Goal: Task Accomplishment & Management: Use online tool/utility

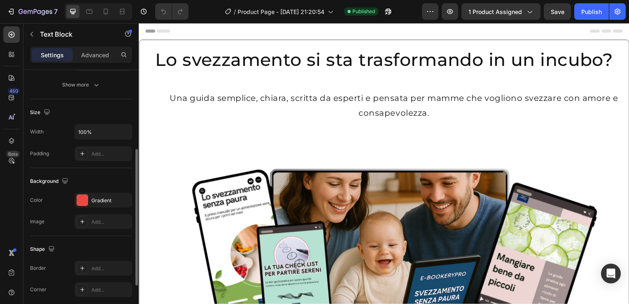
scroll to position [148, 0]
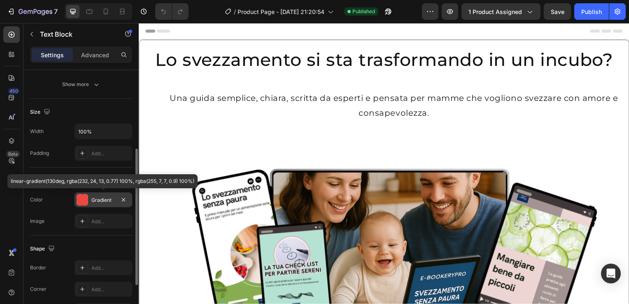
click at [82, 198] on div at bounding box center [83, 200] width 12 height 12
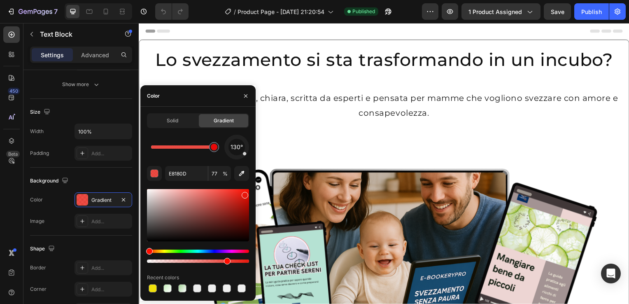
click at [150, 195] on div at bounding box center [198, 215] width 102 height 52
type input "FF0707"
type input "90"
click at [148, 192] on div at bounding box center [198, 215] width 102 height 52
click at [224, 289] on div at bounding box center [227, 288] width 8 height 8
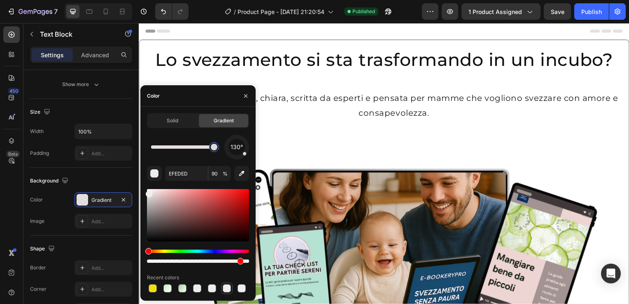
type input "ADF4A8"
type input "71"
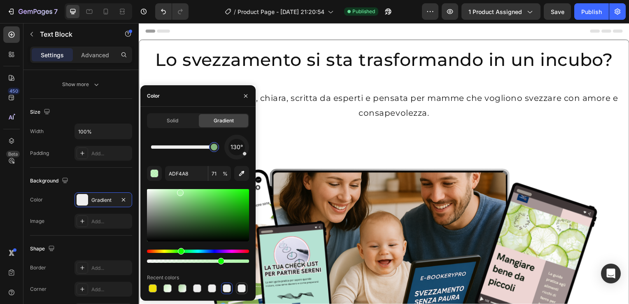
click at [240, 290] on div at bounding box center [241, 288] width 8 height 8
click at [147, 193] on div at bounding box center [198, 215] width 102 height 52
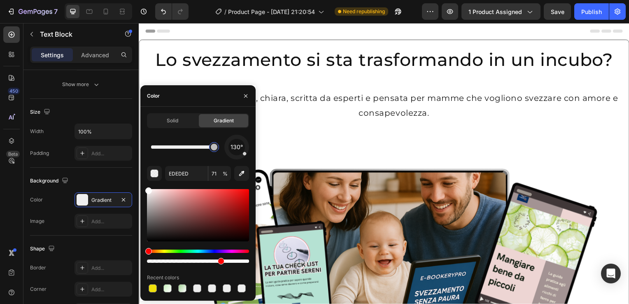
drag, startPoint x: 148, startPoint y: 194, endPoint x: 146, endPoint y: 187, distance: 6.9
click at [146, 187] on div "Solid Gradient 130° EDEDED 71 % Recent colors" at bounding box center [197, 203] width 115 height 181
type input "FFFFFF"
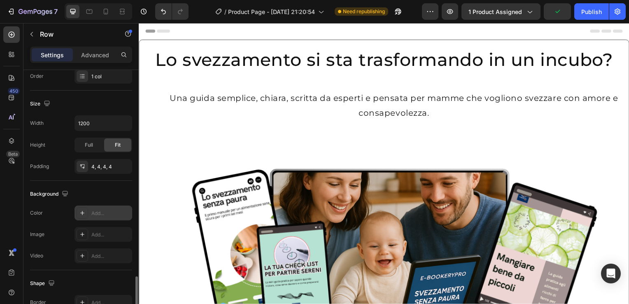
scroll to position [145, 0]
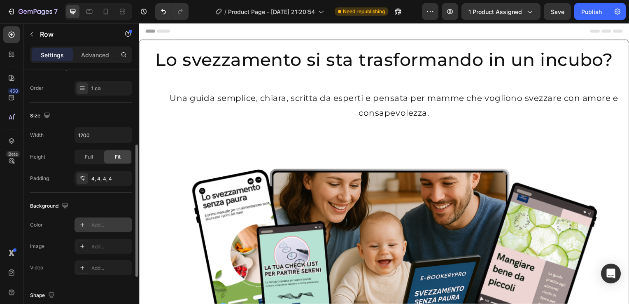
click at [77, 224] on div at bounding box center [83, 225] width 12 height 12
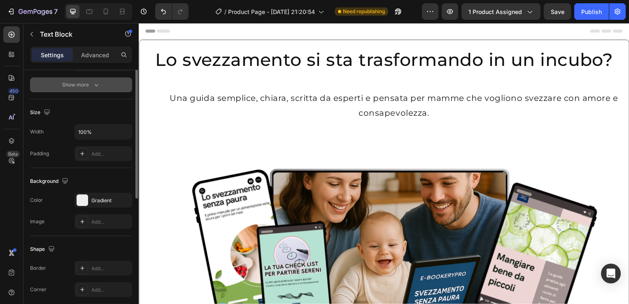
scroll to position [150, 0]
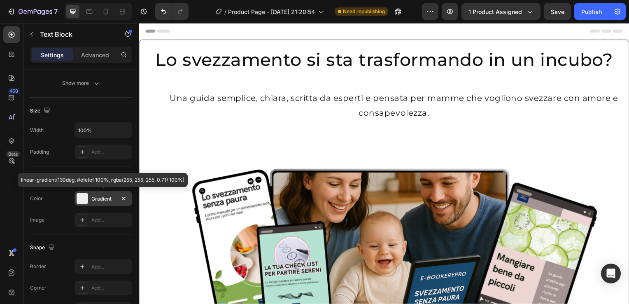
click at [79, 197] on div at bounding box center [83, 199] width 12 height 12
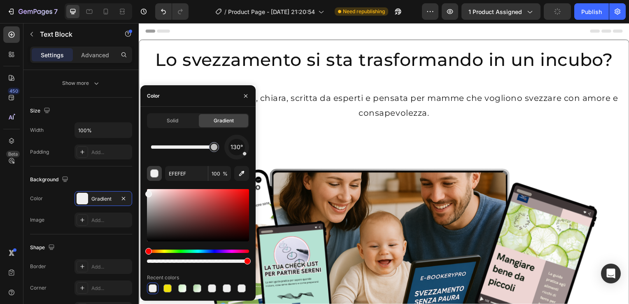
click at [155, 171] on div "button" at bounding box center [155, 173] width 8 height 8
click at [175, 120] on span "Solid" at bounding box center [173, 120] width 12 height 7
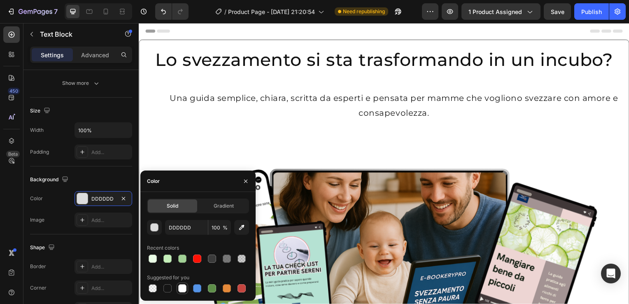
click at [179, 289] on div at bounding box center [182, 288] width 8 height 8
type input "FFFFFF"
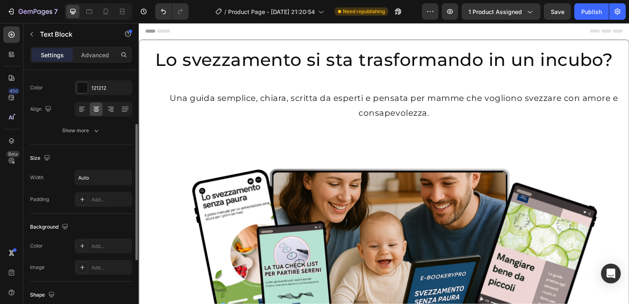
scroll to position [102, 0]
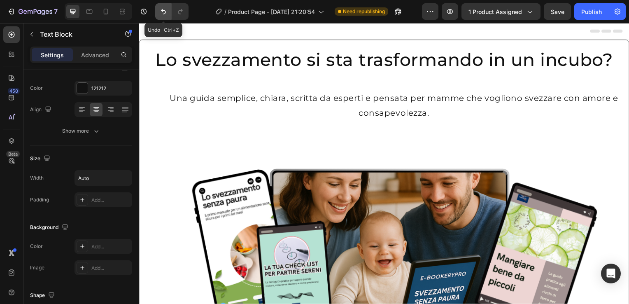
click at [161, 14] on icon "Undo/Redo" at bounding box center [163, 11] width 8 height 8
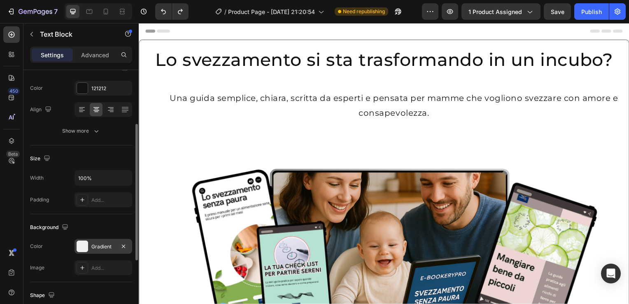
click at [77, 247] on div at bounding box center [83, 246] width 12 height 12
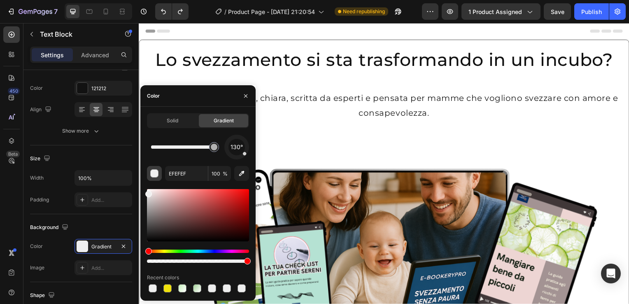
click at [154, 176] on div "button" at bounding box center [155, 173] width 8 height 8
click at [154, 287] on div at bounding box center [152, 288] width 8 height 8
type input "FFFFFF"
type input "71"
click at [154, 287] on div at bounding box center [152, 288] width 8 height 8
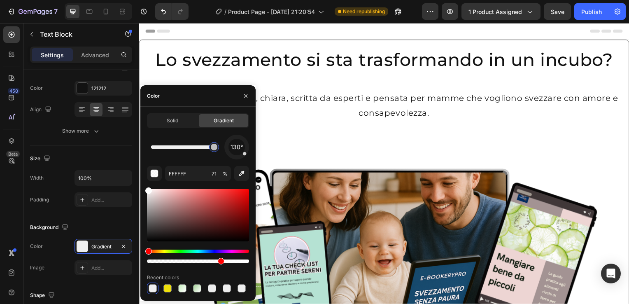
type input "EFEFEF"
type input "100"
drag, startPoint x: 150, startPoint y: 195, endPoint x: 145, endPoint y: 188, distance: 8.6
click at [145, 188] on div "Solid Gradient 130° EFEFEF 100 % Recent colors" at bounding box center [197, 203] width 115 height 181
type input "FFFFFF"
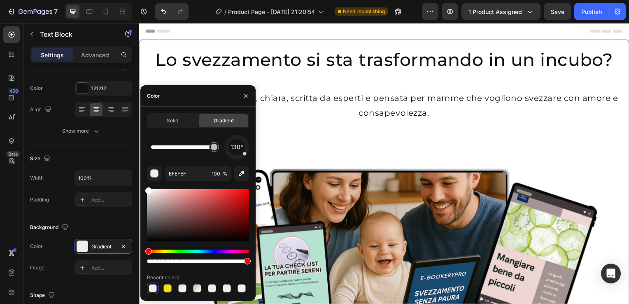
type input "71"
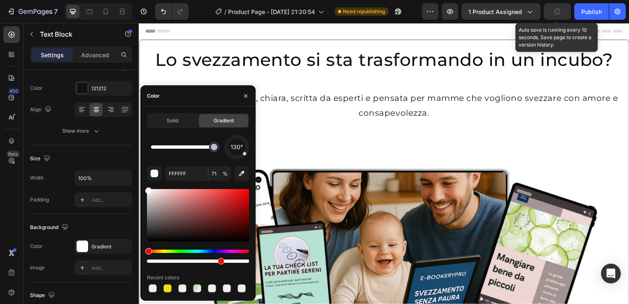
click at [558, 11] on icon "button" at bounding box center [556, 11] width 9 height 9
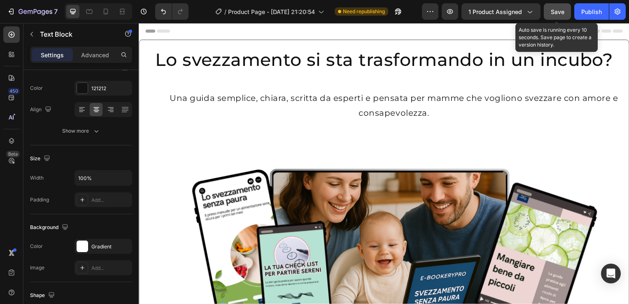
click at [555, 11] on span "Save" at bounding box center [557, 11] width 14 height 7
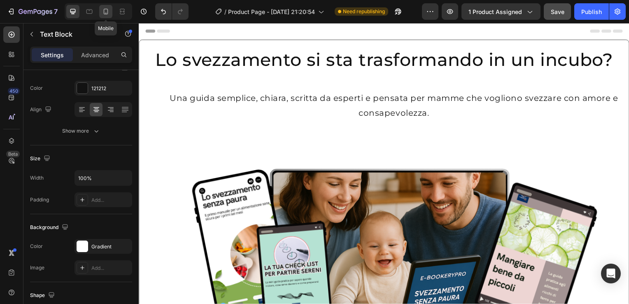
click at [108, 10] on icon at bounding box center [106, 11] width 8 height 8
type input "15"
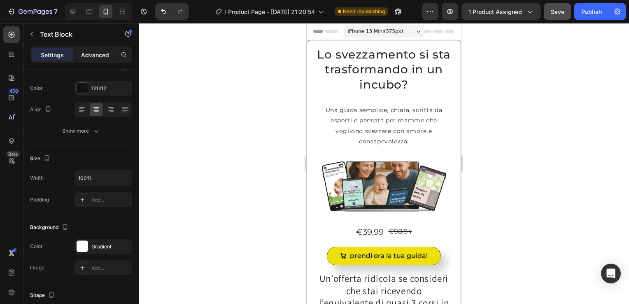
click at [101, 52] on p "Advanced" at bounding box center [95, 55] width 28 height 9
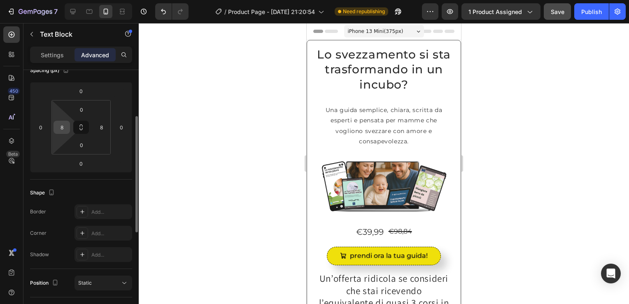
click at [61, 130] on input "8" at bounding box center [62, 127] width 12 height 12
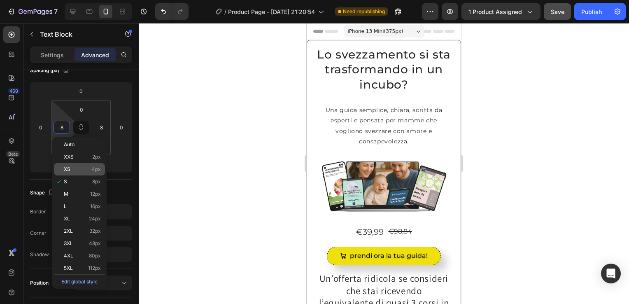
click at [72, 172] on p "XS 4px" at bounding box center [82, 169] width 37 height 6
type input "4"
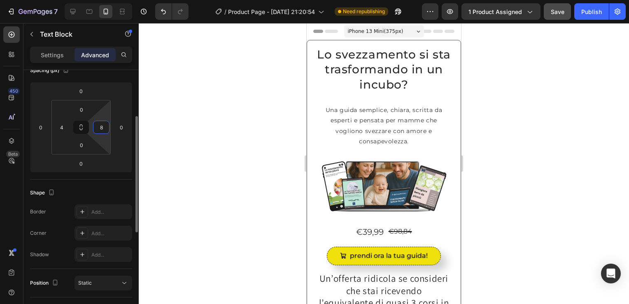
click at [103, 131] on input "8" at bounding box center [101, 127] width 12 height 12
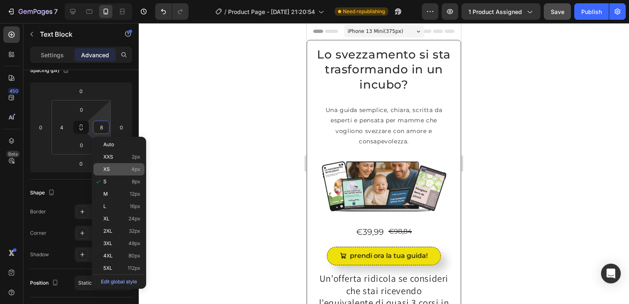
click at [127, 171] on p "XS 4px" at bounding box center [121, 169] width 37 height 6
type input "4"
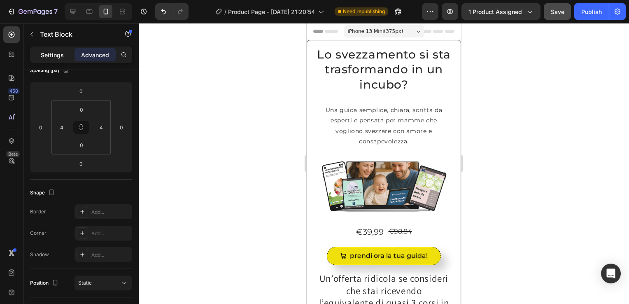
click at [51, 52] on p "Settings" at bounding box center [52, 55] width 23 height 9
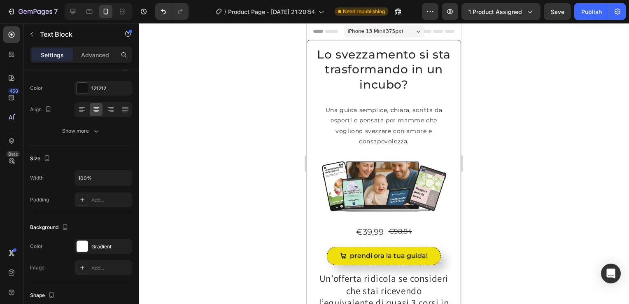
drag, startPoint x: 557, startPoint y: 8, endPoint x: 115, endPoint y: 49, distance: 443.7
click at [249, 114] on div at bounding box center [384, 163] width 490 height 281
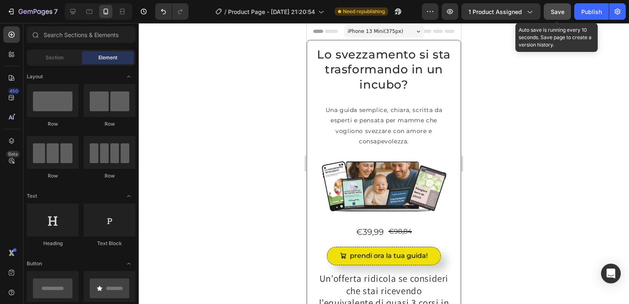
click at [556, 10] on span "Save" at bounding box center [557, 11] width 14 height 7
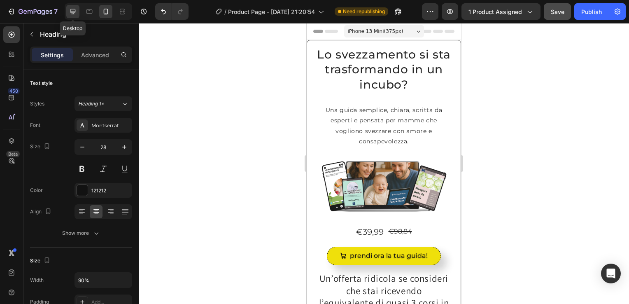
click at [73, 9] on icon at bounding box center [73, 11] width 8 height 8
type input "45"
type input "100%"
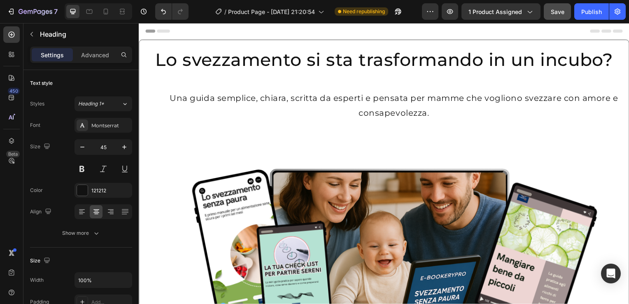
click at [90, 52] on p "Advanced" at bounding box center [95, 55] width 28 height 9
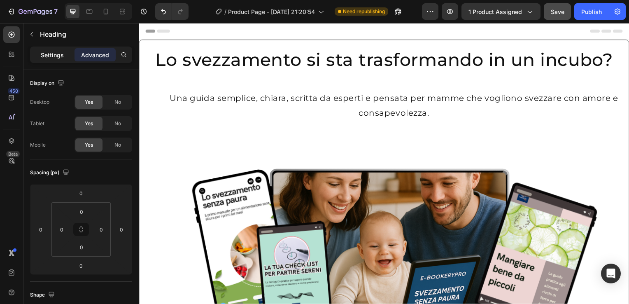
click at [50, 54] on p "Settings" at bounding box center [52, 55] width 23 height 9
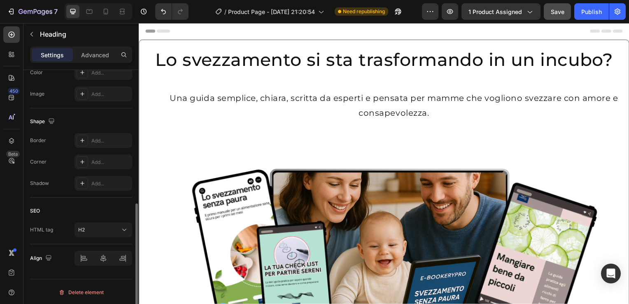
scroll to position [102, 0]
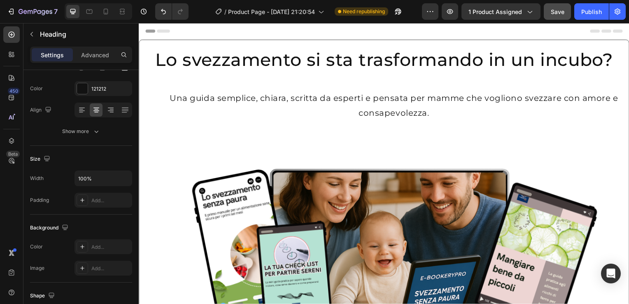
click at [163, 9] on icon "Undo/Redo" at bounding box center [163, 11] width 8 height 8
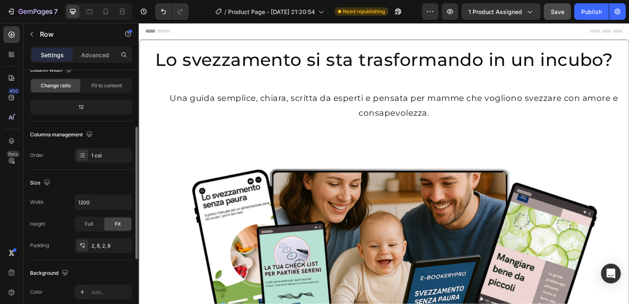
scroll to position [77, 0]
click at [74, 154] on div "1 col" at bounding box center [103, 155] width 58 height 15
click at [89, 130] on icon "button" at bounding box center [89, 134] width 8 height 8
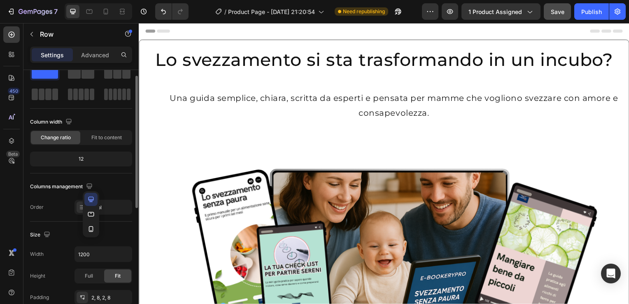
scroll to position [0, 0]
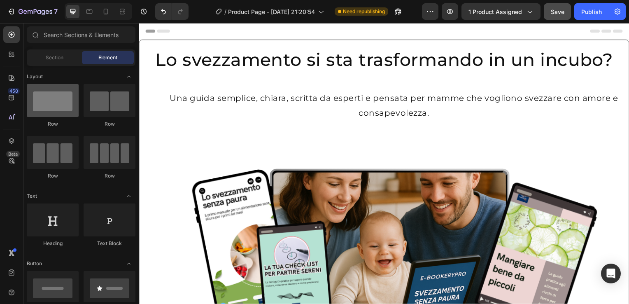
click at [62, 104] on div at bounding box center [53, 100] width 52 height 33
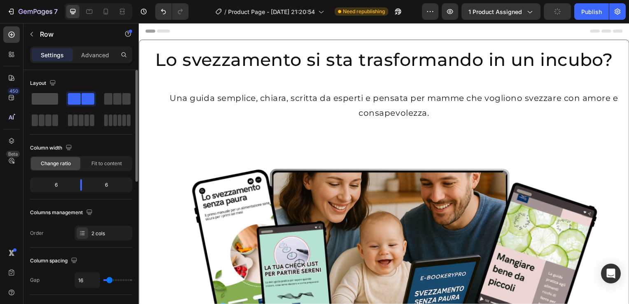
click at [51, 100] on span at bounding box center [45, 99] width 26 height 12
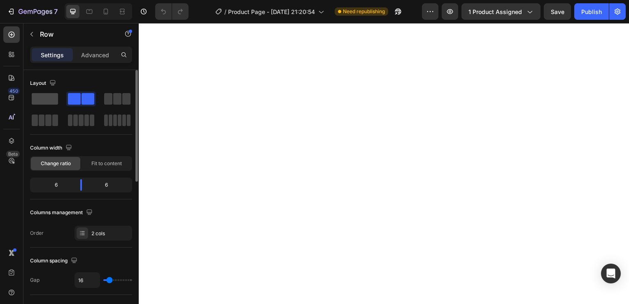
click at [42, 95] on span at bounding box center [45, 99] width 26 height 12
click at [51, 101] on span at bounding box center [45, 99] width 26 height 12
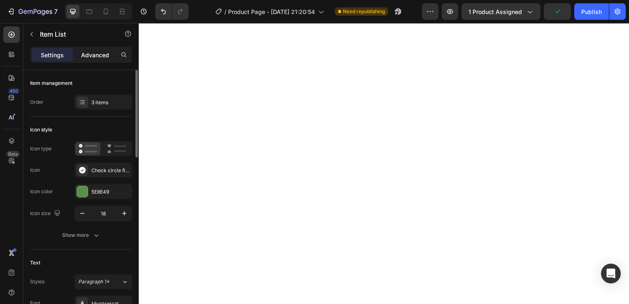
click at [89, 51] on p "Advanced" at bounding box center [95, 55] width 28 height 9
type input "100%"
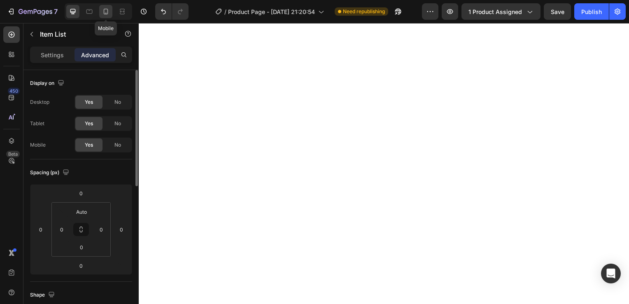
click at [109, 11] on icon at bounding box center [106, 11] width 8 height 8
type input "8"
type input "90%"
type input "90"
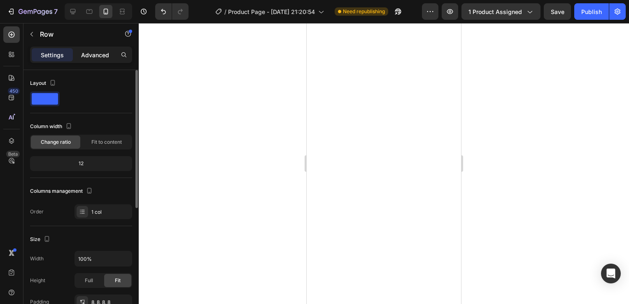
click at [89, 49] on div "Advanced" at bounding box center [94, 54] width 41 height 13
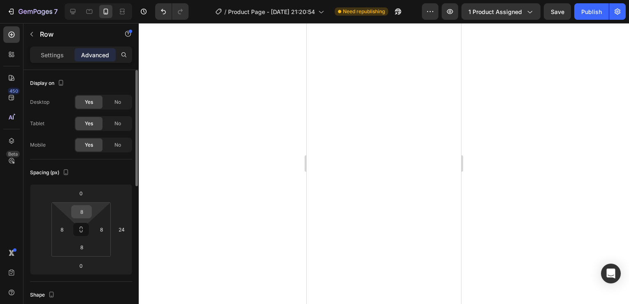
click at [79, 214] on input "8" at bounding box center [81, 211] width 16 height 12
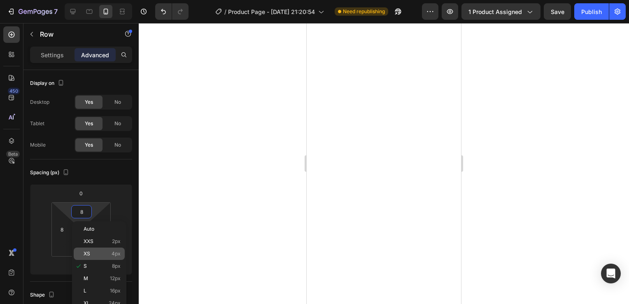
click at [111, 251] on p "XS 4px" at bounding box center [102, 254] width 37 height 6
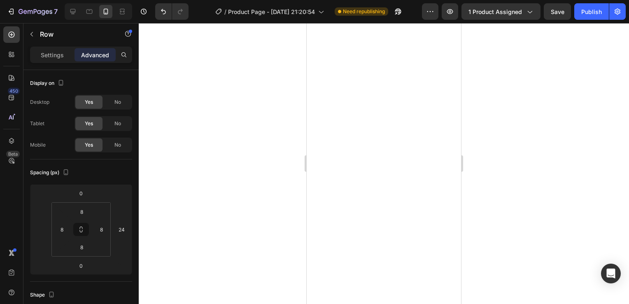
type input "4"
click at [83, 252] on input "8" at bounding box center [81, 247] width 16 height 12
click at [93, 290] on p "XS 4px" at bounding box center [102, 289] width 37 height 6
type input "4"
click at [82, 211] on input "8" at bounding box center [81, 211] width 16 height 12
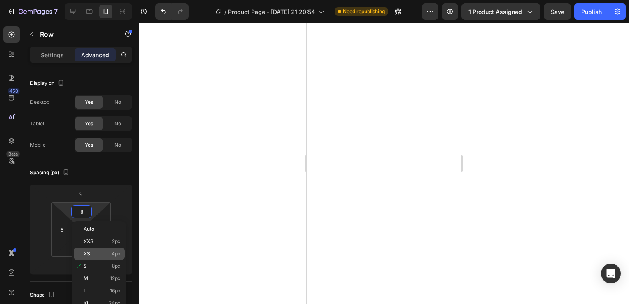
click at [104, 252] on p "XS 4px" at bounding box center [102, 254] width 37 height 6
type input "4"
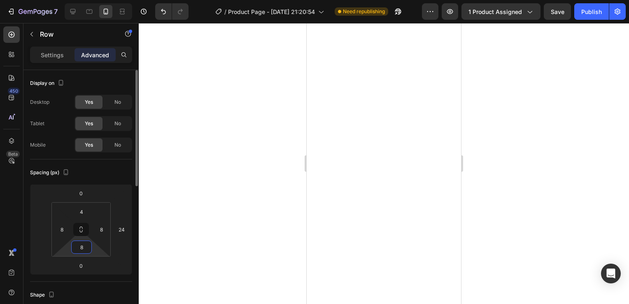
click at [79, 246] on input "8" at bounding box center [81, 247] width 16 height 12
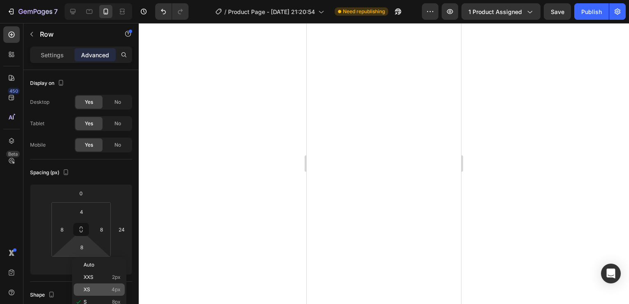
click at [110, 290] on p "XS 4px" at bounding box center [102, 289] width 37 height 6
type input "4"
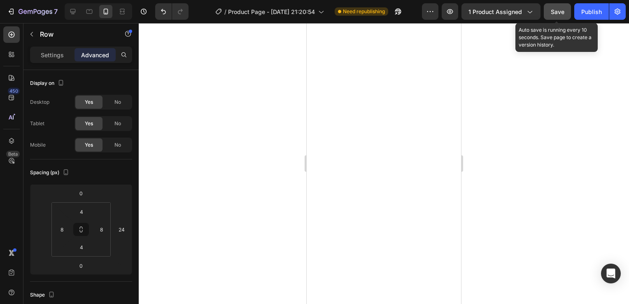
click at [556, 12] on span "Save" at bounding box center [557, 11] width 14 height 7
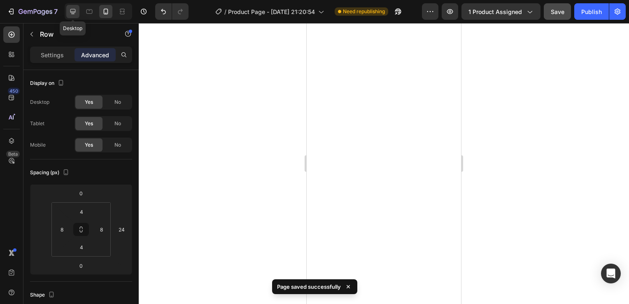
click at [74, 11] on icon at bounding box center [73, 11] width 8 height 8
type input "2"
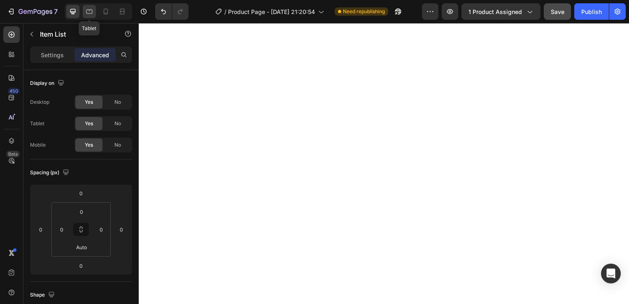
click at [88, 12] on icon at bounding box center [89, 11] width 8 height 8
click at [56, 55] on p "Settings" at bounding box center [52, 55] width 23 height 9
type input "8"
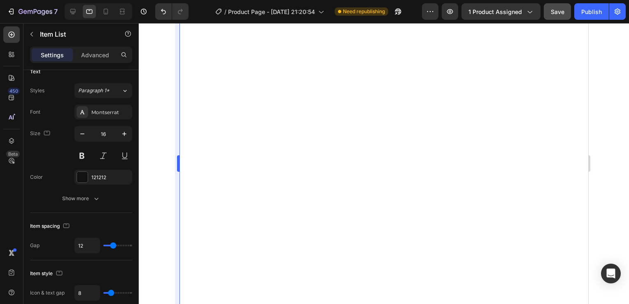
scroll to position [191, 0]
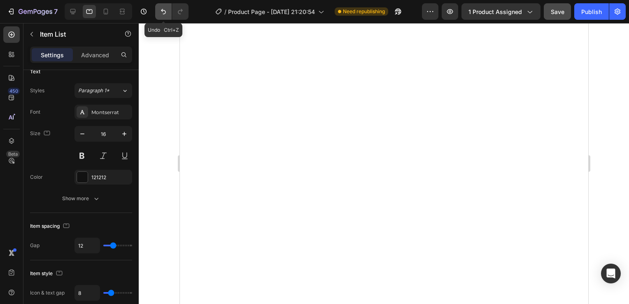
click at [160, 14] on icon "Undo/Redo" at bounding box center [163, 11] width 8 height 8
click at [162, 11] on icon "Undo/Redo" at bounding box center [163, 11] width 5 height 5
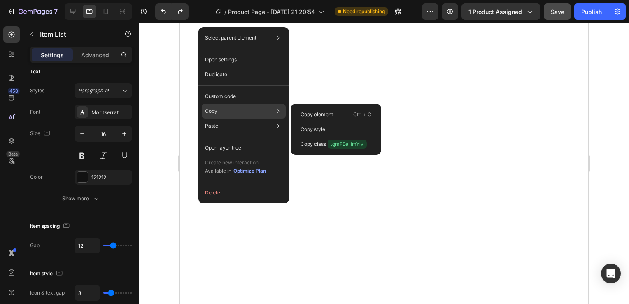
click at [234, 105] on div "Copy Copy element Ctrl + C Copy style Copy class .gmFEeHmYlv" at bounding box center [244, 111] width 84 height 15
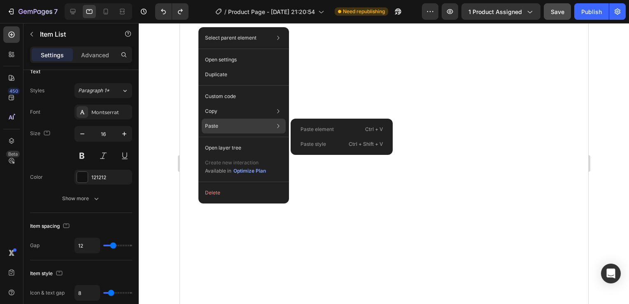
click at [217, 126] on p "Paste" at bounding box center [211, 125] width 13 height 7
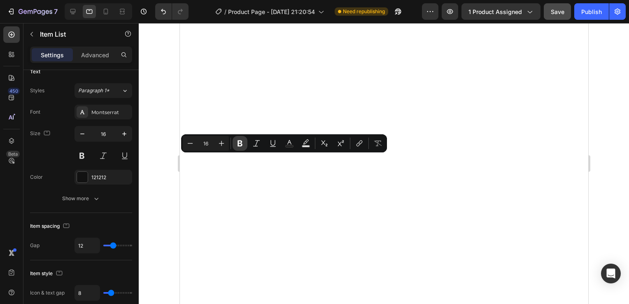
click at [240, 141] on icon "Editor contextual toolbar" at bounding box center [239, 143] width 5 height 6
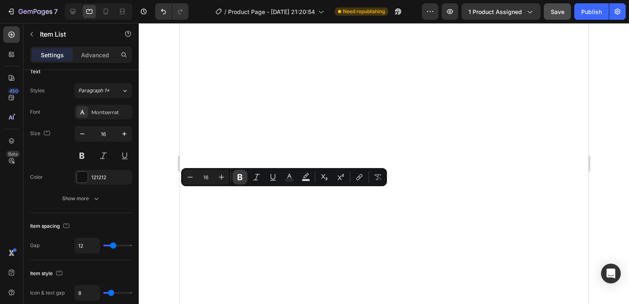
click at [243, 174] on icon "Editor contextual toolbar" at bounding box center [240, 177] width 8 height 8
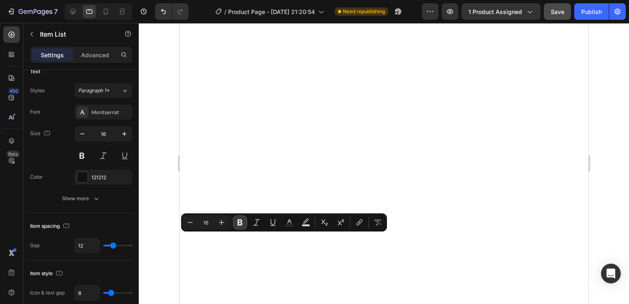
click at [238, 224] on icon "Editor contextual toolbar" at bounding box center [239, 222] width 5 height 6
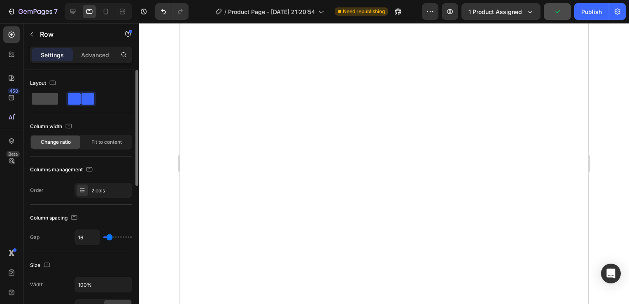
click at [48, 93] on span at bounding box center [45, 99] width 26 height 12
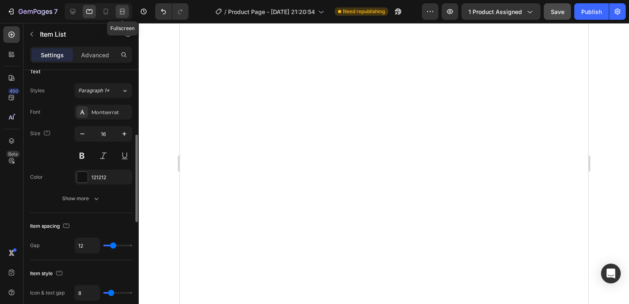
click at [122, 12] on icon at bounding box center [121, 11] width 2 height 2
type input "18"
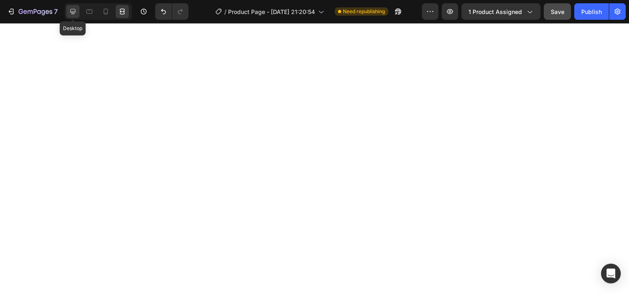
click at [69, 9] on icon at bounding box center [73, 11] width 8 height 8
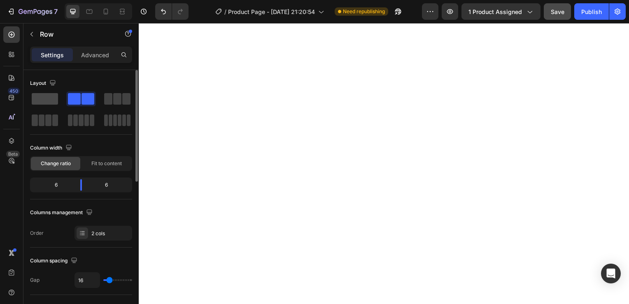
click at [46, 100] on span at bounding box center [45, 99] width 26 height 12
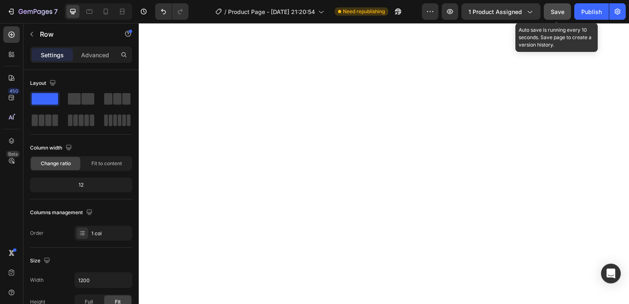
click at [556, 6] on button "Save" at bounding box center [556, 11] width 27 height 16
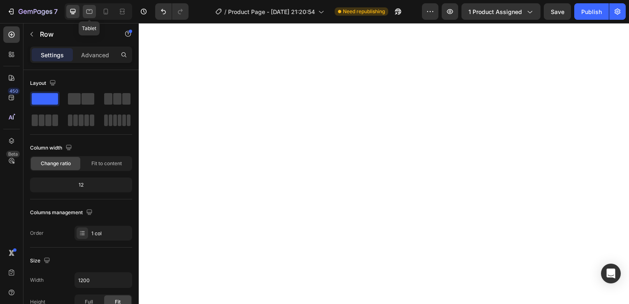
click at [92, 12] on icon at bounding box center [89, 11] width 6 height 5
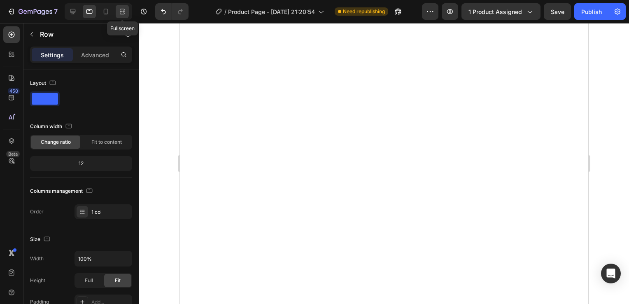
click at [123, 14] on icon at bounding box center [122, 11] width 8 height 8
type input "1200"
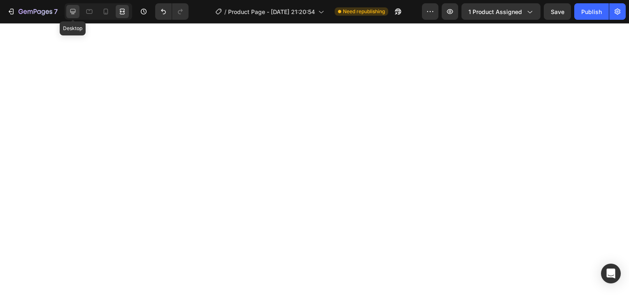
click at [75, 9] on icon at bounding box center [73, 11] width 8 height 8
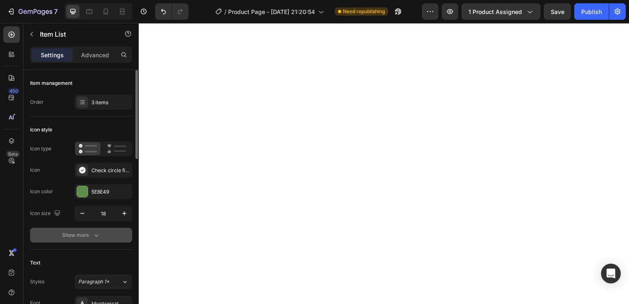
click at [92, 233] on icon "button" at bounding box center [96, 235] width 8 height 8
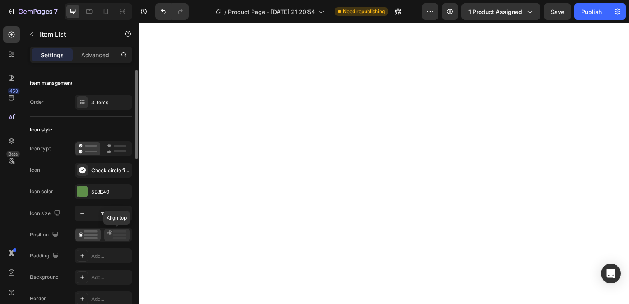
click at [108, 232] on icon at bounding box center [116, 234] width 19 height 9
click at [82, 236] on icon at bounding box center [88, 234] width 19 height 9
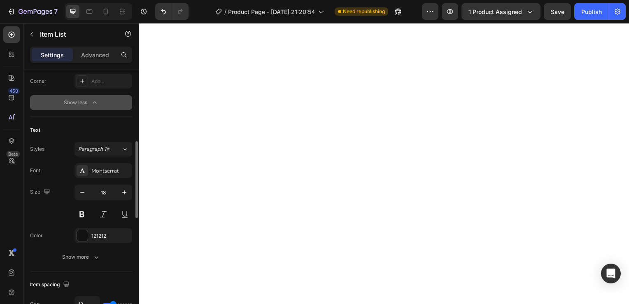
scroll to position [289, 0]
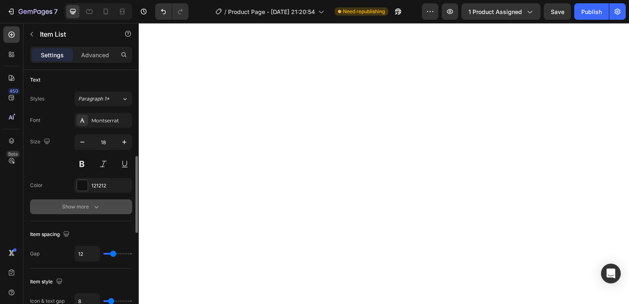
click at [92, 209] on icon "button" at bounding box center [96, 206] width 8 height 8
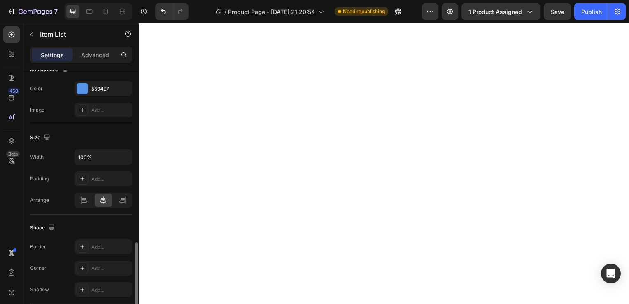
scroll to position [636, 0]
click at [84, 197] on icon at bounding box center [83, 198] width 4 height 2
click at [105, 197] on icon at bounding box center [103, 199] width 8 height 8
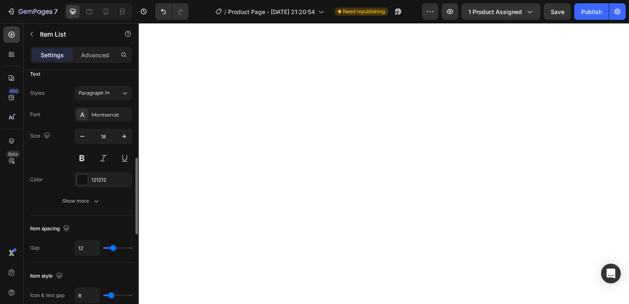
scroll to position [295, 0]
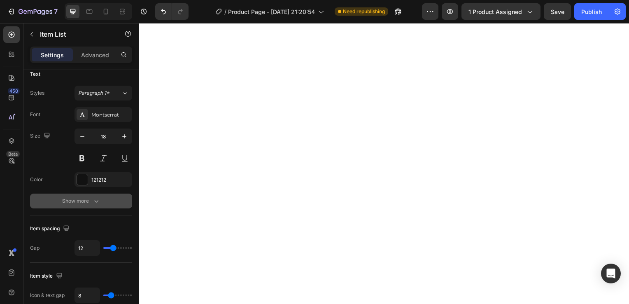
click at [87, 200] on div "Show more" at bounding box center [81, 201] width 38 height 8
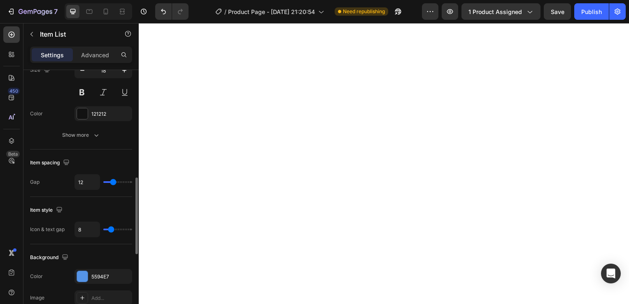
scroll to position [360, 0]
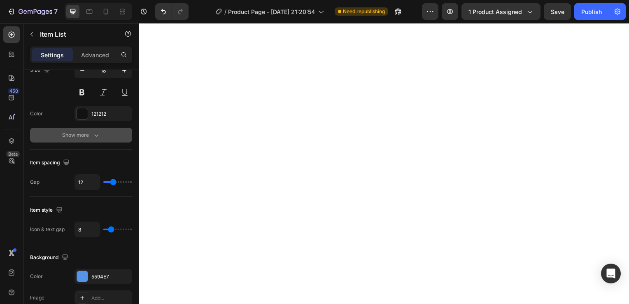
click at [91, 131] on div "Show more" at bounding box center [81, 135] width 38 height 8
click at [89, 133] on div "Show more" at bounding box center [81, 135] width 38 height 8
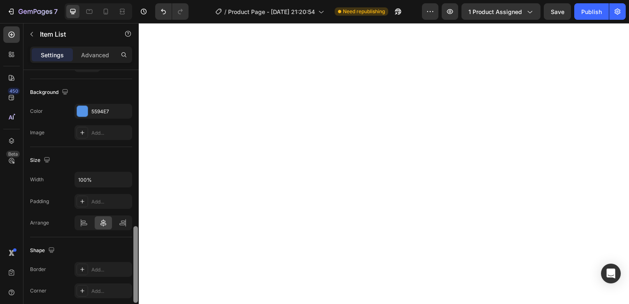
scroll to position [525, 0]
click at [81, 220] on icon at bounding box center [81, 222] width 0 height 7
click at [82, 220] on icon at bounding box center [84, 223] width 8 height 8
click at [98, 52] on p "Advanced" at bounding box center [95, 55] width 28 height 9
type input "100%"
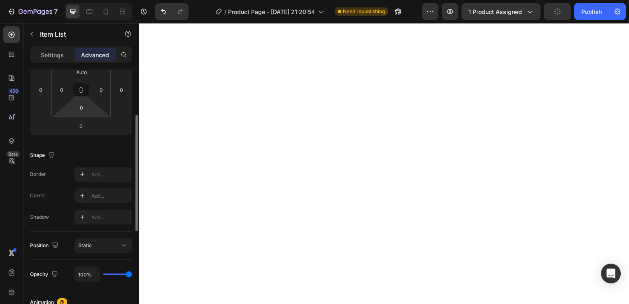
scroll to position [127, 0]
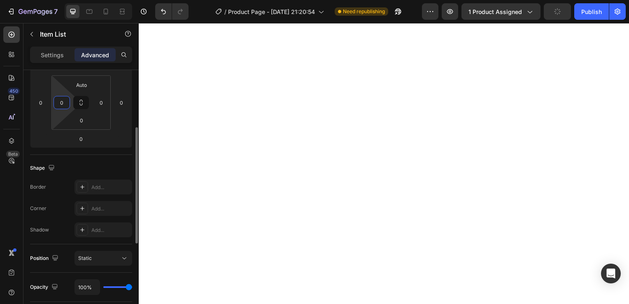
click at [60, 104] on input "0" at bounding box center [62, 102] width 12 height 12
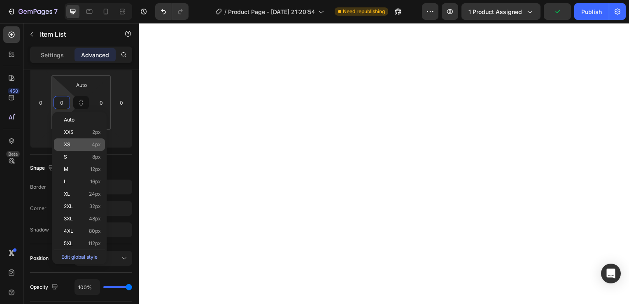
click at [75, 146] on p "XS 4px" at bounding box center [82, 145] width 37 height 6
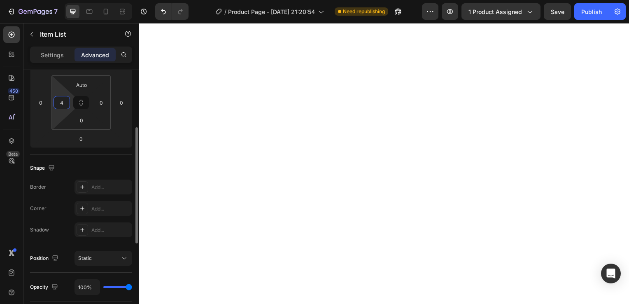
click at [65, 106] on input "4" at bounding box center [62, 102] width 12 height 12
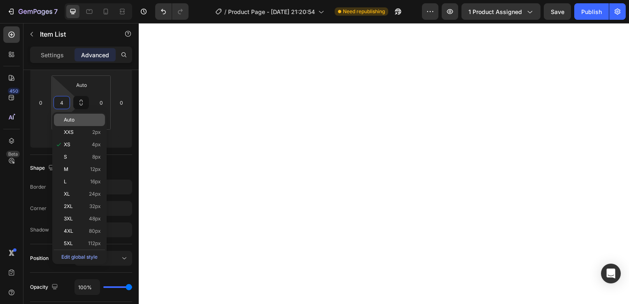
click at [67, 121] on span "Auto" at bounding box center [69, 120] width 11 height 6
type input "Auto"
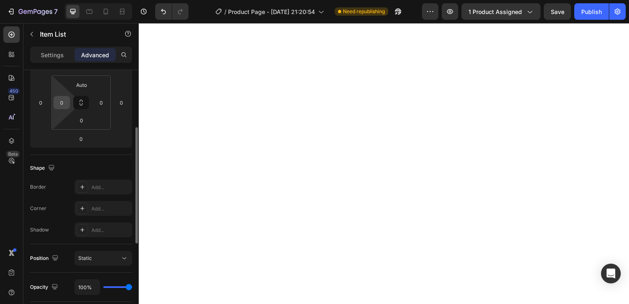
click at [64, 106] on input "0" at bounding box center [62, 102] width 12 height 12
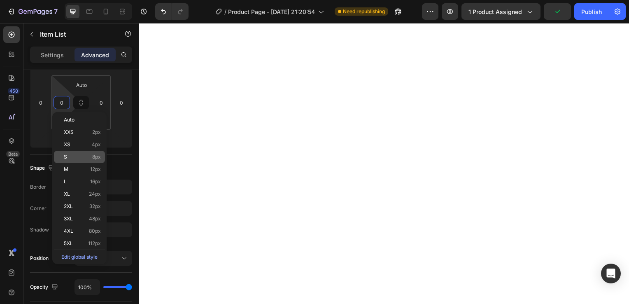
click at [97, 153] on div "S 8px" at bounding box center [79, 157] width 51 height 12
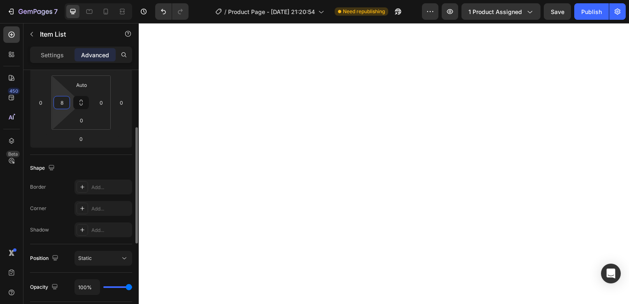
click at [59, 106] on input "8" at bounding box center [62, 102] width 12 height 12
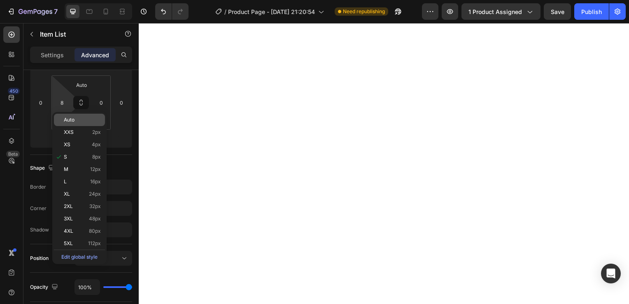
click at [63, 120] on div "Auto" at bounding box center [79, 120] width 51 height 12
type input "Auto"
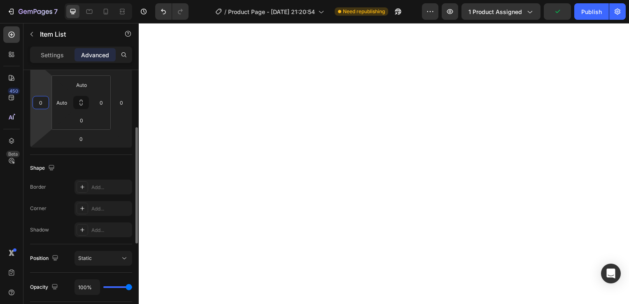
click at [44, 108] on input "0" at bounding box center [41, 102] width 12 height 12
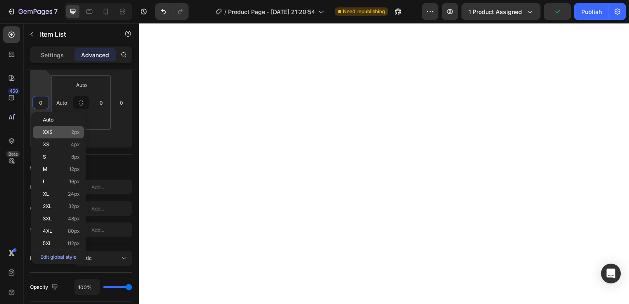
click at [71, 135] on div "XXS 2px" at bounding box center [58, 132] width 51 height 12
type input "2"
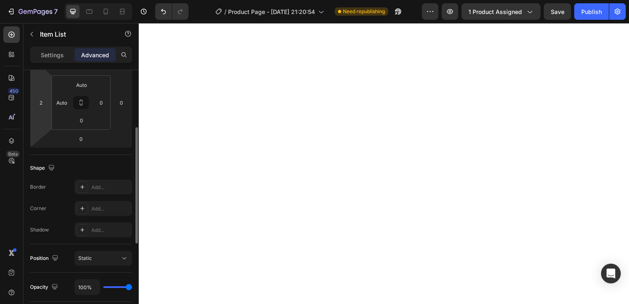
click at [42, 0] on html "7 / Product Page - [DATE] 21:20:54 Need republishing Preview 1 product assigned…" at bounding box center [314, 0] width 629 height 0
click at [42, 103] on input "2" at bounding box center [41, 102] width 12 height 12
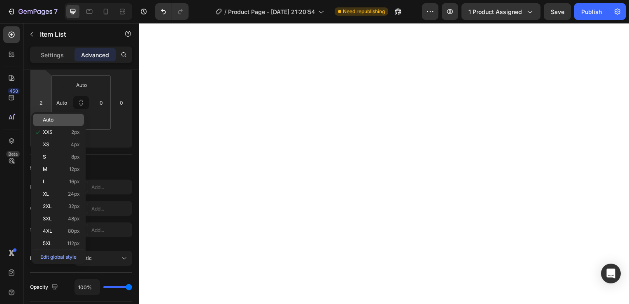
click at [42, 125] on div "Auto" at bounding box center [58, 120] width 51 height 12
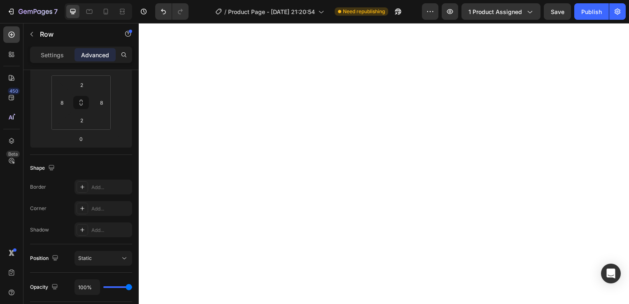
scroll to position [0, 0]
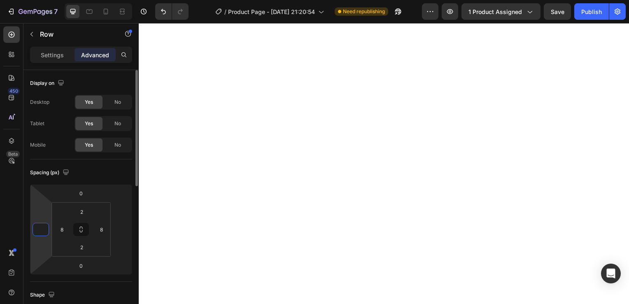
click at [42, 226] on input "number" at bounding box center [41, 229] width 12 height 12
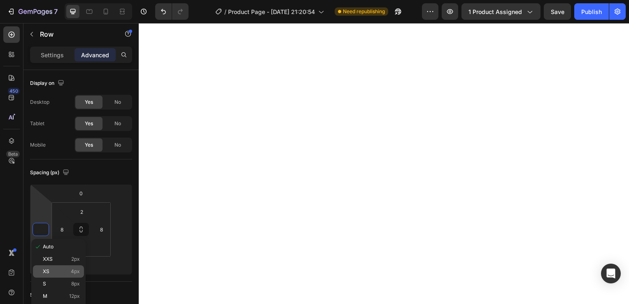
click at [51, 276] on div "XS 4px" at bounding box center [58, 271] width 51 height 12
type input "4"
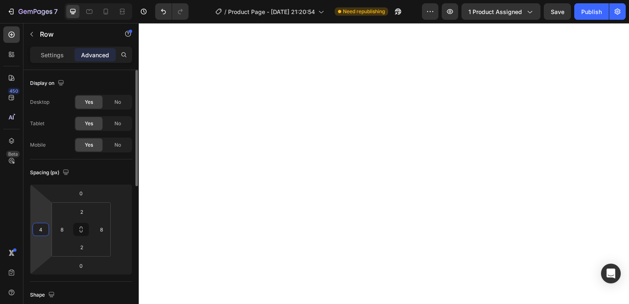
click at [46, 225] on input "4" at bounding box center [41, 229] width 12 height 12
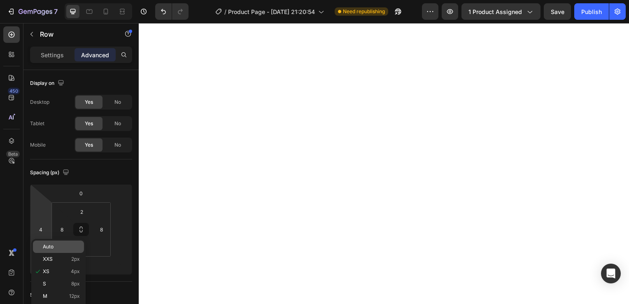
click at [45, 248] on span "Auto" at bounding box center [48, 247] width 11 height 6
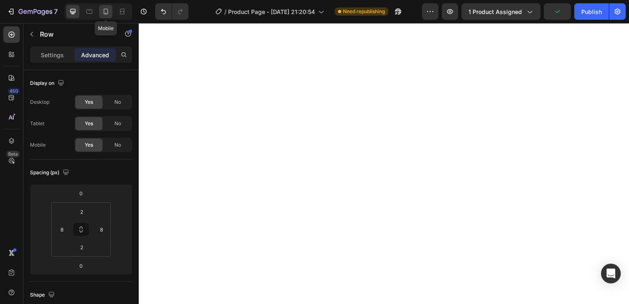
click at [104, 6] on div at bounding box center [105, 11] width 13 height 13
type input "24"
type input "4"
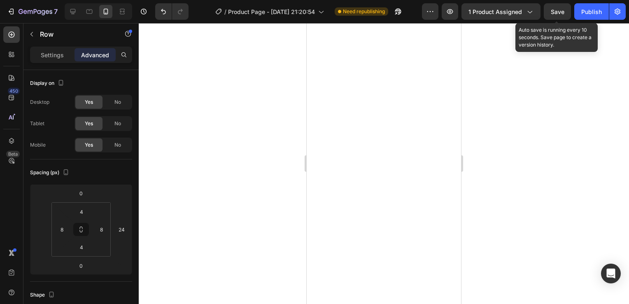
click at [553, 11] on span "Save" at bounding box center [557, 11] width 14 height 7
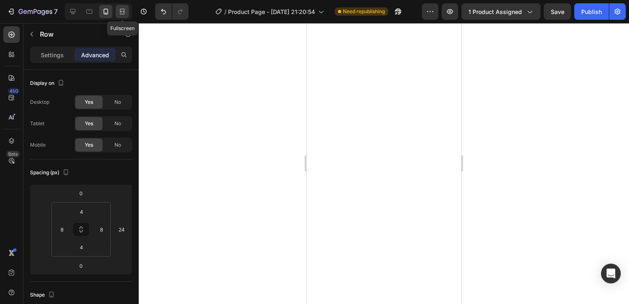
click at [121, 11] on icon at bounding box center [122, 11] width 8 height 8
type input "2"
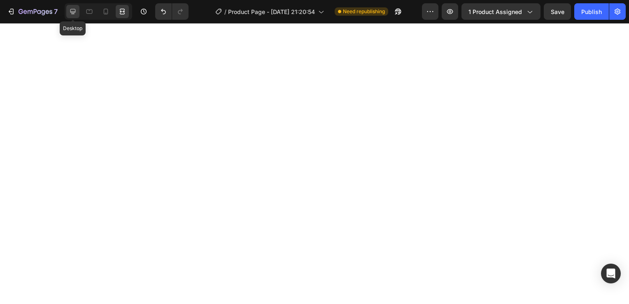
click at [71, 13] on icon at bounding box center [73, 11] width 8 height 8
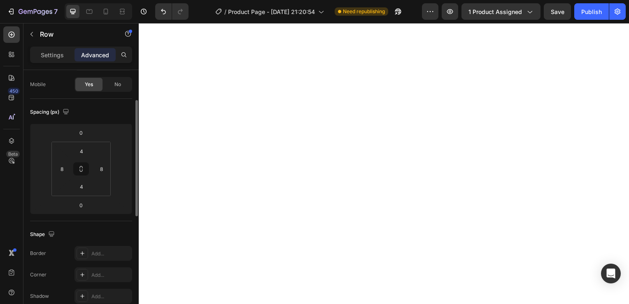
scroll to position [60, 0]
click at [59, 53] on p "Settings" at bounding box center [52, 55] width 23 height 9
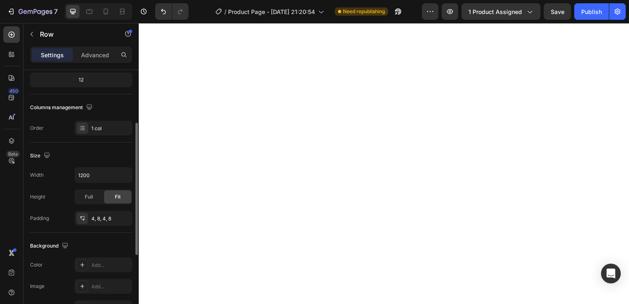
scroll to position [104, 0]
click at [84, 200] on div "Full" at bounding box center [88, 196] width 27 height 13
click at [118, 193] on span "Fit" at bounding box center [118, 196] width 6 height 7
click at [108, 196] on div "Fit" at bounding box center [117, 196] width 27 height 13
click at [86, 218] on div at bounding box center [83, 219] width 12 height 12
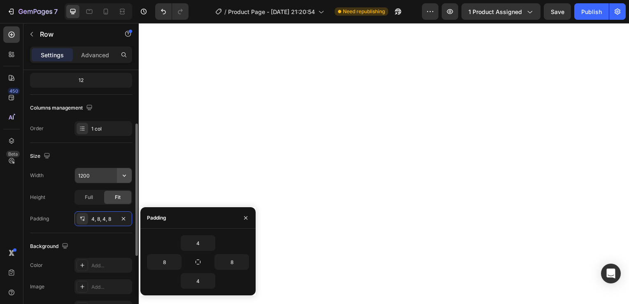
click at [126, 177] on icon "button" at bounding box center [124, 175] width 8 height 8
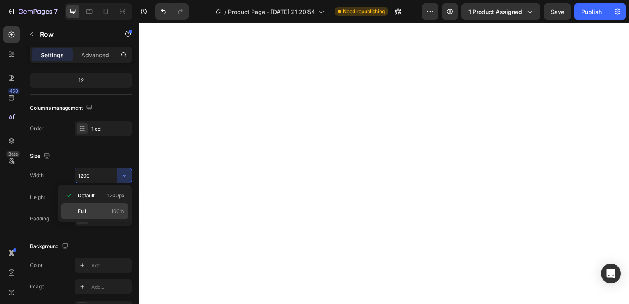
click at [94, 206] on div "Full 100%" at bounding box center [94, 211] width 67 height 16
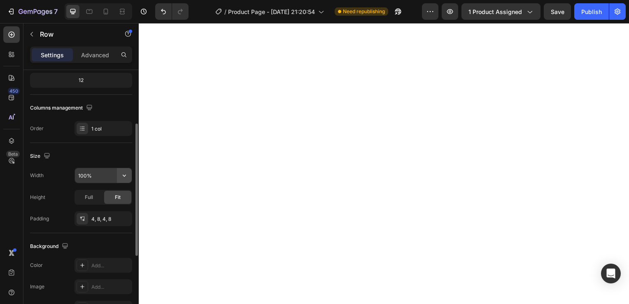
click at [125, 177] on icon "button" at bounding box center [124, 175] width 8 height 8
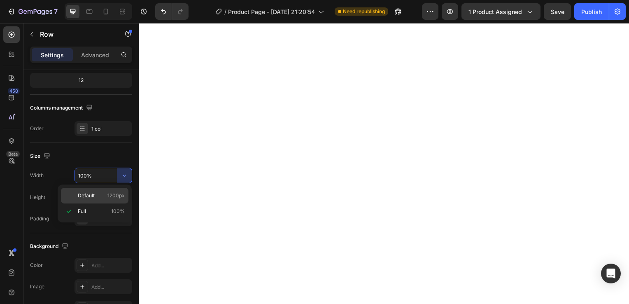
click at [89, 197] on span "Default" at bounding box center [86, 195] width 17 height 7
type input "1200"
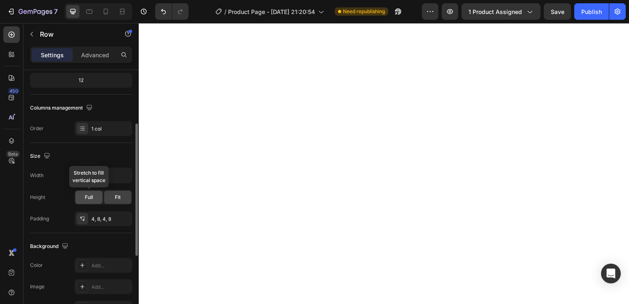
click at [94, 200] on div "Full" at bounding box center [88, 196] width 27 height 13
click at [114, 196] on div "Fit" at bounding box center [117, 196] width 27 height 13
click at [82, 220] on icon at bounding box center [82, 218] width 7 height 7
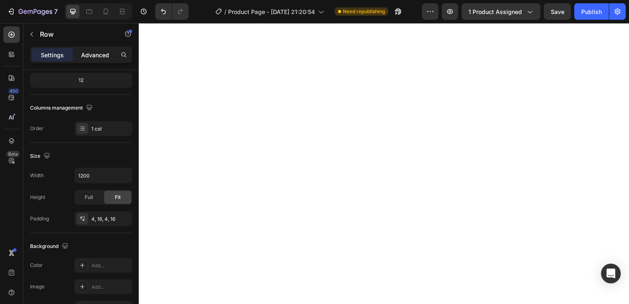
click at [97, 51] on p "Advanced" at bounding box center [95, 55] width 28 height 9
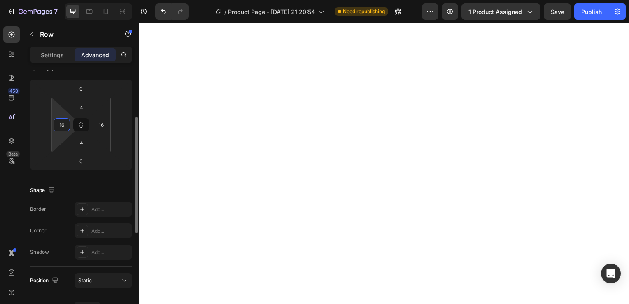
click at [67, 127] on input "16" at bounding box center [62, 124] width 12 height 12
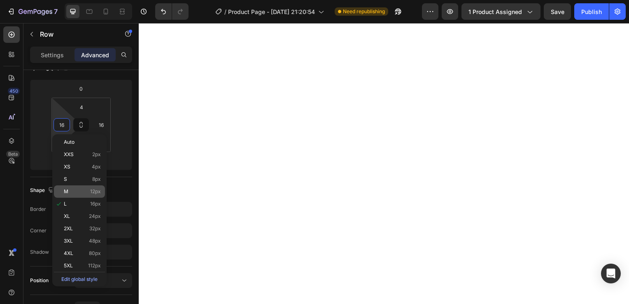
click at [89, 190] on p "M 12px" at bounding box center [82, 191] width 37 height 6
type input "12"
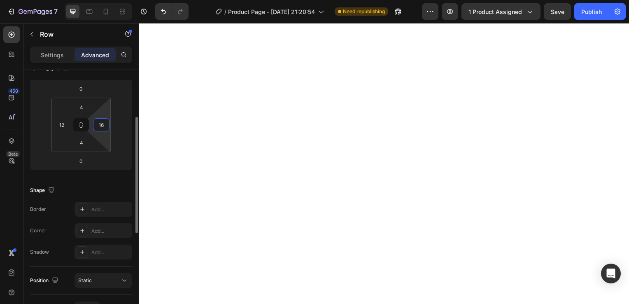
click at [101, 123] on input "16" at bounding box center [101, 124] width 12 height 12
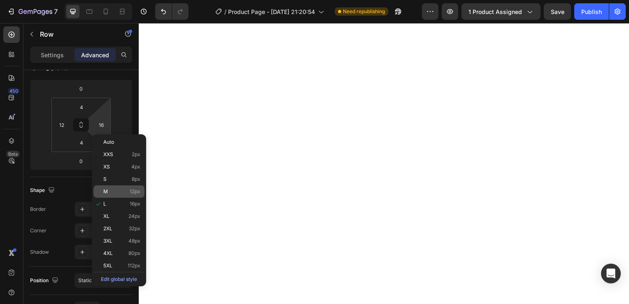
click at [123, 188] on div "M 12px" at bounding box center [118, 191] width 51 height 12
type input "12"
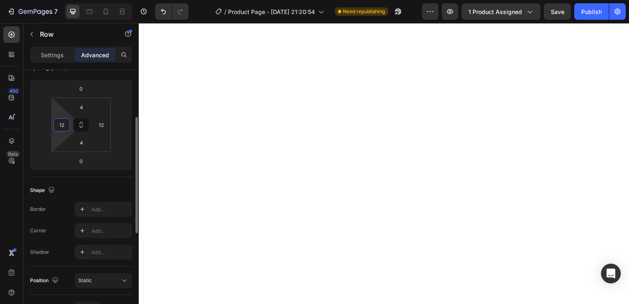
click at [66, 128] on input "12" at bounding box center [62, 124] width 12 height 12
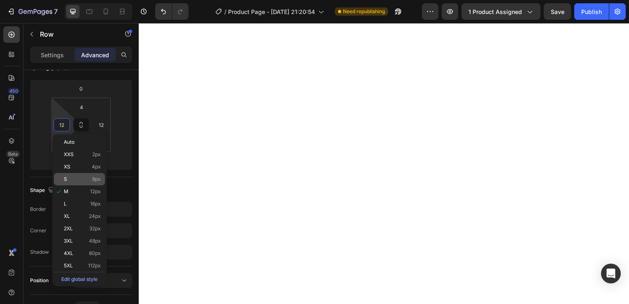
click at [89, 176] on p "S 8px" at bounding box center [82, 179] width 37 height 6
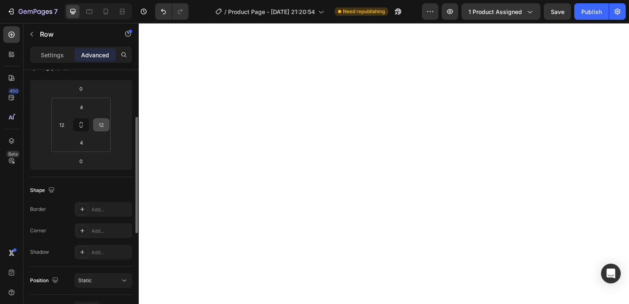
type input "8"
click at [106, 127] on input "12" at bounding box center [101, 124] width 12 height 12
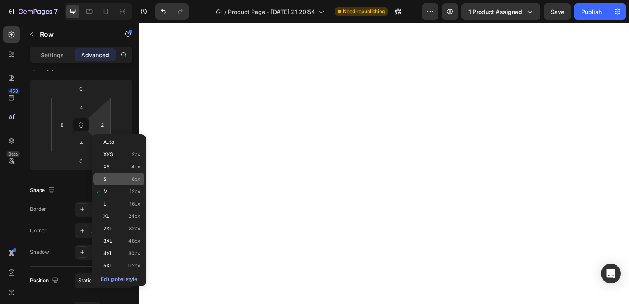
click at [131, 176] on p "S 8px" at bounding box center [121, 179] width 37 height 6
type input "8"
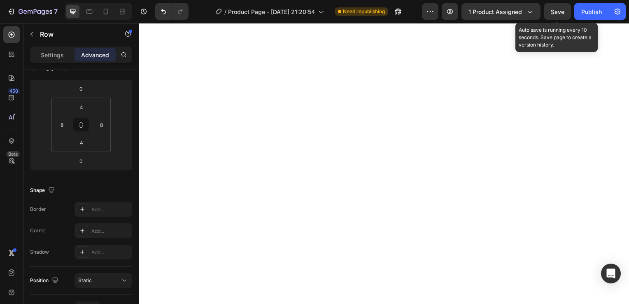
click at [558, 12] on span "Save" at bounding box center [557, 11] width 14 height 7
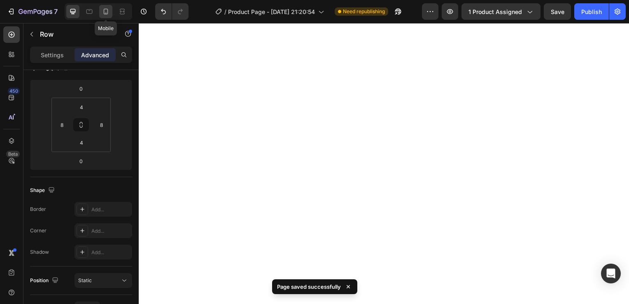
click at [104, 12] on icon at bounding box center [106, 12] width 5 height 6
type input "Auto"
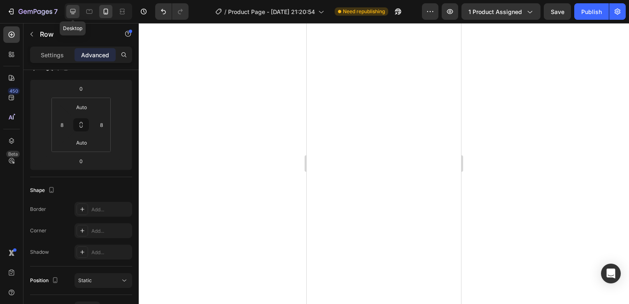
click at [73, 9] on icon at bounding box center [73, 11] width 8 height 8
type input "4"
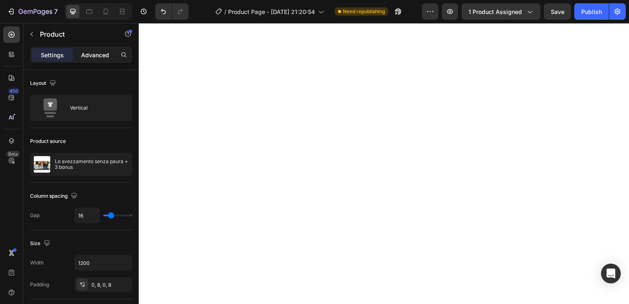
click at [102, 56] on p "Advanced" at bounding box center [95, 55] width 28 height 9
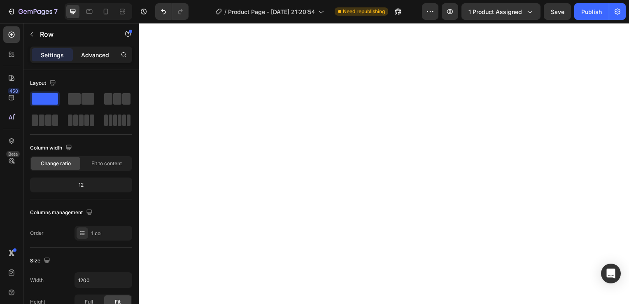
click at [90, 56] on p "Advanced" at bounding box center [95, 55] width 28 height 9
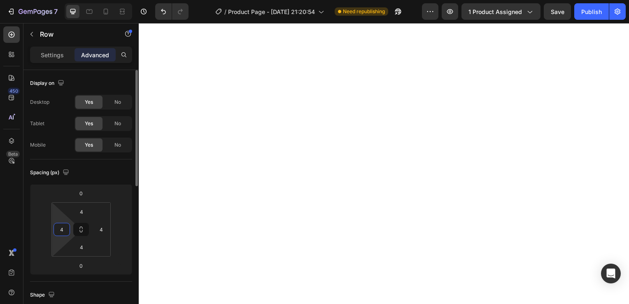
click at [61, 232] on input "4" at bounding box center [62, 229] width 12 height 12
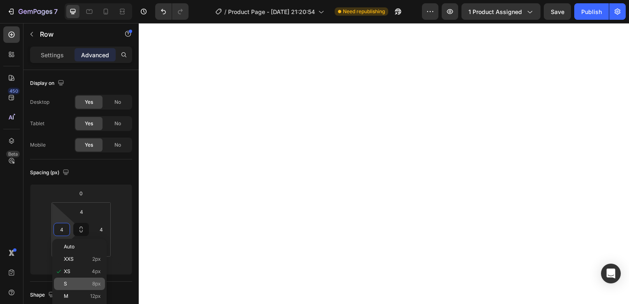
click at [72, 285] on p "S 8px" at bounding box center [82, 284] width 37 height 6
type input "8"
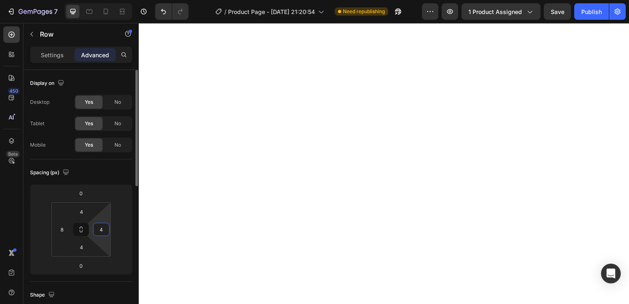
click at [105, 0] on html "7 / Product Page - [DATE] 21:20:54 Need republishing Preview 1 product assigned…" at bounding box center [314, 0] width 629 height 0
click at [102, 230] on input "4" at bounding box center [101, 229] width 12 height 12
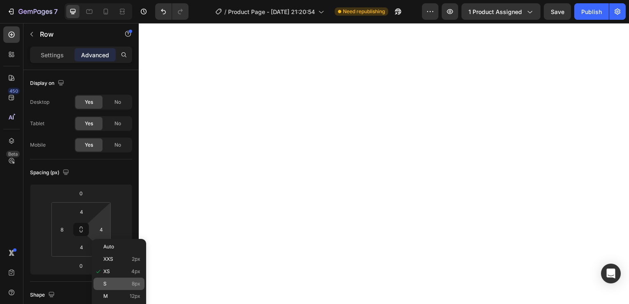
click at [117, 282] on p "S 8px" at bounding box center [121, 284] width 37 height 6
type input "8"
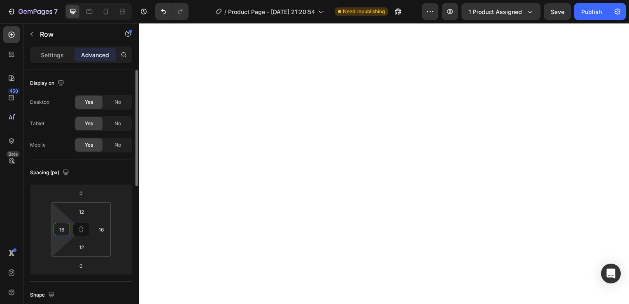
click at [58, 225] on input "16" at bounding box center [62, 229] width 12 height 12
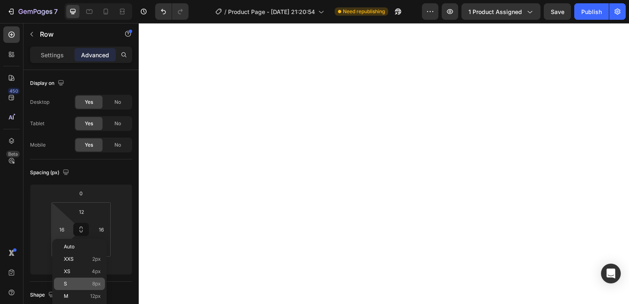
click at [89, 284] on p "S 8px" at bounding box center [82, 284] width 37 height 6
type input "8"
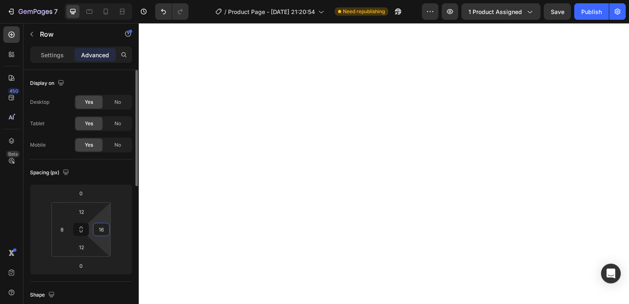
click at [101, 230] on input "16" at bounding box center [101, 229] width 12 height 12
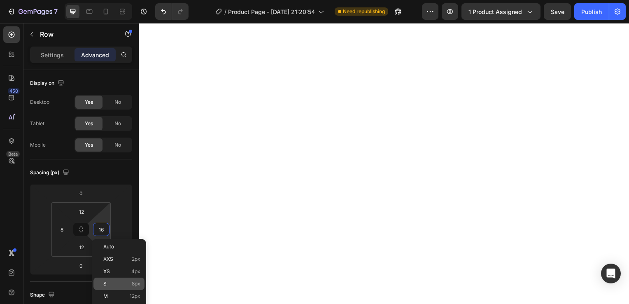
click at [125, 284] on p "S 8px" at bounding box center [121, 284] width 37 height 6
type input "8"
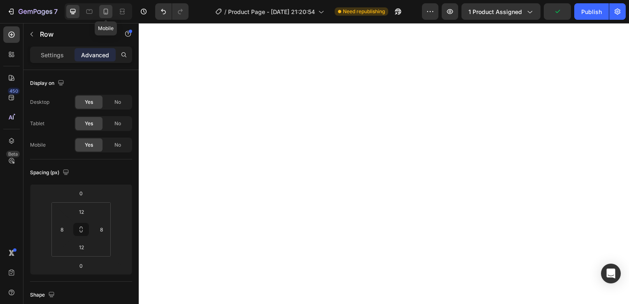
click at [104, 9] on icon at bounding box center [106, 12] width 5 height 6
type input "0"
type input "Auto"
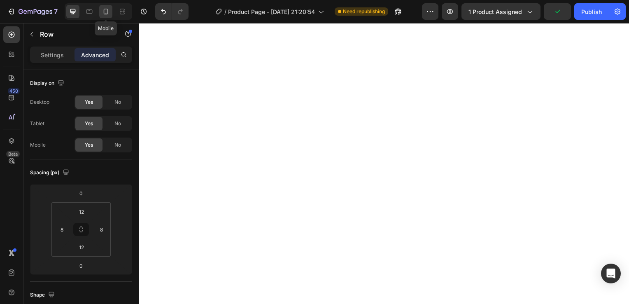
type input "Auto"
click at [72, 9] on icon at bounding box center [72, 11] width 5 height 5
type input "12"
type input "8"
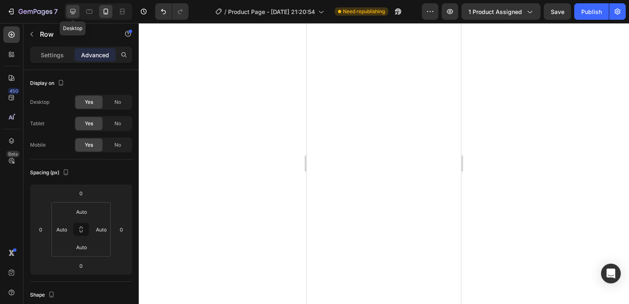
type input "12"
type input "8"
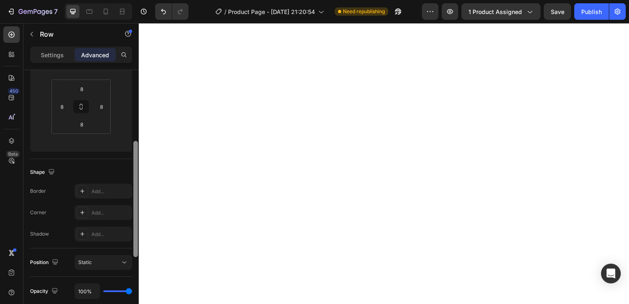
scroll to position [146, 0]
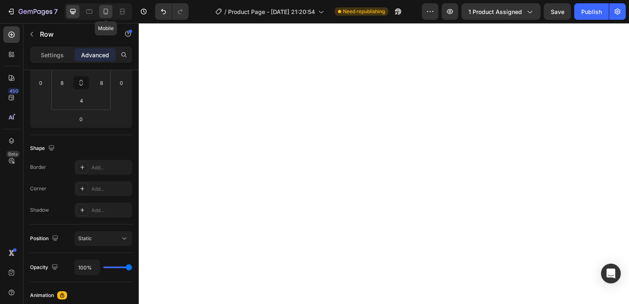
click at [110, 14] on div at bounding box center [105, 11] width 13 height 13
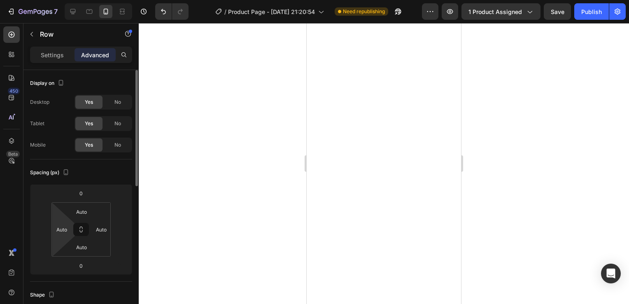
click at [64, 0] on html "7 / Product Page - [DATE] 21:20:54 Need republishing Preview 1 product assigned…" at bounding box center [314, 0] width 629 height 0
click at [61, 228] on input "Auto" at bounding box center [62, 229] width 12 height 12
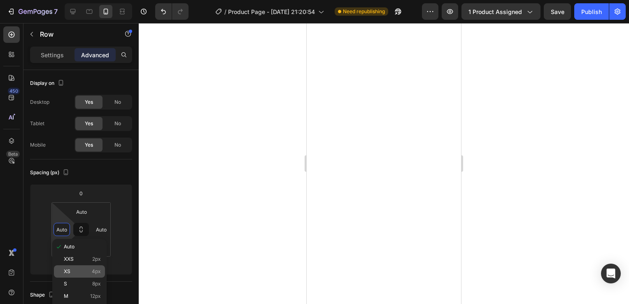
click at [82, 267] on div "XS 4px" at bounding box center [79, 271] width 51 height 12
type input "4"
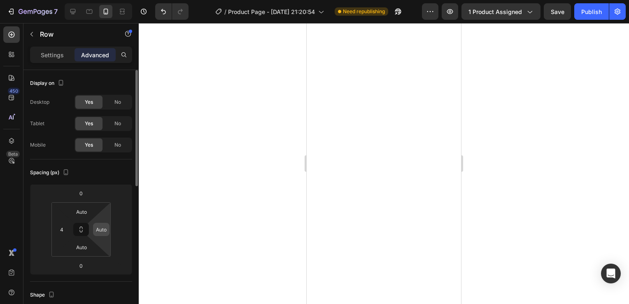
click at [100, 228] on input "Auto" at bounding box center [101, 229] width 12 height 12
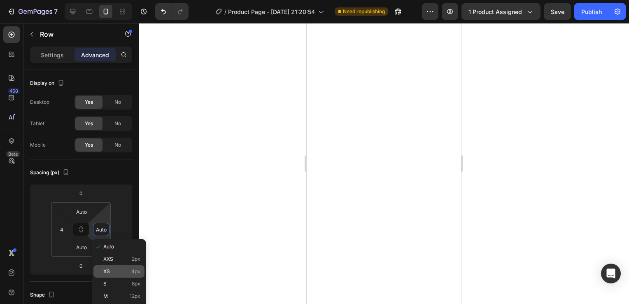
click at [111, 268] on div "XS 4px" at bounding box center [118, 271] width 51 height 12
type input "4"
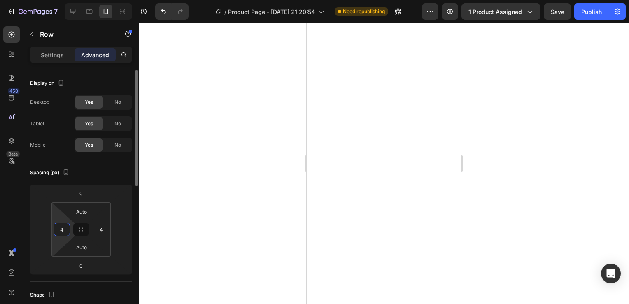
click at [58, 230] on input "4" at bounding box center [62, 229] width 12 height 12
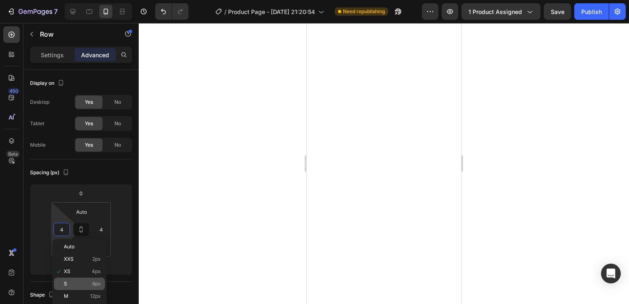
click at [92, 285] on span "8px" at bounding box center [96, 284] width 9 height 6
type input "8"
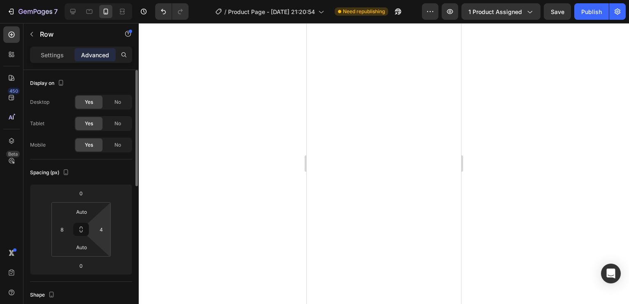
click at [100, 0] on html "7 / Product Page - [DATE] 21:20:54 Need republishing Preview 1 product assigned…" at bounding box center [314, 0] width 629 height 0
click at [101, 232] on input "4" at bounding box center [101, 229] width 12 height 12
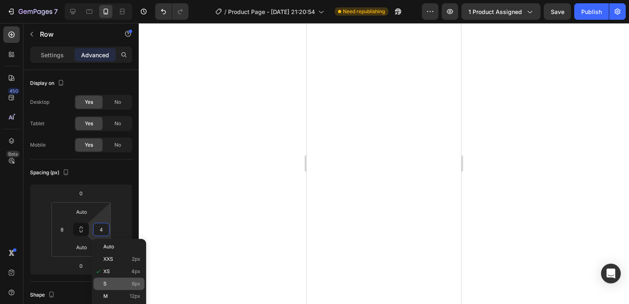
click at [121, 279] on div "S 8px" at bounding box center [118, 283] width 51 height 12
type input "8"
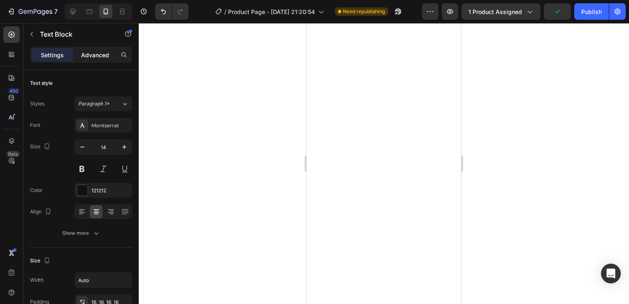
click at [99, 56] on p "Advanced" at bounding box center [95, 55] width 28 height 9
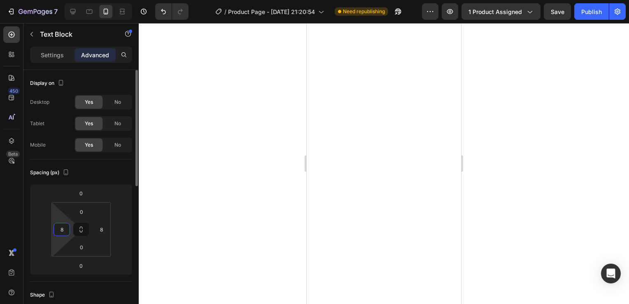
click at [64, 230] on input "8" at bounding box center [62, 229] width 12 height 12
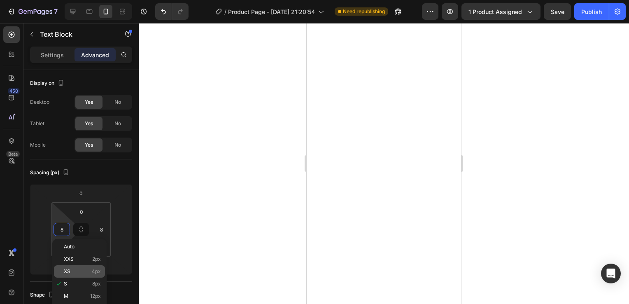
click at [73, 272] on p "XS 4px" at bounding box center [82, 271] width 37 height 6
type input "4"
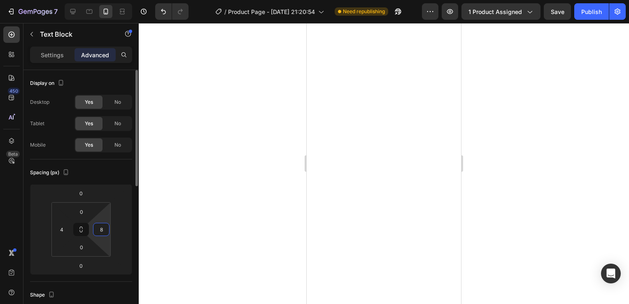
click at [102, 230] on input "8" at bounding box center [101, 229] width 12 height 12
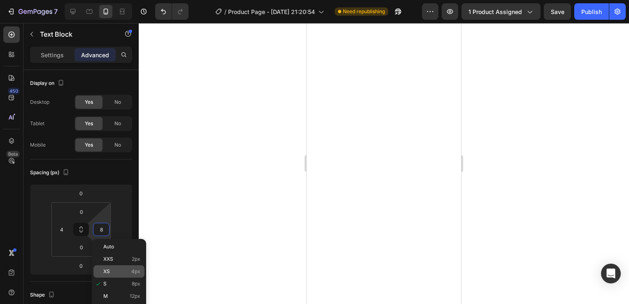
click at [115, 271] on p "XS 4px" at bounding box center [121, 271] width 37 height 6
type input "4"
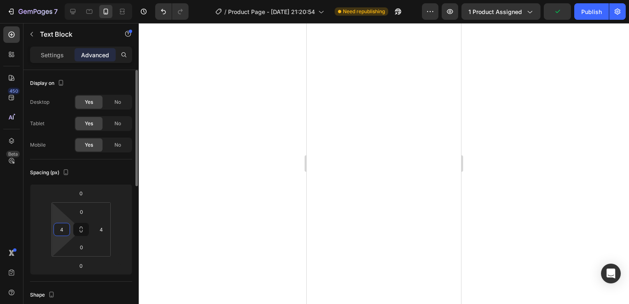
click at [64, 231] on input "4" at bounding box center [62, 229] width 12 height 12
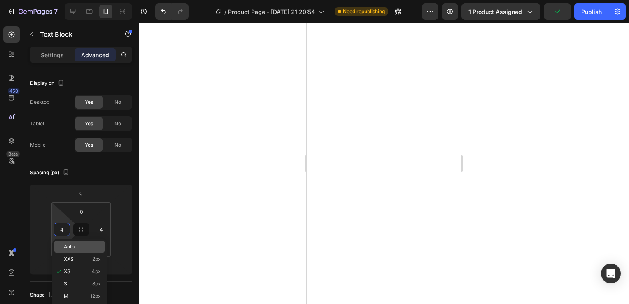
click at [65, 250] on div "Auto" at bounding box center [79, 246] width 51 height 12
type input "Auto"
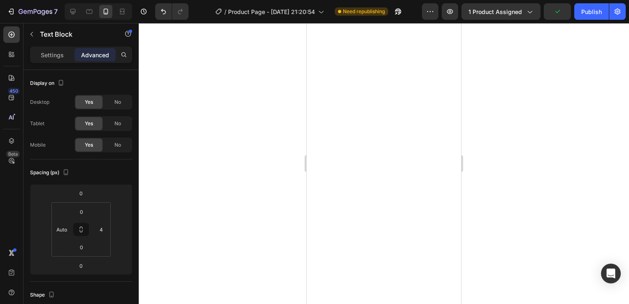
click at [65, 0] on html "7 / Product Page - Jul 29, 21:20:54 Need republishing Preview 1 product assigne…" at bounding box center [314, 0] width 629 height 0
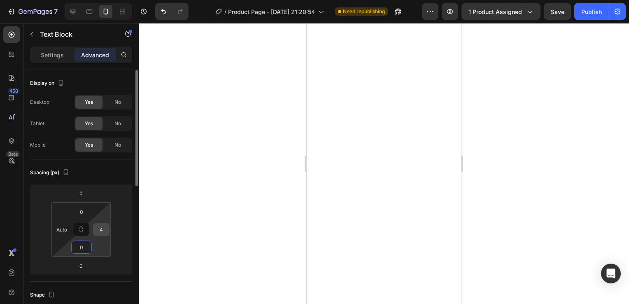
click at [104, 227] on input "4" at bounding box center [101, 229] width 12 height 12
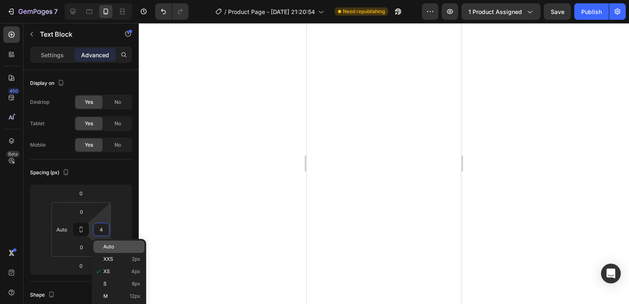
click at [118, 244] on p "Auto" at bounding box center [121, 247] width 37 height 6
type input "Auto"
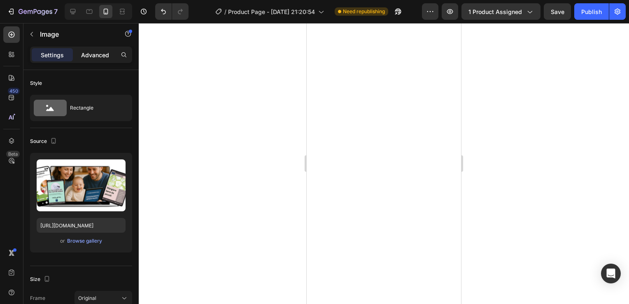
click at [90, 49] on div "Advanced" at bounding box center [94, 54] width 41 height 13
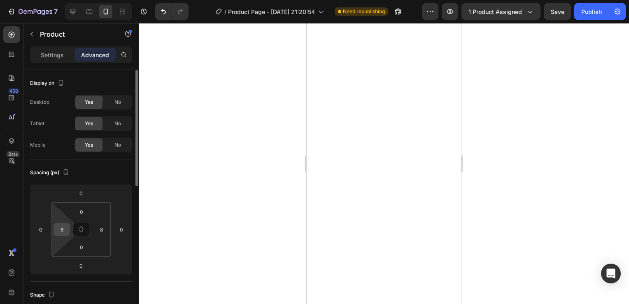
click at [67, 230] on input "8" at bounding box center [62, 229] width 12 height 12
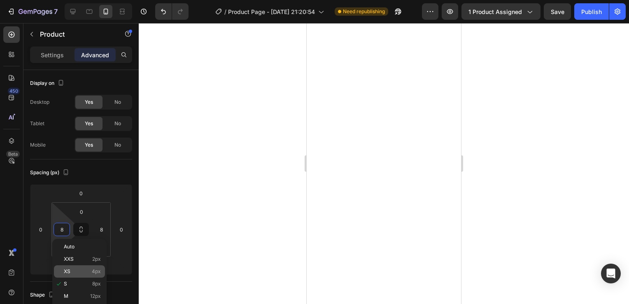
click at [81, 276] on div "XS 4px" at bounding box center [79, 271] width 51 height 12
type input "4"
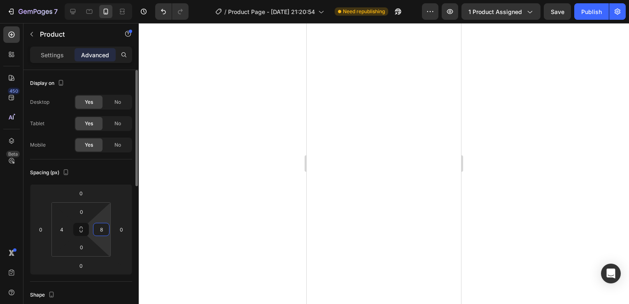
click at [104, 225] on input "8" at bounding box center [101, 229] width 12 height 12
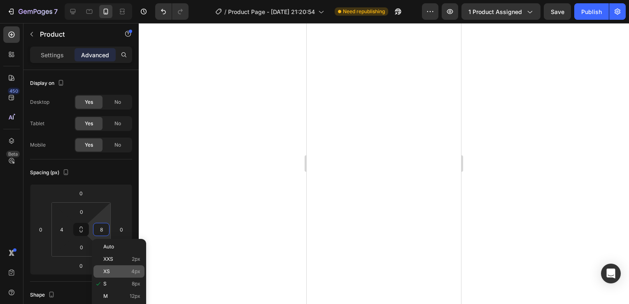
click at [122, 266] on div "XS 4px" at bounding box center [118, 271] width 51 height 12
type input "4"
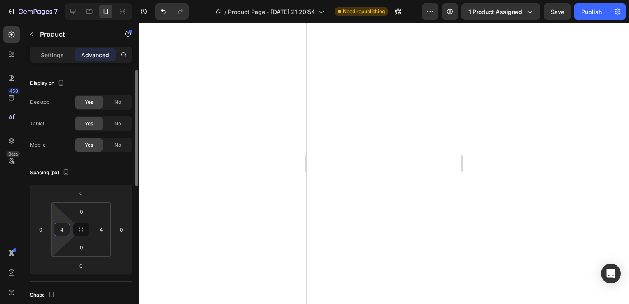
click at [63, 234] on input "4" at bounding box center [62, 229] width 12 height 12
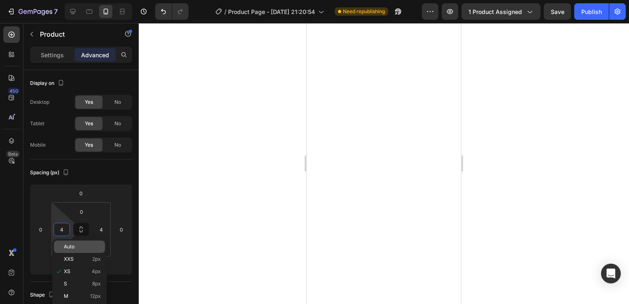
click at [64, 251] on div "Auto" at bounding box center [79, 246] width 51 height 12
type input "Auto"
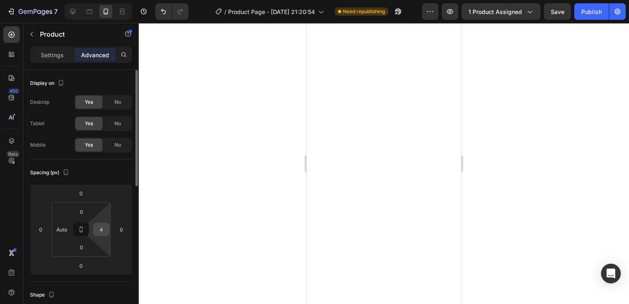
click at [100, 228] on input "4" at bounding box center [101, 229] width 12 height 12
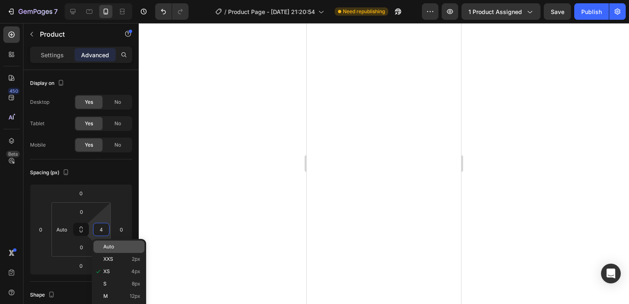
click at [112, 248] on span "Auto" at bounding box center [108, 247] width 11 height 6
type input "Auto"
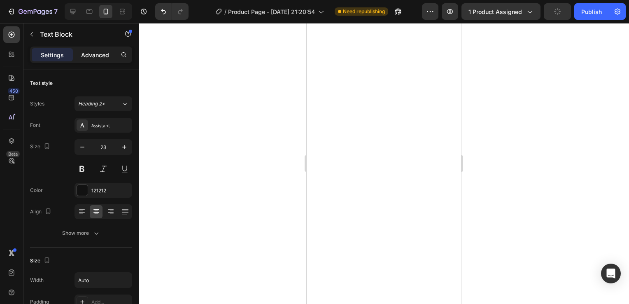
click at [94, 51] on p "Advanced" at bounding box center [95, 55] width 28 height 9
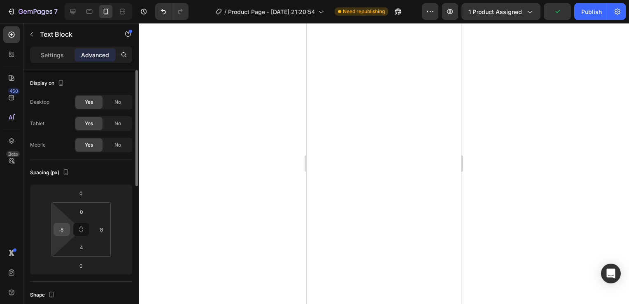
click at [64, 230] on input "8" at bounding box center [62, 229] width 12 height 12
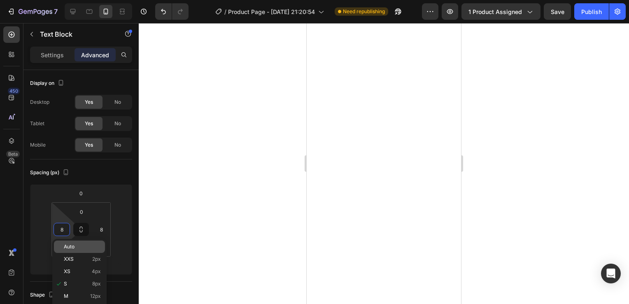
click at [71, 246] on span "Auto" at bounding box center [69, 247] width 11 height 6
type input "Auto"
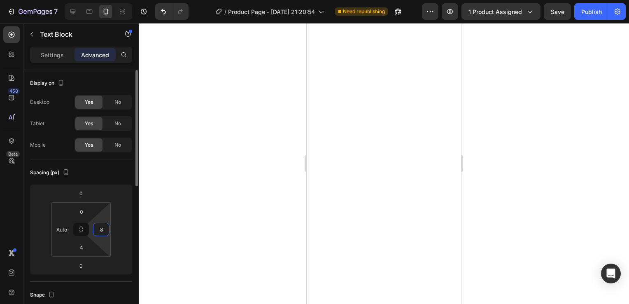
click at [104, 226] on input "8" at bounding box center [101, 229] width 12 height 12
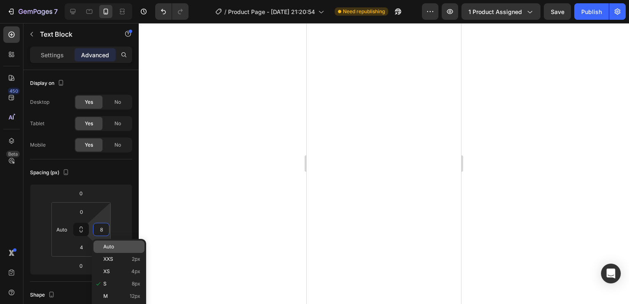
click at [119, 244] on p "Auto" at bounding box center [121, 247] width 37 height 6
type input "Auto"
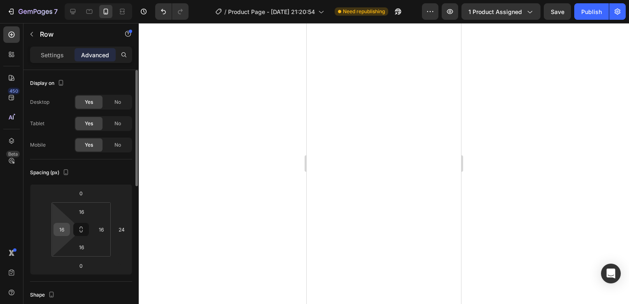
click at [62, 228] on input "16" at bounding box center [62, 229] width 12 height 12
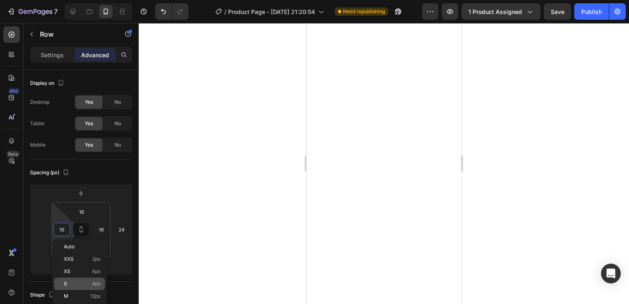
click at [74, 281] on p "S 8px" at bounding box center [82, 284] width 37 height 6
type input "8"
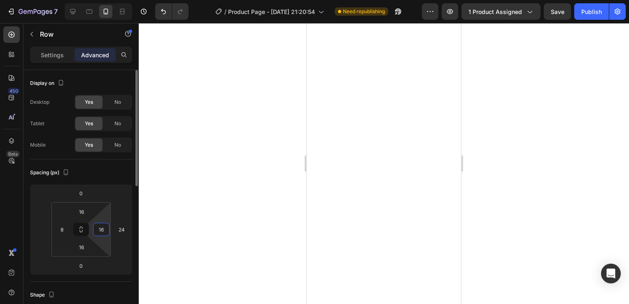
click at [106, 230] on input "16" at bounding box center [101, 229] width 12 height 12
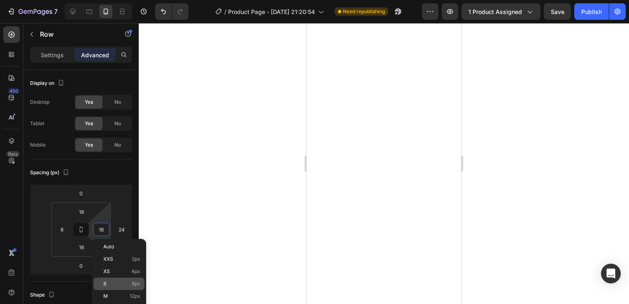
click at [128, 281] on p "S 8px" at bounding box center [121, 284] width 37 height 6
type input "8"
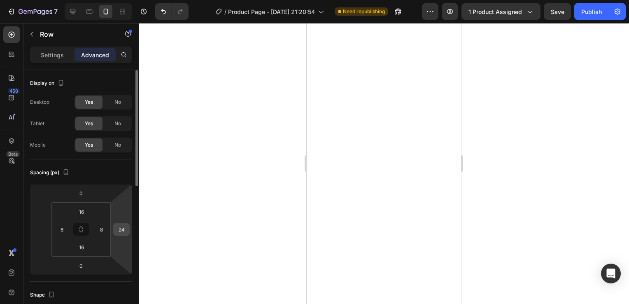
click at [123, 225] on input "24" at bounding box center [121, 229] width 12 height 12
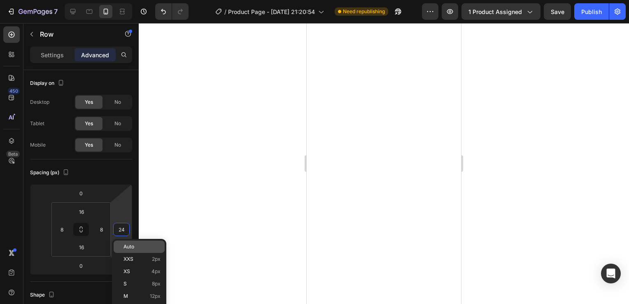
click at [136, 241] on div "Auto" at bounding box center [139, 246] width 51 height 12
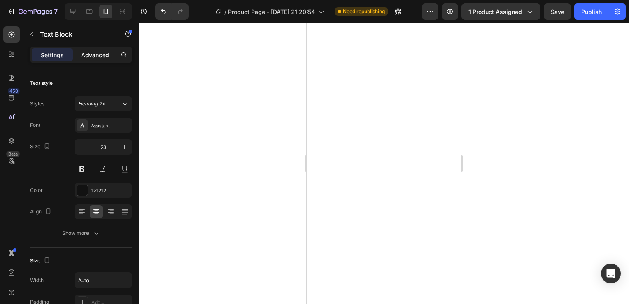
click at [93, 55] on p "Advanced" at bounding box center [95, 55] width 28 height 9
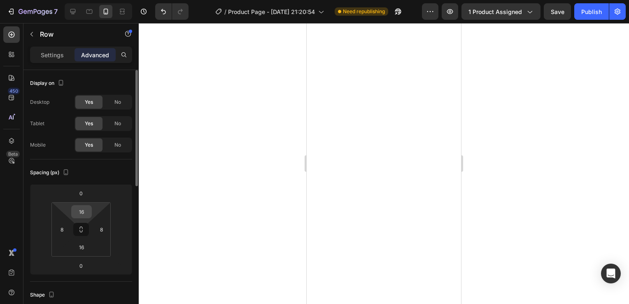
click at [78, 213] on input "16" at bounding box center [81, 211] width 16 height 12
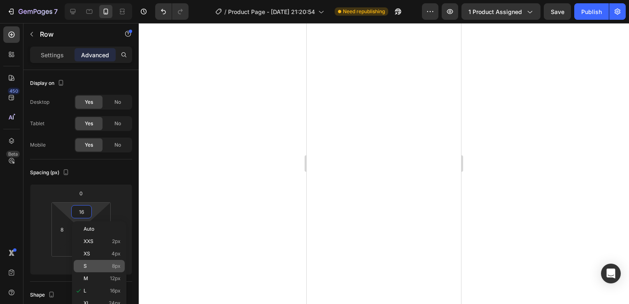
click at [95, 262] on div "S 8px" at bounding box center [99, 266] width 51 height 12
type input "8"
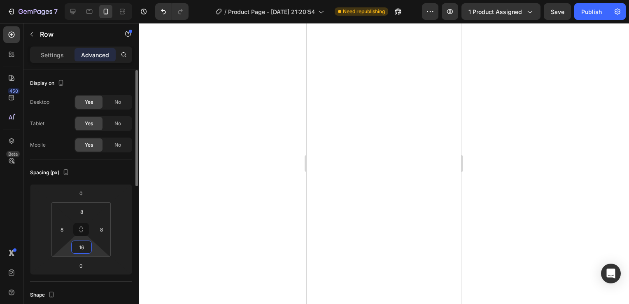
click at [83, 248] on input "16" at bounding box center [81, 247] width 16 height 12
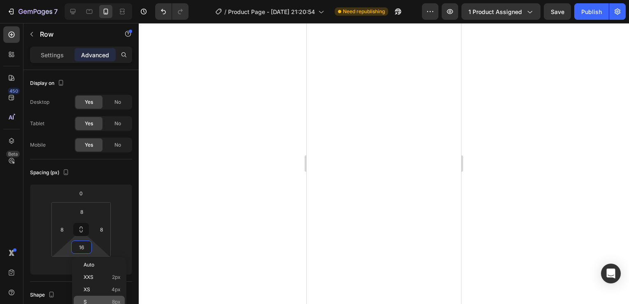
click at [97, 295] on div "S 8px" at bounding box center [99, 301] width 51 height 12
type input "8"
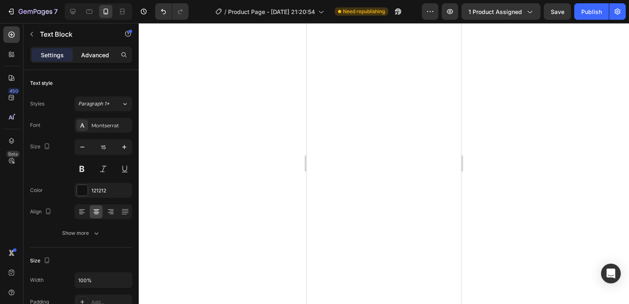
click at [102, 51] on p "Advanced" at bounding box center [95, 55] width 28 height 9
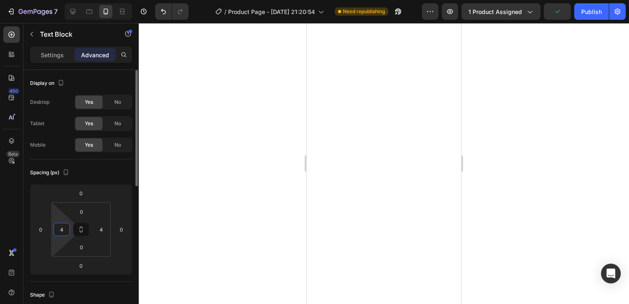
click at [62, 228] on input "4" at bounding box center [62, 229] width 12 height 12
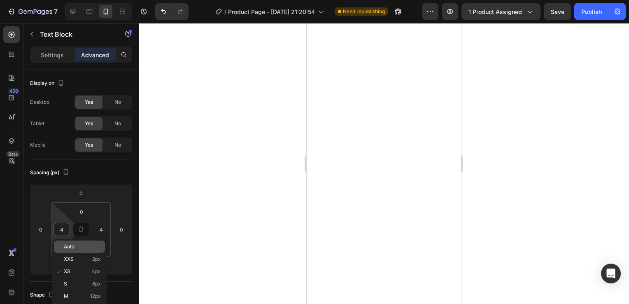
click at [71, 245] on span "Auto" at bounding box center [69, 247] width 11 height 6
type input "Auto"
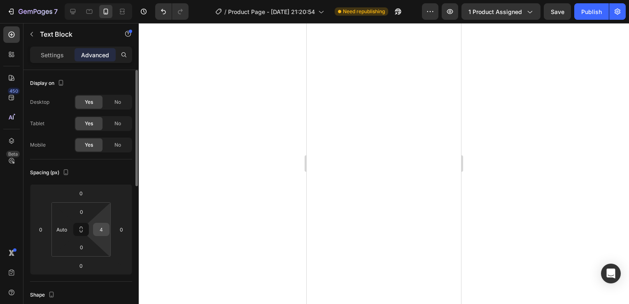
click at [102, 227] on input "4" at bounding box center [101, 229] width 12 height 12
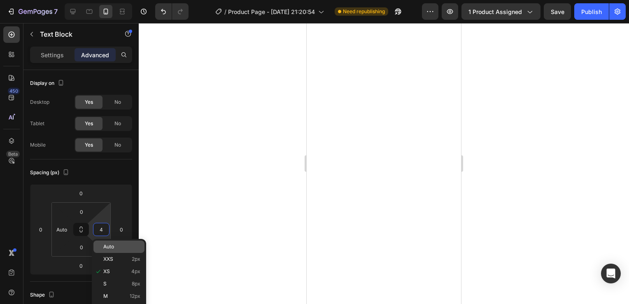
click at [118, 243] on div "Auto" at bounding box center [118, 246] width 51 height 12
type input "Auto"
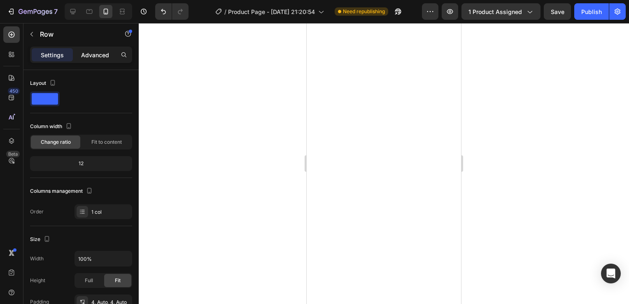
click at [99, 51] on p "Advanced" at bounding box center [95, 55] width 28 height 9
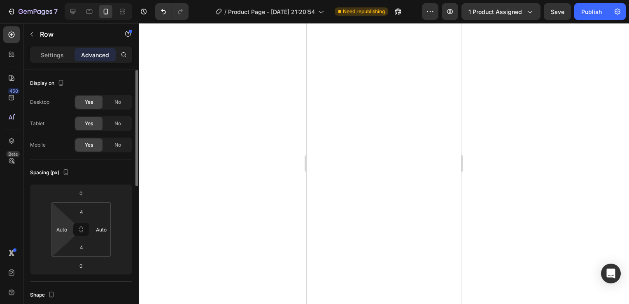
click at [69, 0] on html "7 / Product Page - [DATE] 21:20:54 Need republishing Preview 1 product assigned…" at bounding box center [314, 0] width 629 height 0
click at [62, 231] on input "Auto" at bounding box center [62, 229] width 12 height 12
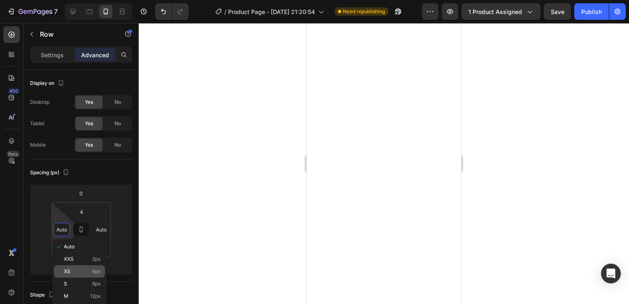
click at [71, 267] on div "XS 4px" at bounding box center [79, 271] width 51 height 12
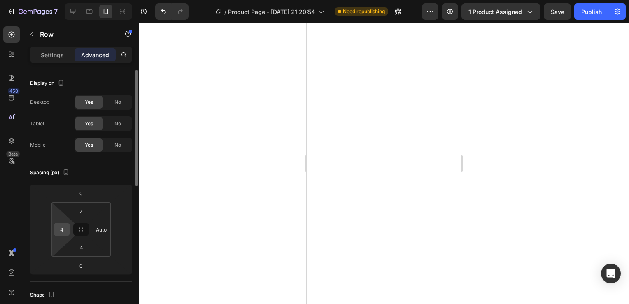
click at [66, 233] on input "4" at bounding box center [62, 229] width 12 height 12
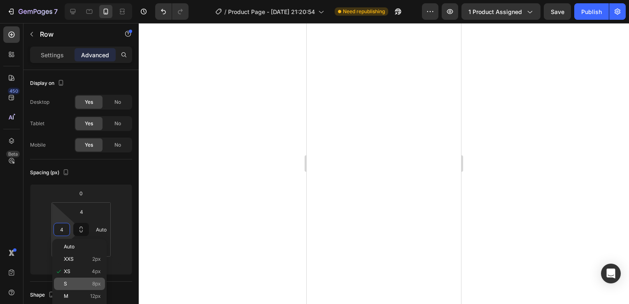
click at [77, 278] on div "S 8px" at bounding box center [79, 283] width 51 height 12
type input "8"
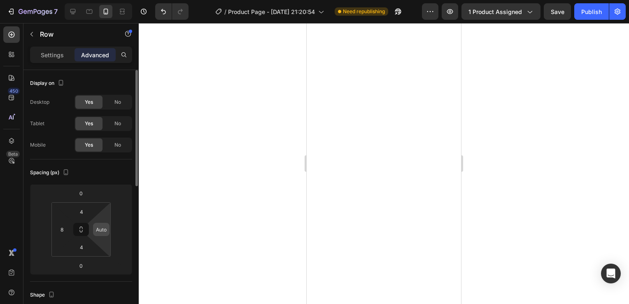
click at [99, 228] on input "Auto" at bounding box center [101, 229] width 12 height 12
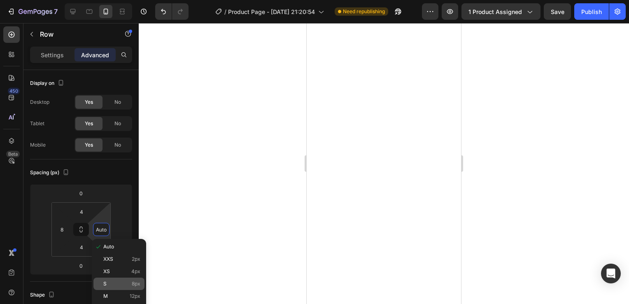
click at [120, 281] on p "S 8px" at bounding box center [121, 284] width 37 height 6
type input "8"
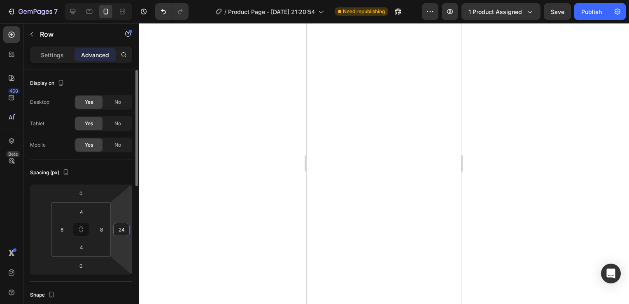
click at [127, 229] on input "24" at bounding box center [121, 229] width 12 height 12
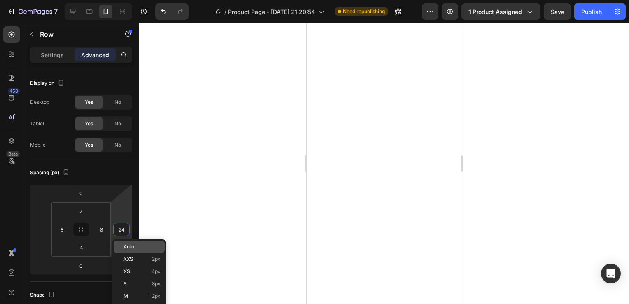
click at [141, 250] on div "Auto" at bounding box center [139, 246] width 51 height 12
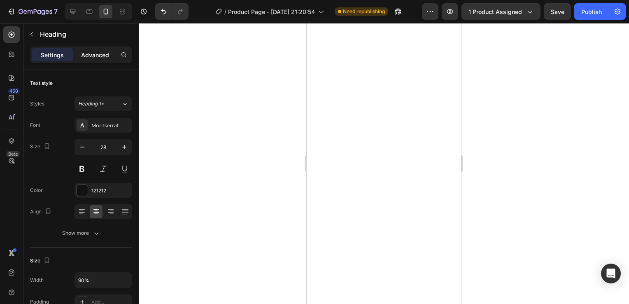
click at [95, 53] on p "Advanced" at bounding box center [95, 55] width 28 height 9
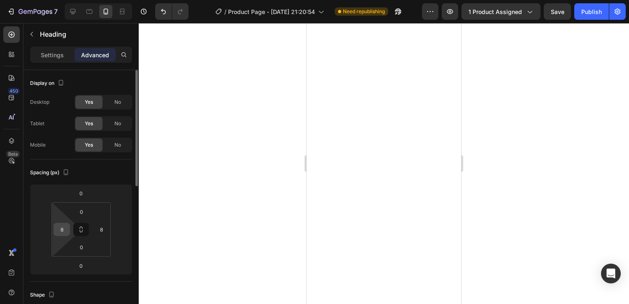
click at [65, 233] on input "8" at bounding box center [62, 229] width 12 height 12
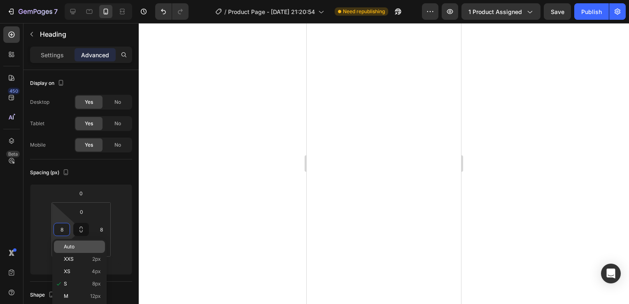
click at [65, 246] on span "Auto" at bounding box center [69, 247] width 11 height 6
type input "Auto"
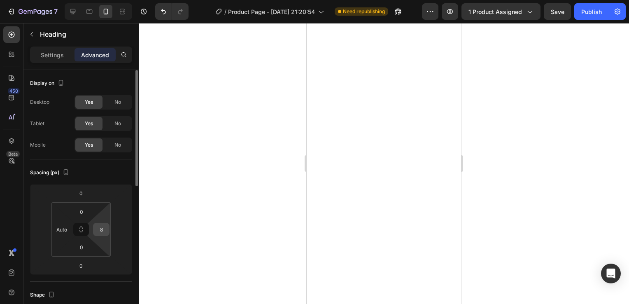
click at [104, 226] on input "8" at bounding box center [101, 229] width 12 height 12
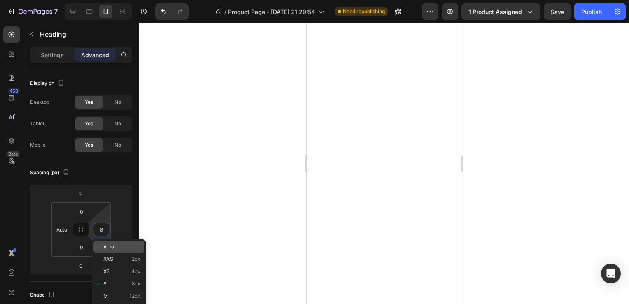
click at [120, 246] on p "Auto" at bounding box center [121, 247] width 37 height 6
type input "Auto"
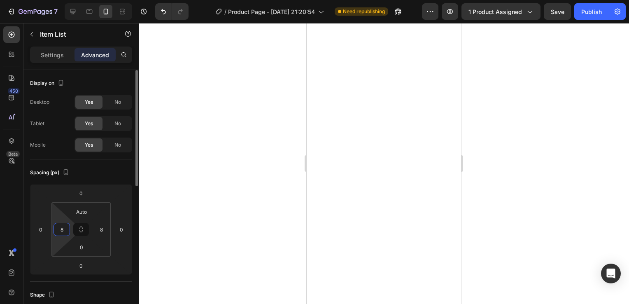
click at [61, 226] on input "8" at bounding box center [62, 229] width 12 height 12
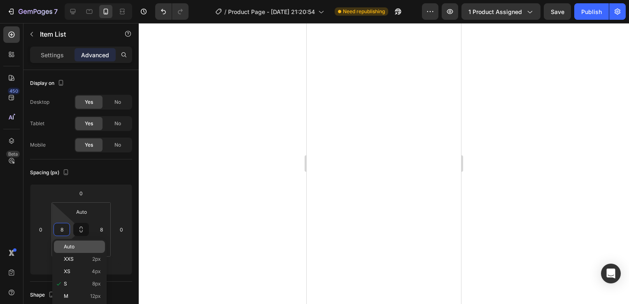
click at [68, 248] on span "Auto" at bounding box center [69, 247] width 11 height 6
type input "Auto"
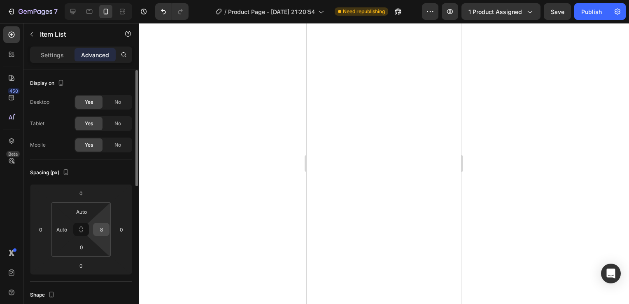
click at [103, 230] on input "8" at bounding box center [101, 229] width 12 height 12
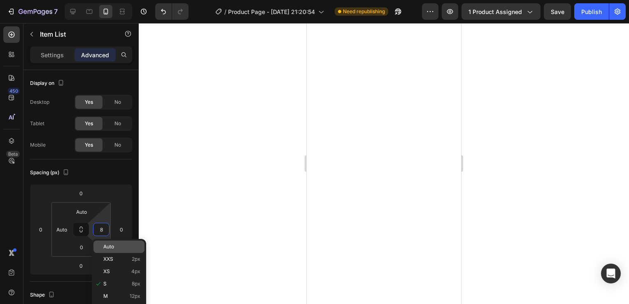
click at [117, 246] on p "Auto" at bounding box center [121, 247] width 37 height 6
type input "Auto"
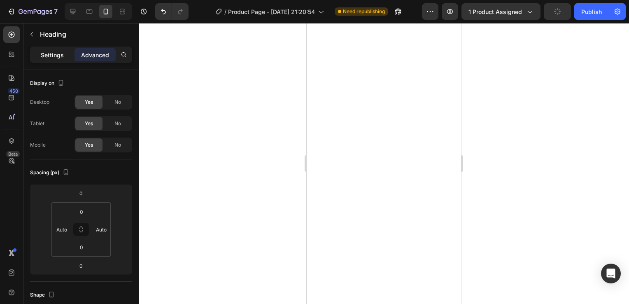
click at [43, 51] on p "Settings" at bounding box center [52, 55] width 23 height 9
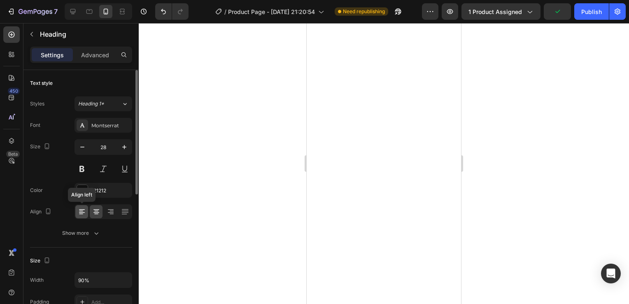
click at [81, 212] on icon at bounding box center [82, 212] width 6 height 1
click at [99, 208] on icon at bounding box center [96, 211] width 8 height 8
click at [123, 145] on icon "button" at bounding box center [124, 147] width 8 height 8
click at [125, 144] on icon "button" at bounding box center [124, 147] width 8 height 8
click at [79, 145] on icon "button" at bounding box center [82, 147] width 8 height 8
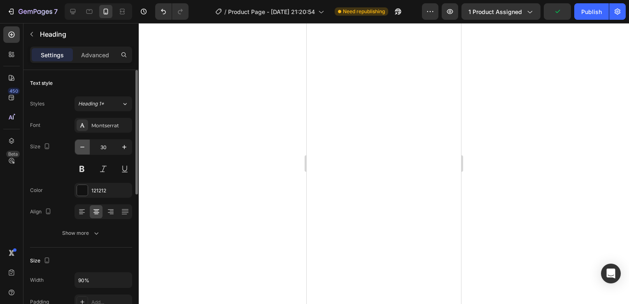
click at [79, 145] on icon "button" at bounding box center [82, 147] width 8 height 8
click at [121, 146] on icon "button" at bounding box center [124, 147] width 8 height 8
type input "28"
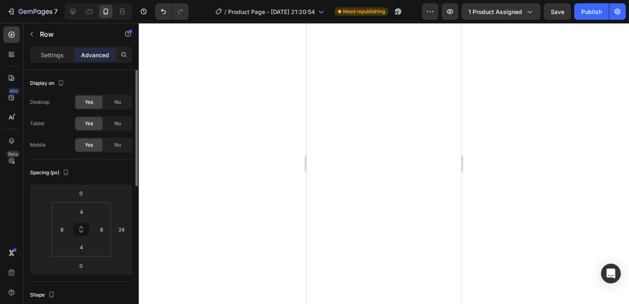
click at [94, 56] on p "Advanced" at bounding box center [95, 55] width 28 height 9
click at [122, 230] on input "24" at bounding box center [121, 229] width 12 height 12
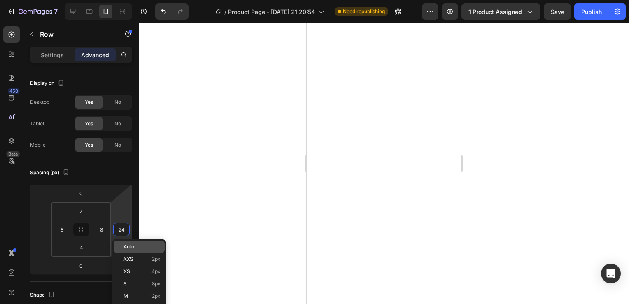
click at [130, 249] on span "Auto" at bounding box center [128, 247] width 11 height 6
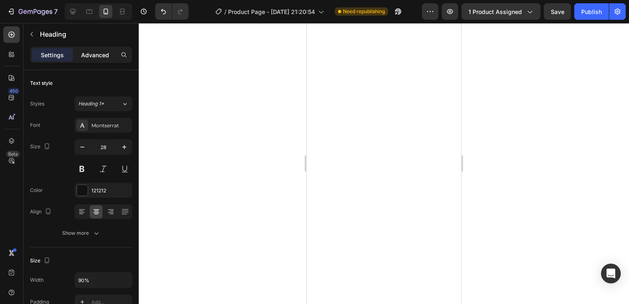
click at [96, 51] on p "Advanced" at bounding box center [95, 55] width 28 height 9
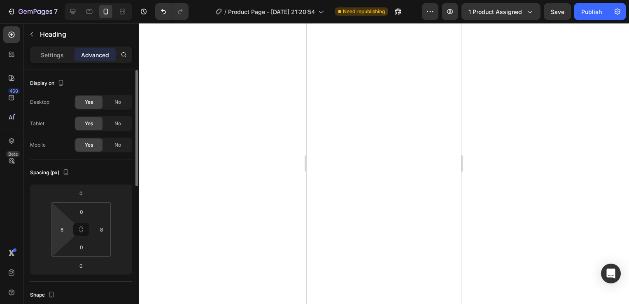
click at [59, 0] on html "7 / Product Page - [DATE] 21:20:54 Need republishing Preview 1 product assigned…" at bounding box center [314, 0] width 629 height 0
click at [62, 231] on input "8" at bounding box center [62, 229] width 12 height 12
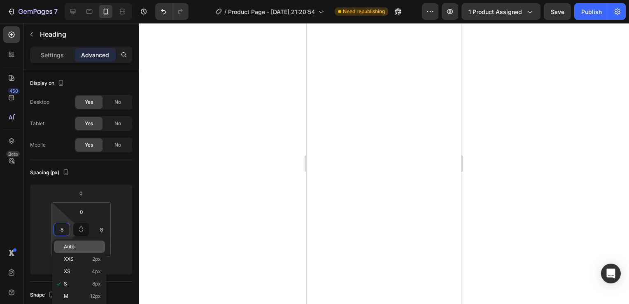
click at [67, 247] on span "Auto" at bounding box center [69, 247] width 11 height 6
type input "Auto"
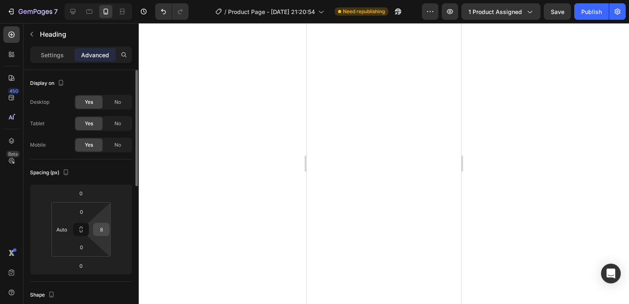
click at [99, 230] on input "8" at bounding box center [101, 229] width 12 height 12
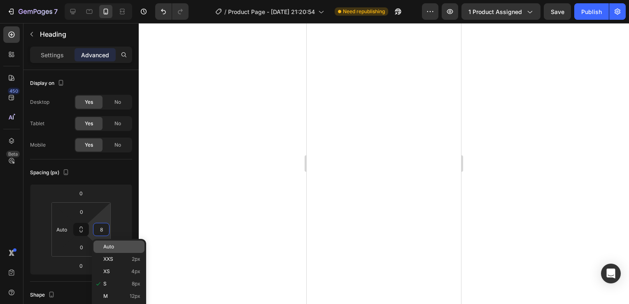
click at [111, 247] on span "Auto" at bounding box center [108, 247] width 11 height 6
type input "Auto"
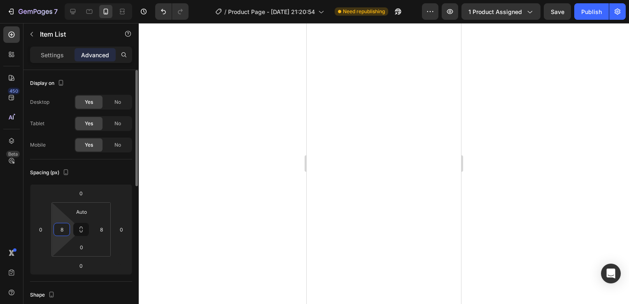
click at [63, 234] on input "8" at bounding box center [62, 229] width 12 height 12
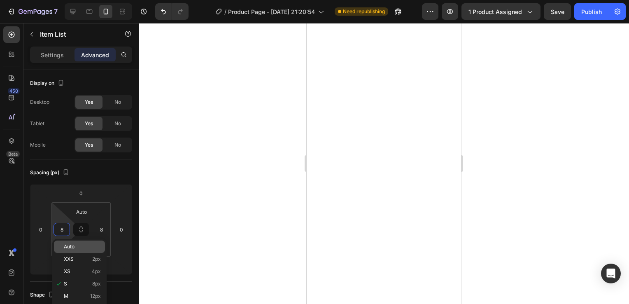
click at [69, 248] on span "Auto" at bounding box center [69, 247] width 11 height 6
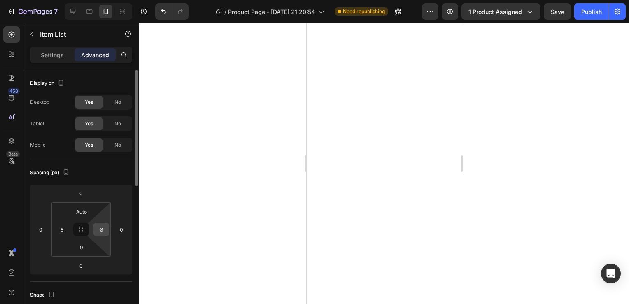
type input "Auto"
click at [103, 226] on input "8" at bounding box center [101, 229] width 12 height 12
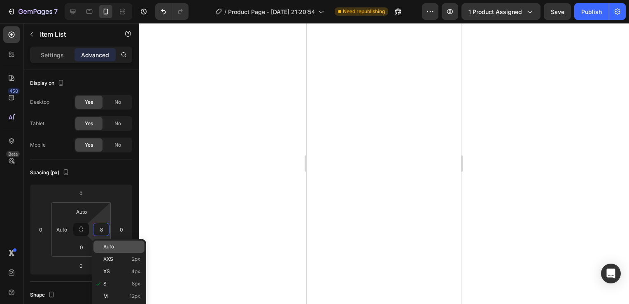
click at [111, 248] on span "Auto" at bounding box center [108, 247] width 11 height 6
type input "Auto"
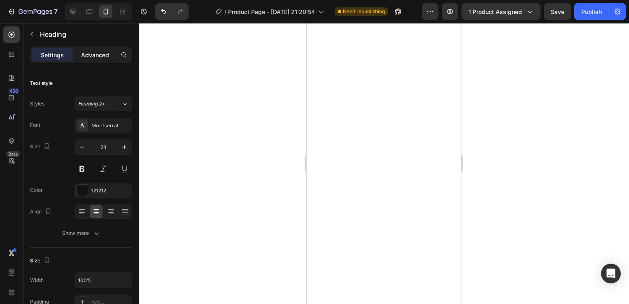
click at [95, 52] on p "Advanced" at bounding box center [95, 55] width 28 height 9
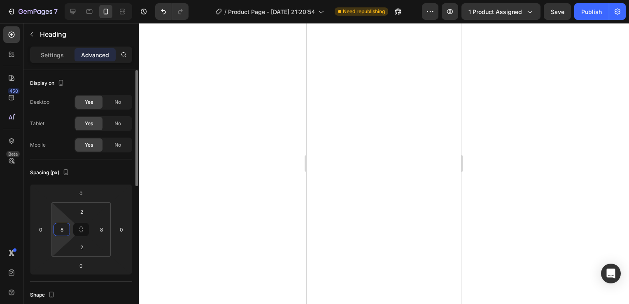
click at [64, 228] on input "8" at bounding box center [62, 229] width 12 height 12
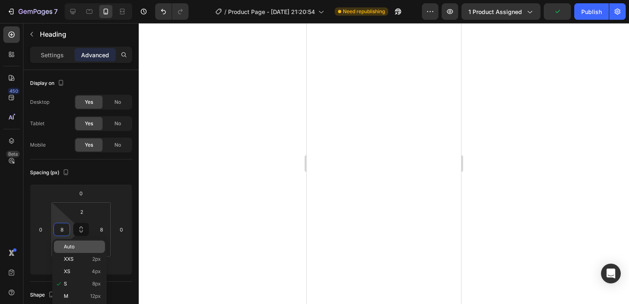
click at [73, 248] on span "Auto" at bounding box center [69, 247] width 11 height 6
type input "Auto"
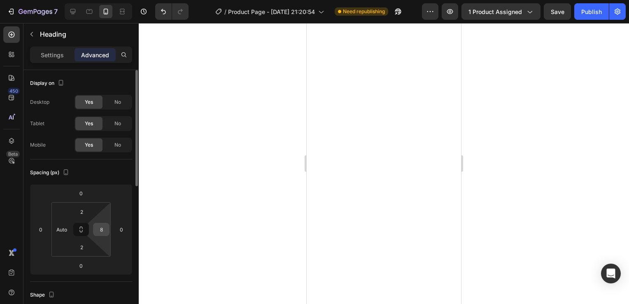
click at [104, 228] on input "8" at bounding box center [101, 229] width 12 height 12
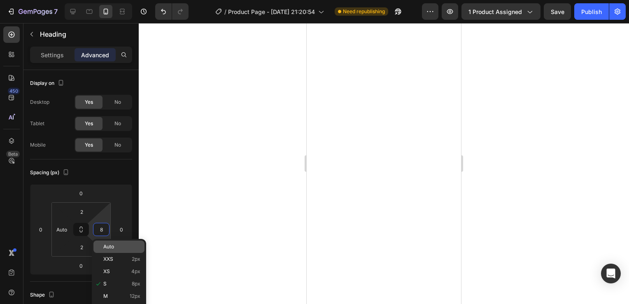
click at [112, 245] on span "Auto" at bounding box center [108, 247] width 11 height 6
type input "Auto"
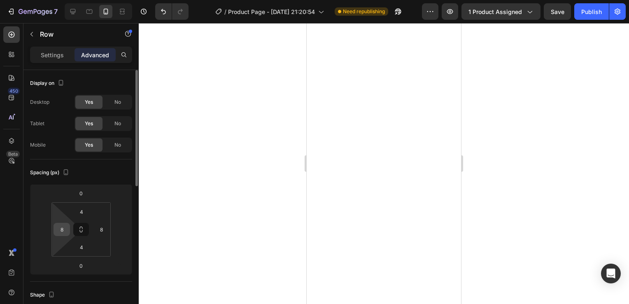
click at [65, 232] on input "8" at bounding box center [62, 229] width 12 height 12
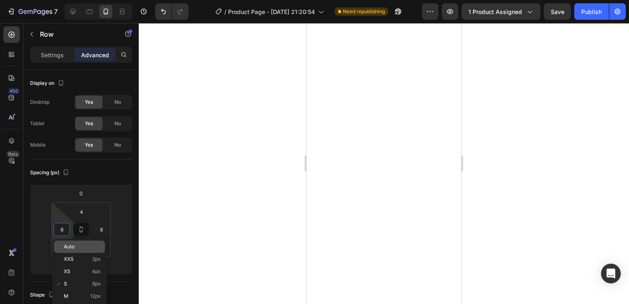
click at [63, 247] on div "Auto" at bounding box center [79, 246] width 51 height 12
type input "Auto"
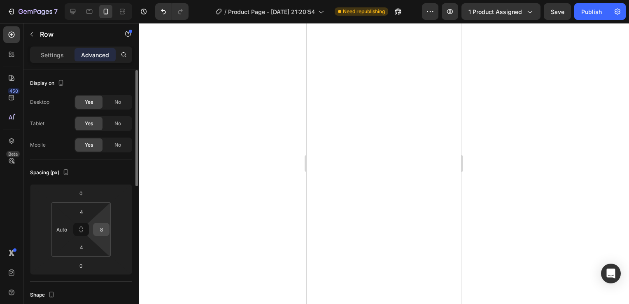
click at [109, 230] on div "8" at bounding box center [101, 229] width 16 height 13
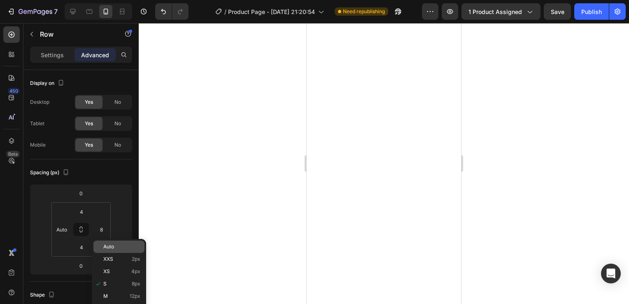
click at [120, 248] on p "Auto" at bounding box center [121, 247] width 37 height 6
type input "Auto"
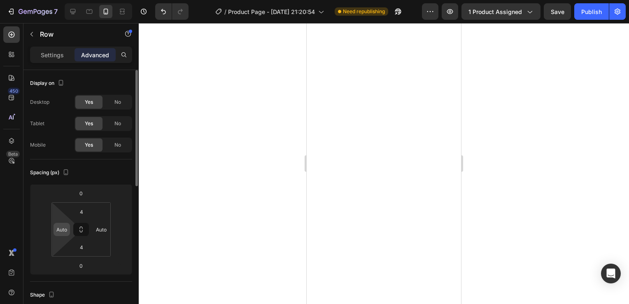
click at [67, 232] on input "Auto" at bounding box center [62, 229] width 12 height 12
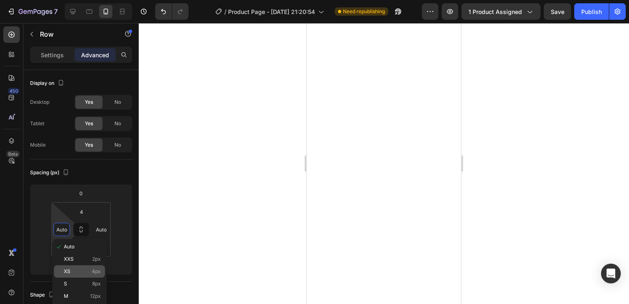
click at [79, 269] on p "XS 4px" at bounding box center [82, 271] width 37 height 6
type input "4"
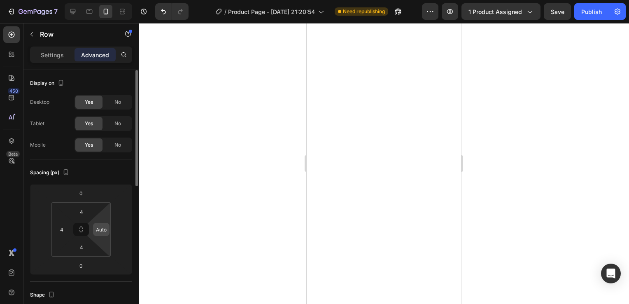
click at [102, 232] on input "Auto" at bounding box center [101, 229] width 12 height 12
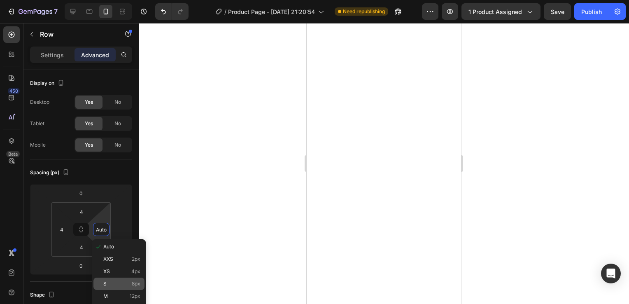
click at [123, 285] on p "S 8px" at bounding box center [121, 284] width 37 height 6
type input "8"
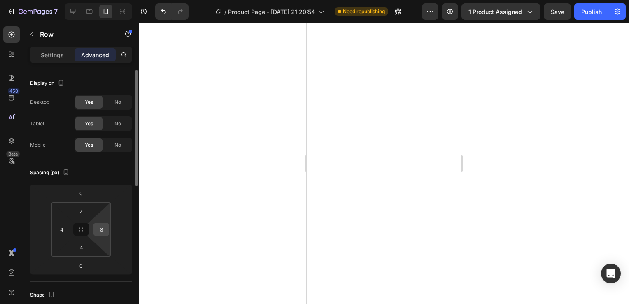
click at [102, 226] on input "8" at bounding box center [101, 229] width 12 height 12
click at [62, 231] on input "4" at bounding box center [62, 229] width 12 height 12
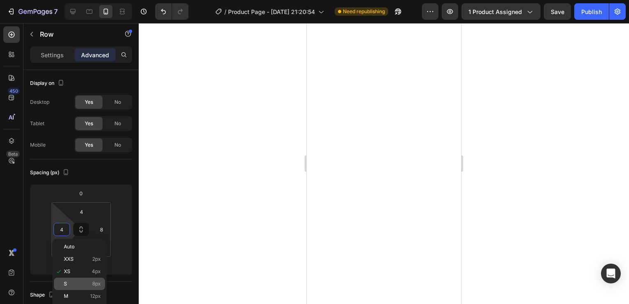
click at [81, 285] on p "S 8px" at bounding box center [82, 284] width 37 height 6
type input "8"
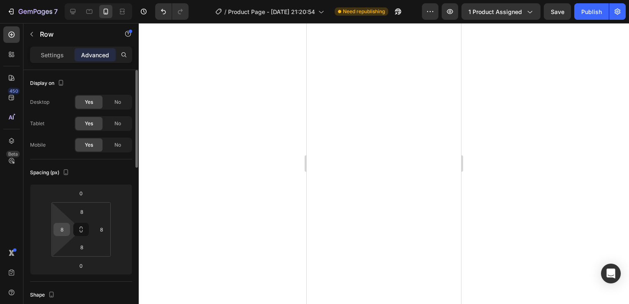
click at [62, 230] on input "8" at bounding box center [62, 229] width 12 height 12
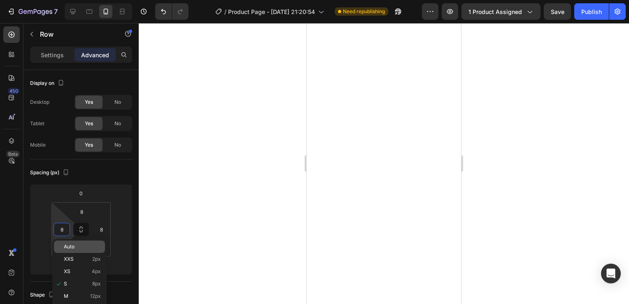
click at [69, 246] on span "Auto" at bounding box center [69, 247] width 11 height 6
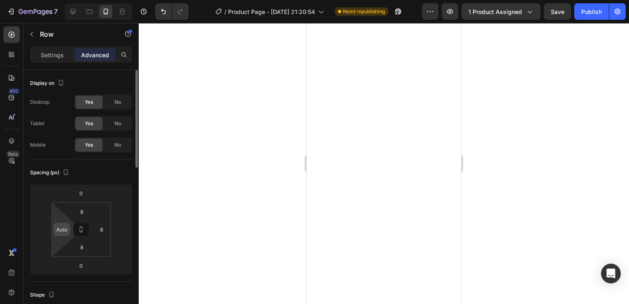
click at [60, 231] on input "Auto" at bounding box center [62, 229] width 12 height 12
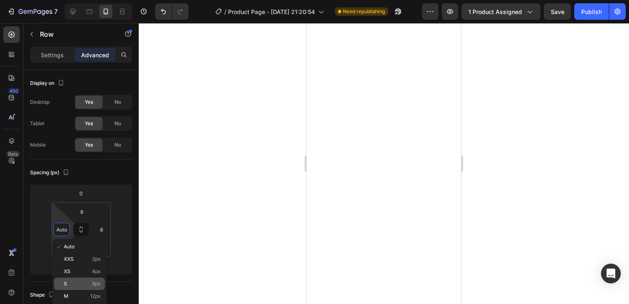
click at [79, 283] on p "S 8px" at bounding box center [82, 284] width 37 height 6
type input "8"
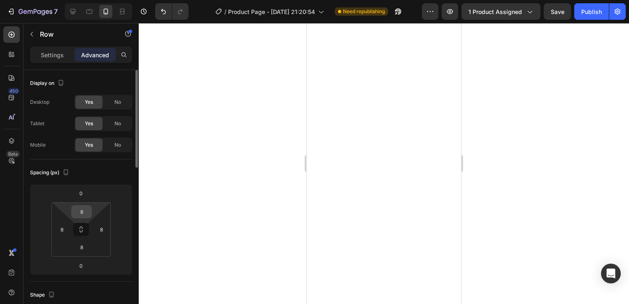
click at [86, 209] on input "8" at bounding box center [81, 211] width 16 height 12
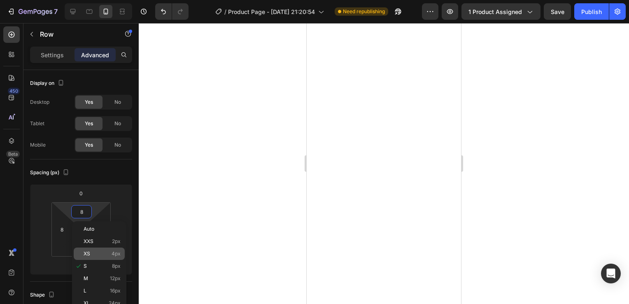
click at [87, 251] on span "XS" at bounding box center [87, 254] width 7 height 6
type input "4"
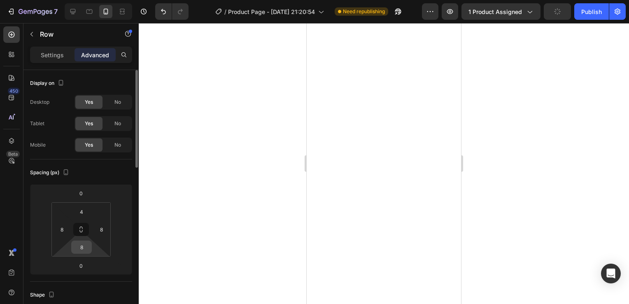
click at [84, 248] on input "8" at bounding box center [81, 247] width 16 height 12
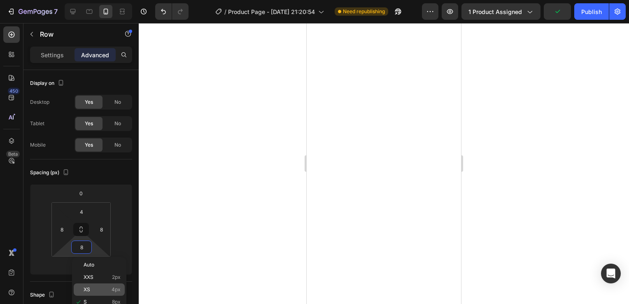
click at [97, 292] on div "XS 4px" at bounding box center [99, 289] width 51 height 12
type input "4"
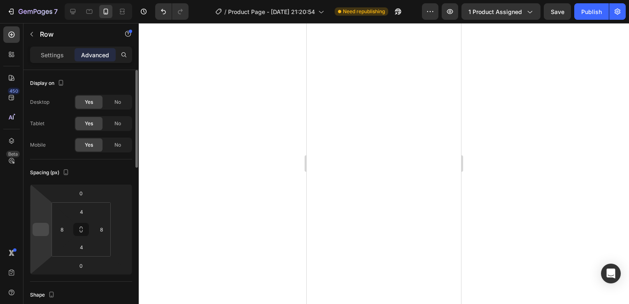
click at [37, 231] on input "number" at bounding box center [41, 229] width 12 height 12
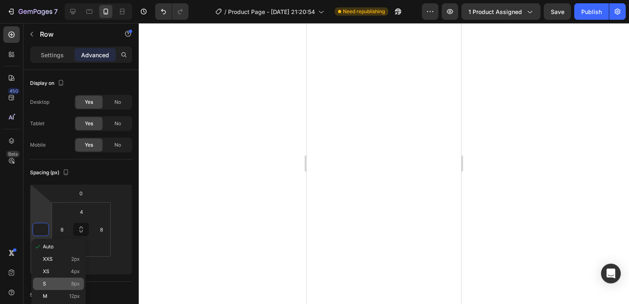
click at [54, 285] on p "S 8px" at bounding box center [61, 284] width 37 height 6
type input "8"
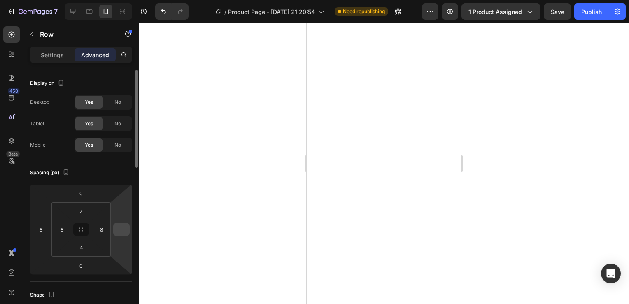
click at [126, 225] on input "number" at bounding box center [121, 229] width 12 height 12
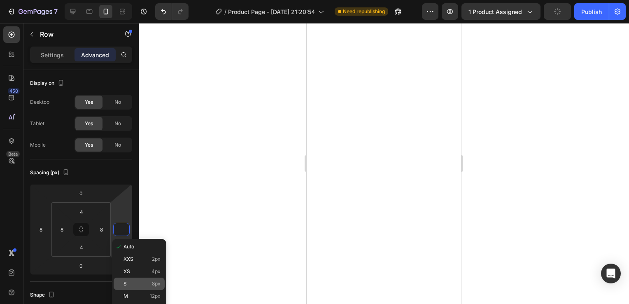
click at [146, 282] on p "S 8px" at bounding box center [141, 284] width 37 height 6
type input "8"
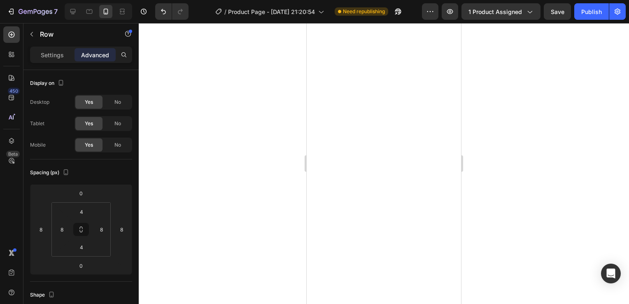
click at [513, 163] on div at bounding box center [384, 163] width 490 height 281
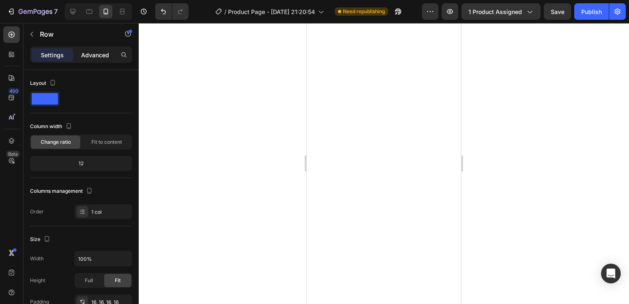
click at [95, 52] on p "Advanced" at bounding box center [95, 55] width 28 height 9
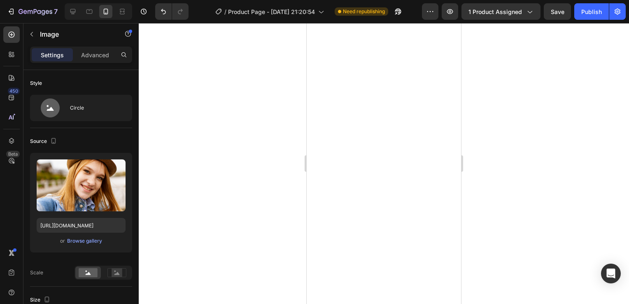
scroll to position [383, 0]
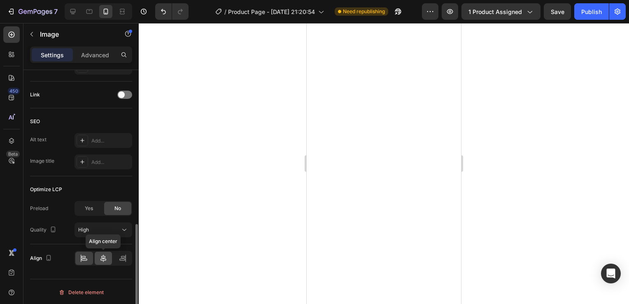
click at [101, 255] on icon at bounding box center [103, 257] width 6 height 7
click at [79, 256] on div at bounding box center [84, 257] width 18 height 13
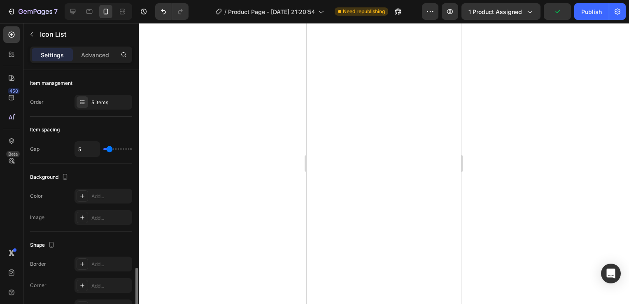
scroll to position [117, 0]
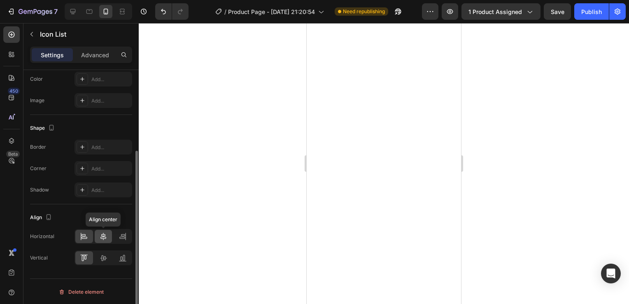
click at [104, 232] on icon at bounding box center [103, 236] width 8 height 8
click at [83, 234] on icon at bounding box center [84, 236] width 8 height 8
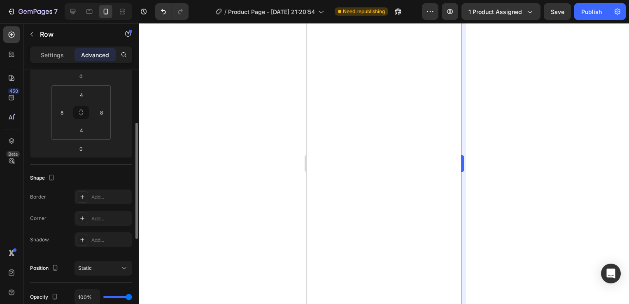
scroll to position [0, 0]
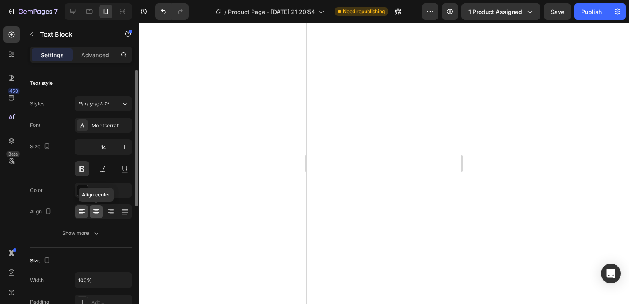
click at [96, 205] on div at bounding box center [96, 211] width 13 height 13
click at [84, 213] on icon at bounding box center [82, 211] width 8 height 8
click at [542, 169] on div at bounding box center [384, 163] width 490 height 281
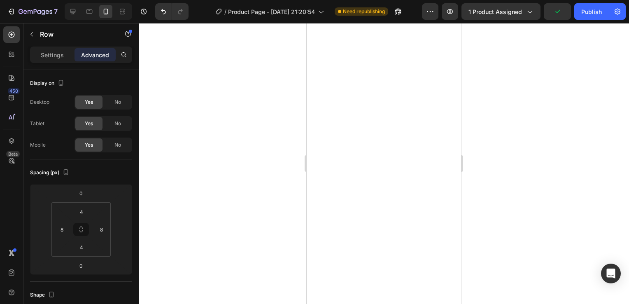
click at [535, 154] on div at bounding box center [384, 163] width 490 height 281
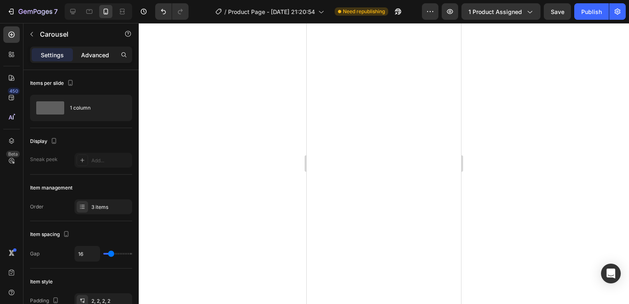
click at [95, 53] on p "Advanced" at bounding box center [95, 55] width 28 height 9
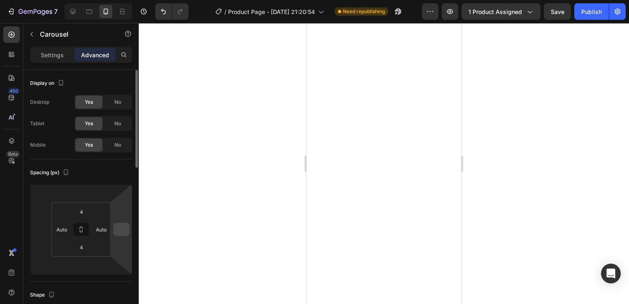
click at [123, 230] on input "number" at bounding box center [121, 229] width 12 height 12
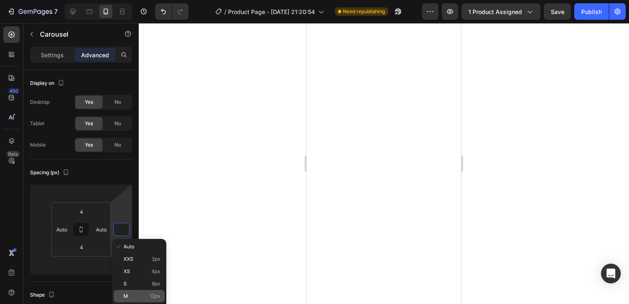
click at [156, 296] on span "12px" at bounding box center [155, 296] width 11 height 6
type input "12"
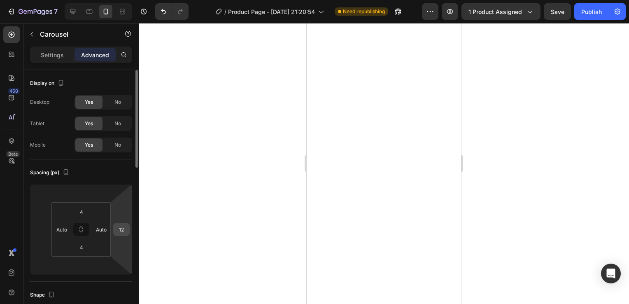
click at [118, 228] on input "12" at bounding box center [121, 229] width 12 height 12
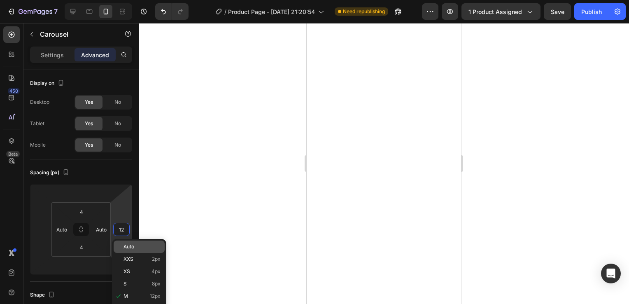
click at [126, 246] on span "Auto" at bounding box center [128, 247] width 11 height 6
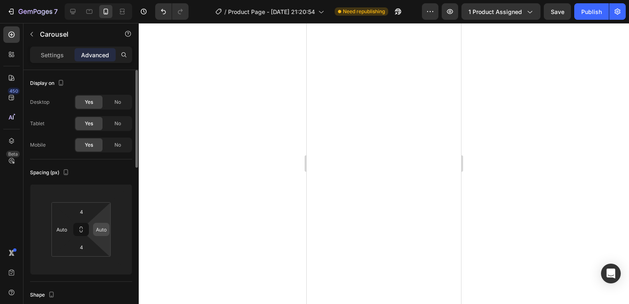
click at [100, 229] on input "Auto" at bounding box center [101, 229] width 12 height 12
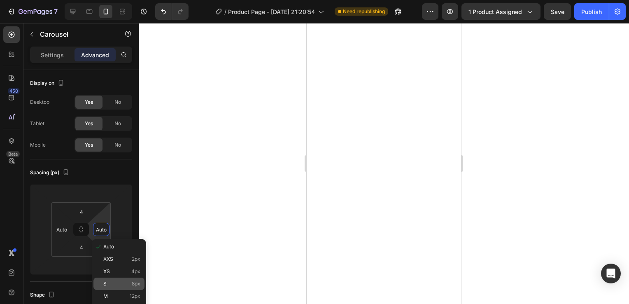
click at [120, 283] on p "S 8px" at bounding box center [121, 284] width 37 height 6
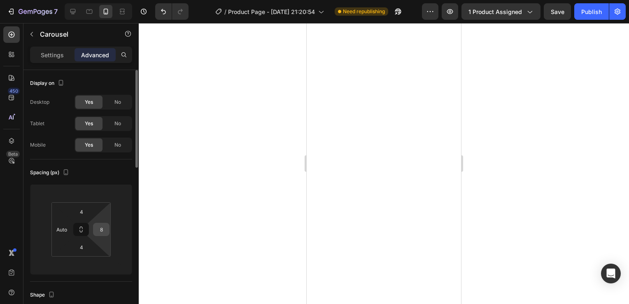
click at [103, 234] on input "8" at bounding box center [101, 229] width 12 height 12
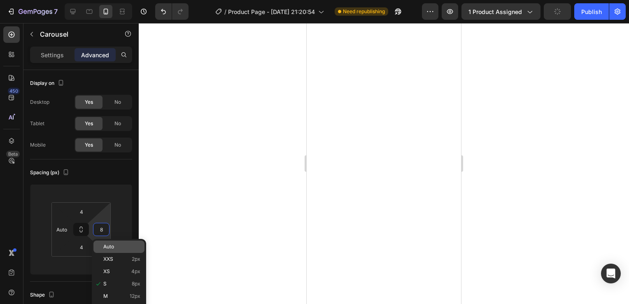
click at [112, 244] on span "Auto" at bounding box center [108, 247] width 11 height 6
type input "Auto"
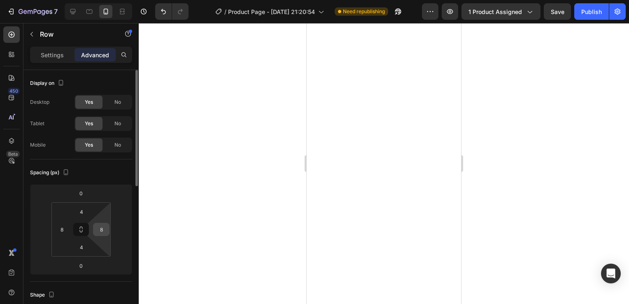
click at [93, 230] on div "8" at bounding box center [101, 229] width 16 height 13
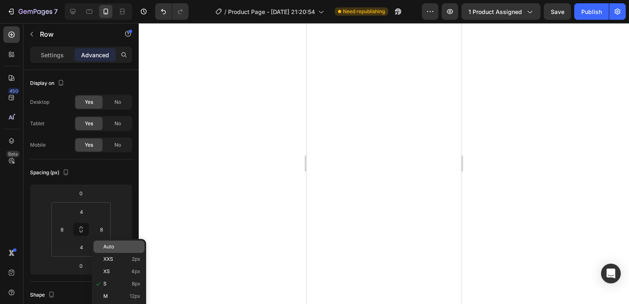
click at [121, 246] on p "Auto" at bounding box center [121, 247] width 37 height 6
type input "Auto"
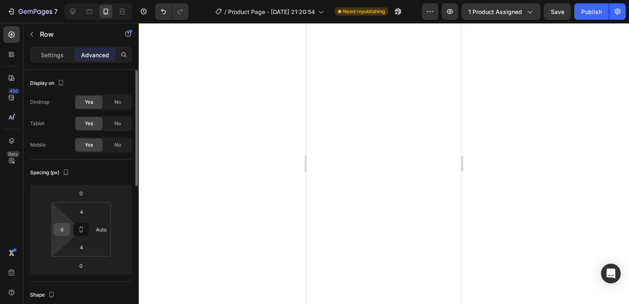
click at [59, 232] on input "8" at bounding box center [62, 229] width 12 height 12
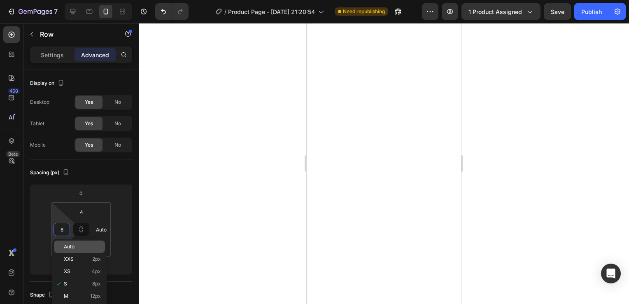
click at [66, 248] on span "Auto" at bounding box center [69, 247] width 11 height 6
type input "Auto"
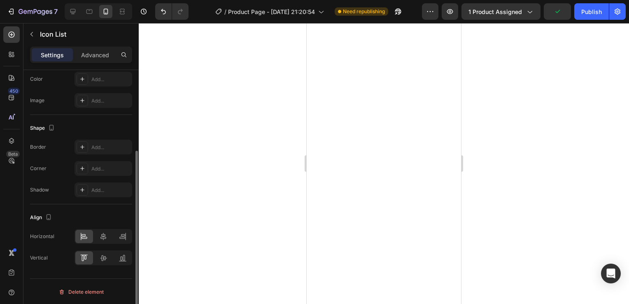
scroll to position [117, 0]
click at [100, 230] on div at bounding box center [104, 236] width 18 height 13
click at [87, 237] on icon at bounding box center [84, 236] width 8 height 8
click at [550, 160] on div at bounding box center [384, 163] width 490 height 281
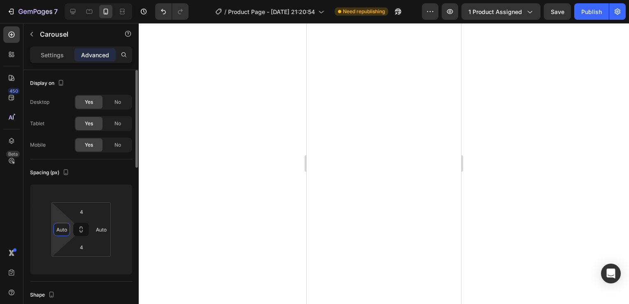
click at [61, 230] on input "Auto" at bounding box center [62, 229] width 12 height 12
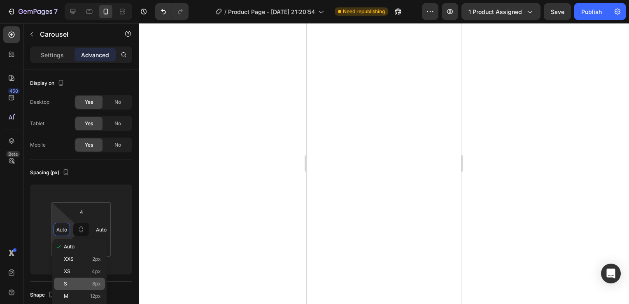
click at [95, 285] on span "8px" at bounding box center [96, 284] width 9 height 6
type input "8"
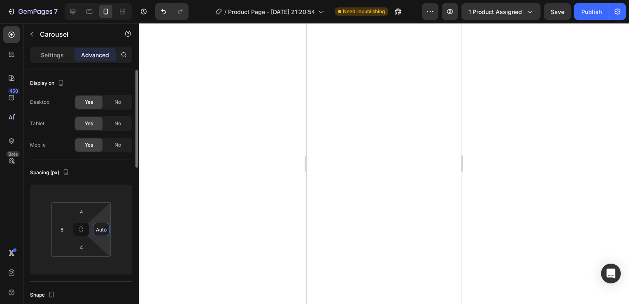
click at [103, 229] on input "Auto" at bounding box center [101, 229] width 12 height 12
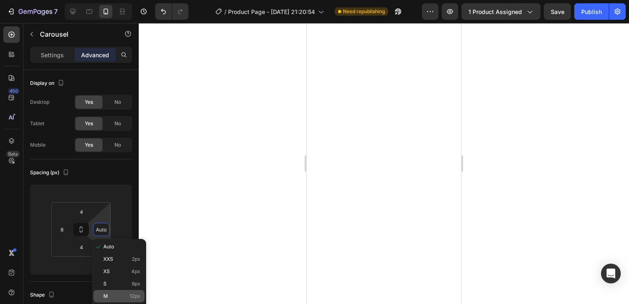
click at [131, 295] on span "12px" at bounding box center [135, 296] width 11 height 6
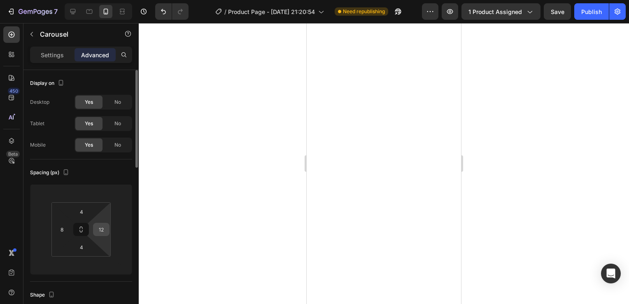
click at [101, 231] on input "12" at bounding box center [101, 229] width 12 height 12
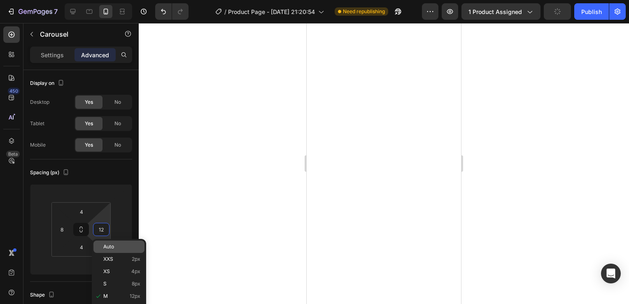
click at [115, 249] on p "Auto" at bounding box center [121, 247] width 37 height 6
type input "Auto"
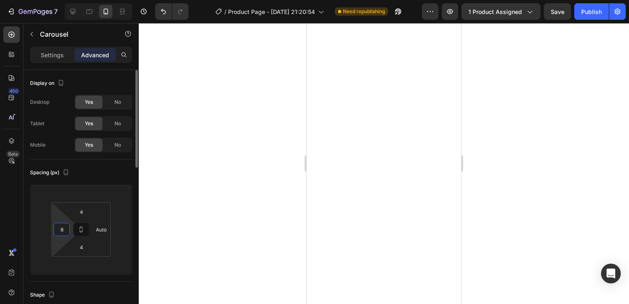
click at [59, 227] on input "8" at bounding box center [62, 229] width 12 height 12
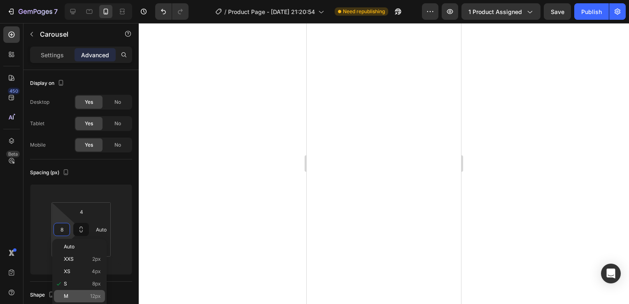
click at [77, 293] on p "M 12px" at bounding box center [82, 296] width 37 height 6
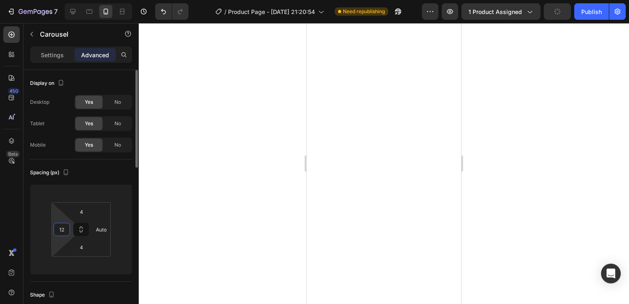
click at [66, 230] on input "12" at bounding box center [62, 229] width 12 height 12
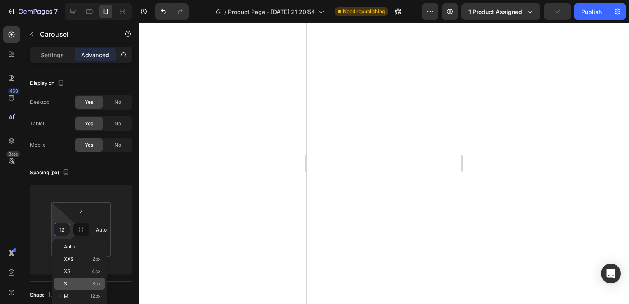
click at [80, 288] on div "S 8px" at bounding box center [79, 283] width 51 height 12
type input "8"
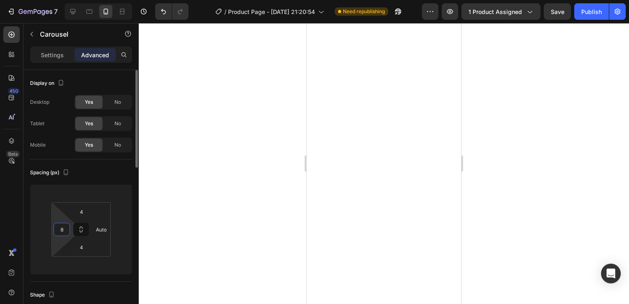
click at [62, 227] on input "8" at bounding box center [62, 229] width 12 height 12
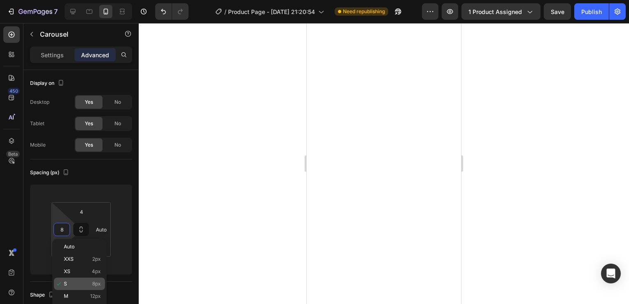
click at [83, 281] on p "S 8px" at bounding box center [82, 284] width 37 height 6
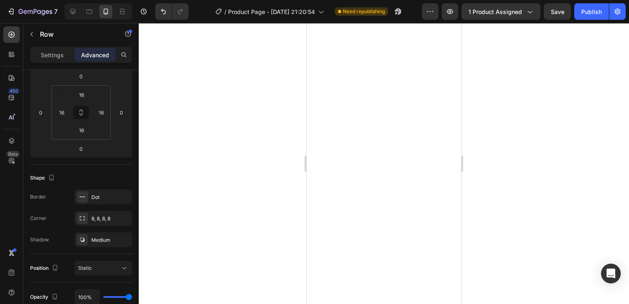
click at [532, 156] on div at bounding box center [384, 163] width 490 height 281
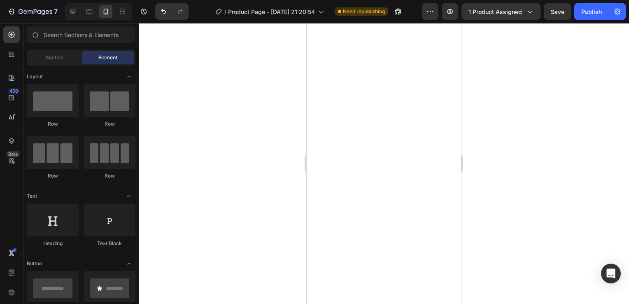
click at [532, 156] on div at bounding box center [384, 163] width 490 height 281
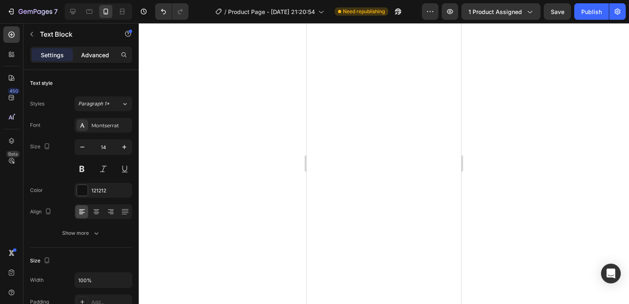
click at [102, 54] on p "Advanced" at bounding box center [95, 55] width 28 height 9
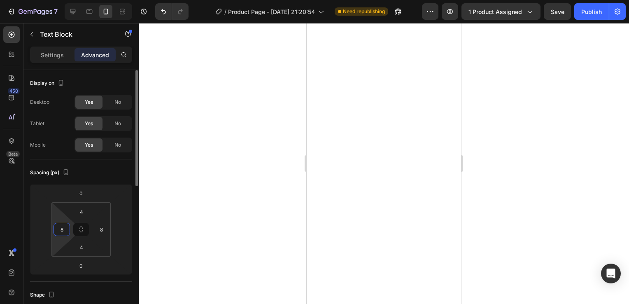
click at [63, 227] on input "8" at bounding box center [62, 229] width 12 height 12
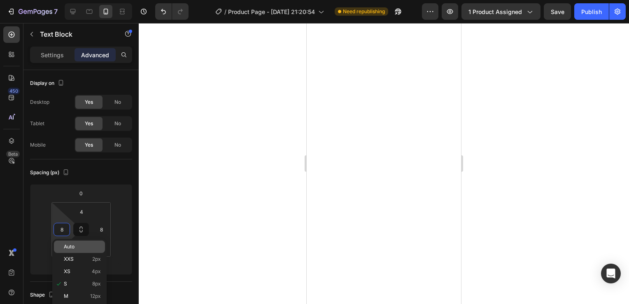
click at [66, 251] on div "Auto" at bounding box center [79, 246] width 51 height 12
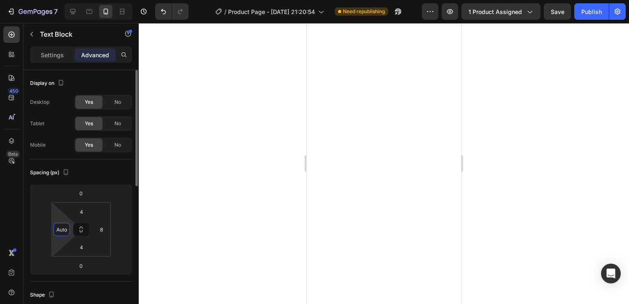
click at [63, 232] on input "Auto" at bounding box center [62, 229] width 12 height 12
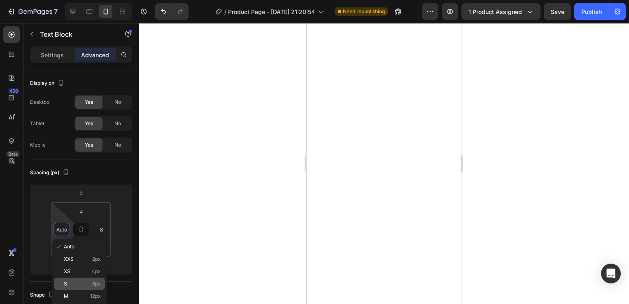
click at [76, 283] on p "S 8px" at bounding box center [82, 284] width 37 height 6
type input "8"
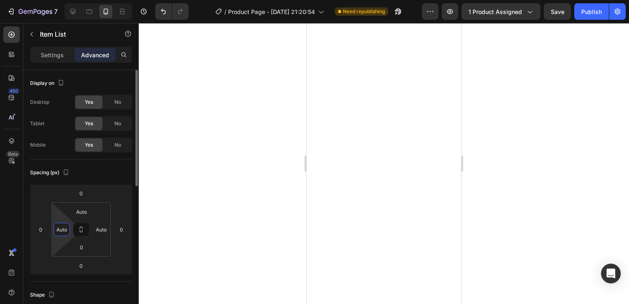
click at [65, 234] on input "Auto" at bounding box center [62, 229] width 12 height 12
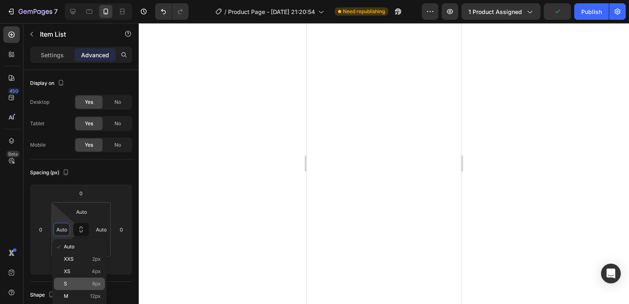
click at [79, 279] on div "S 8px" at bounding box center [79, 283] width 51 height 12
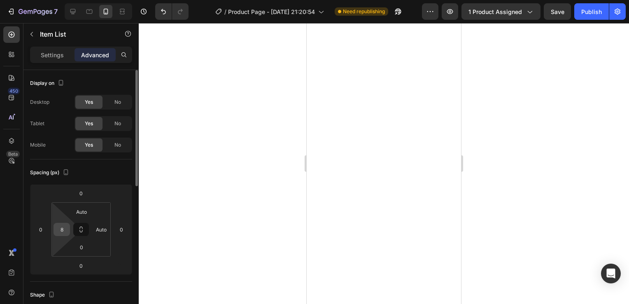
click at [59, 234] on input "8" at bounding box center [62, 229] width 12 height 12
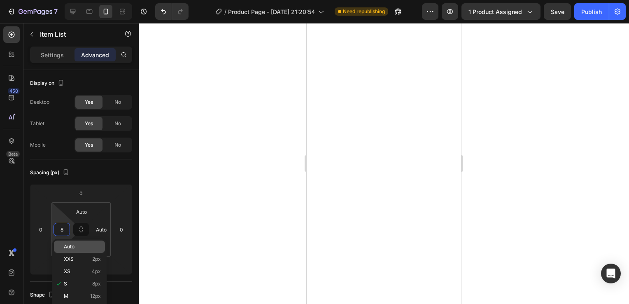
click at [65, 246] on span "Auto" at bounding box center [69, 247] width 11 height 6
type input "Auto"
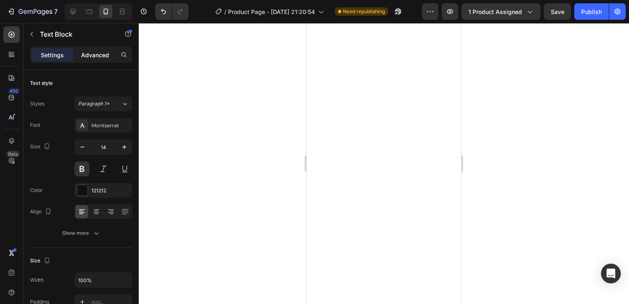
click at [100, 51] on p "Advanced" at bounding box center [95, 55] width 28 height 9
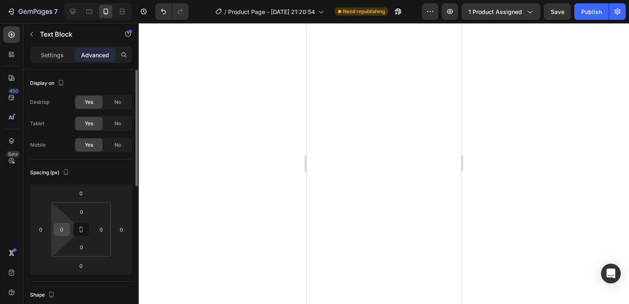
click at [63, 232] on input "0" at bounding box center [62, 229] width 12 height 12
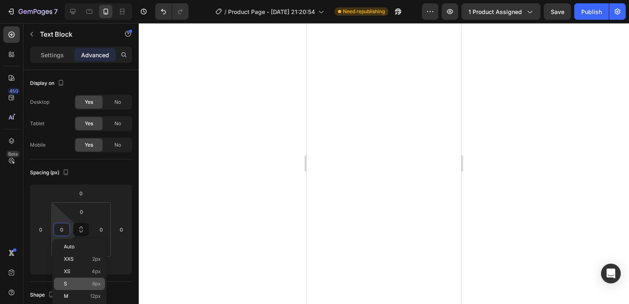
click at [82, 282] on p "S 8px" at bounding box center [82, 284] width 37 height 6
type input "8"
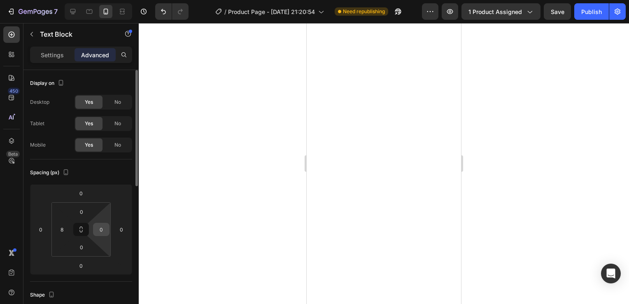
click at [97, 230] on input "0" at bounding box center [101, 229] width 12 height 12
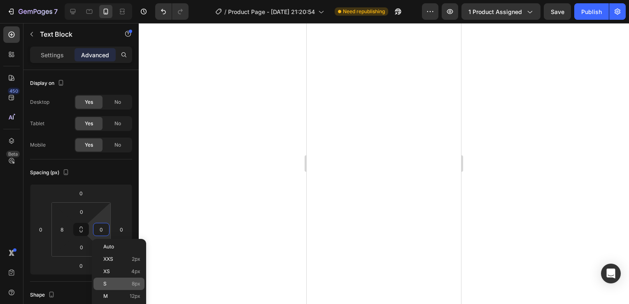
click at [119, 282] on p "S 8px" at bounding box center [121, 284] width 37 height 6
type input "8"
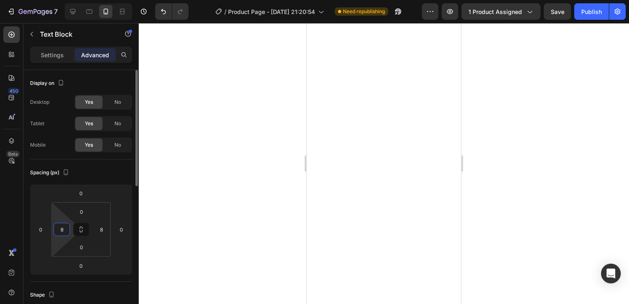
click at [61, 231] on input "8" at bounding box center [62, 229] width 12 height 12
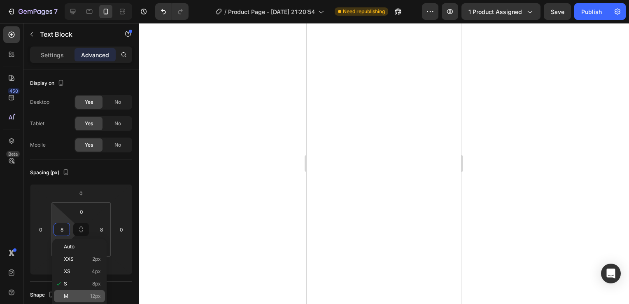
click at [79, 292] on div "M 12px" at bounding box center [79, 296] width 51 height 12
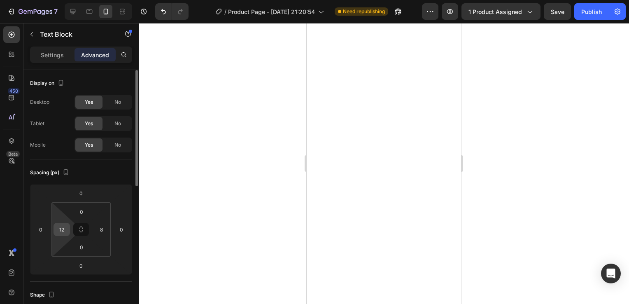
click at [67, 229] on input "12" at bounding box center [62, 229] width 12 height 12
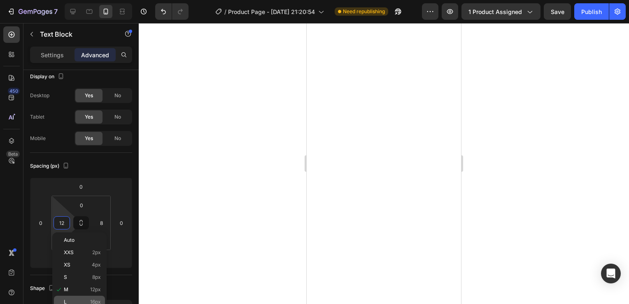
click at [83, 301] on p "L 16px" at bounding box center [82, 302] width 37 height 6
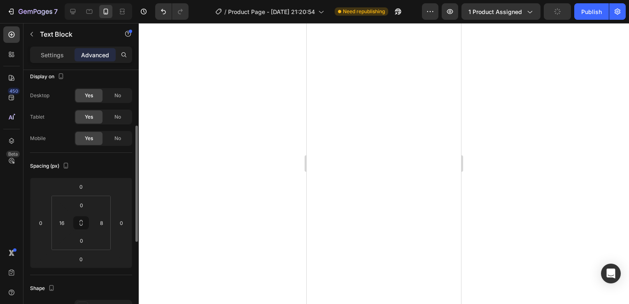
scroll to position [58, 0]
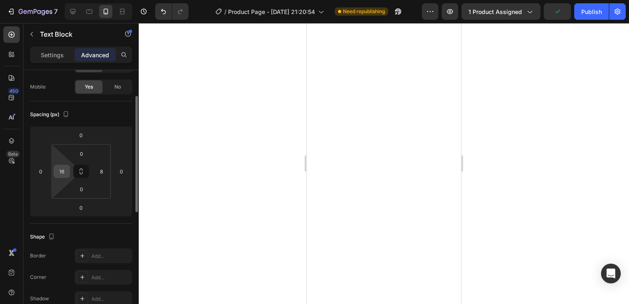
click at [66, 172] on input "16" at bounding box center [62, 171] width 12 height 12
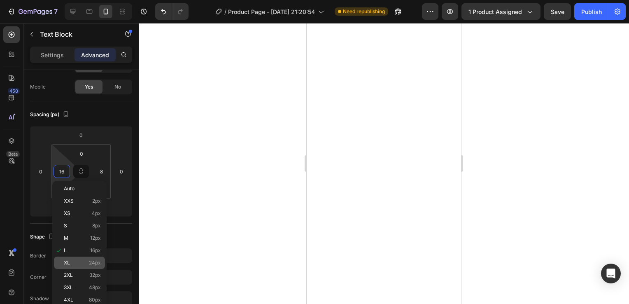
click at [87, 259] on div "XL 24px" at bounding box center [79, 262] width 51 height 12
type input "24"
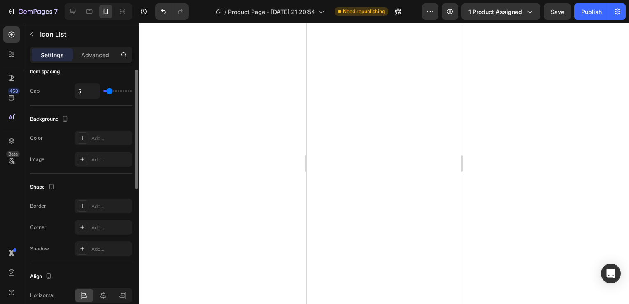
scroll to position [0, 0]
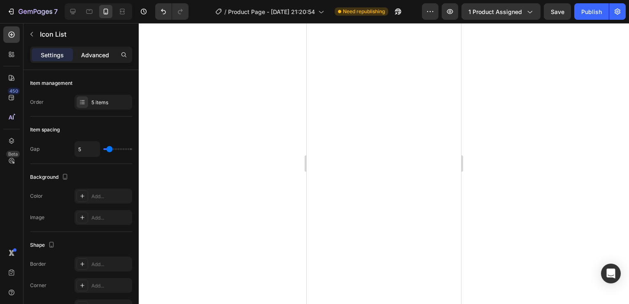
click at [93, 51] on p "Advanced" at bounding box center [95, 55] width 28 height 9
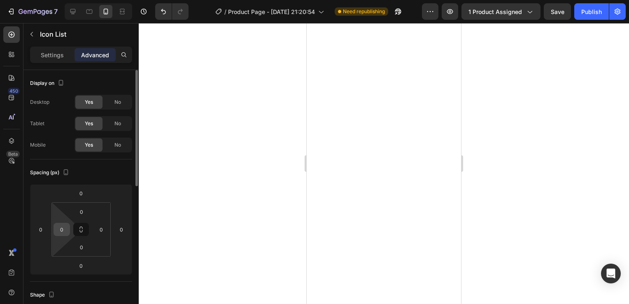
click at [63, 231] on input "0" at bounding box center [62, 229] width 12 height 12
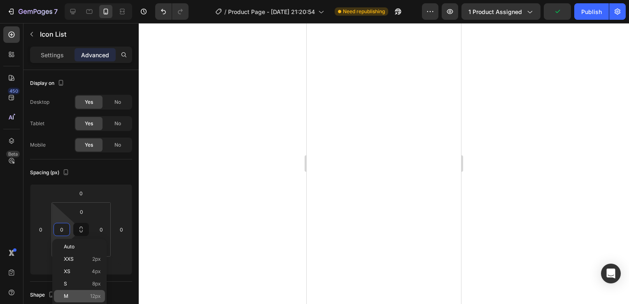
click at [74, 292] on div "M 12px" at bounding box center [79, 296] width 51 height 12
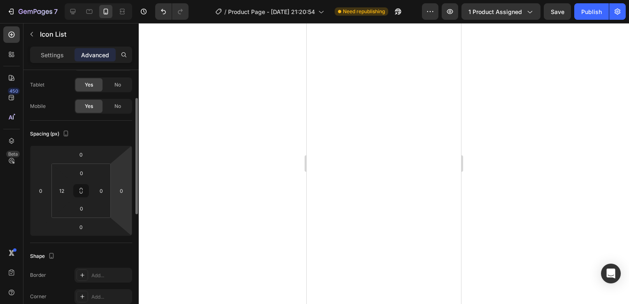
scroll to position [46, 0]
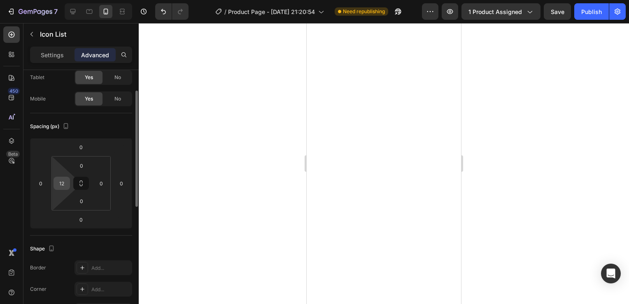
click at [67, 183] on input "12" at bounding box center [62, 183] width 12 height 12
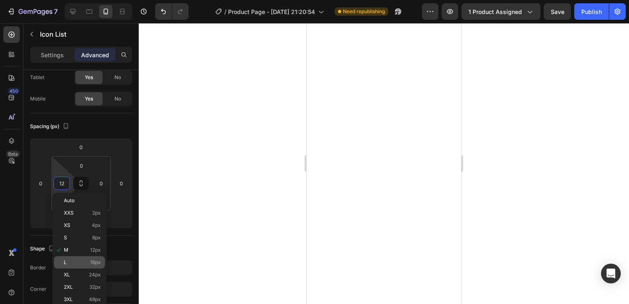
click at [87, 264] on p "L 16px" at bounding box center [82, 262] width 37 height 6
type input "16"
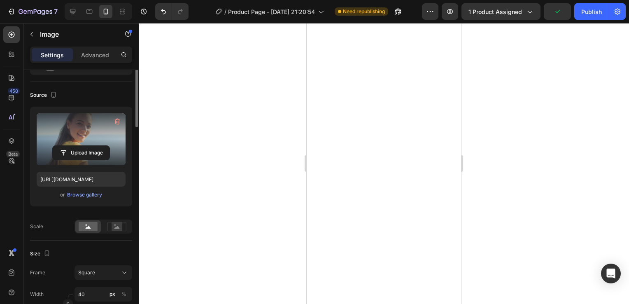
scroll to position [0, 0]
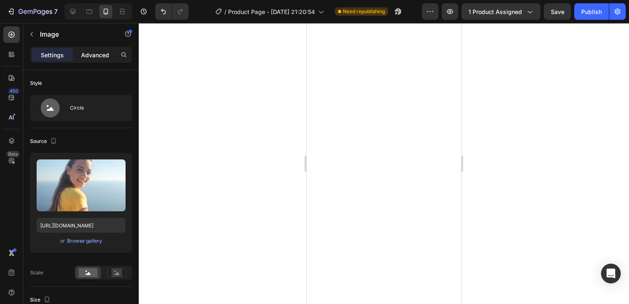
click at [100, 54] on p "Advanced" at bounding box center [95, 55] width 28 height 9
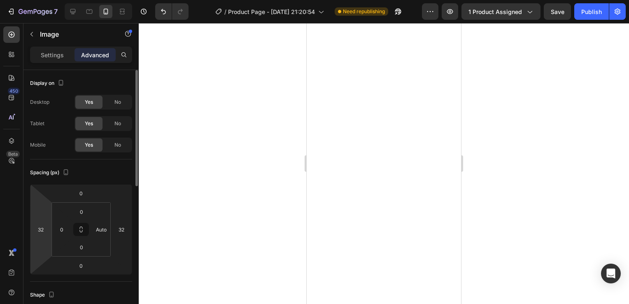
click at [37, 0] on html "7 / Product Page - [DATE] 21:20:54 Need republishing Preview 1 product assigned…" at bounding box center [314, 0] width 629 height 0
type input "2"
click at [41, 232] on input "2" at bounding box center [41, 229] width 12 height 12
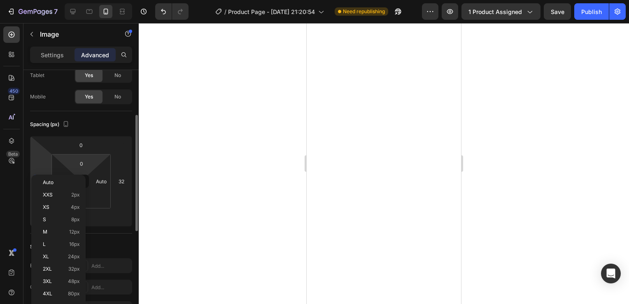
scroll to position [66, 0]
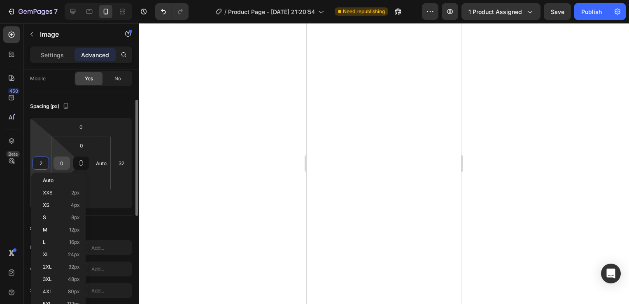
click at [64, 160] on input "0" at bounding box center [62, 163] width 12 height 12
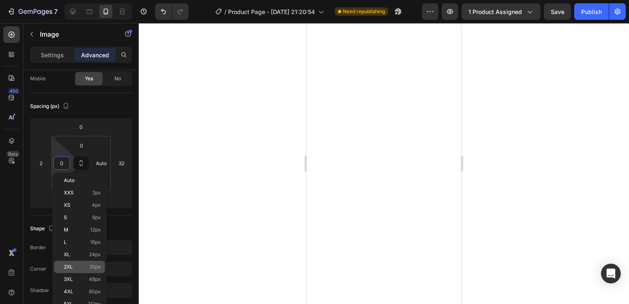
click at [77, 264] on p "2XL 32px" at bounding box center [82, 267] width 37 height 6
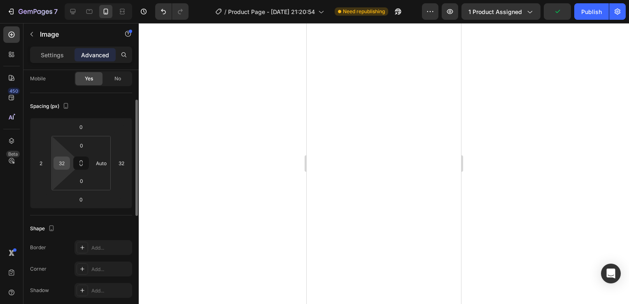
click at [64, 160] on input "32" at bounding box center [62, 163] width 12 height 12
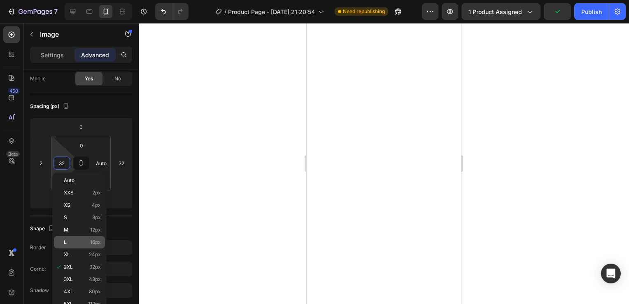
click at [84, 244] on p "L 16px" at bounding box center [82, 242] width 37 height 6
type input "16"
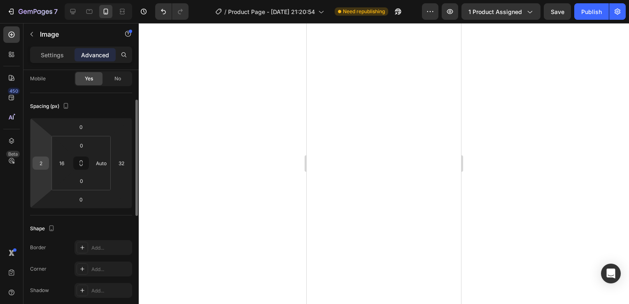
click at [38, 162] on input "2" at bounding box center [41, 163] width 12 height 12
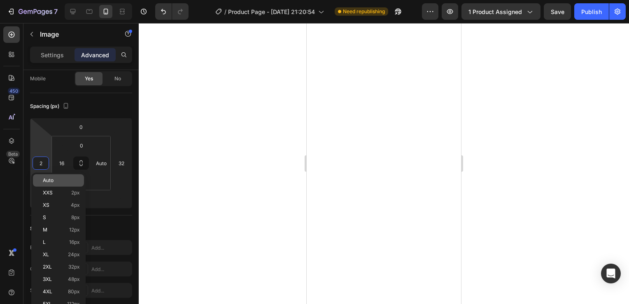
click at [48, 183] on div "Auto" at bounding box center [58, 180] width 51 height 12
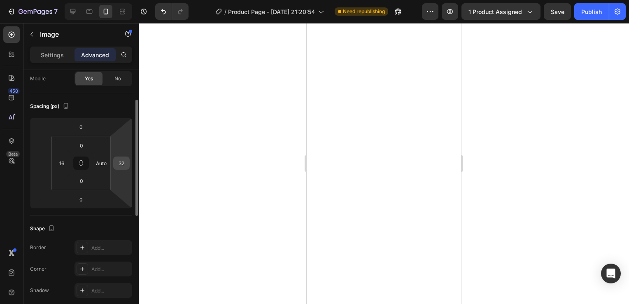
click at [121, 164] on input "32" at bounding box center [121, 163] width 12 height 12
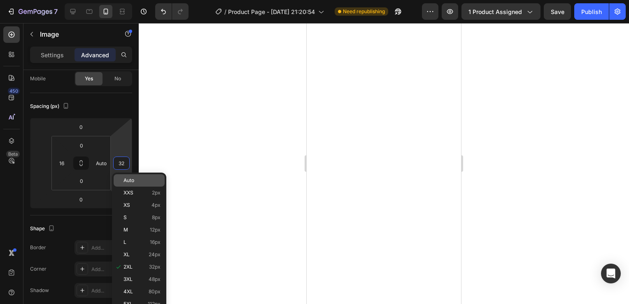
click at [137, 183] on div "Auto" at bounding box center [139, 180] width 51 height 12
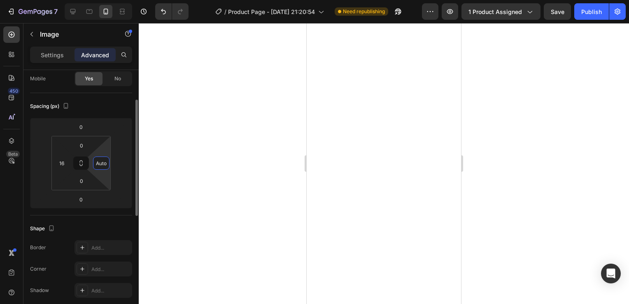
click at [107, 165] on input "Auto" at bounding box center [101, 163] width 12 height 12
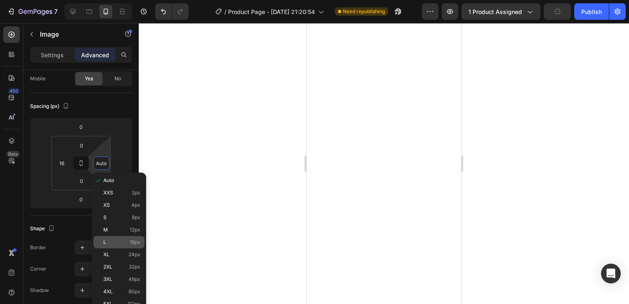
click at [123, 239] on p "L 16px" at bounding box center [121, 242] width 37 height 6
type input "16"
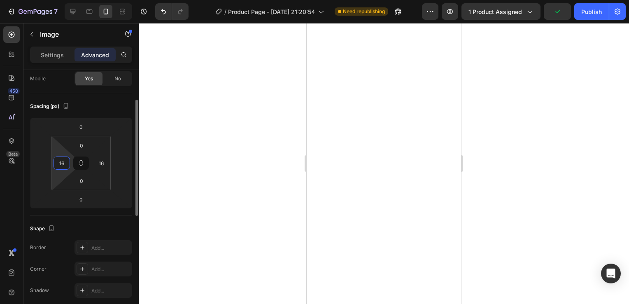
click at [60, 165] on input "16" at bounding box center [62, 163] width 12 height 12
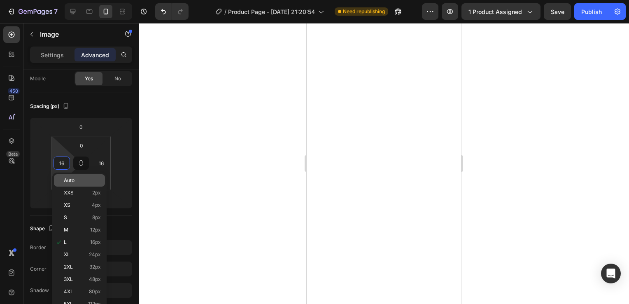
click at [72, 179] on span "Auto" at bounding box center [69, 180] width 11 height 6
type input "Auto"
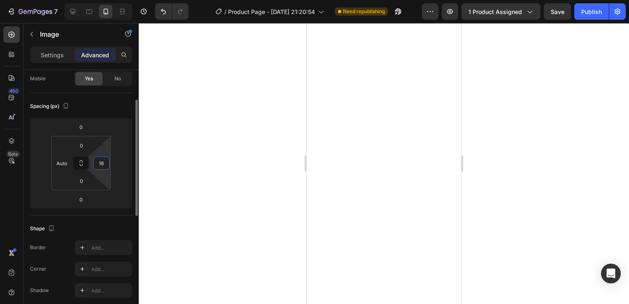
click at [100, 165] on input "16" at bounding box center [101, 163] width 12 height 12
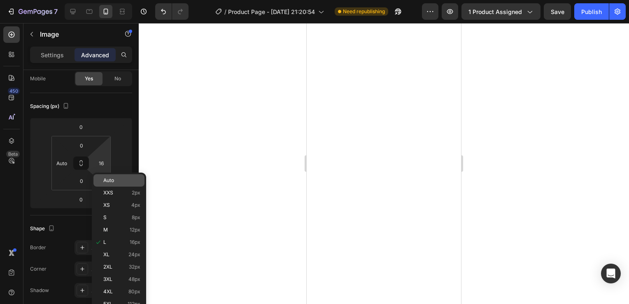
click at [119, 179] on p "Auto" at bounding box center [121, 180] width 37 height 6
type input "Auto"
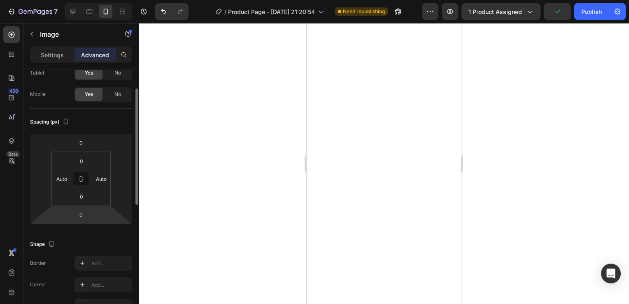
scroll to position [0, 0]
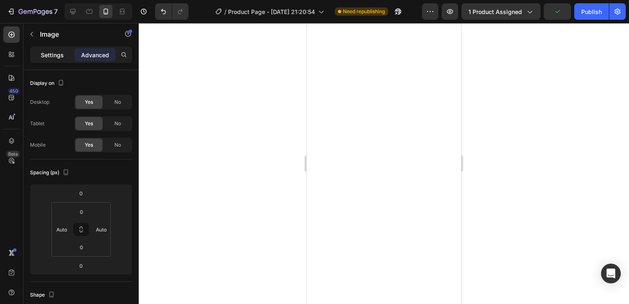
click at [53, 54] on p "Settings" at bounding box center [52, 55] width 23 height 9
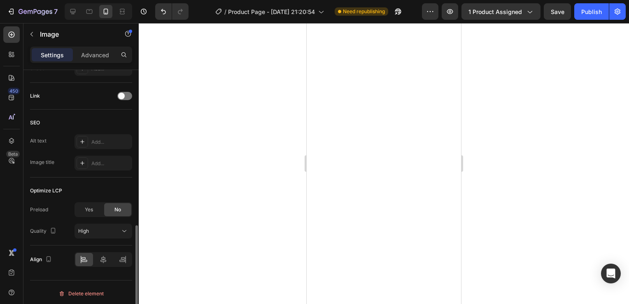
scroll to position [383, 0]
click at [104, 261] on div at bounding box center [104, 257] width 18 height 13
click at [81, 260] on icon at bounding box center [81, 257] width 0 height 7
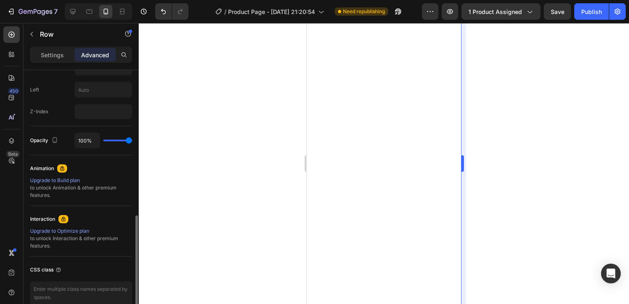
scroll to position [0, 0]
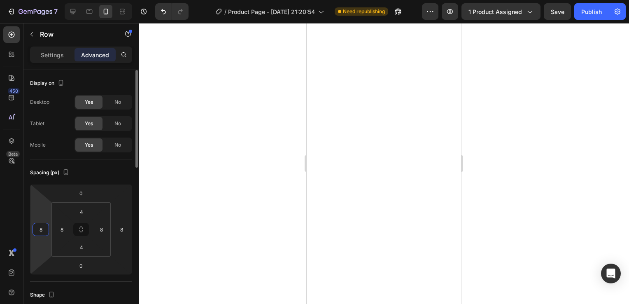
click at [45, 230] on input "8" at bounding box center [41, 229] width 12 height 12
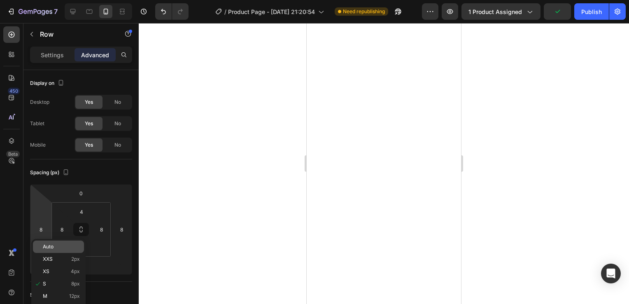
click at [43, 250] on div "Auto" at bounding box center [58, 246] width 51 height 12
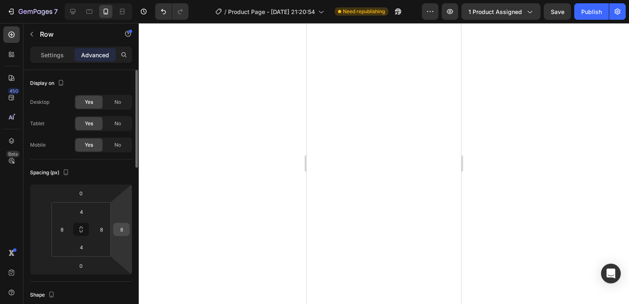
click at [128, 230] on div "8" at bounding box center [121, 229] width 16 height 13
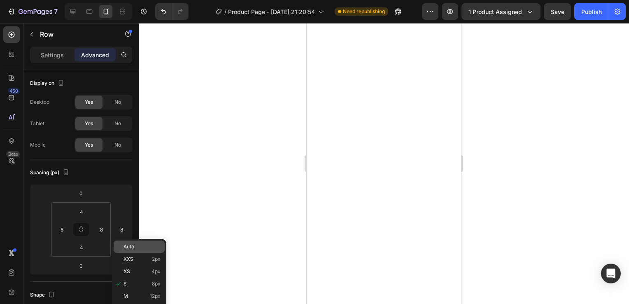
click at [135, 244] on p "Auto" at bounding box center [141, 247] width 37 height 6
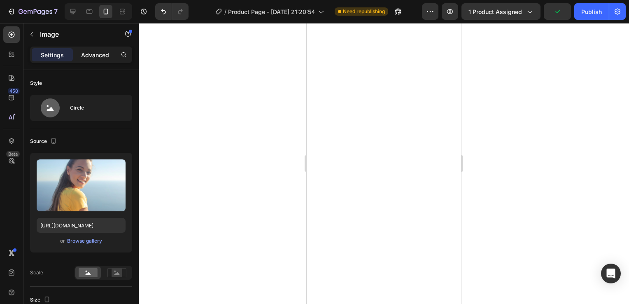
click at [96, 55] on p "Advanced" at bounding box center [95, 55] width 28 height 9
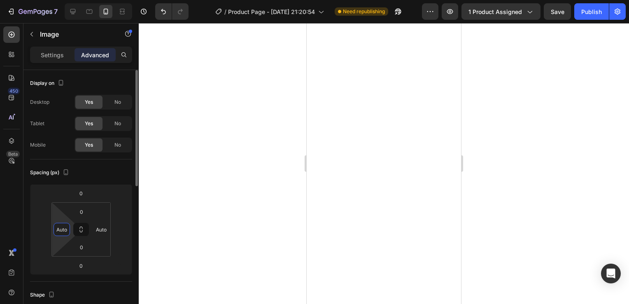
click at [65, 233] on input "Auto" at bounding box center [62, 229] width 12 height 12
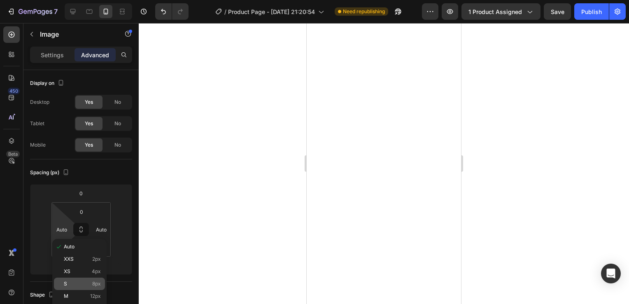
click at [79, 282] on p "S 8px" at bounding box center [82, 284] width 37 height 6
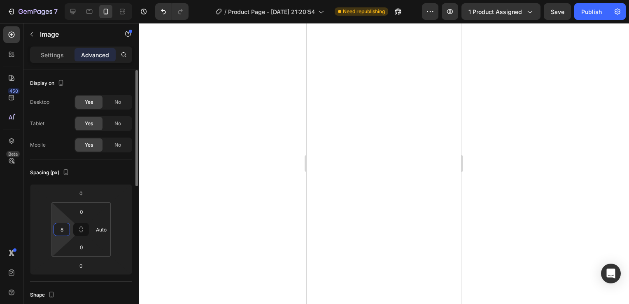
click at [60, 226] on input "8" at bounding box center [62, 229] width 12 height 12
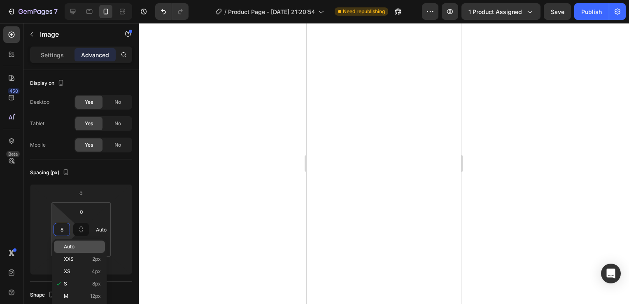
click at [70, 247] on span "Auto" at bounding box center [69, 247] width 11 height 6
type input "Auto"
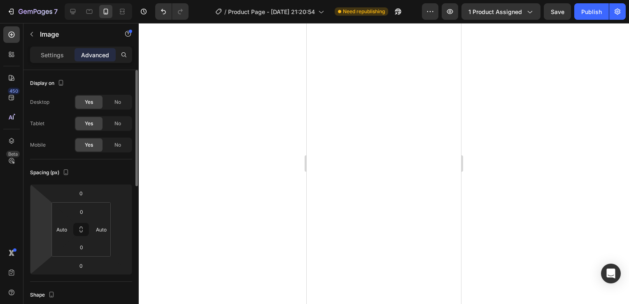
click at [39, 0] on html "7 / Product Page - [DATE] 21:20:54 Need republishing Preview 1 product assigned…" at bounding box center [314, 0] width 629 height 0
click at [41, 230] on input "number" at bounding box center [41, 229] width 12 height 12
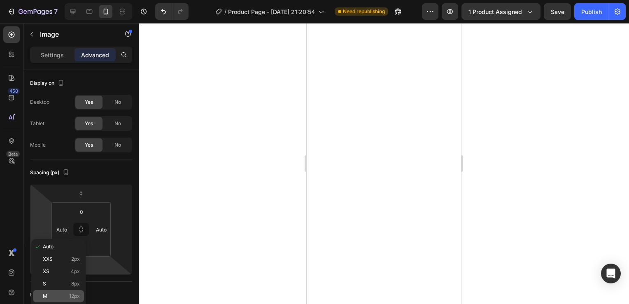
click at [65, 290] on div "M 12px" at bounding box center [58, 296] width 51 height 12
type input "12"
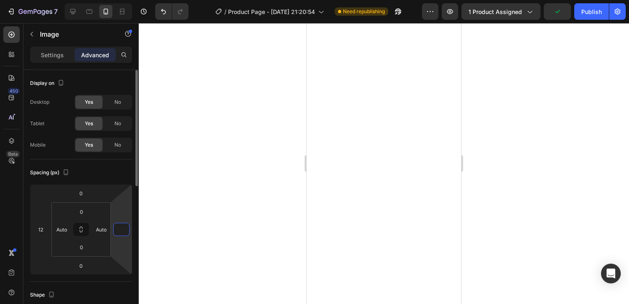
click at [124, 229] on input "number" at bounding box center [121, 229] width 12 height 12
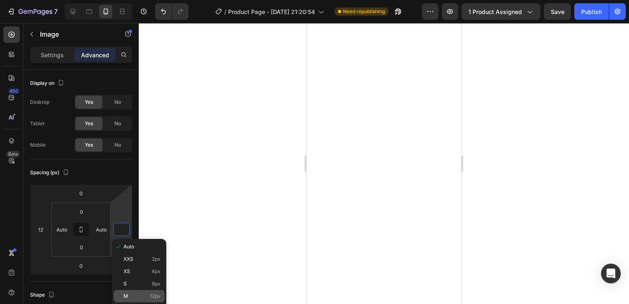
click at [150, 292] on div "M 12px" at bounding box center [139, 296] width 51 height 12
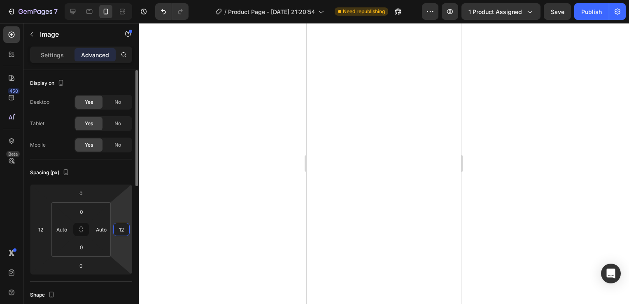
click at [123, 231] on input "12" at bounding box center [121, 229] width 12 height 12
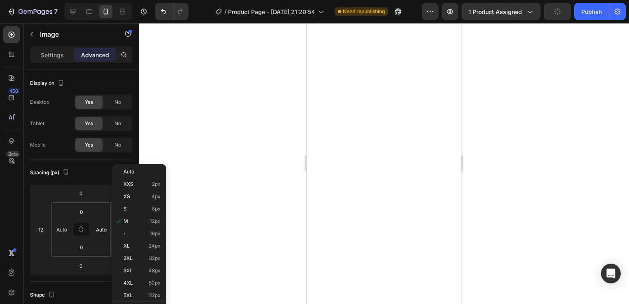
scroll to position [75, 0]
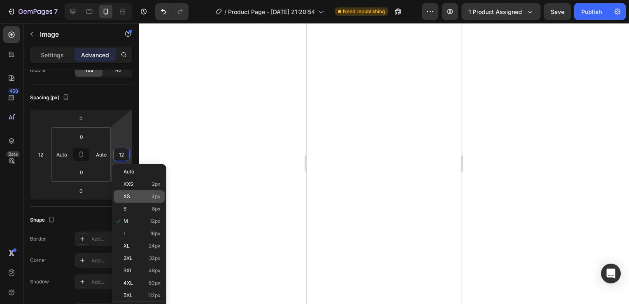
click at [150, 197] on p "XS 4px" at bounding box center [141, 196] width 37 height 6
type input "4"
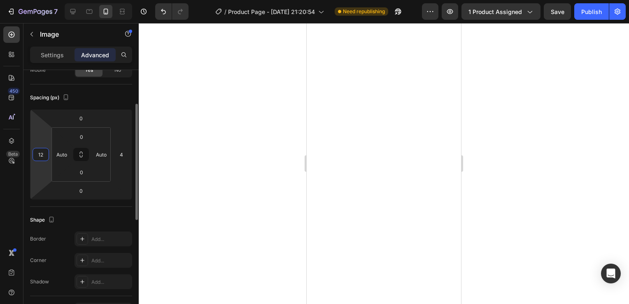
click at [43, 150] on input "12" at bounding box center [41, 154] width 12 height 12
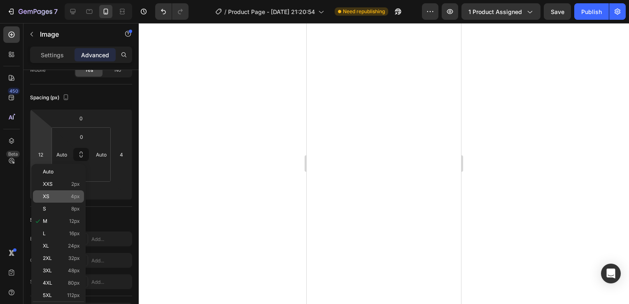
click at [54, 197] on p "XS 4px" at bounding box center [61, 196] width 37 height 6
type input "4"
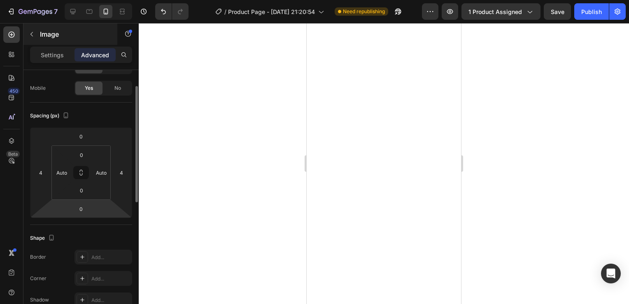
scroll to position [49, 0]
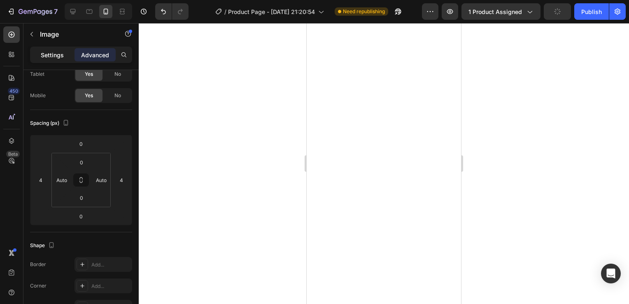
click at [56, 52] on p "Settings" at bounding box center [52, 55] width 23 height 9
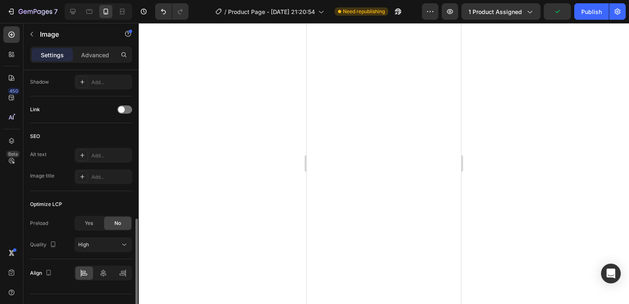
scroll to position [369, 0]
click at [105, 268] on icon at bounding box center [103, 272] width 8 height 8
click at [77, 277] on div at bounding box center [84, 272] width 18 height 13
click at [104, 58] on p "Advanced" at bounding box center [95, 55] width 28 height 9
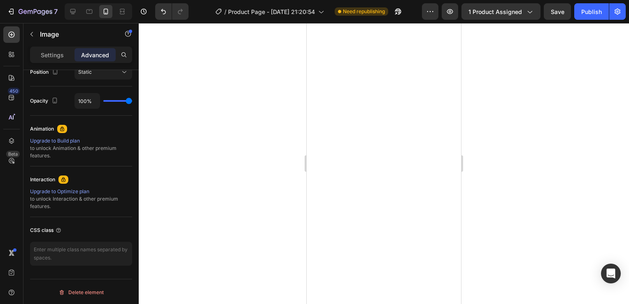
scroll to position [60, 0]
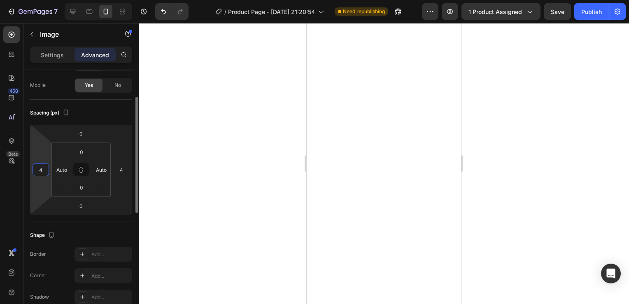
click at [46, 169] on input "4" at bounding box center [41, 169] width 12 height 12
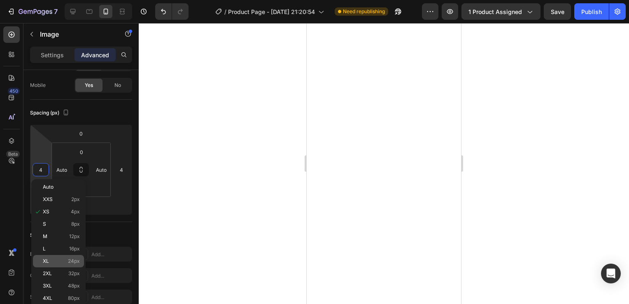
click at [76, 264] on div "XL 24px" at bounding box center [58, 261] width 51 height 12
type input "24"
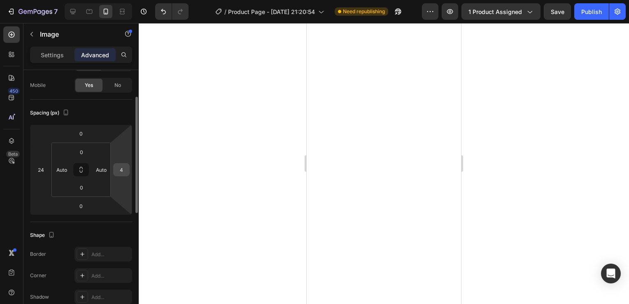
click at [125, 166] on input "4" at bounding box center [121, 169] width 12 height 12
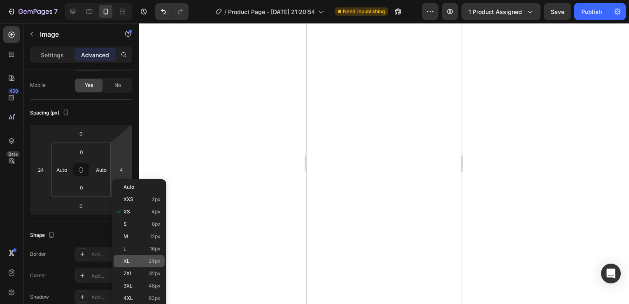
click at [143, 262] on p "XL 24px" at bounding box center [141, 261] width 37 height 6
type input "24"
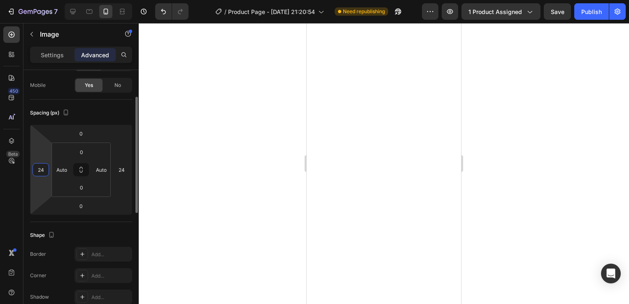
click at [40, 168] on input "24" at bounding box center [41, 169] width 12 height 12
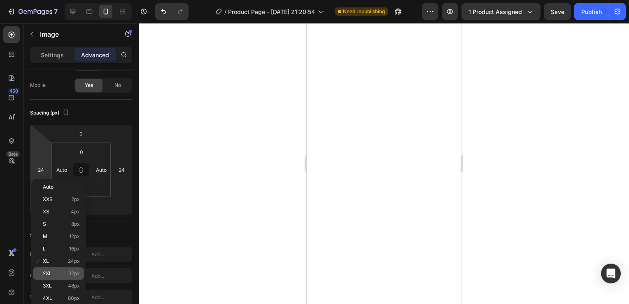
click at [64, 272] on p "2XL 32px" at bounding box center [61, 273] width 37 height 6
type input "32"
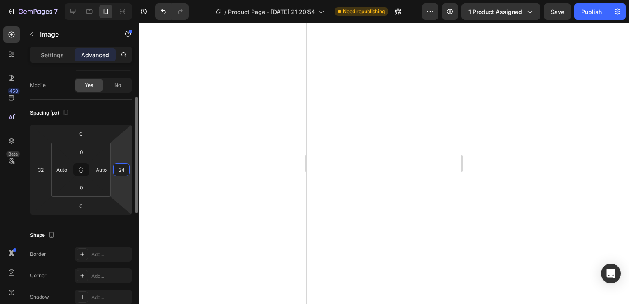
click at [127, 173] on input "24" at bounding box center [121, 169] width 12 height 12
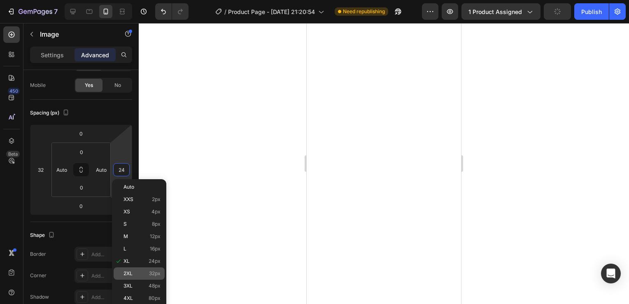
click at [146, 274] on p "2XL 32px" at bounding box center [141, 273] width 37 height 6
type input "32"
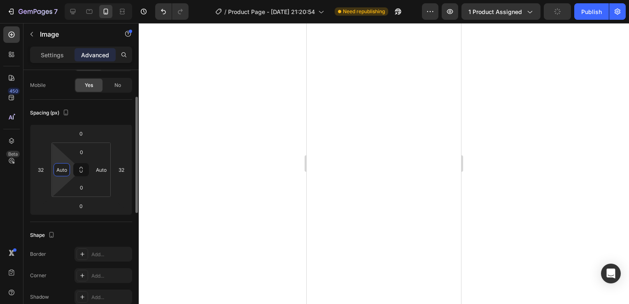
click at [63, 172] on input "Auto" at bounding box center [62, 169] width 12 height 12
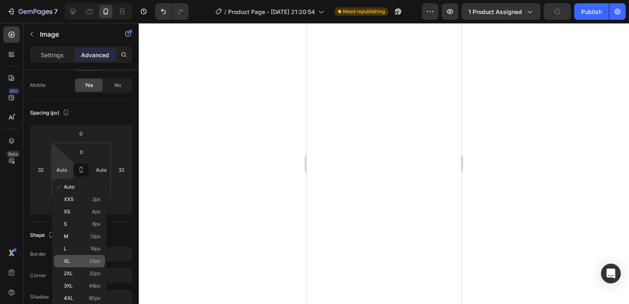
click at [87, 262] on p "XL 24px" at bounding box center [82, 261] width 37 height 6
type input "24"
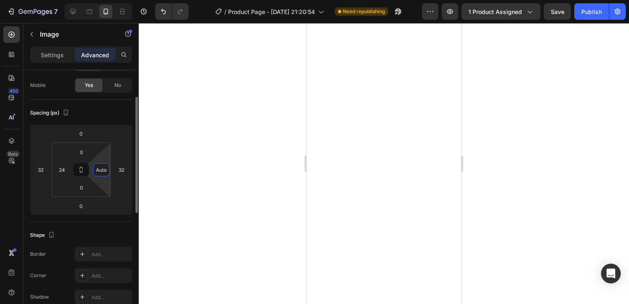
click at [106, 174] on input "Auto" at bounding box center [101, 169] width 12 height 12
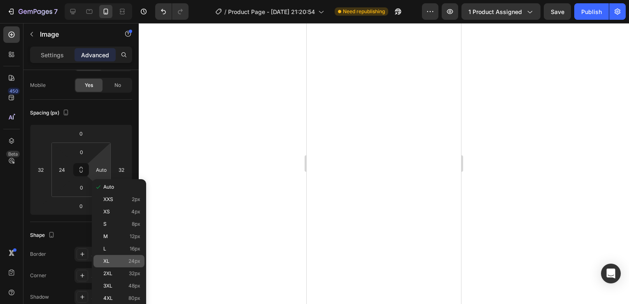
click at [128, 262] on span "24px" at bounding box center [134, 261] width 12 height 6
type input "24"
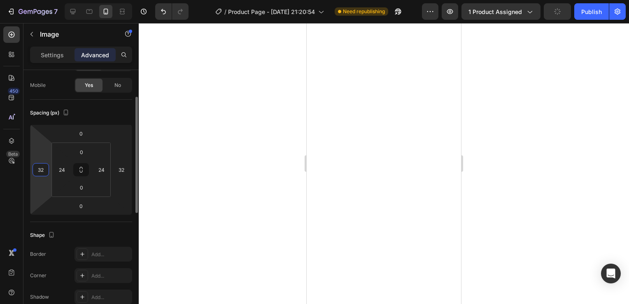
click at [38, 167] on input "32" at bounding box center [41, 169] width 12 height 12
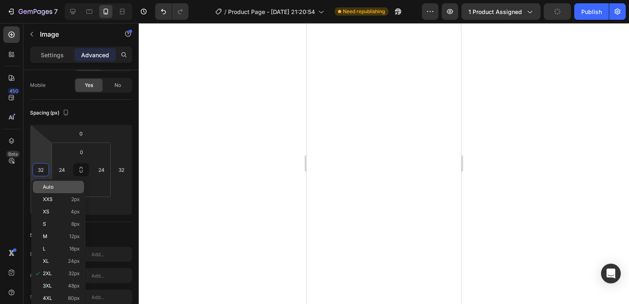
click at [41, 184] on div "Auto" at bounding box center [58, 187] width 51 height 12
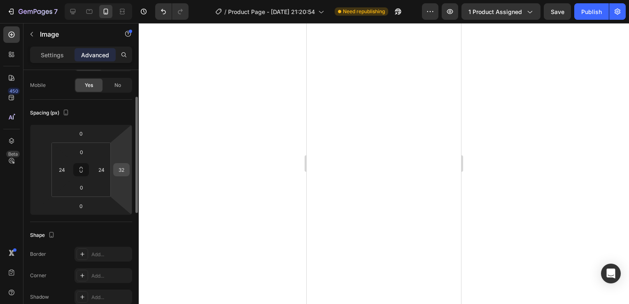
click at [127, 174] on div "32" at bounding box center [121, 169] width 16 height 13
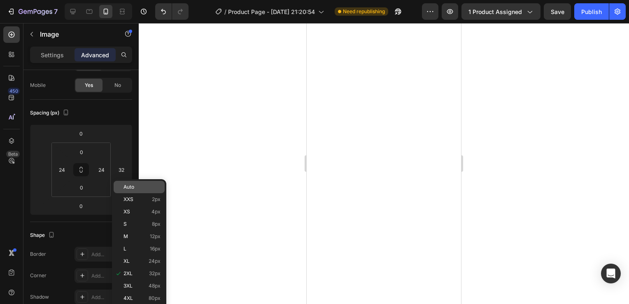
click at [134, 188] on p "Auto" at bounding box center [141, 187] width 37 height 6
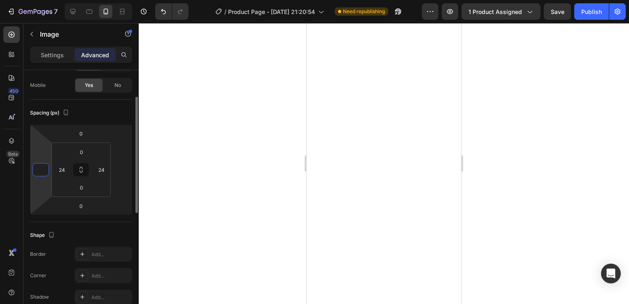
click at [37, 168] on input "number" at bounding box center [41, 169] width 12 height 12
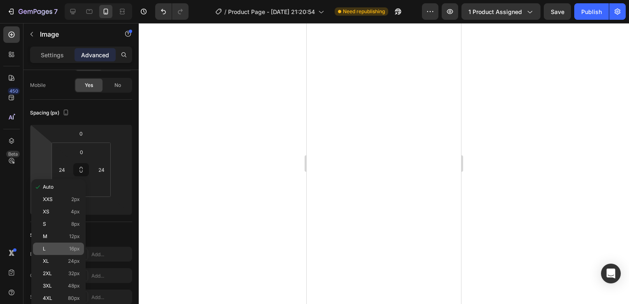
click at [67, 247] on p "L 16px" at bounding box center [61, 249] width 37 height 6
type input "16"
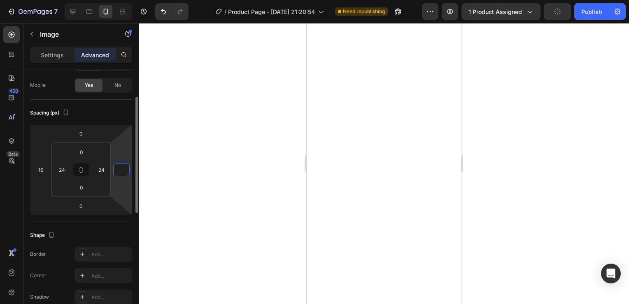
click at [125, 174] on input "number" at bounding box center [121, 169] width 12 height 12
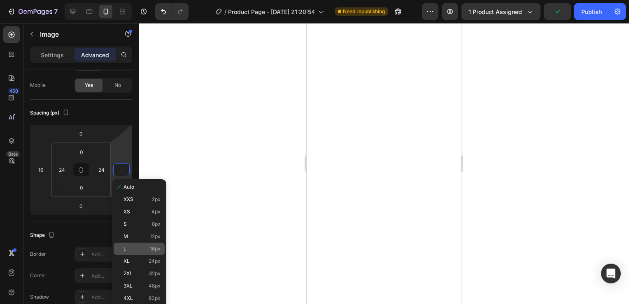
click at [155, 247] on span "16px" at bounding box center [155, 249] width 11 height 6
type input "16"
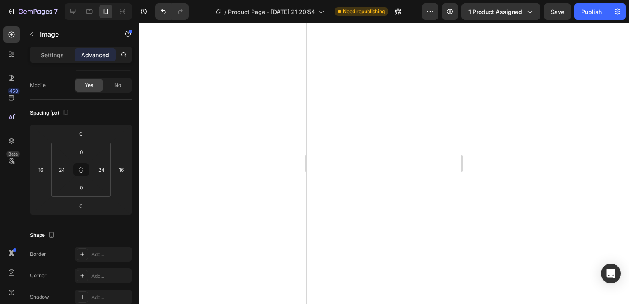
click at [540, 158] on div at bounding box center [384, 163] width 490 height 281
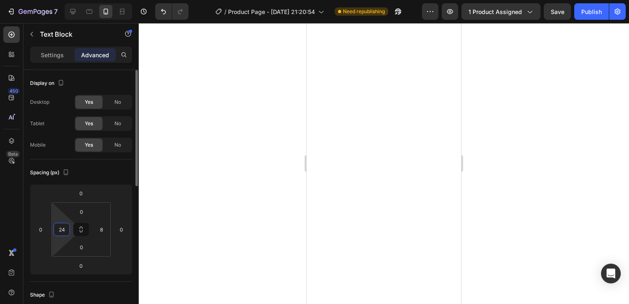
click at [59, 230] on input "24" at bounding box center [62, 229] width 12 height 12
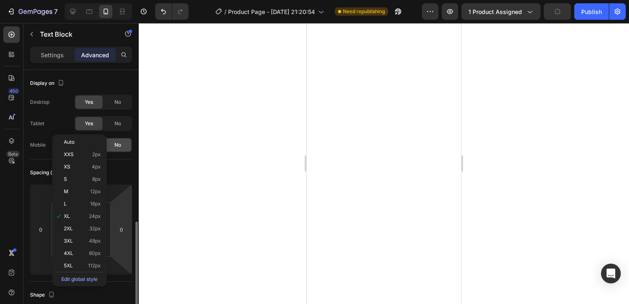
scroll to position [107, 0]
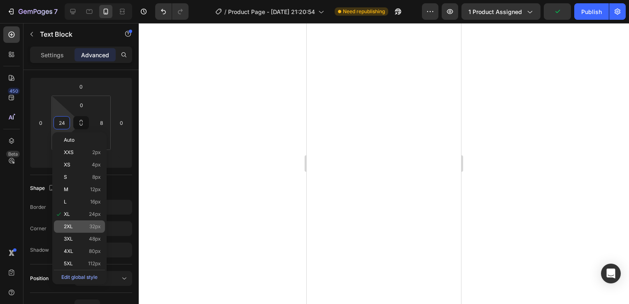
click at [73, 222] on div "2XL 32px" at bounding box center [79, 226] width 51 height 12
type input "32"
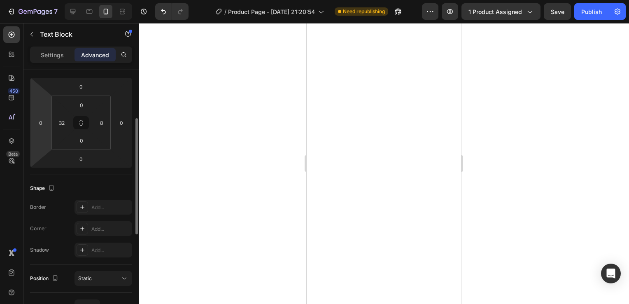
click at [43, 0] on html "7 / Product Page - [DATE] 21:20:54 Need republishing Preview 1 product assigned…" at bounding box center [314, 0] width 629 height 0
click at [40, 120] on input "0" at bounding box center [41, 122] width 12 height 12
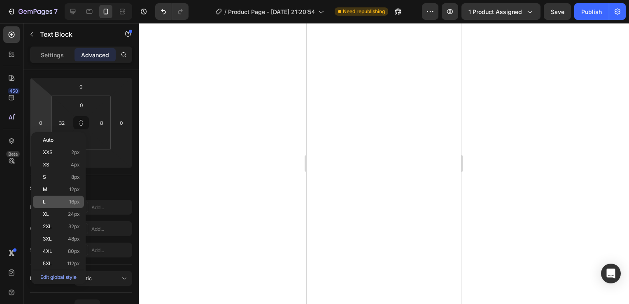
click at [53, 205] on div "L 16px" at bounding box center [58, 201] width 51 height 12
type input "16"
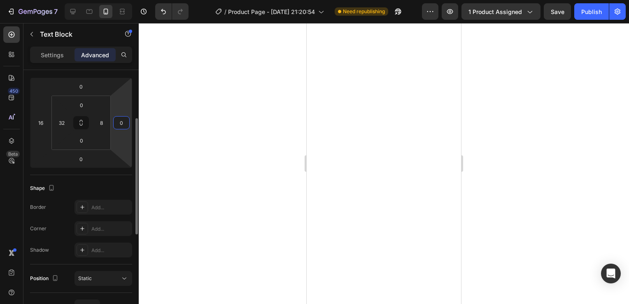
click at [122, 119] on input "0" at bounding box center [121, 122] width 12 height 12
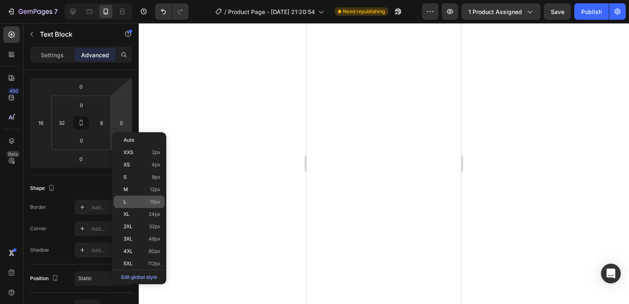
click at [146, 206] on div "L 16px" at bounding box center [139, 201] width 51 height 12
type input "16"
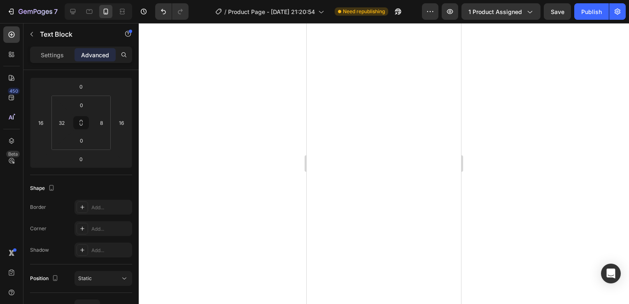
click at [482, 164] on div at bounding box center [384, 163] width 490 height 281
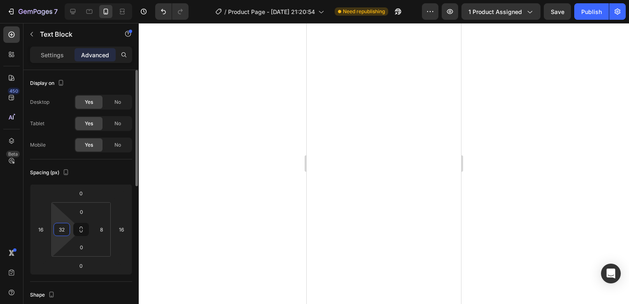
click at [60, 228] on input "32" at bounding box center [62, 229] width 12 height 12
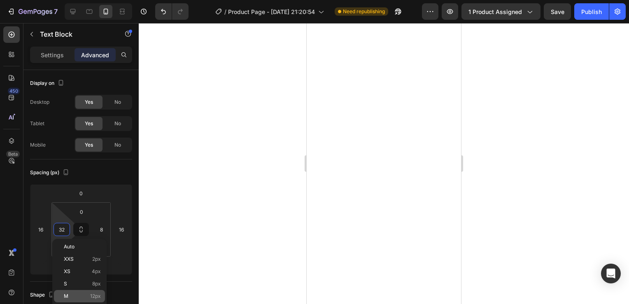
click at [90, 294] on span "12px" at bounding box center [95, 296] width 11 height 6
type input "12"
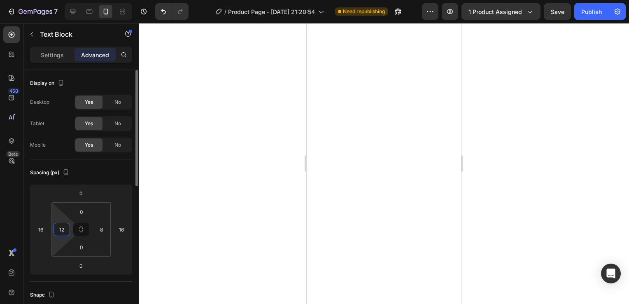
click at [59, 230] on input "12" at bounding box center [62, 229] width 12 height 12
click at [165, 200] on div at bounding box center [384, 163] width 490 height 281
click at [46, 226] on input "16" at bounding box center [41, 229] width 12 height 12
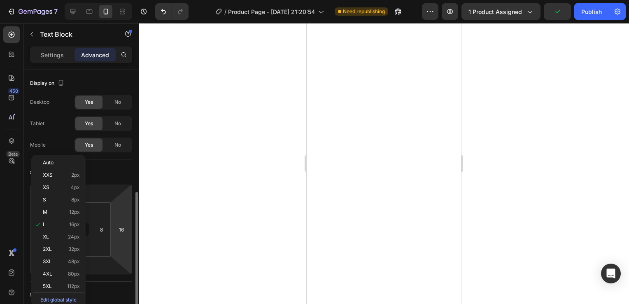
scroll to position [84, 0]
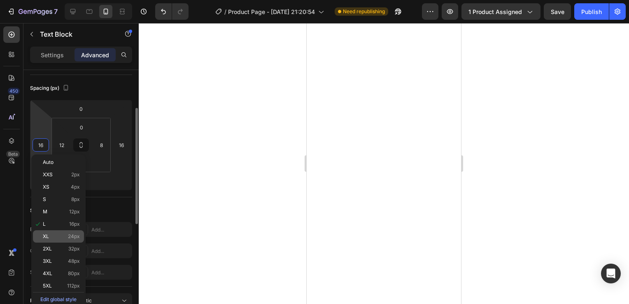
click at [63, 235] on p "XL 24px" at bounding box center [61, 236] width 37 height 6
type input "24"
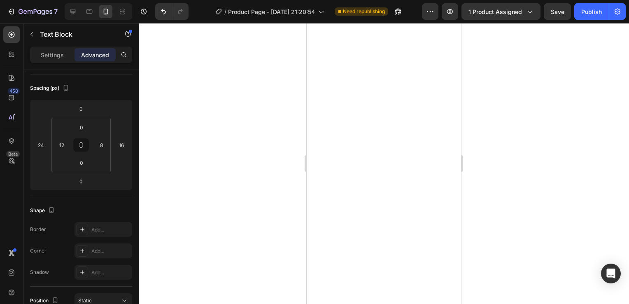
click at [517, 135] on div at bounding box center [384, 163] width 490 height 281
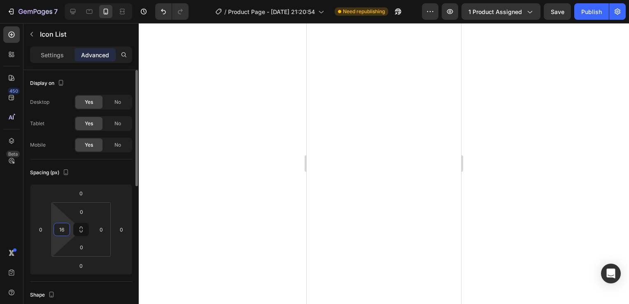
click at [60, 230] on input "16" at bounding box center [62, 229] width 12 height 12
click at [104, 230] on input "0" at bounding box center [101, 229] width 12 height 12
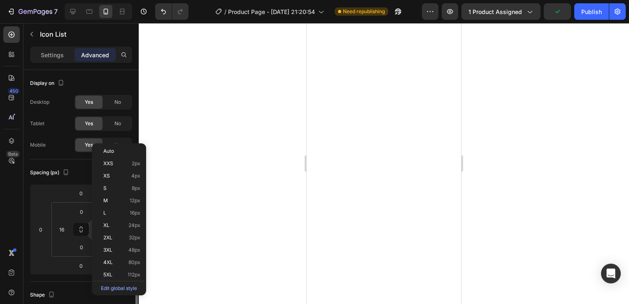
scroll to position [95, 0]
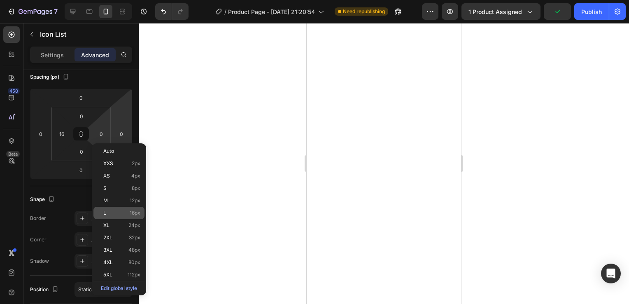
click at [135, 210] on span "16px" at bounding box center [135, 213] width 11 height 6
type input "16"
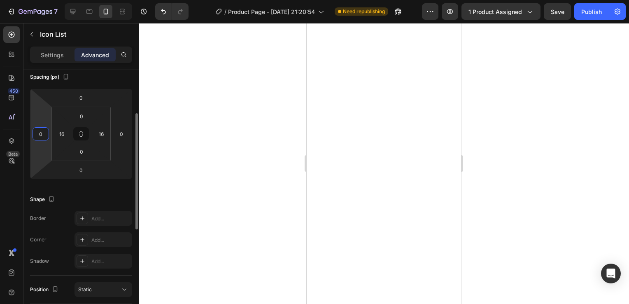
click at [39, 133] on input "0" at bounding box center [41, 134] width 12 height 12
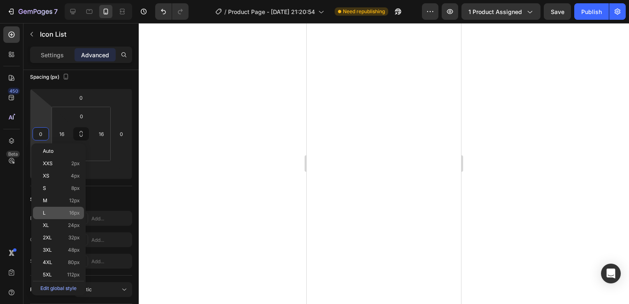
click at [60, 211] on p "L 16px" at bounding box center [61, 213] width 37 height 6
type input "16"
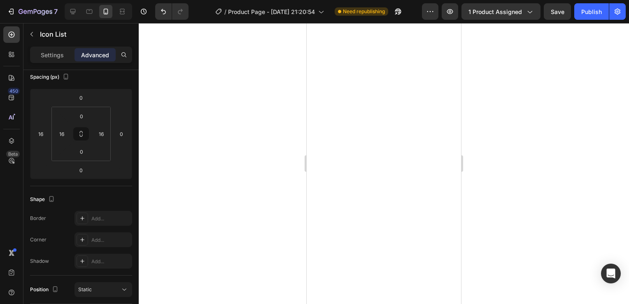
click at [481, 155] on div at bounding box center [384, 163] width 490 height 281
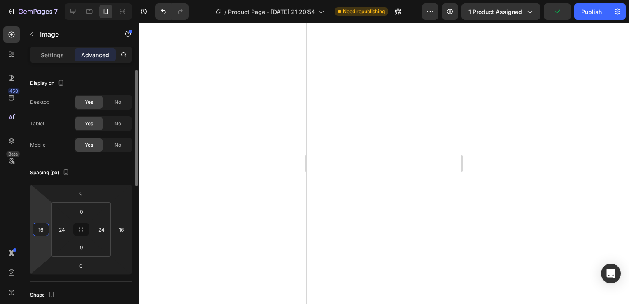
click at [46, 234] on input "16" at bounding box center [41, 229] width 12 height 12
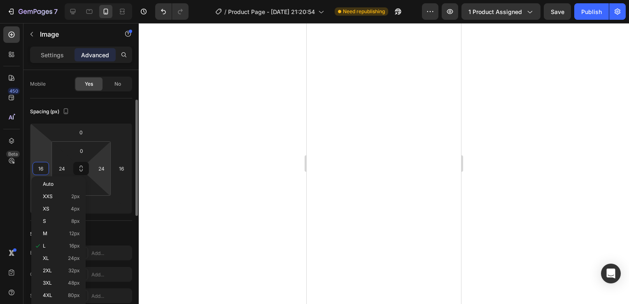
scroll to position [63, 0]
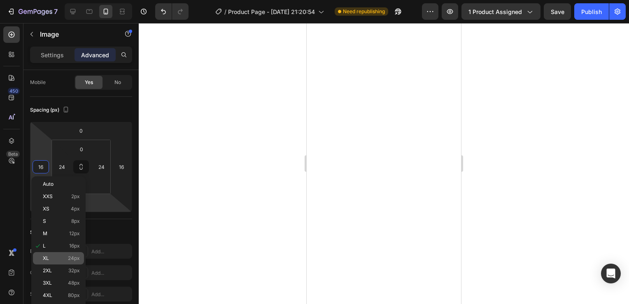
click at [70, 257] on span "24px" at bounding box center [74, 258] width 12 height 6
type input "24"
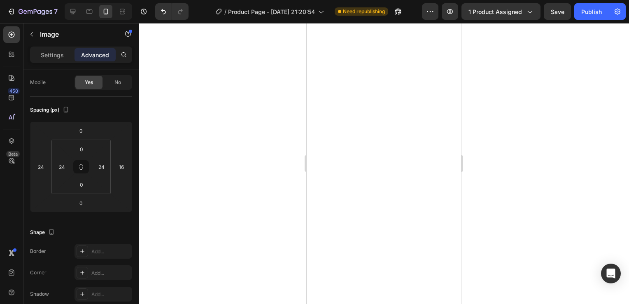
click at [527, 121] on div at bounding box center [384, 163] width 490 height 281
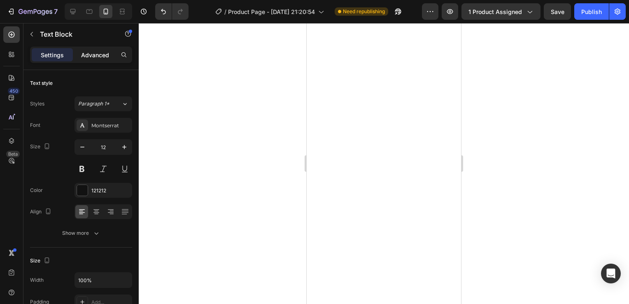
click at [99, 53] on p "Advanced" at bounding box center [95, 55] width 28 height 9
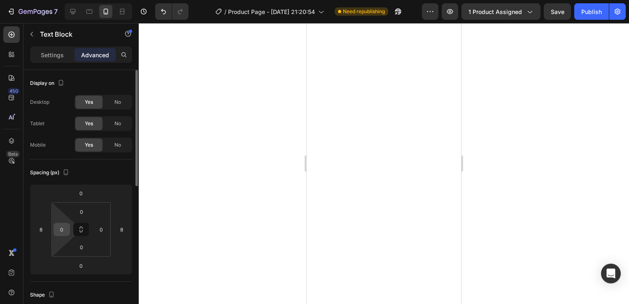
click at [60, 230] on input "0" at bounding box center [62, 229] width 12 height 12
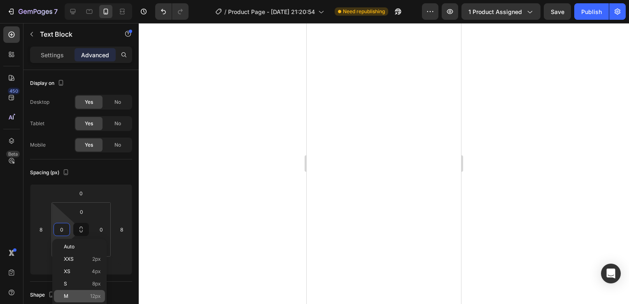
click at [89, 292] on div "M 12px" at bounding box center [79, 296] width 51 height 12
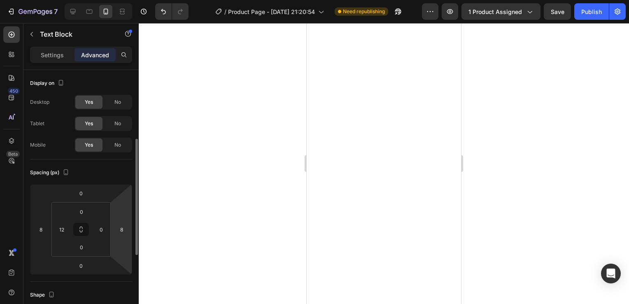
scroll to position [47, 0]
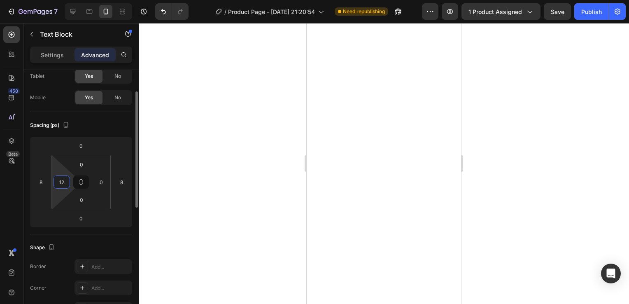
click at [62, 179] on input "12" at bounding box center [62, 182] width 12 height 12
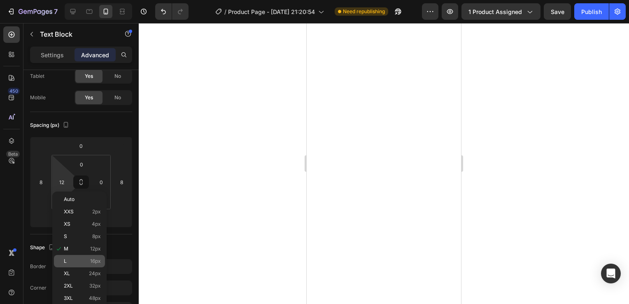
click at [83, 258] on p "L 16px" at bounding box center [82, 261] width 37 height 6
type input "16"
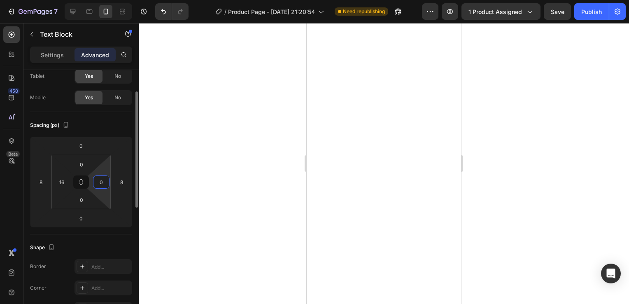
click at [105, 186] on input "0" at bounding box center [101, 182] width 12 height 12
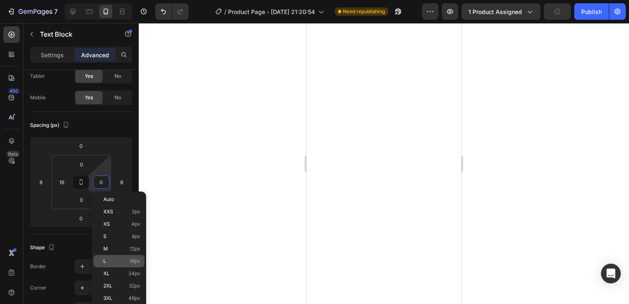
click at [127, 261] on p "L 16px" at bounding box center [121, 261] width 37 height 6
type input "16"
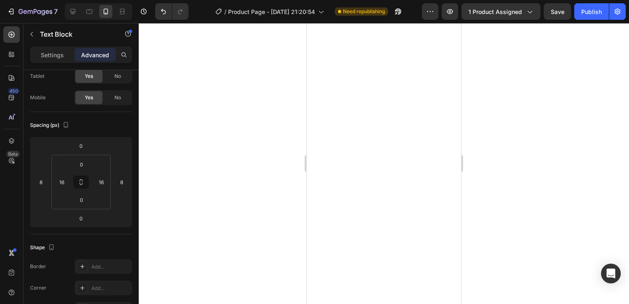
click at [520, 132] on div at bounding box center [384, 163] width 490 height 281
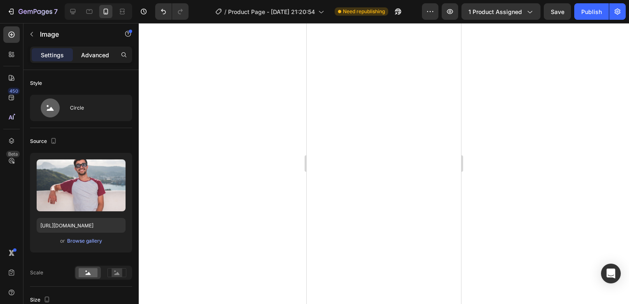
click at [99, 54] on p "Advanced" at bounding box center [95, 55] width 28 height 9
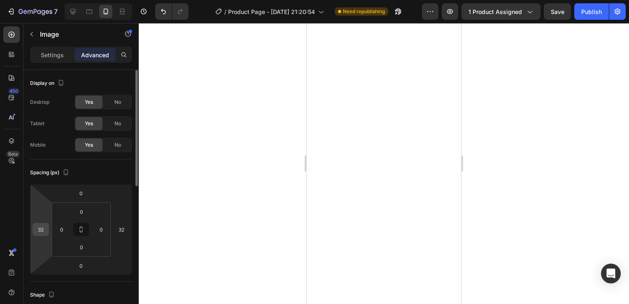
click at [35, 228] on input "32" at bounding box center [41, 229] width 12 height 12
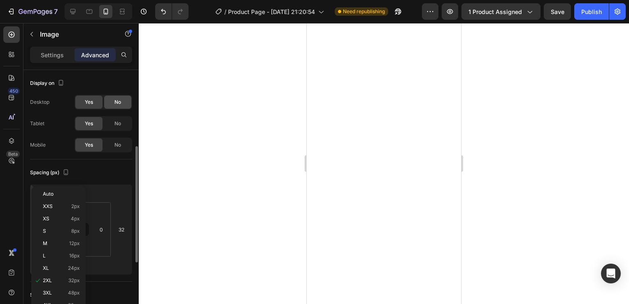
scroll to position [53, 0]
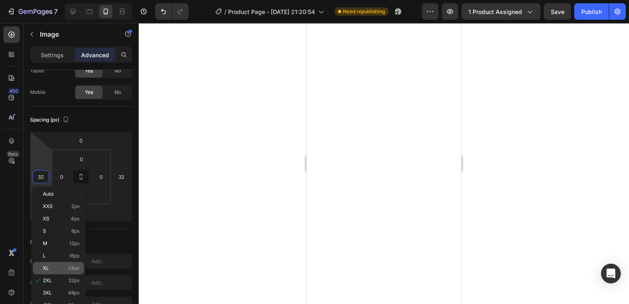
click at [56, 266] on p "XL 24px" at bounding box center [61, 268] width 37 height 6
type input "24"
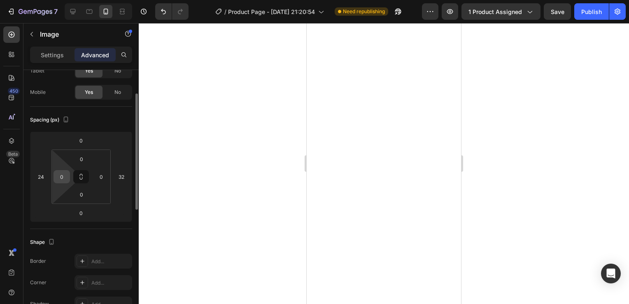
click at [56, 170] on input "0" at bounding box center [62, 176] width 12 height 12
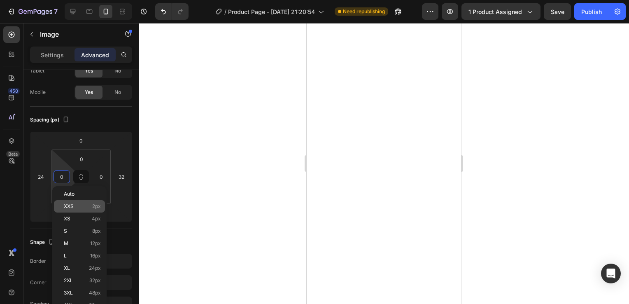
click at [94, 269] on span "24px" at bounding box center [95, 268] width 12 height 6
type input "24"
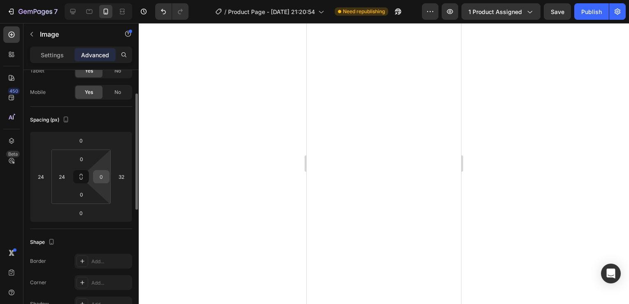
click at [102, 174] on input "0" at bounding box center [101, 176] width 12 height 12
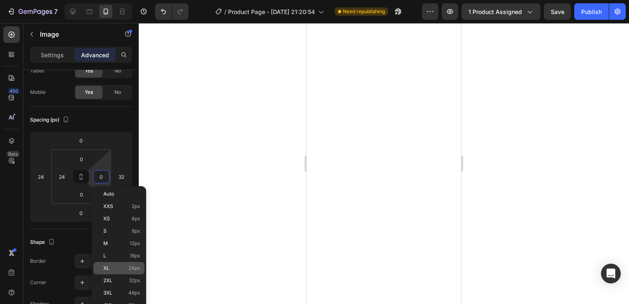
click at [125, 267] on p "XL 24px" at bounding box center [121, 268] width 37 height 6
type input "24"
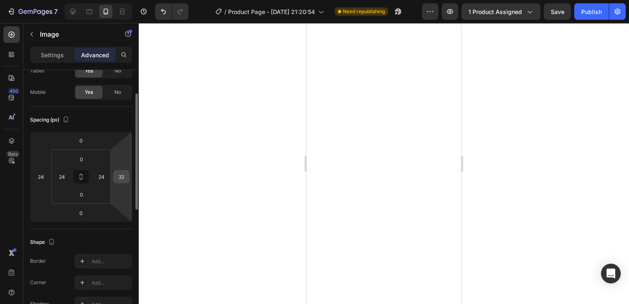
click at [119, 178] on input "32" at bounding box center [121, 176] width 12 height 12
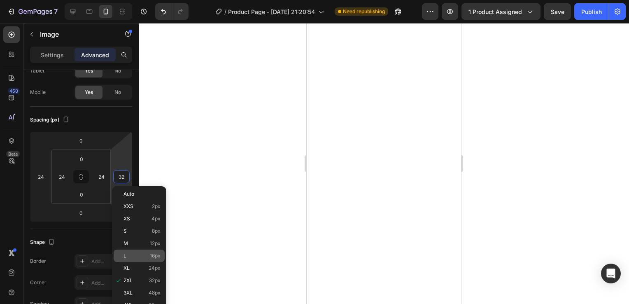
click at [146, 256] on p "L 16px" at bounding box center [141, 256] width 37 height 6
type input "16"
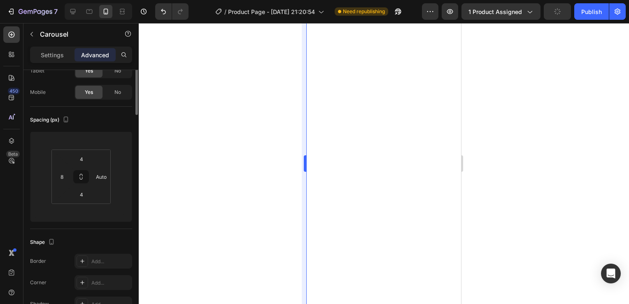
scroll to position [0, 0]
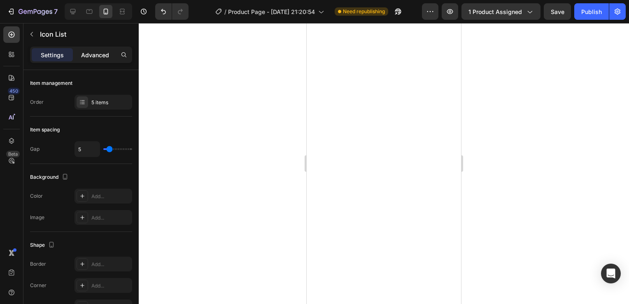
click at [89, 52] on p "Advanced" at bounding box center [95, 55] width 28 height 9
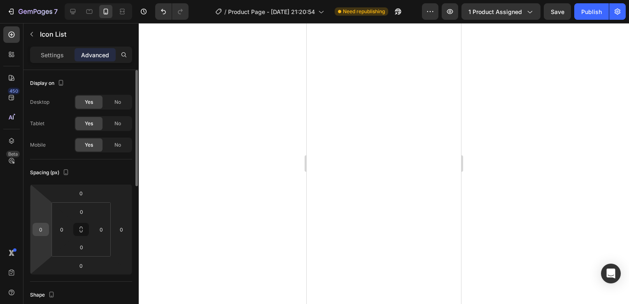
click at [43, 233] on input "0" at bounding box center [41, 229] width 12 height 12
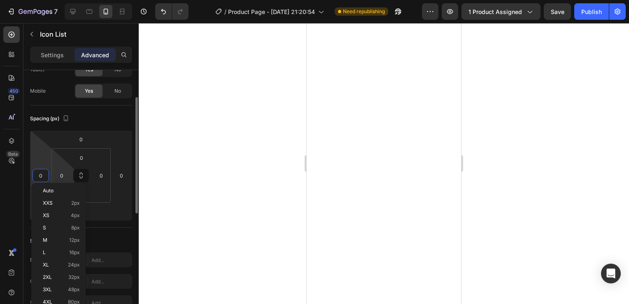
scroll to position [56, 0]
click at [74, 253] on span "16px" at bounding box center [74, 253] width 11 height 6
type input "16"
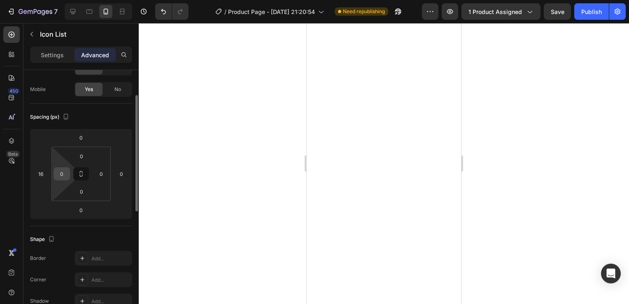
click at [62, 175] on input "0" at bounding box center [62, 173] width 12 height 12
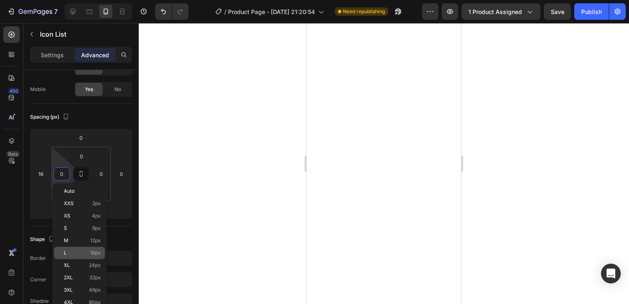
click at [88, 250] on p "L 16px" at bounding box center [82, 253] width 37 height 6
type input "16"
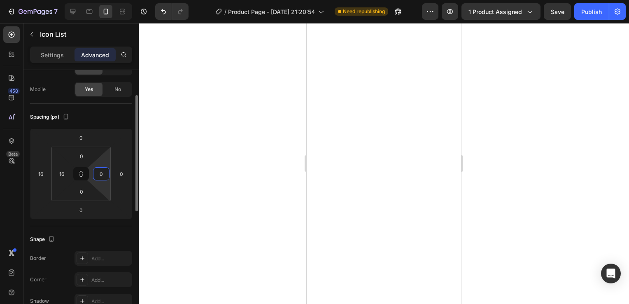
click at [102, 173] on input "0" at bounding box center [101, 173] width 12 height 12
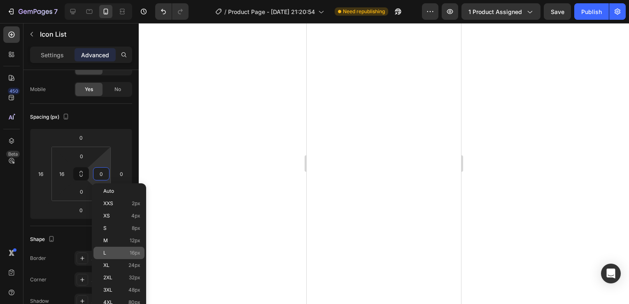
click at [125, 251] on p "L 16px" at bounding box center [121, 253] width 37 height 6
type input "16"
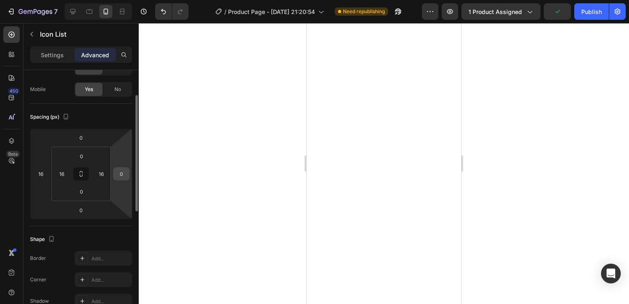
click at [121, 173] on input "0" at bounding box center [121, 173] width 12 height 12
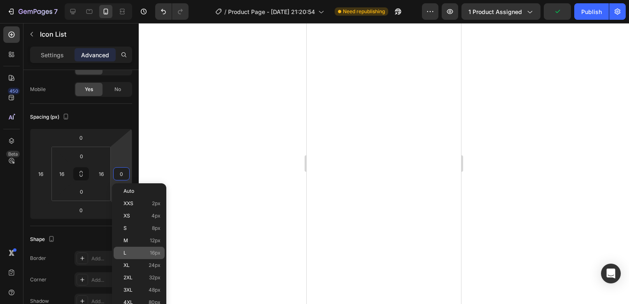
click at [153, 249] on div "L 16px" at bounding box center [139, 252] width 51 height 12
type input "16"
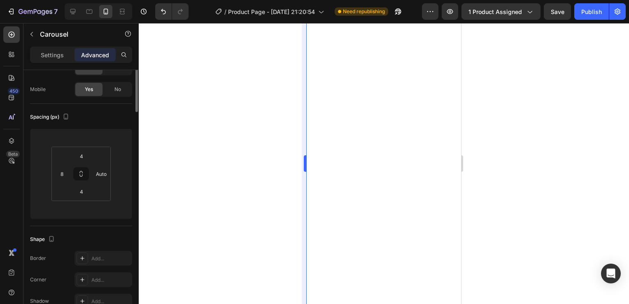
scroll to position [0, 0]
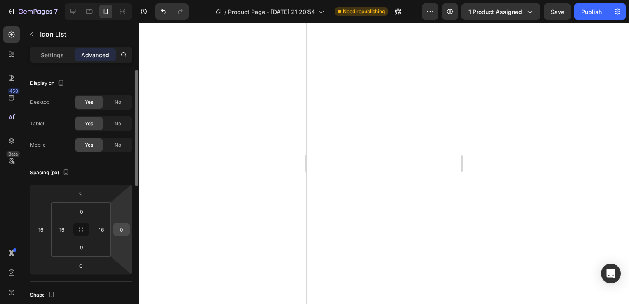
click at [124, 228] on input "0" at bounding box center [121, 229] width 12 height 12
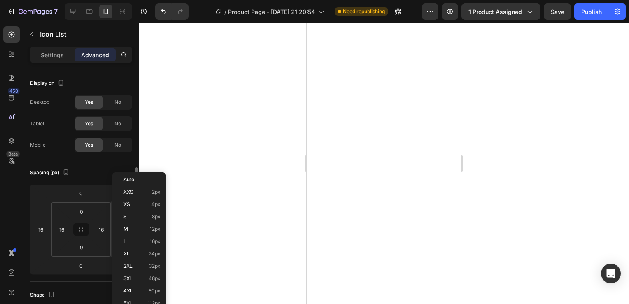
scroll to position [69, 0]
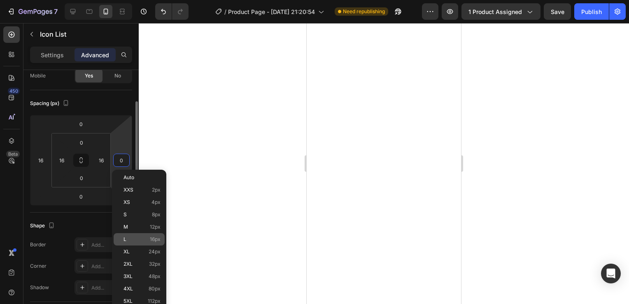
click at [153, 234] on div "L 16px" at bounding box center [139, 239] width 51 height 12
type input "16"
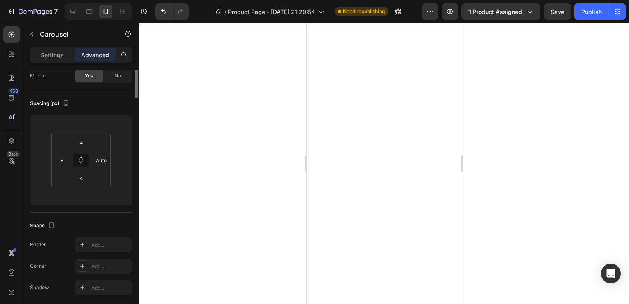
scroll to position [0, 0]
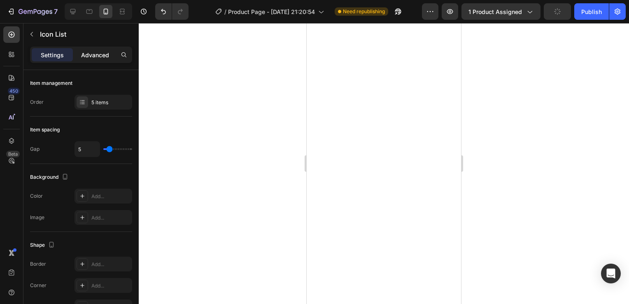
click at [90, 52] on p "Advanced" at bounding box center [95, 55] width 28 height 9
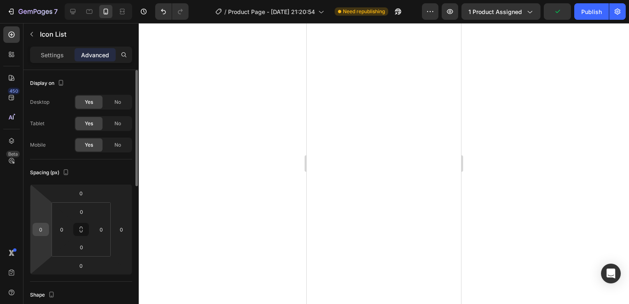
click at [40, 229] on input "0" at bounding box center [41, 229] width 12 height 12
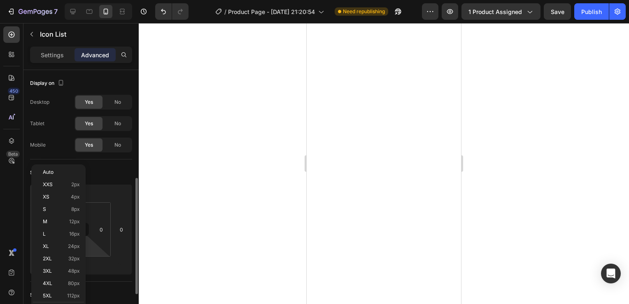
scroll to position [75, 0]
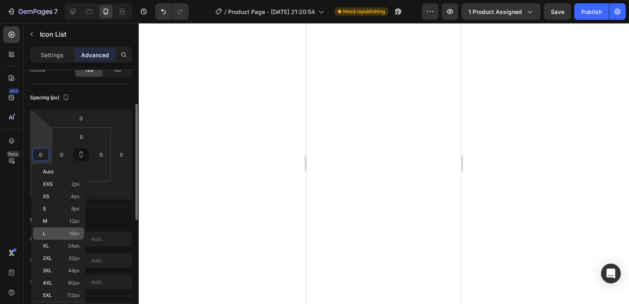
click at [67, 231] on p "L 16px" at bounding box center [61, 233] width 37 height 6
type input "16"
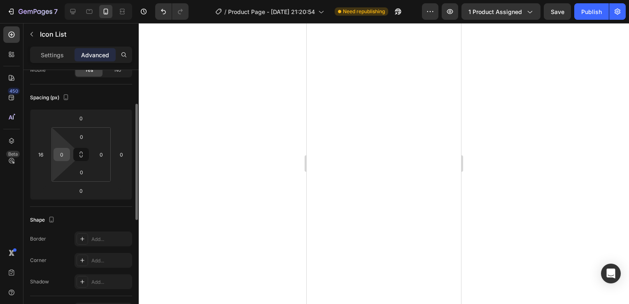
click at [64, 154] on input "0" at bounding box center [62, 154] width 12 height 12
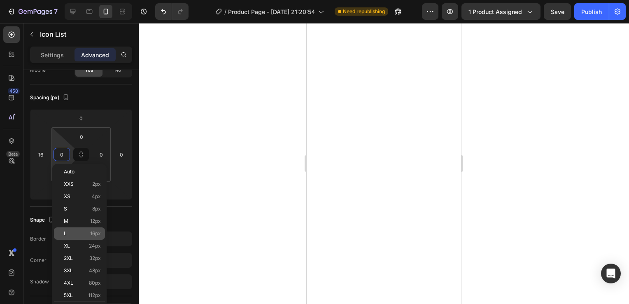
click at [97, 231] on span "16px" at bounding box center [95, 233] width 11 height 6
type input "16"
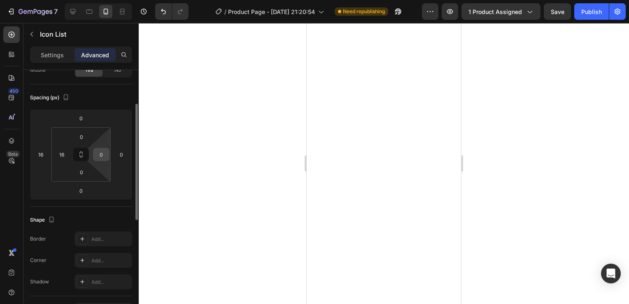
click at [107, 153] on div "0" at bounding box center [101, 154] width 16 height 13
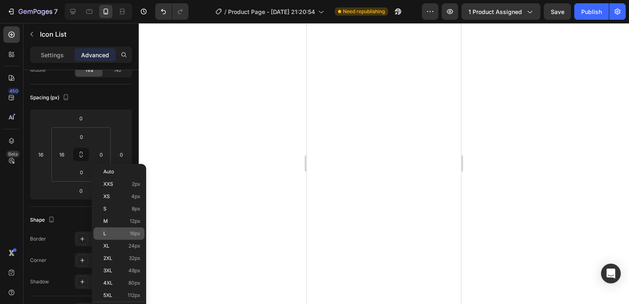
click at [133, 229] on div "L 16px" at bounding box center [118, 233] width 51 height 12
type input "16"
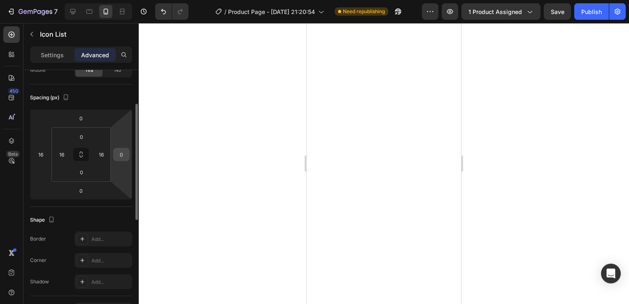
click at [125, 158] on input "0" at bounding box center [121, 154] width 12 height 12
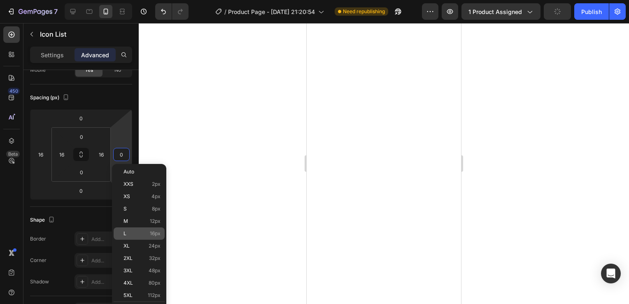
click at [152, 232] on span "16px" at bounding box center [155, 233] width 11 height 6
type input "16"
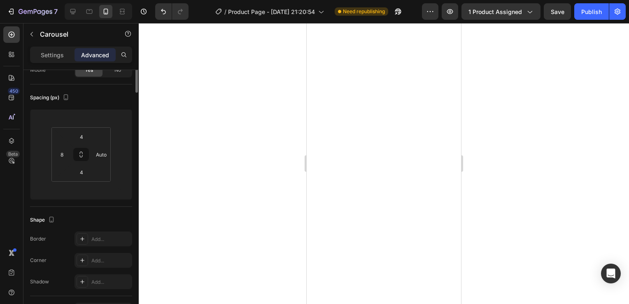
scroll to position [0, 0]
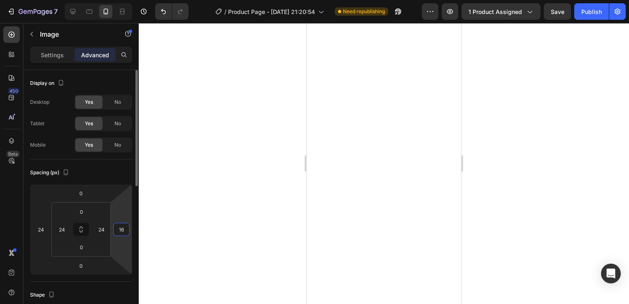
click at [127, 229] on input "16" at bounding box center [121, 229] width 12 height 12
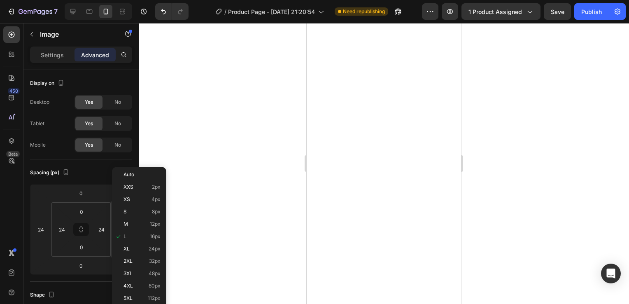
scroll to position [74, 0]
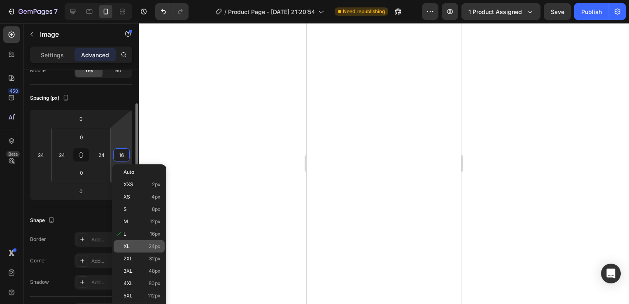
click at [158, 246] on span "24px" at bounding box center [154, 246] width 12 height 6
type input "24"
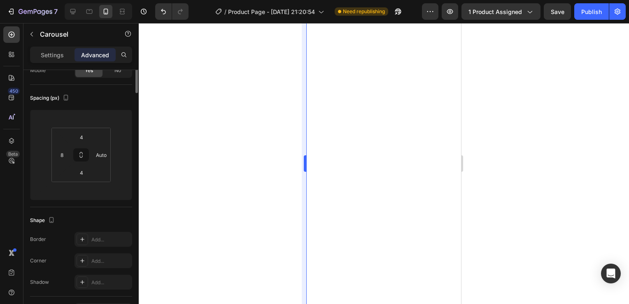
scroll to position [0, 0]
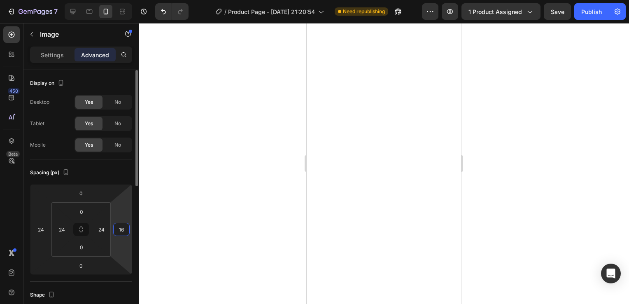
click at [122, 234] on input "16" at bounding box center [121, 229] width 12 height 12
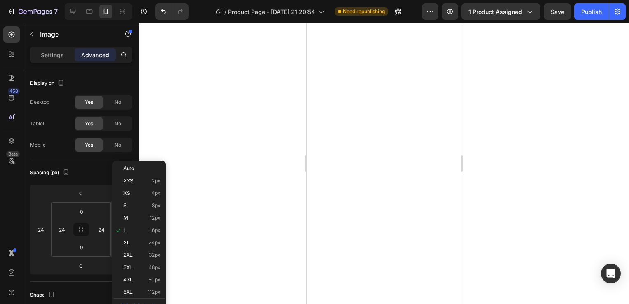
scroll to position [78, 0]
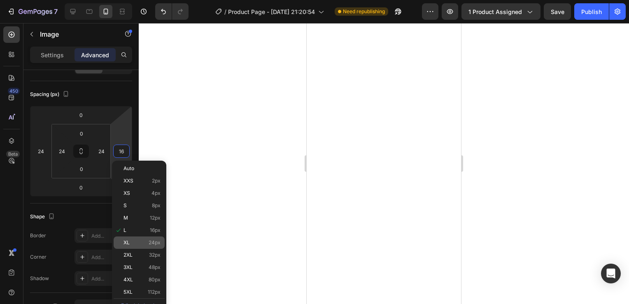
click at [151, 239] on div "XL 24px" at bounding box center [139, 242] width 51 height 12
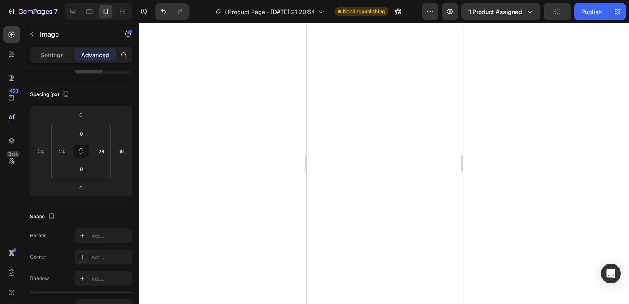
type input "24"
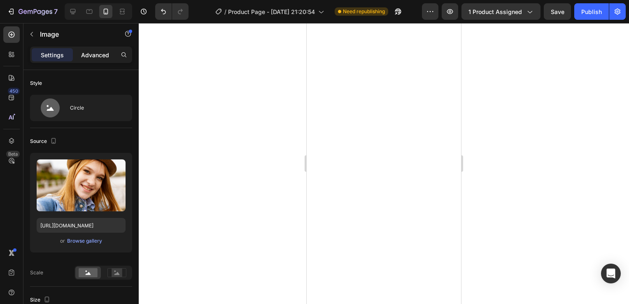
click at [98, 55] on p "Advanced" at bounding box center [95, 55] width 28 height 9
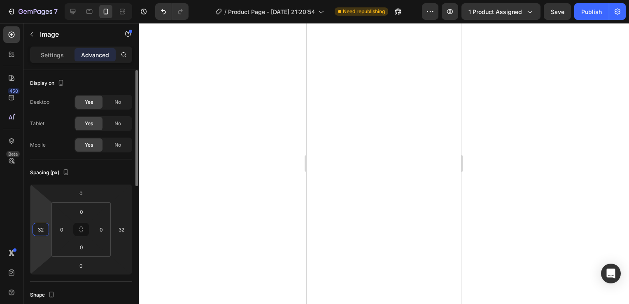
click at [38, 230] on input "32" at bounding box center [41, 229] width 12 height 12
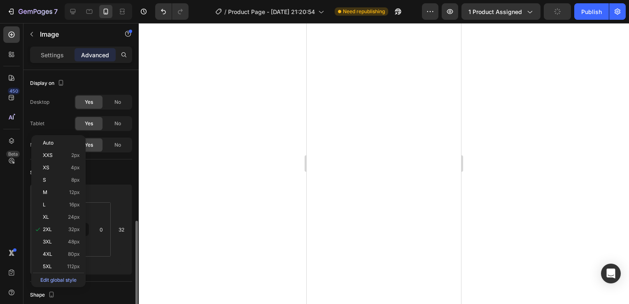
scroll to position [104, 0]
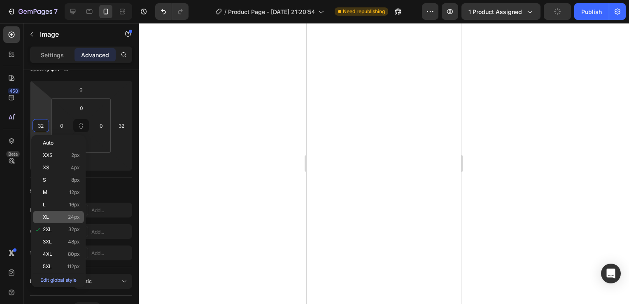
click at [77, 214] on span "24px" at bounding box center [74, 217] width 12 height 6
type input "24"
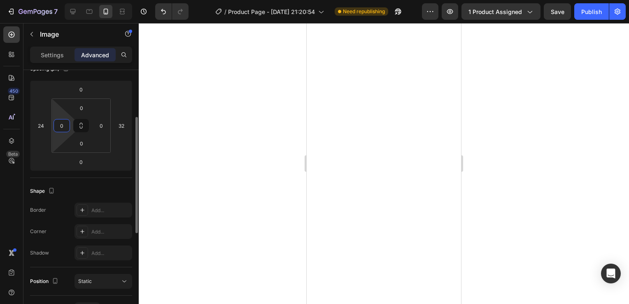
click at [59, 126] on input "0" at bounding box center [62, 125] width 12 height 12
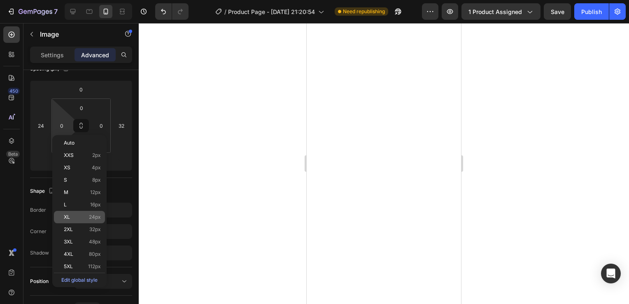
click at [81, 212] on div "XL 24px" at bounding box center [79, 217] width 51 height 12
type input "24"
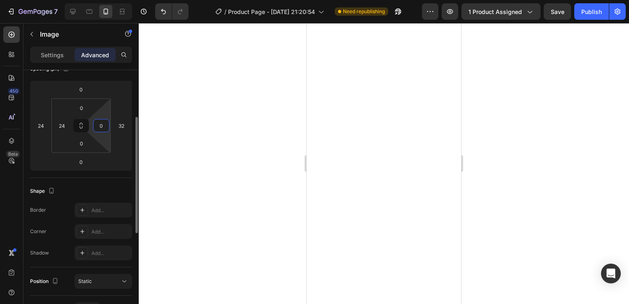
click at [100, 121] on input "0" at bounding box center [101, 125] width 12 height 12
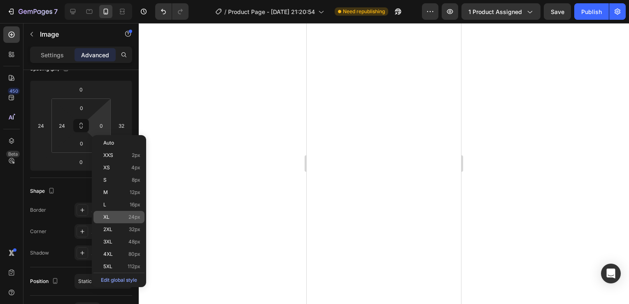
click at [128, 213] on div "XL 24px" at bounding box center [118, 217] width 51 height 12
type input "24"
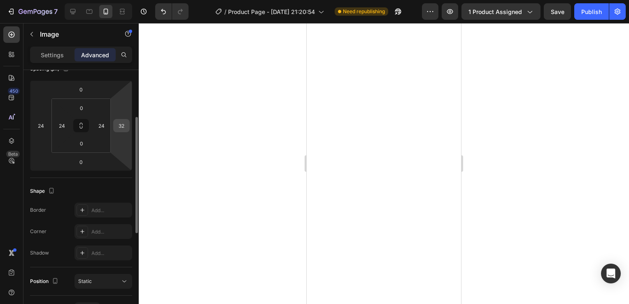
click at [123, 126] on input "32" at bounding box center [121, 125] width 12 height 12
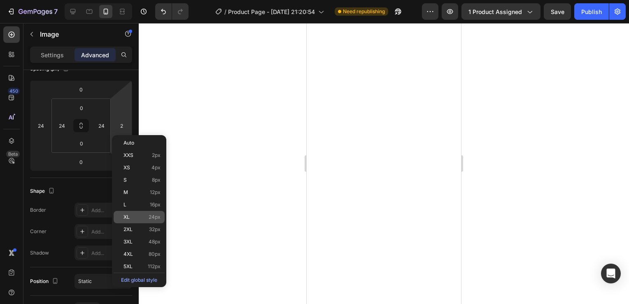
click at [152, 215] on span "24px" at bounding box center [154, 217] width 12 height 6
type input "24"
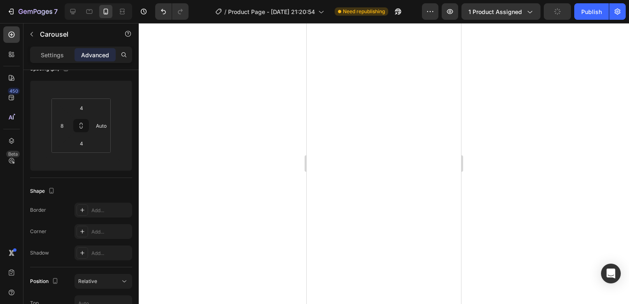
scroll to position [0, 0]
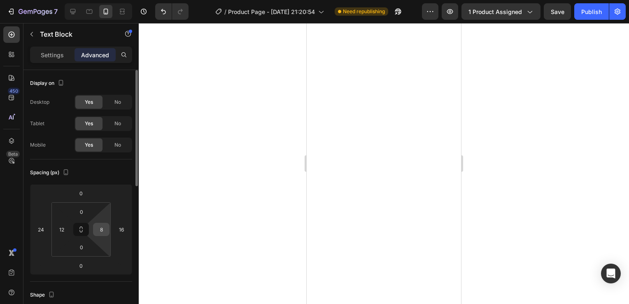
click at [104, 232] on input "8" at bounding box center [101, 229] width 12 height 12
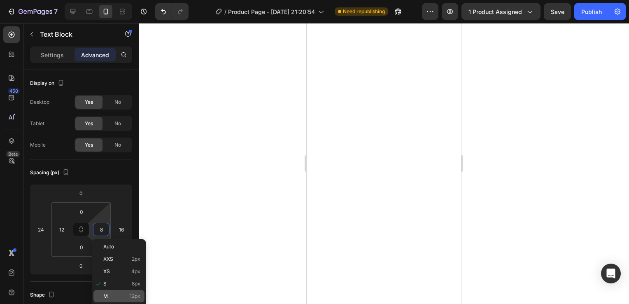
click at [124, 295] on p "M 12px" at bounding box center [121, 296] width 37 height 6
type input "12"
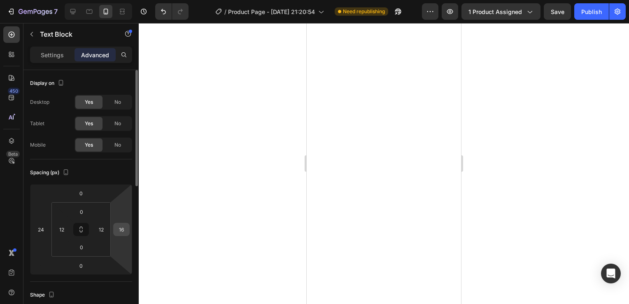
click at [121, 229] on input "16" at bounding box center [121, 229] width 12 height 12
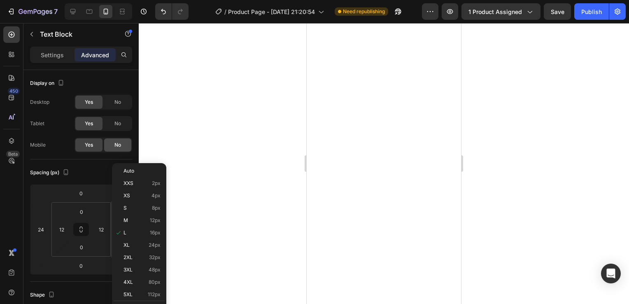
scroll to position [79, 0]
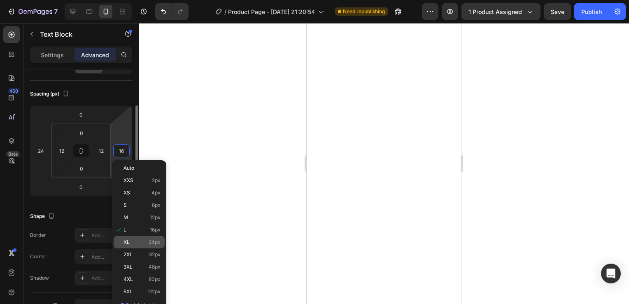
click at [156, 241] on span "24px" at bounding box center [154, 242] width 12 height 6
type input "24"
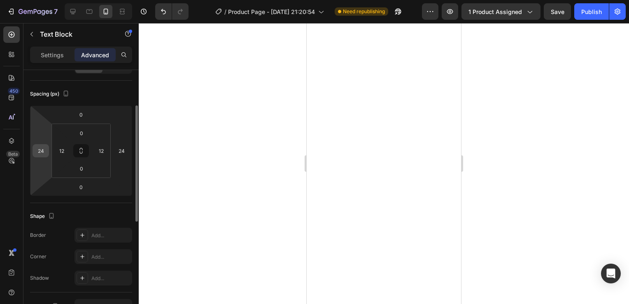
click at [40, 152] on input "24" at bounding box center [41, 150] width 12 height 12
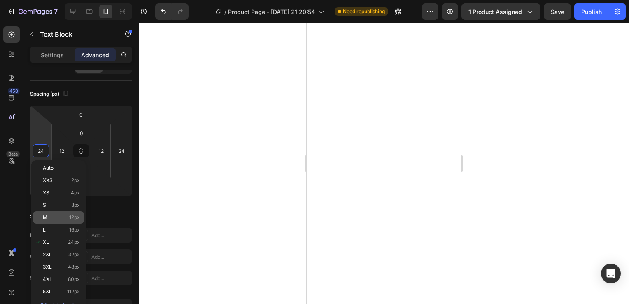
click at [61, 216] on p "M 12px" at bounding box center [61, 217] width 37 height 6
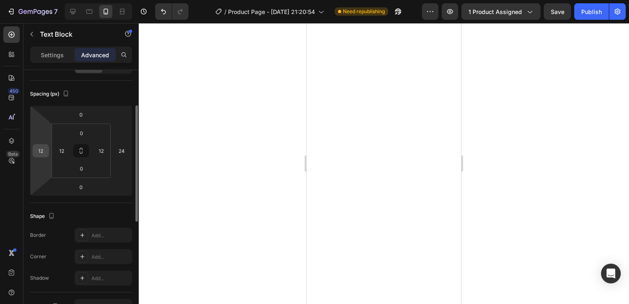
click at [35, 152] on input "12" at bounding box center [41, 150] width 12 height 12
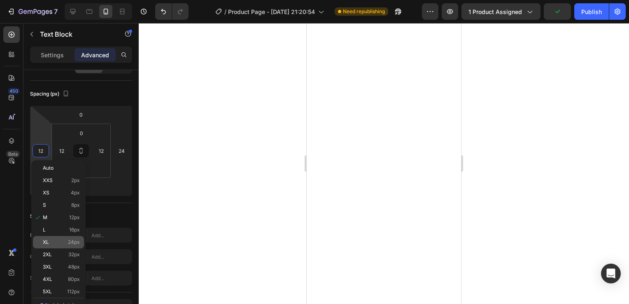
click at [64, 241] on p "XL 24px" at bounding box center [61, 242] width 37 height 6
type input "24"
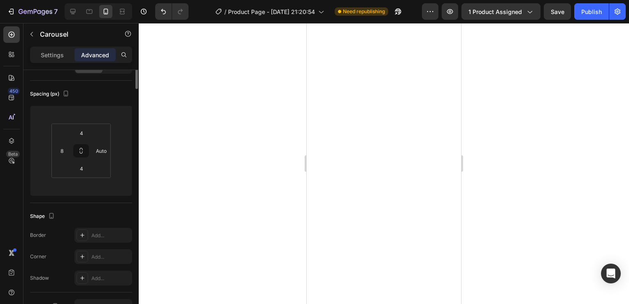
scroll to position [0, 0]
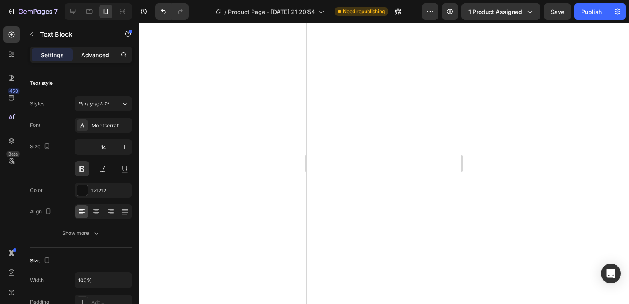
click at [95, 51] on p "Advanced" at bounding box center [95, 55] width 28 height 9
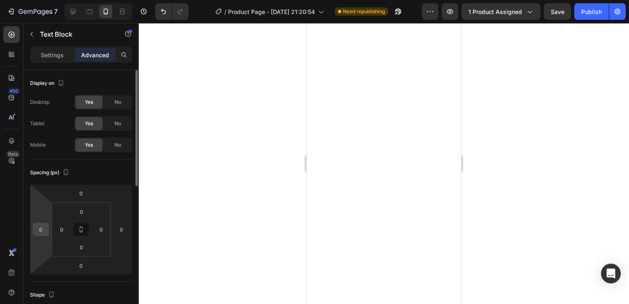
click at [40, 227] on input "0" at bounding box center [41, 229] width 12 height 12
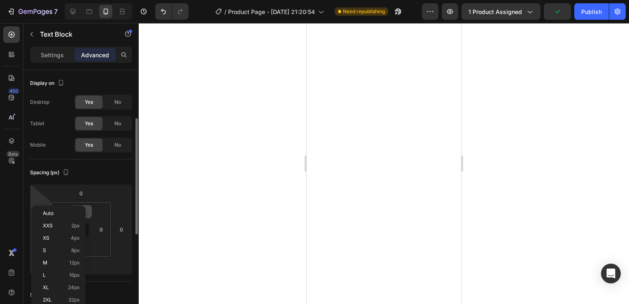
scroll to position [33, 0]
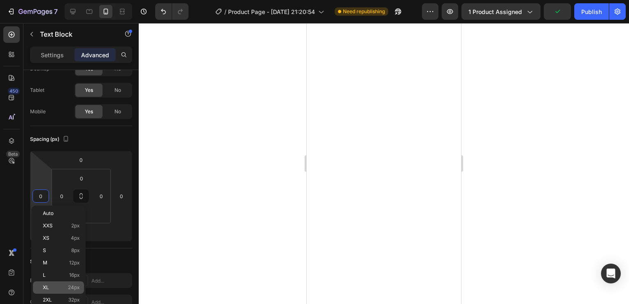
click at [74, 283] on div "XL 24px" at bounding box center [58, 287] width 51 height 12
type input "24"
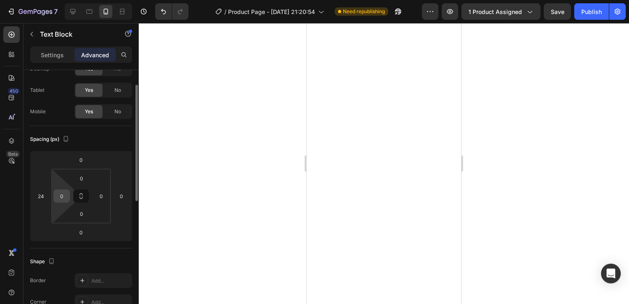
click at [65, 198] on input "0" at bounding box center [62, 196] width 12 height 12
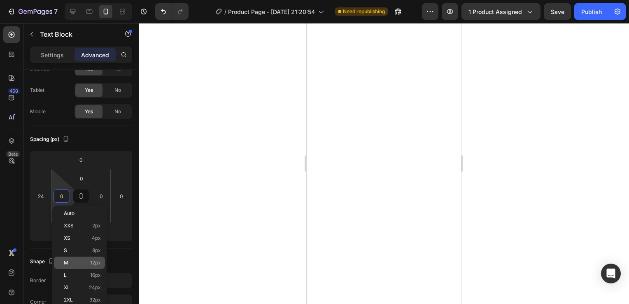
click at [85, 258] on div "M 12px" at bounding box center [79, 262] width 51 height 12
type input "12"
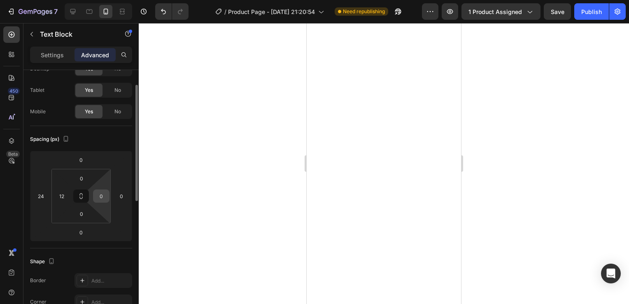
click at [107, 197] on div "0" at bounding box center [101, 195] width 16 height 13
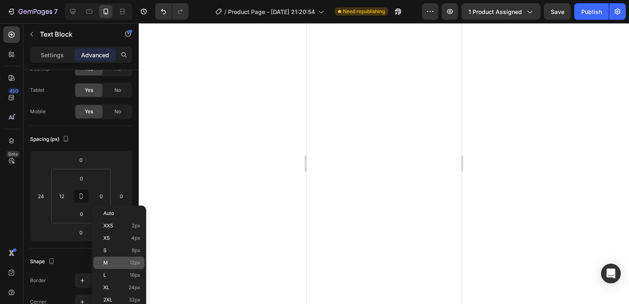
click at [128, 259] on div "M 12px" at bounding box center [118, 262] width 51 height 12
type input "12"
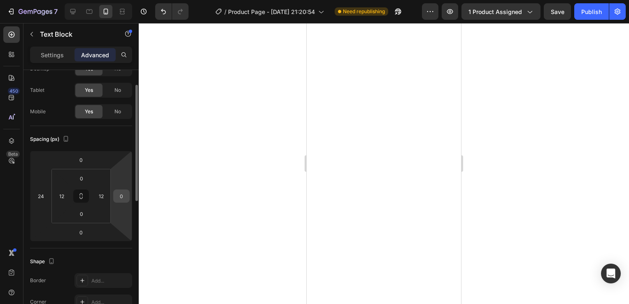
click at [121, 190] on input "0" at bounding box center [121, 196] width 12 height 12
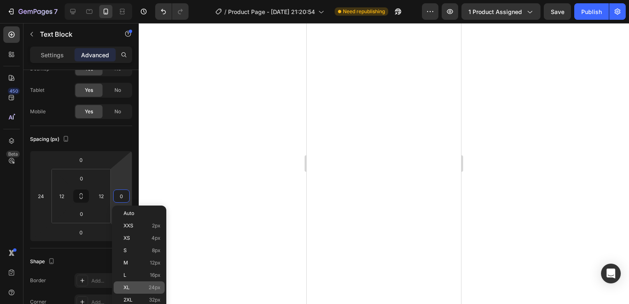
click at [153, 287] on span "24px" at bounding box center [154, 287] width 12 height 6
type input "24"
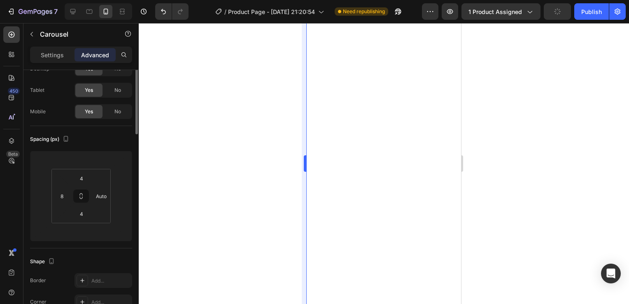
scroll to position [0, 0]
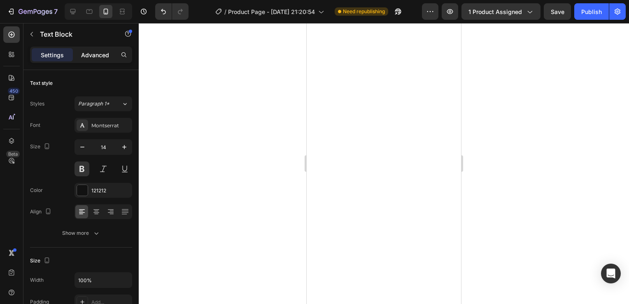
click at [98, 53] on p "Advanced" at bounding box center [95, 55] width 28 height 9
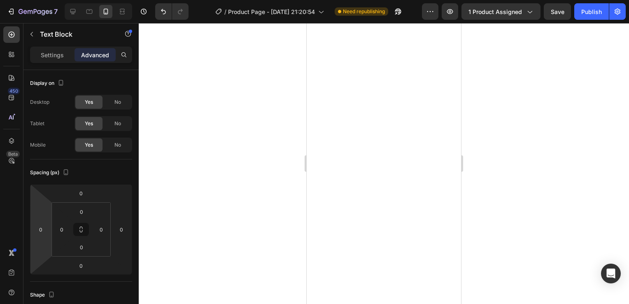
drag, startPoint x: 46, startPoint y: 225, endPoint x: 73, endPoint y: 247, distance: 35.1
click at [46, 225] on input "0" at bounding box center [41, 229] width 12 height 12
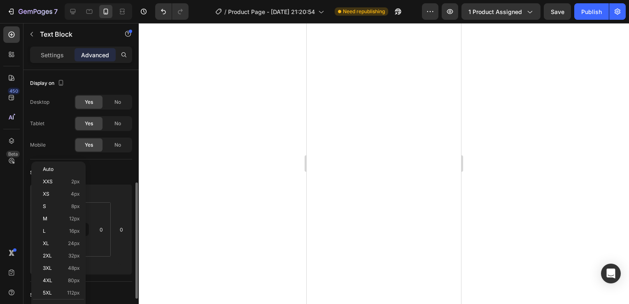
scroll to position [77, 0]
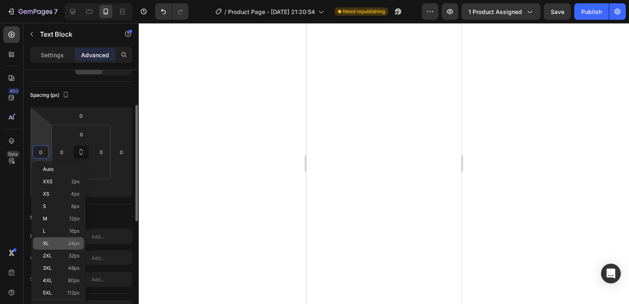
click at [70, 240] on span "24px" at bounding box center [74, 243] width 12 height 6
type input "24"
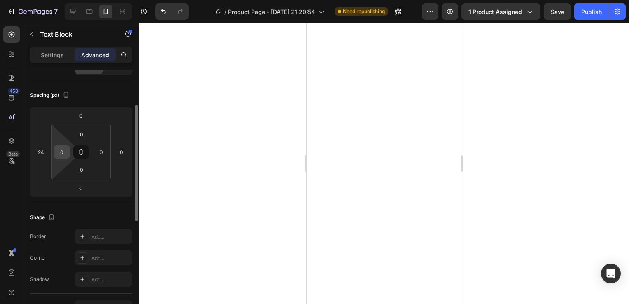
click at [60, 155] on input "0" at bounding box center [62, 152] width 12 height 12
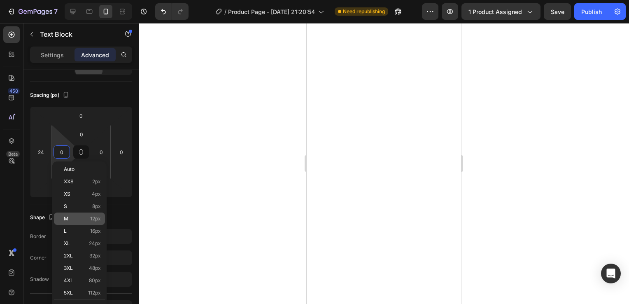
click at [92, 217] on span "12px" at bounding box center [95, 219] width 11 height 6
type input "12"
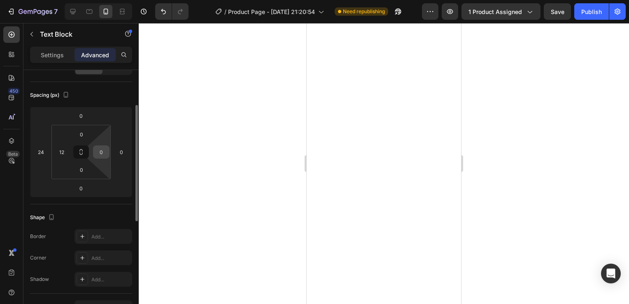
click at [102, 151] on input "0" at bounding box center [101, 152] width 12 height 12
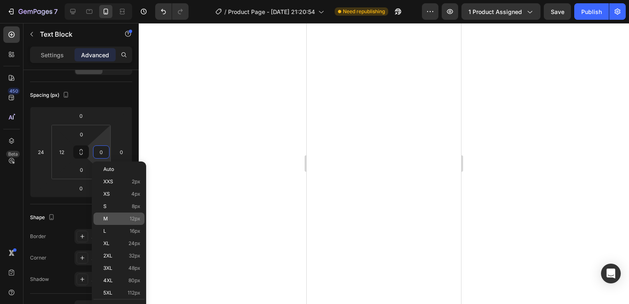
click at [127, 218] on p "M 12px" at bounding box center [121, 219] width 37 height 6
type input "12"
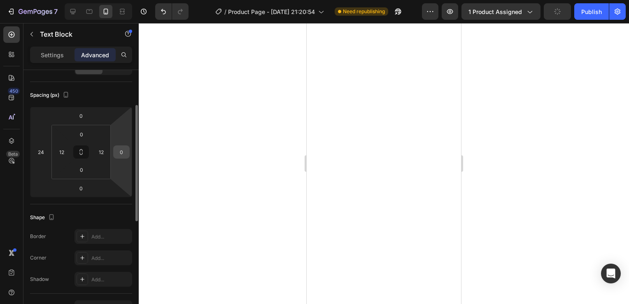
click at [122, 152] on input "0" at bounding box center [121, 152] width 12 height 12
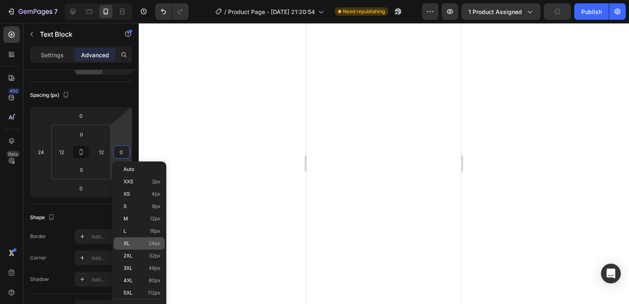
click at [156, 241] on span "24px" at bounding box center [154, 243] width 12 height 6
type input "24"
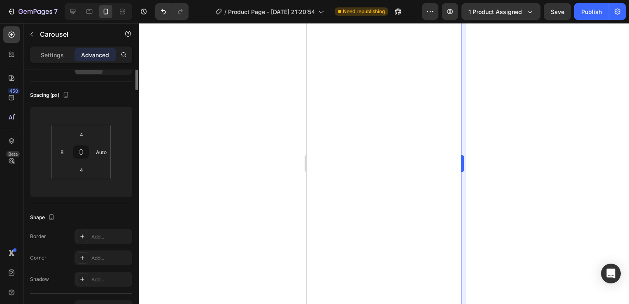
scroll to position [0, 0]
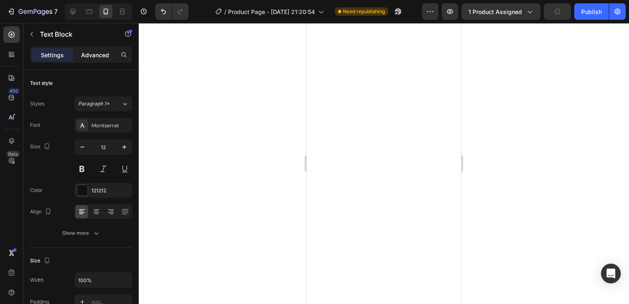
click at [93, 53] on p "Advanced" at bounding box center [95, 55] width 28 height 9
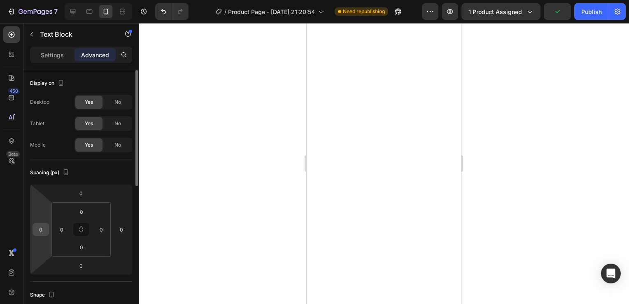
click at [39, 230] on input "0" at bounding box center [41, 229] width 12 height 12
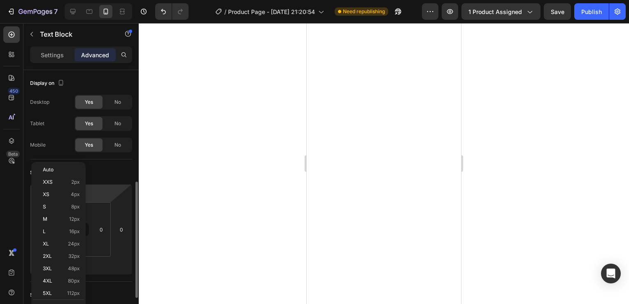
scroll to position [77, 0]
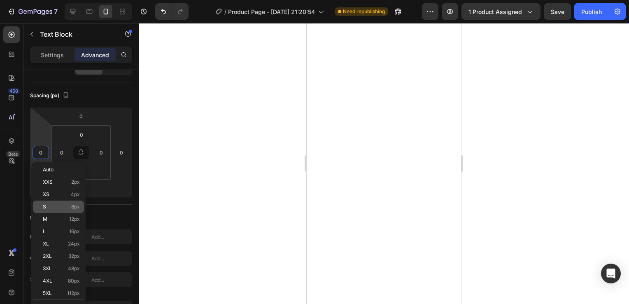
click at [72, 205] on span "8px" at bounding box center [75, 207] width 9 height 6
type input "8"
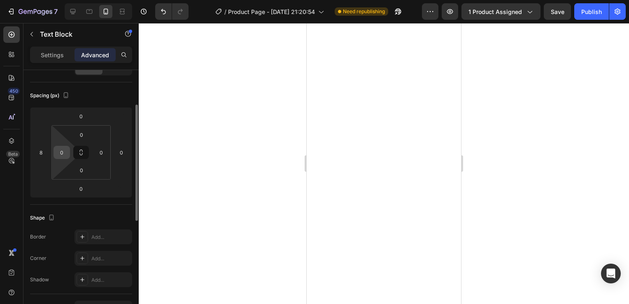
click at [65, 154] on input "0" at bounding box center [62, 152] width 12 height 12
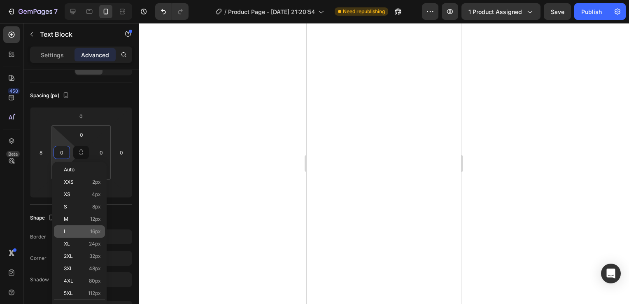
click at [91, 226] on div "L 16px" at bounding box center [79, 231] width 51 height 12
type input "16"
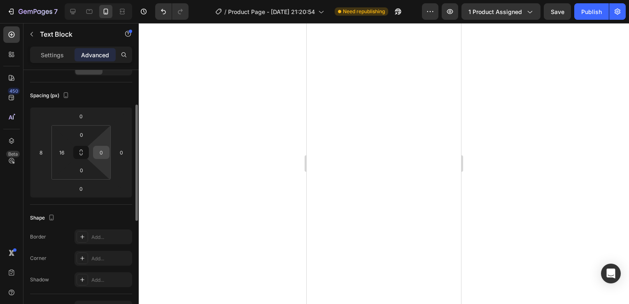
click at [104, 149] on input "0" at bounding box center [101, 152] width 12 height 12
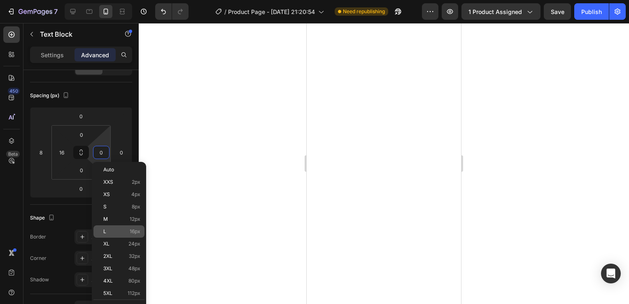
click at [132, 229] on span "16px" at bounding box center [135, 231] width 11 height 6
type input "16"
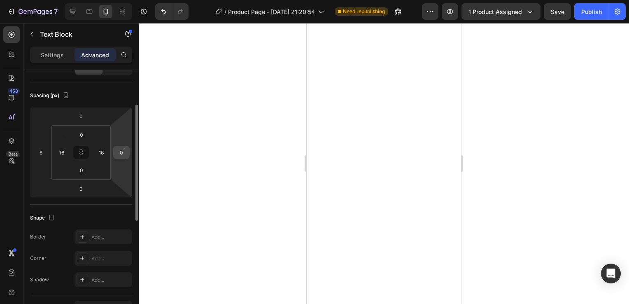
click at [123, 152] on input "0" at bounding box center [121, 152] width 12 height 12
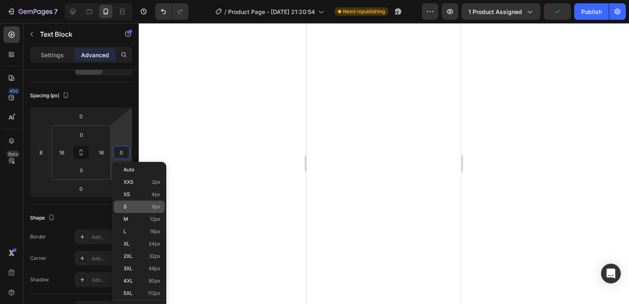
click at [151, 204] on p "S 8px" at bounding box center [141, 207] width 37 height 6
type input "8"
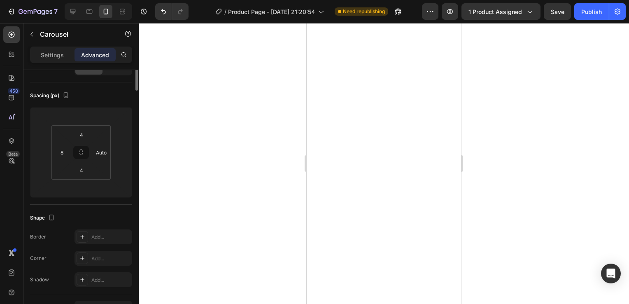
scroll to position [0, 0]
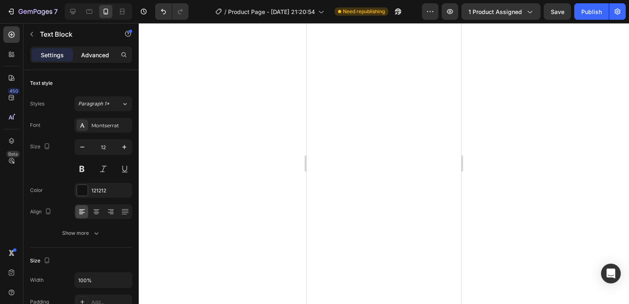
click at [93, 52] on p "Advanced" at bounding box center [95, 55] width 28 height 9
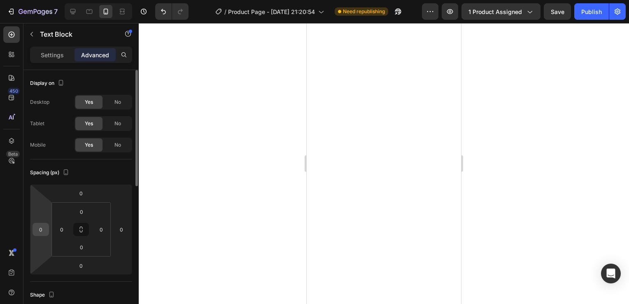
click at [36, 230] on input "0" at bounding box center [41, 229] width 12 height 12
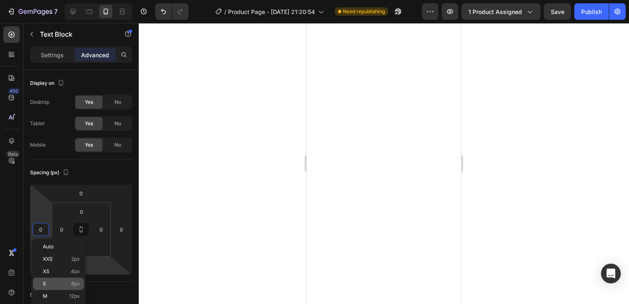
click at [67, 286] on p "S 8px" at bounding box center [61, 284] width 37 height 6
type input "8"
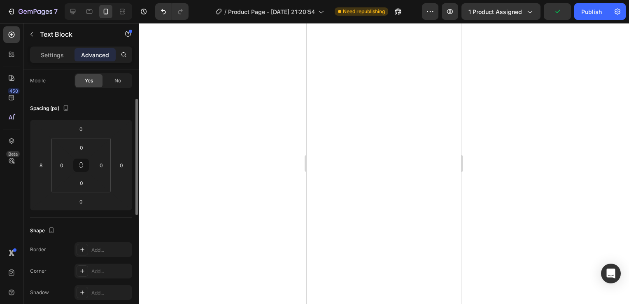
scroll to position [64, 0]
click at [63, 0] on html "7 / Product Page - Jul 29, 21:20:54 Need republishing Preview 1 product assigne…" at bounding box center [314, 0] width 629 height 0
click at [62, 167] on input "0" at bounding box center [62, 165] width 12 height 12
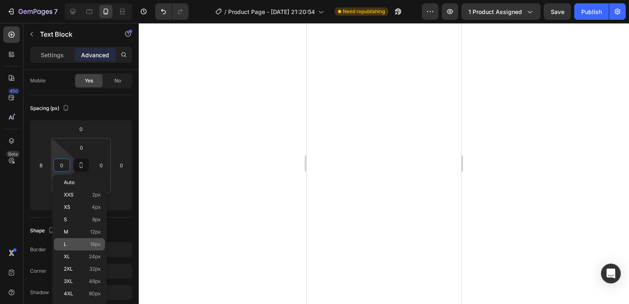
click at [88, 239] on div "L 16px" at bounding box center [79, 244] width 51 height 12
type input "16"
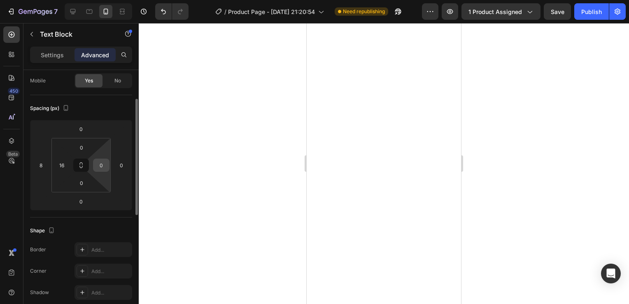
click at [103, 165] on input "0" at bounding box center [101, 165] width 12 height 12
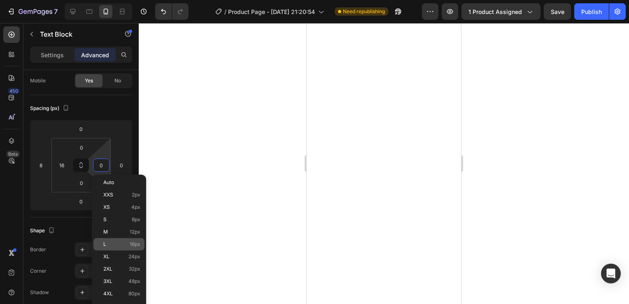
click at [128, 243] on p "L 16px" at bounding box center [121, 244] width 37 height 6
type input "16"
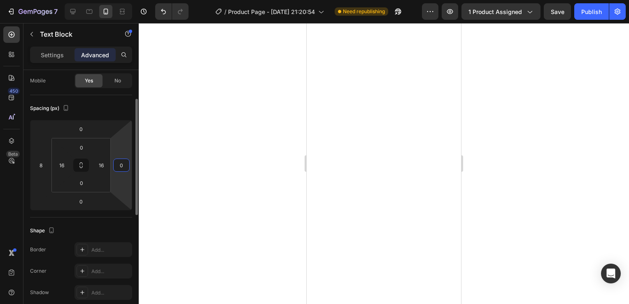
click at [119, 163] on input "0" at bounding box center [121, 165] width 12 height 12
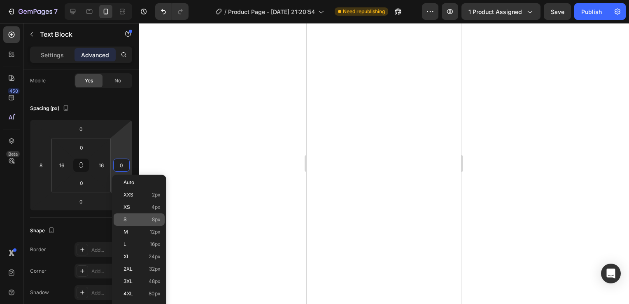
click at [152, 220] on span "8px" at bounding box center [156, 219] width 9 height 6
type input "8"
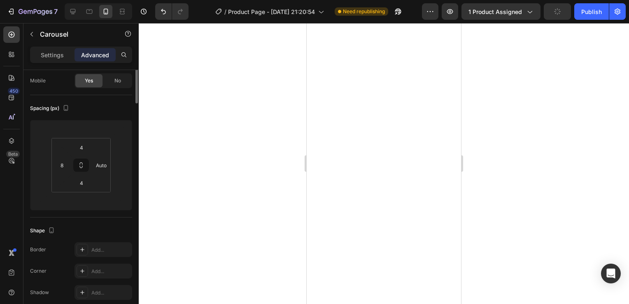
scroll to position [0, 0]
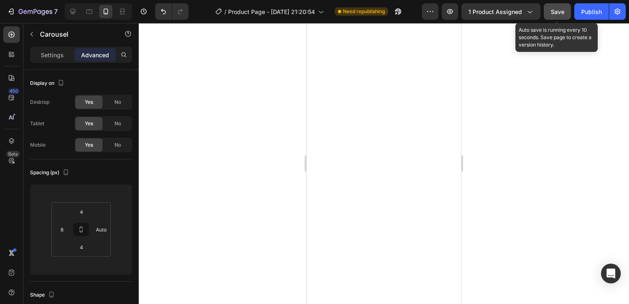
click at [557, 8] on span "Save" at bounding box center [557, 11] width 14 height 7
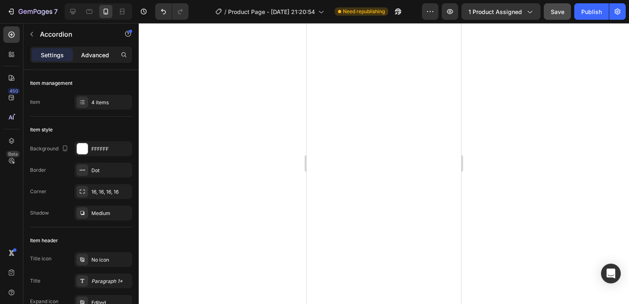
click at [97, 54] on p "Advanced" at bounding box center [95, 55] width 28 height 9
type input "100%"
type input "100"
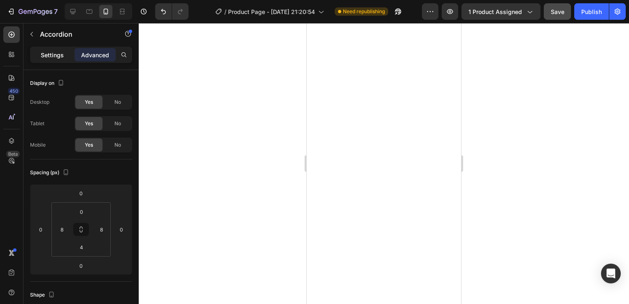
click at [43, 53] on p "Settings" at bounding box center [52, 55] width 23 height 9
type input "8"
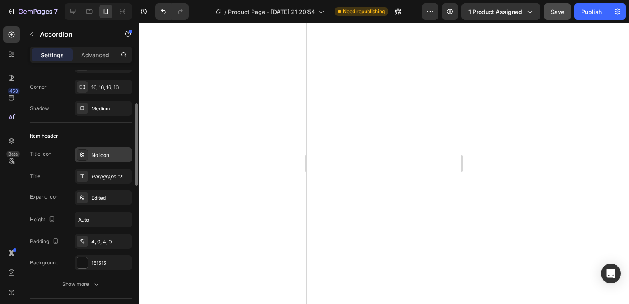
scroll to position [105, 0]
click at [111, 177] on div "Paragraph 1*" at bounding box center [110, 175] width 39 height 7
click at [252, 78] on div at bounding box center [384, 163] width 490 height 281
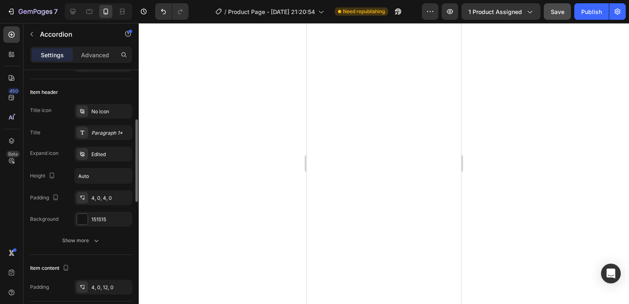
scroll to position [150, 0]
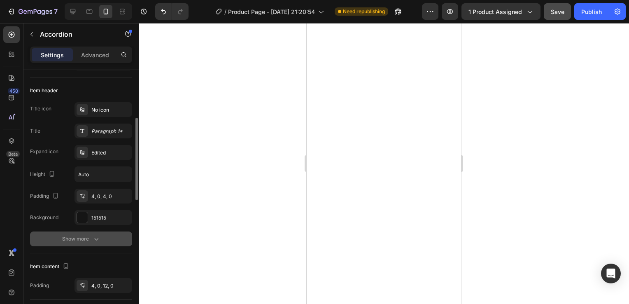
click at [93, 239] on icon "button" at bounding box center [96, 238] width 8 height 8
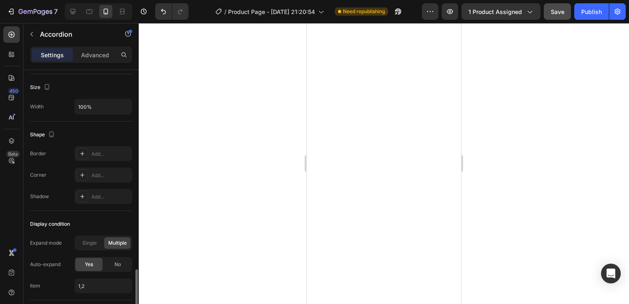
scroll to position [572, 0]
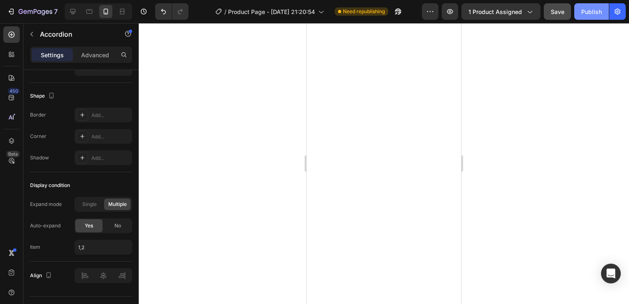
click at [586, 12] on div "Publish" at bounding box center [591, 11] width 21 height 9
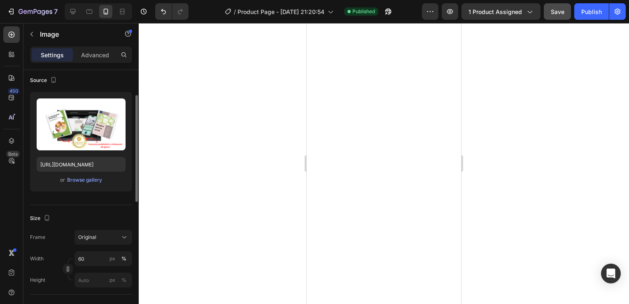
scroll to position [61, 0]
click at [104, 52] on p "Advanced" at bounding box center [95, 55] width 28 height 9
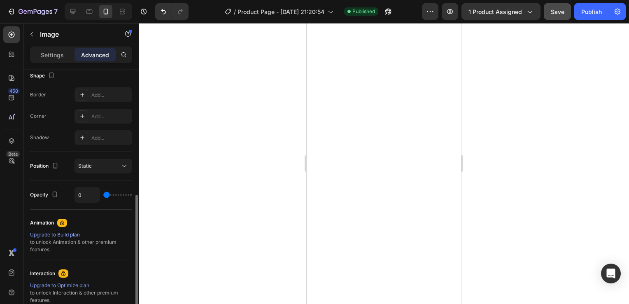
scroll to position [237, 0]
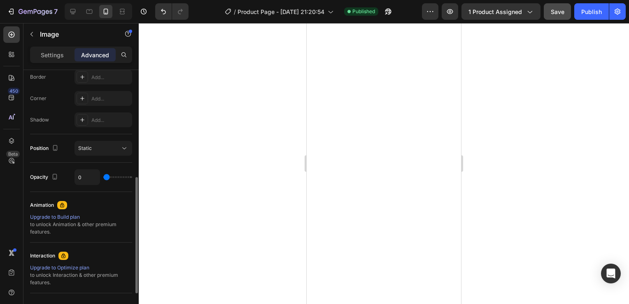
type input "67"
type input "89"
type input "100"
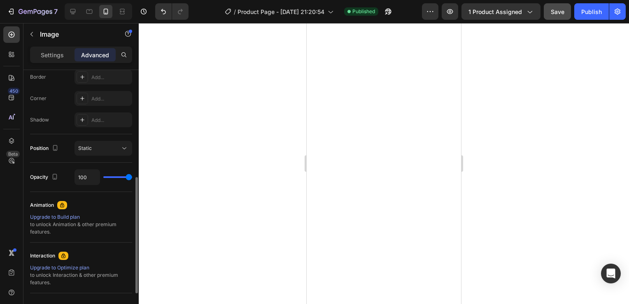
drag, startPoint x: 107, startPoint y: 179, endPoint x: 140, endPoint y: 178, distance: 32.5
type input "100"
click at [132, 178] on input "range" at bounding box center [117, 177] width 29 height 2
drag, startPoint x: 130, startPoint y: 177, endPoint x: 151, endPoint y: 179, distance: 21.5
click at [132, 178] on input "range" at bounding box center [117, 177] width 29 height 2
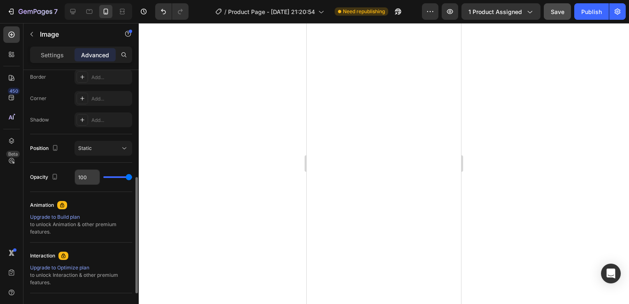
click at [87, 174] on input "100" at bounding box center [87, 176] width 25 height 15
click at [167, 182] on div at bounding box center [384, 163] width 490 height 281
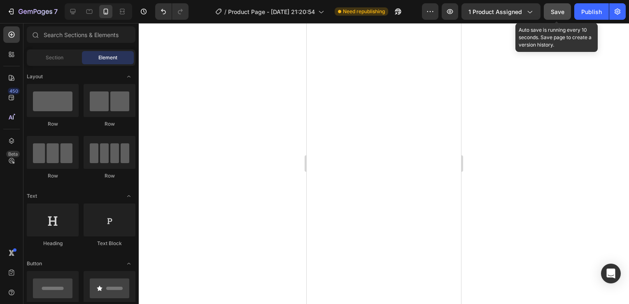
click at [554, 9] on span "Save" at bounding box center [557, 11] width 14 height 7
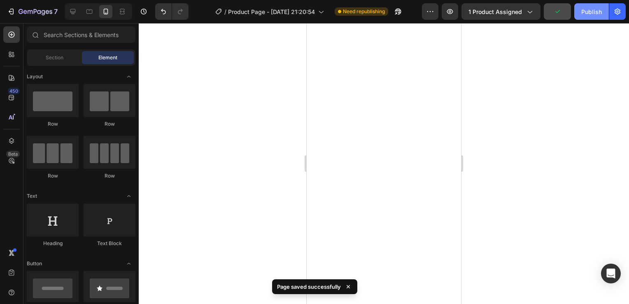
click at [592, 8] on div "Publish" at bounding box center [591, 11] width 21 height 9
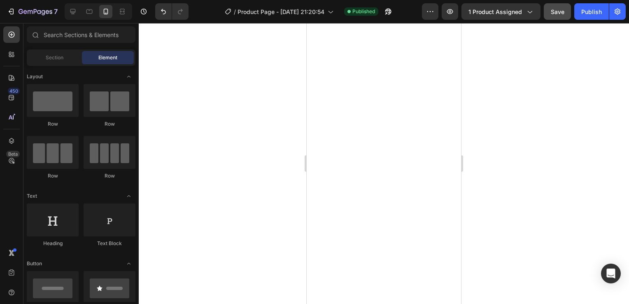
drag, startPoint x: 590, startPoint y: 9, endPoint x: 554, endPoint y: 241, distance: 234.4
click at [554, 241] on div at bounding box center [384, 163] width 490 height 281
click at [587, 14] on div "Publish" at bounding box center [591, 11] width 21 height 9
click at [71, 14] on icon at bounding box center [73, 11] width 8 height 8
click at [597, 5] on button "Publish" at bounding box center [591, 11] width 35 height 16
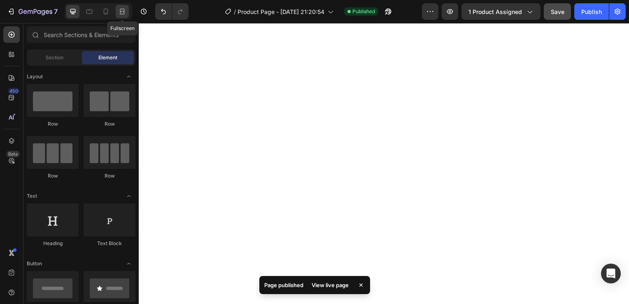
click at [120, 7] on icon at bounding box center [122, 11] width 8 height 8
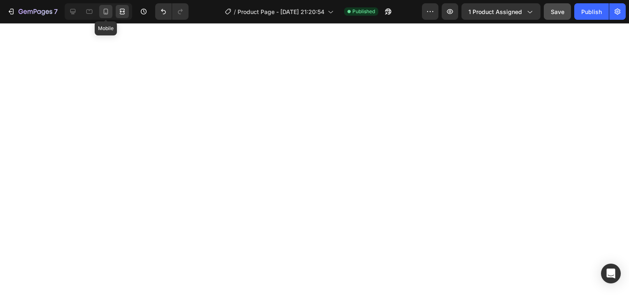
click at [106, 12] on icon at bounding box center [106, 11] width 8 height 8
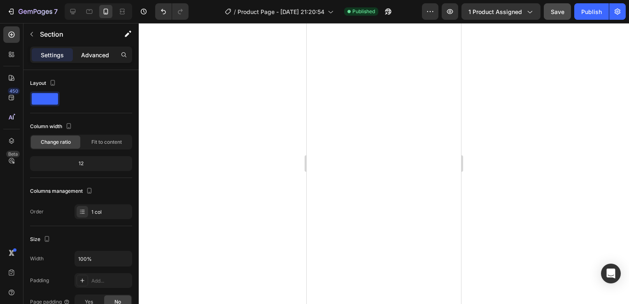
click at [100, 51] on p "Advanced" at bounding box center [95, 55] width 28 height 9
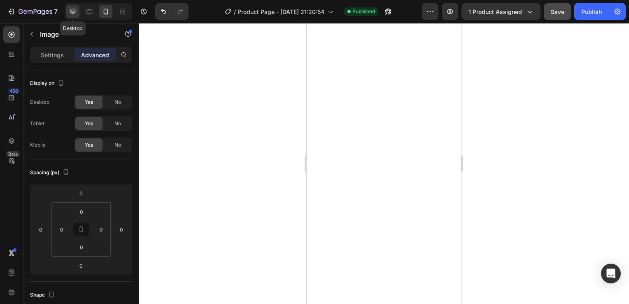
click at [69, 7] on div at bounding box center [72, 11] width 13 height 13
type input "100%"
type input "100"
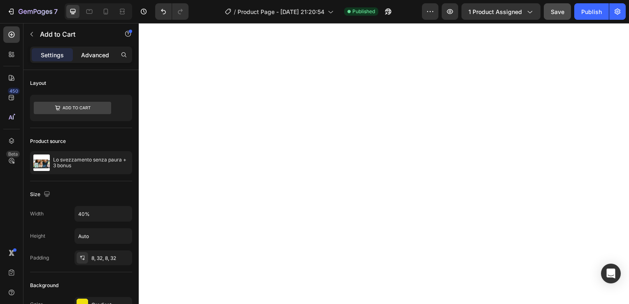
click at [90, 55] on p "Advanced" at bounding box center [95, 55] width 28 height 9
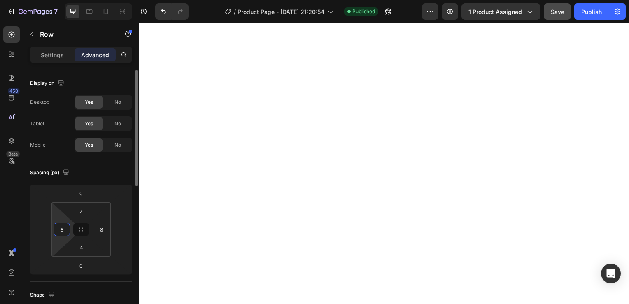
click at [64, 230] on input "8" at bounding box center [62, 229] width 12 height 12
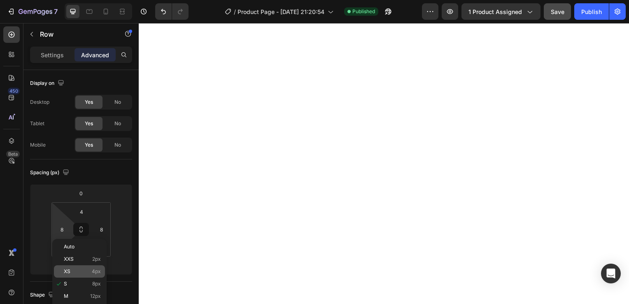
click at [86, 274] on p "XS 4px" at bounding box center [82, 271] width 37 height 6
type input "4"
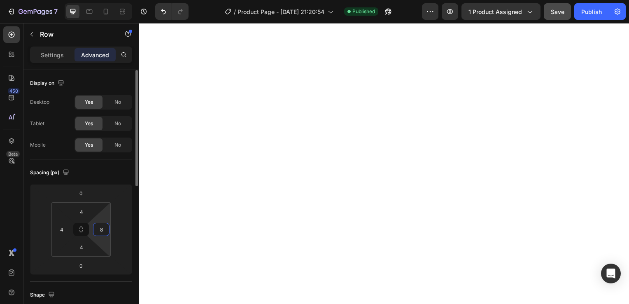
click at [104, 233] on input "8" at bounding box center [101, 229] width 12 height 12
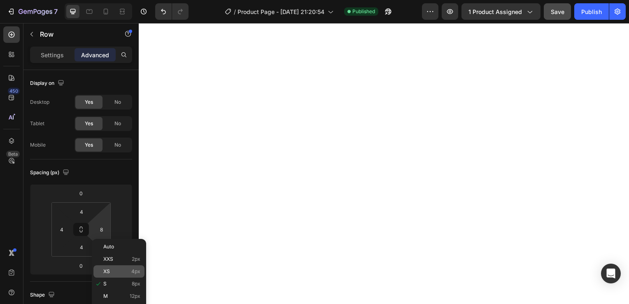
click at [128, 272] on p "XS 4px" at bounding box center [121, 271] width 37 height 6
type input "4"
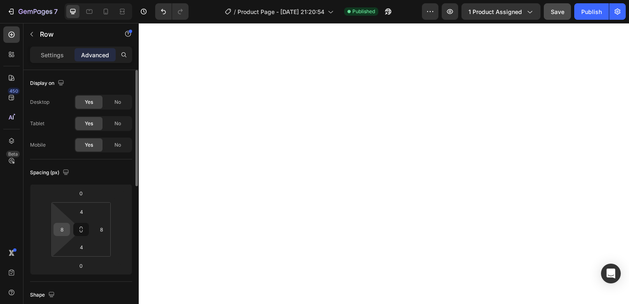
click at [69, 228] on div "8" at bounding box center [61, 229] width 16 height 13
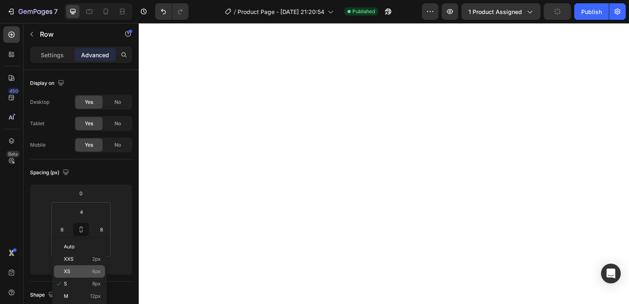
click at [81, 272] on p "XS 4px" at bounding box center [82, 271] width 37 height 6
type input "4"
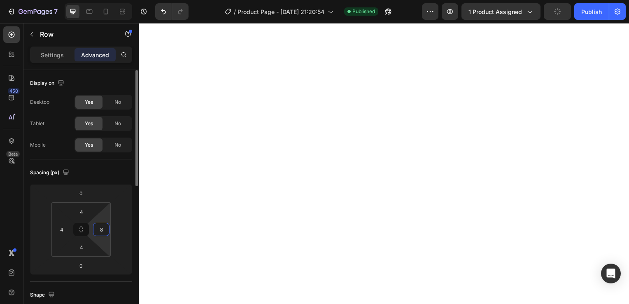
click at [97, 228] on input "8" at bounding box center [101, 229] width 12 height 12
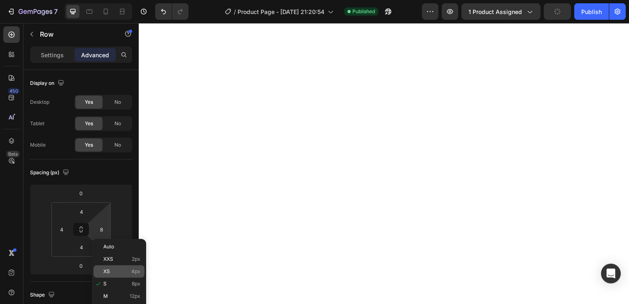
click at [118, 275] on div "XS 4px" at bounding box center [118, 271] width 51 height 12
type input "4"
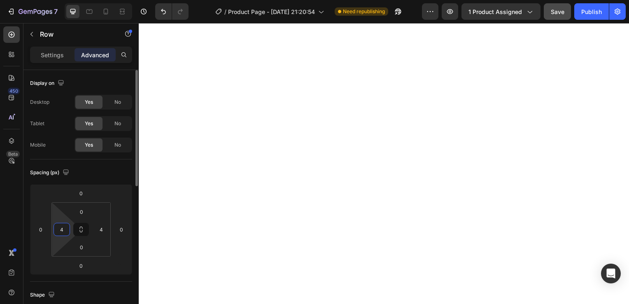
click at [63, 228] on input "4" at bounding box center [62, 229] width 12 height 12
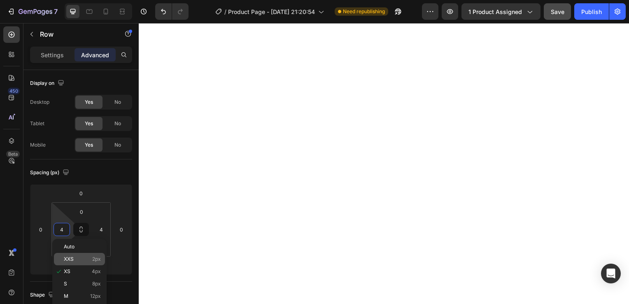
click at [79, 261] on p "XXS 2px" at bounding box center [82, 259] width 37 height 6
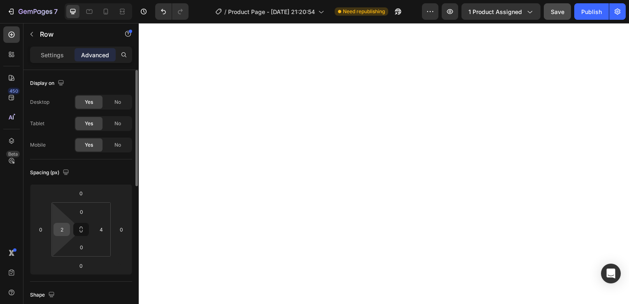
click at [65, 228] on input "2" at bounding box center [62, 229] width 12 height 12
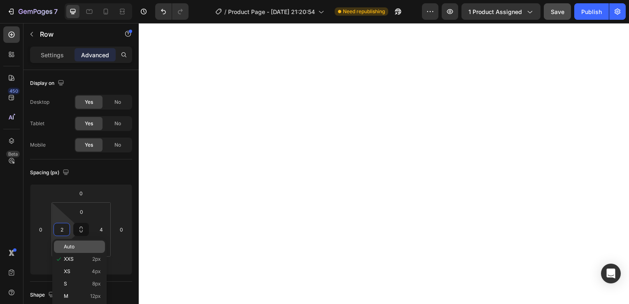
click at [64, 246] on span "Auto" at bounding box center [69, 247] width 11 height 6
type input "Auto"
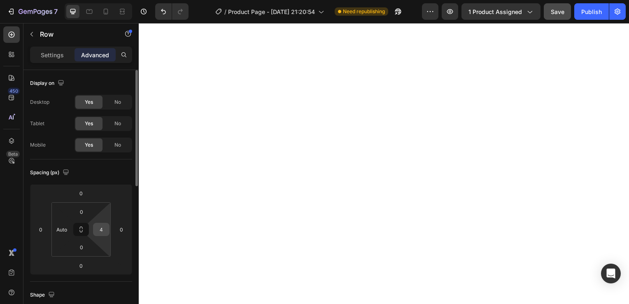
click at [100, 225] on input "4" at bounding box center [101, 229] width 12 height 12
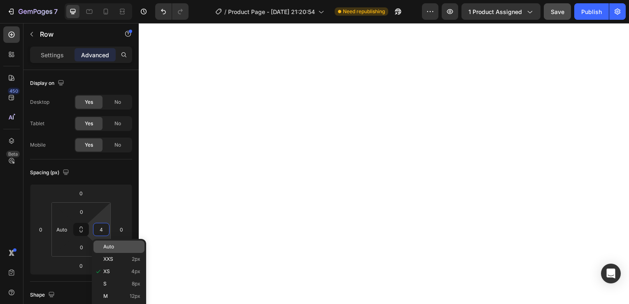
click at [120, 251] on div "Auto" at bounding box center [118, 246] width 51 height 12
type input "Auto"
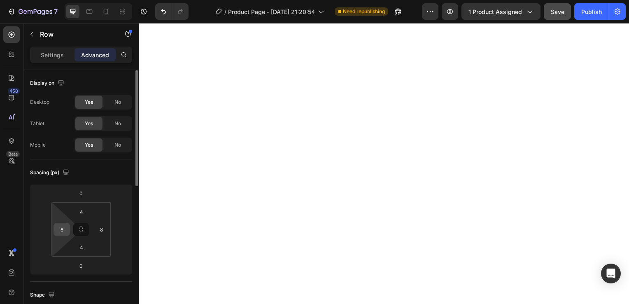
click at [60, 231] on input "8" at bounding box center [62, 229] width 12 height 12
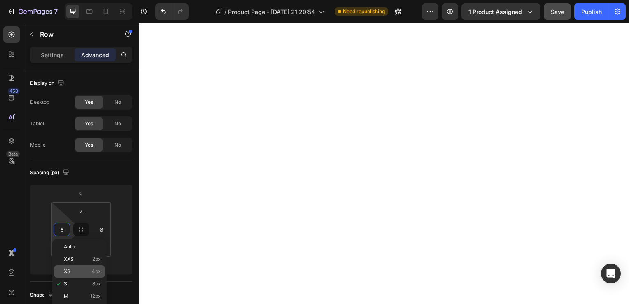
click at [77, 269] on p "XS 4px" at bounding box center [82, 271] width 37 height 6
type input "4"
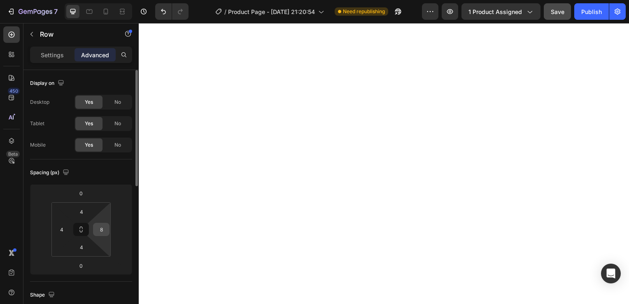
click at [102, 231] on input "8" at bounding box center [101, 229] width 12 height 12
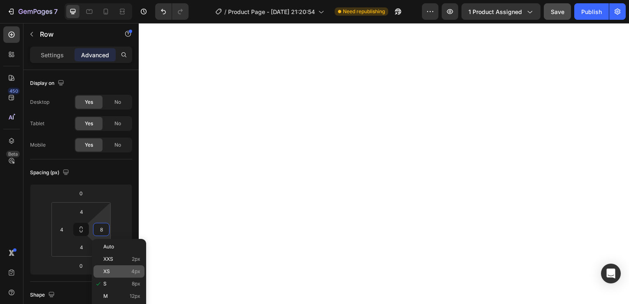
click at [119, 273] on p "XS 4px" at bounding box center [121, 271] width 37 height 6
type input "4"
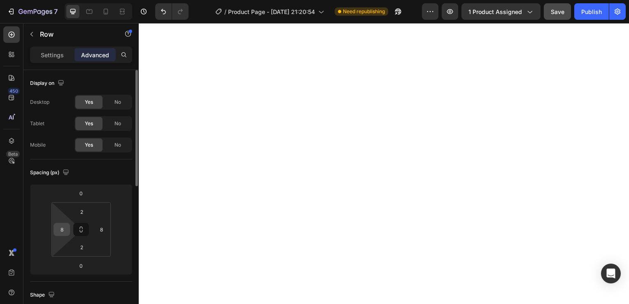
click at [68, 227] on div "8" at bounding box center [61, 229] width 16 height 13
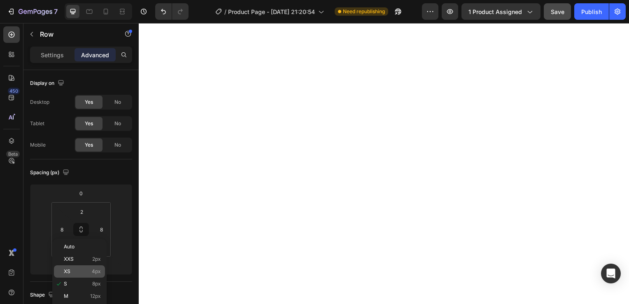
click at [81, 273] on p "XS 4px" at bounding box center [82, 271] width 37 height 6
type input "4"
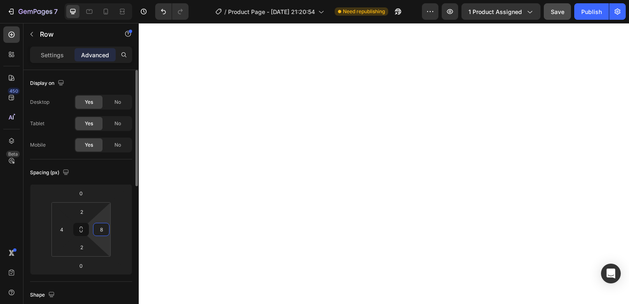
click at [102, 229] on input "8" at bounding box center [101, 229] width 12 height 12
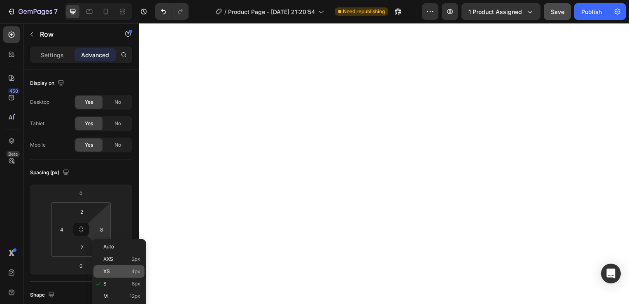
click at [117, 274] on div "XS 4px" at bounding box center [118, 271] width 51 height 12
type input "4"
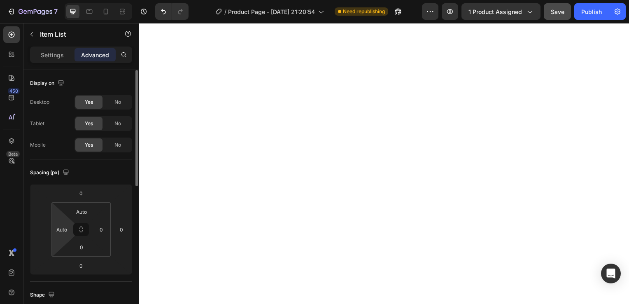
click at [65, 0] on html "7 / Product Page - [DATE] 21:20:54 Need republishing Preview 1 product assigned…" at bounding box center [314, 0] width 629 height 0
click at [64, 230] on input "Auto" at bounding box center [62, 229] width 12 height 12
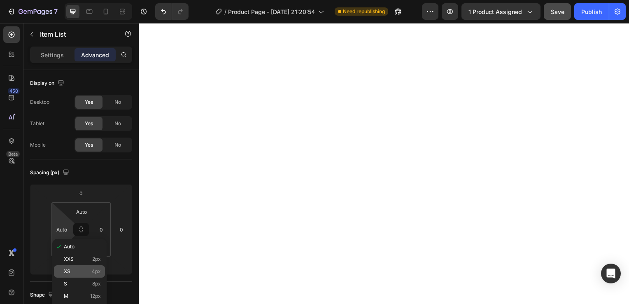
click at [83, 268] on p "XS 4px" at bounding box center [82, 271] width 37 height 6
type input "4"
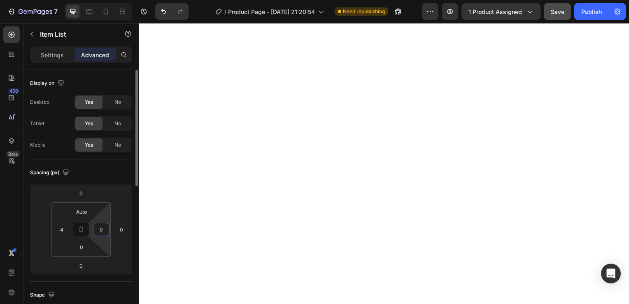
click at [96, 234] on input "0" at bounding box center [101, 229] width 12 height 12
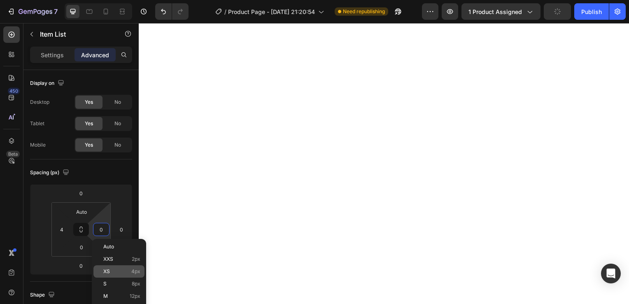
click at [128, 270] on p "XS 4px" at bounding box center [121, 271] width 37 height 6
type input "4"
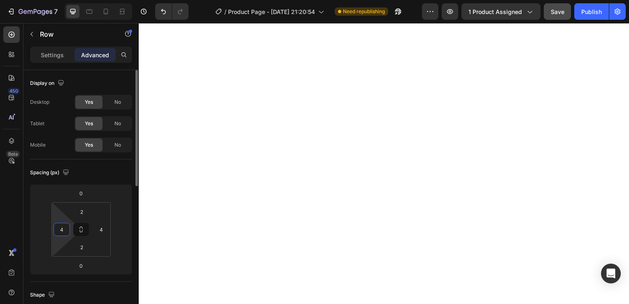
click at [64, 231] on input "4" at bounding box center [62, 229] width 12 height 12
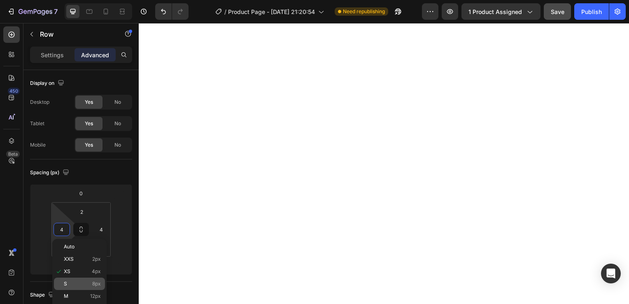
click at [77, 283] on p "S 8px" at bounding box center [82, 284] width 37 height 6
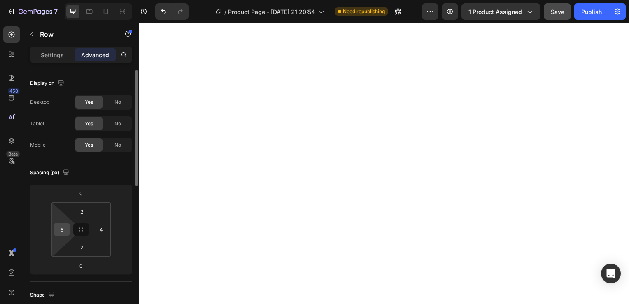
click at [59, 227] on input "8" at bounding box center [62, 229] width 12 height 12
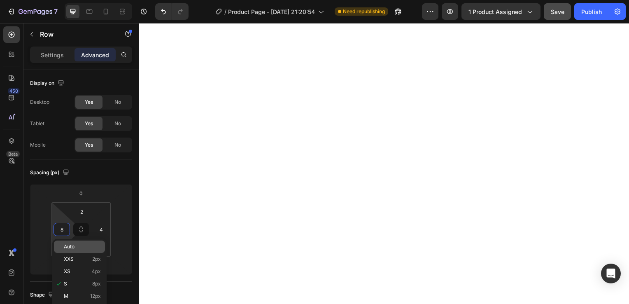
click at [67, 247] on span "Auto" at bounding box center [69, 247] width 11 height 6
type input "Auto"
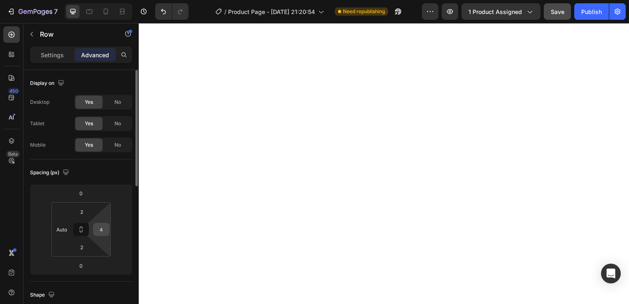
click at [102, 225] on input "4" at bounding box center [101, 229] width 12 height 12
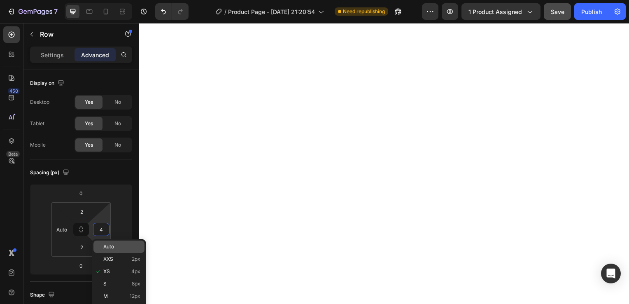
click at [119, 248] on p "Auto" at bounding box center [121, 247] width 37 height 6
type input "Auto"
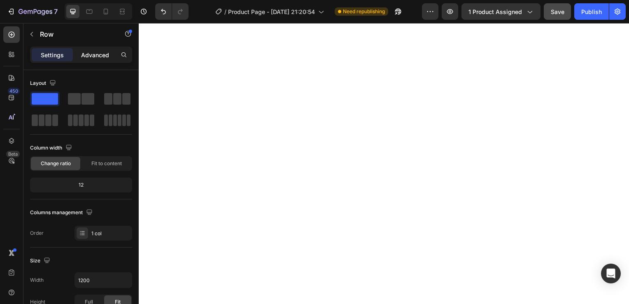
click at [99, 54] on p "Advanced" at bounding box center [95, 55] width 28 height 9
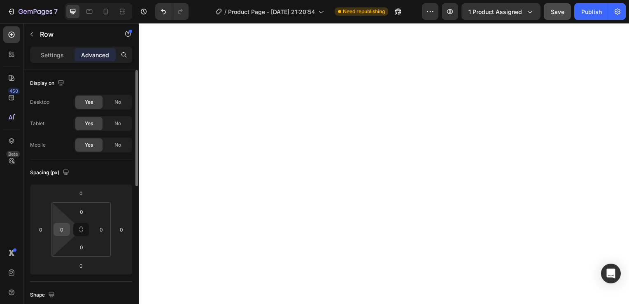
click at [65, 226] on input "0" at bounding box center [62, 229] width 12 height 12
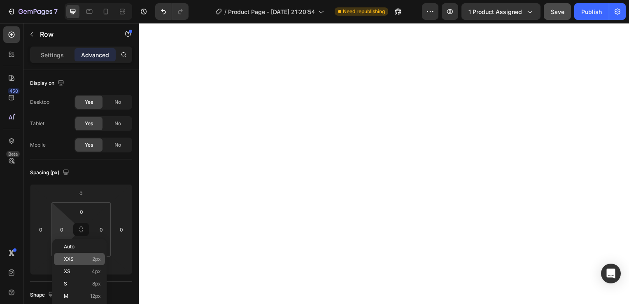
click at [72, 262] on div "XXS 2px" at bounding box center [79, 259] width 51 height 12
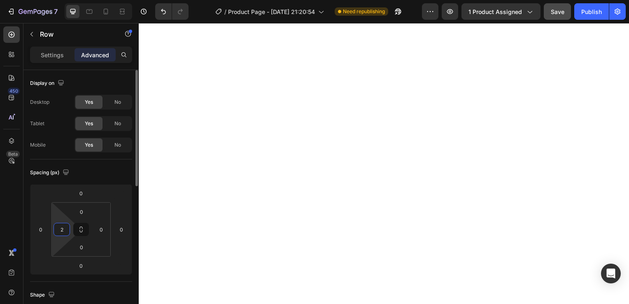
click at [58, 232] on input "2" at bounding box center [62, 229] width 12 height 12
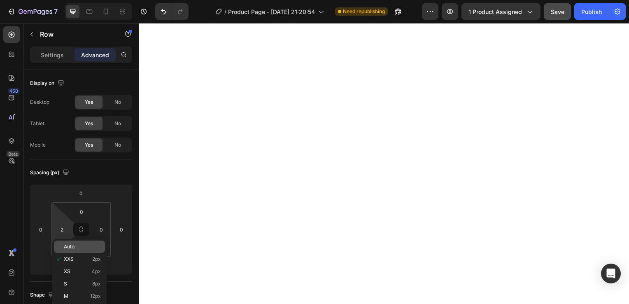
click at [62, 251] on div "Auto" at bounding box center [79, 246] width 51 height 12
type input "Auto"
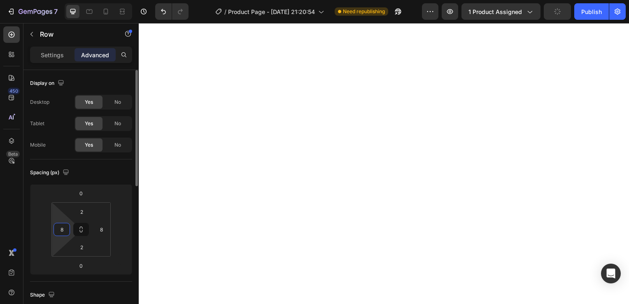
click at [59, 228] on input "8" at bounding box center [62, 229] width 12 height 12
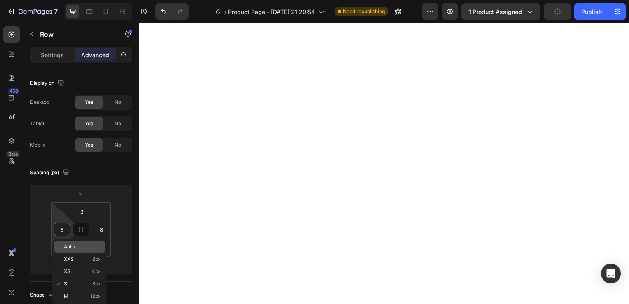
click at [59, 245] on div "Auto" at bounding box center [79, 246] width 51 height 12
type input "Auto"
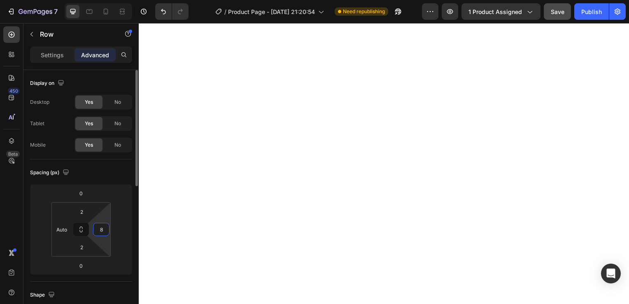
click at [97, 227] on input "8" at bounding box center [101, 229] width 12 height 12
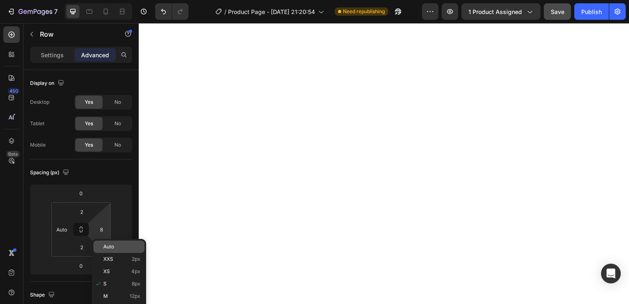
click at [114, 249] on p "Auto" at bounding box center [121, 247] width 37 height 6
type input "Auto"
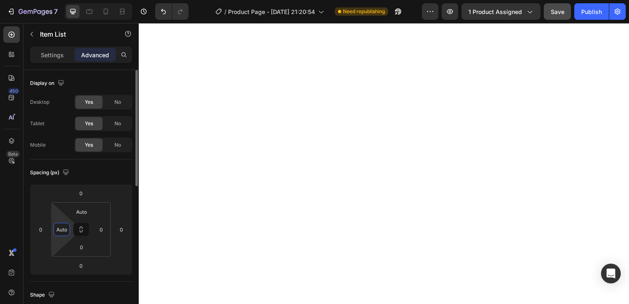
click at [63, 225] on input "Auto" at bounding box center [62, 229] width 12 height 12
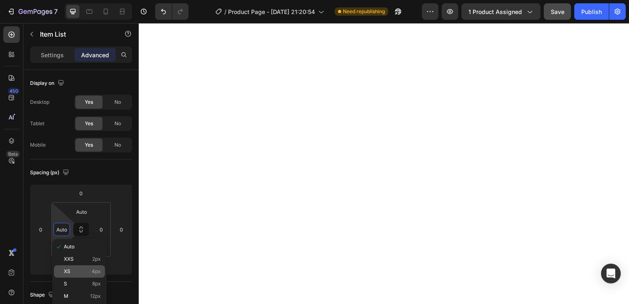
click at [75, 272] on p "XS 4px" at bounding box center [82, 271] width 37 height 6
type input "4"
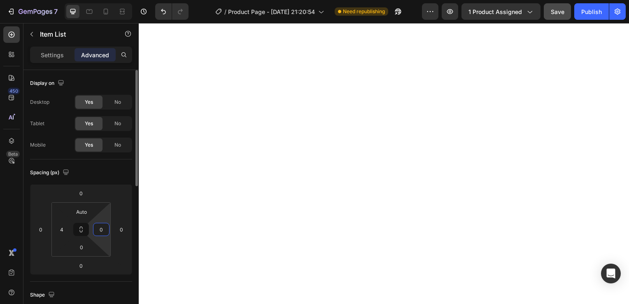
click at [100, 232] on input "0" at bounding box center [101, 229] width 12 height 12
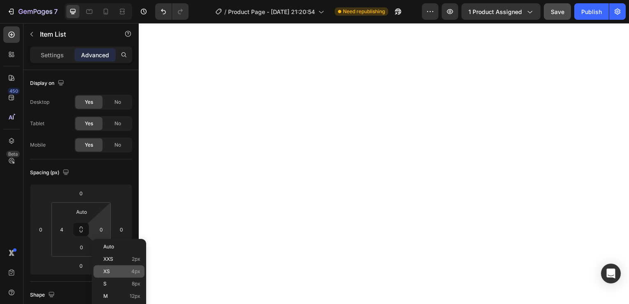
click at [119, 274] on div "XS 4px" at bounding box center [118, 271] width 51 height 12
type input "4"
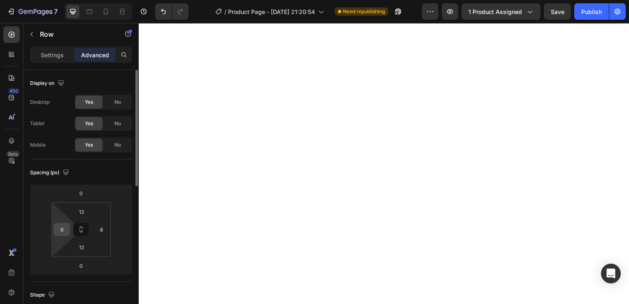
click at [61, 230] on input "8" at bounding box center [62, 229] width 12 height 12
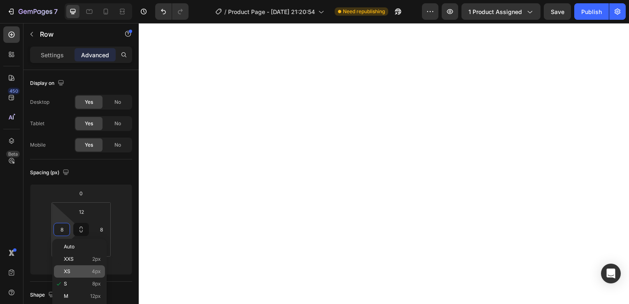
click at [76, 268] on div "XS 4px" at bounding box center [79, 271] width 51 height 12
type input "4"
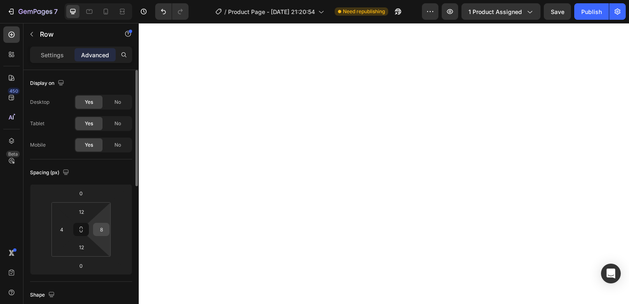
click at [99, 227] on input "8" at bounding box center [101, 229] width 12 height 12
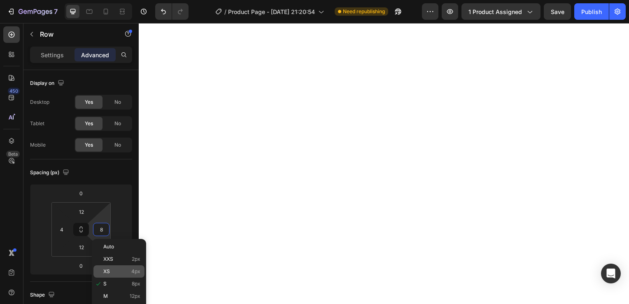
click at [115, 268] on p "XS 4px" at bounding box center [121, 271] width 37 height 6
type input "4"
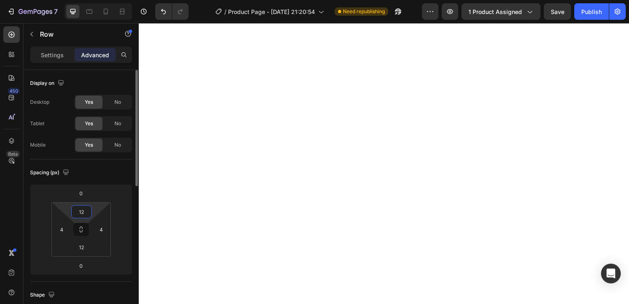
click at [84, 209] on input "12" at bounding box center [81, 211] width 16 height 12
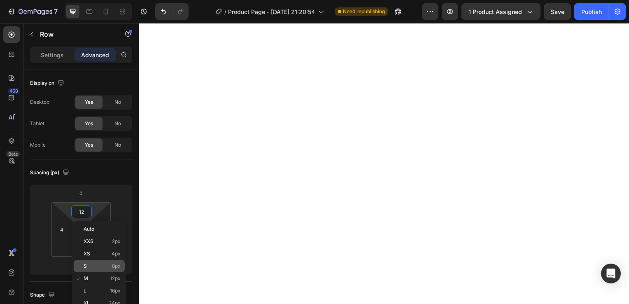
click at [98, 267] on p "S 8px" at bounding box center [102, 266] width 37 height 6
type input "8"
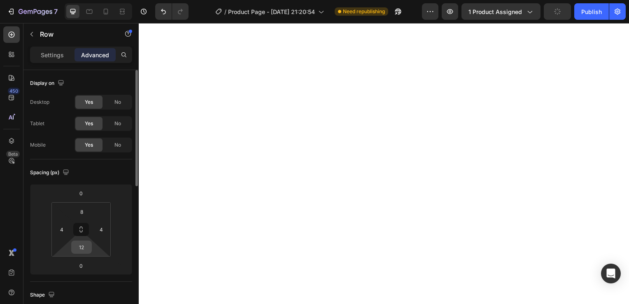
click at [82, 249] on input "12" at bounding box center [81, 247] width 16 height 12
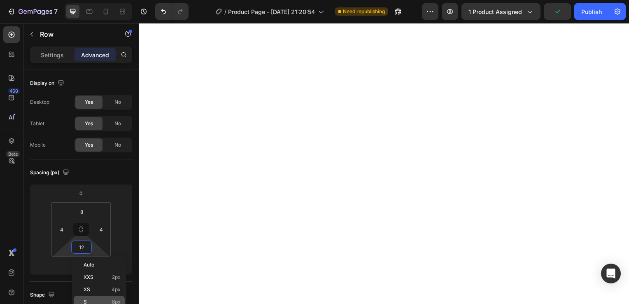
click at [91, 297] on div "S 8px" at bounding box center [99, 301] width 51 height 12
type input "8"
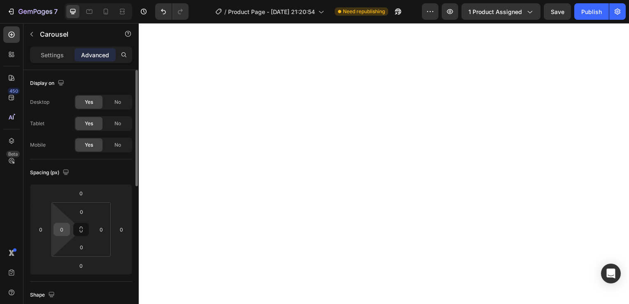
click at [67, 227] on input "0" at bounding box center [62, 229] width 12 height 12
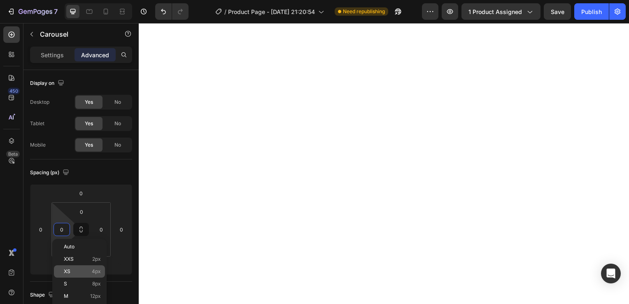
click at [80, 273] on p "XS 4px" at bounding box center [82, 271] width 37 height 6
type input "4"
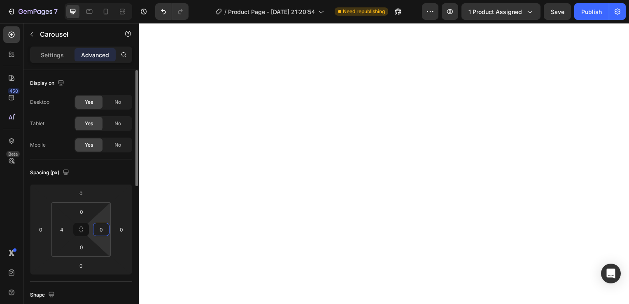
click at [102, 230] on input "0" at bounding box center [101, 229] width 12 height 12
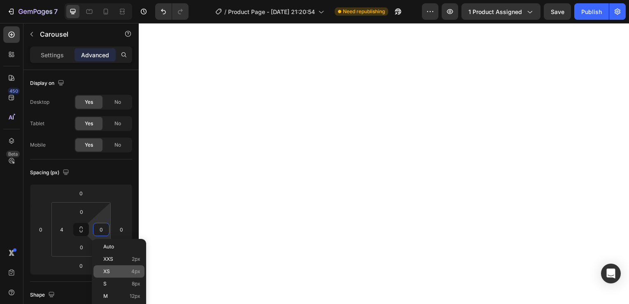
click at [121, 272] on p "XS 4px" at bounding box center [121, 271] width 37 height 6
type input "4"
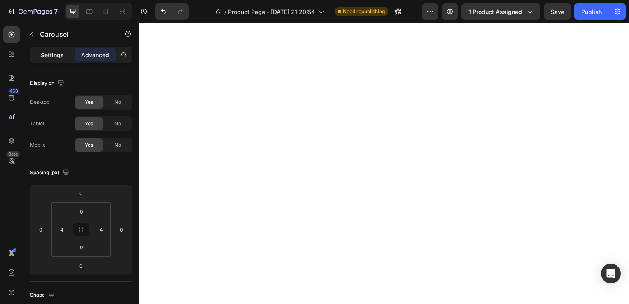
click at [62, 51] on p "Settings" at bounding box center [52, 55] width 23 height 9
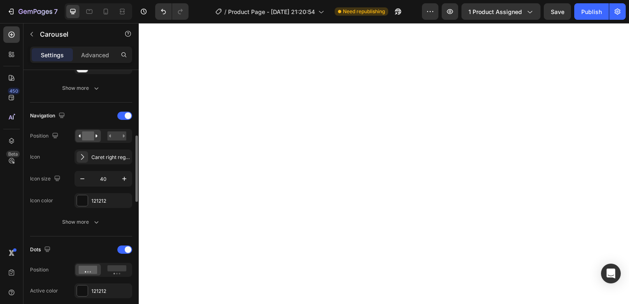
scroll to position [255, 0]
click at [122, 134] on rect at bounding box center [116, 136] width 19 height 9
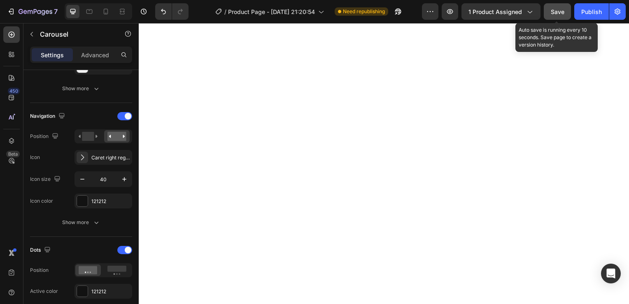
click at [561, 11] on span "Save" at bounding box center [557, 11] width 14 height 7
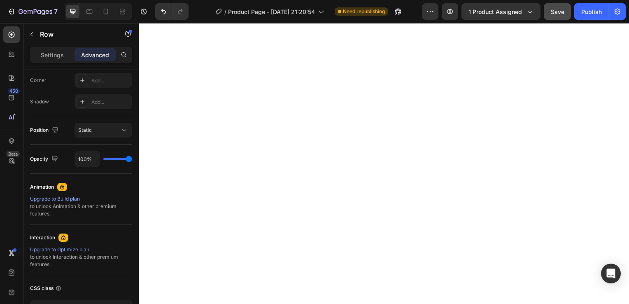
scroll to position [0, 0]
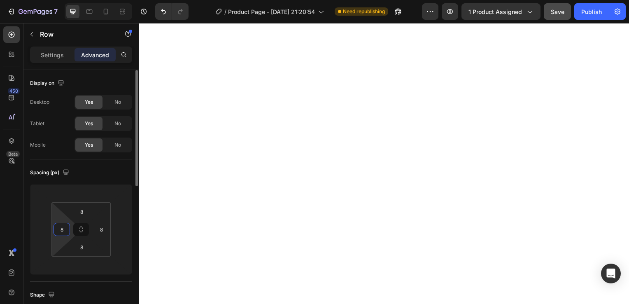
click at [57, 229] on input "8" at bounding box center [62, 229] width 12 height 12
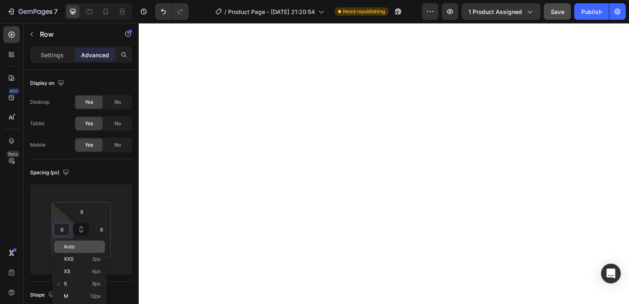
click at [67, 246] on span "Auto" at bounding box center [69, 247] width 11 height 6
type input "Auto"
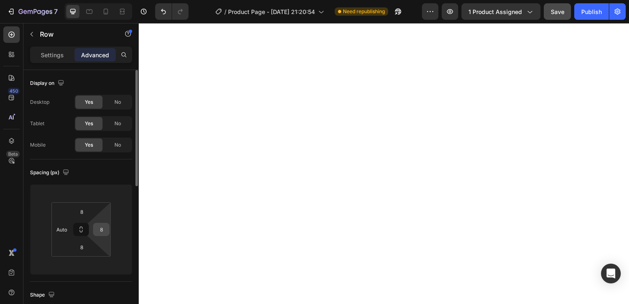
click at [104, 230] on input "8" at bounding box center [101, 229] width 12 height 12
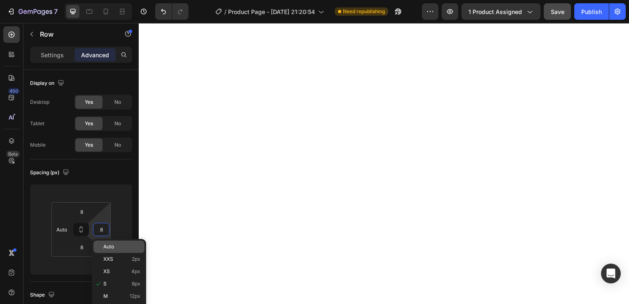
click at [117, 245] on p "Auto" at bounding box center [121, 247] width 37 height 6
type input "Auto"
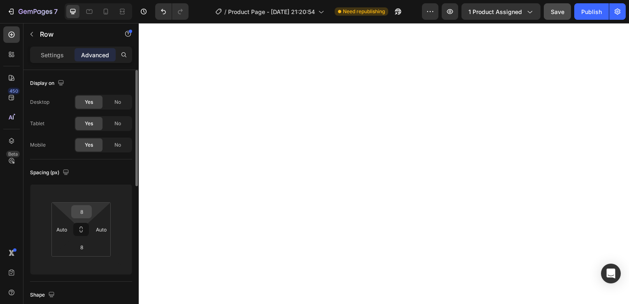
click at [81, 210] on input "8" at bounding box center [81, 211] width 16 height 12
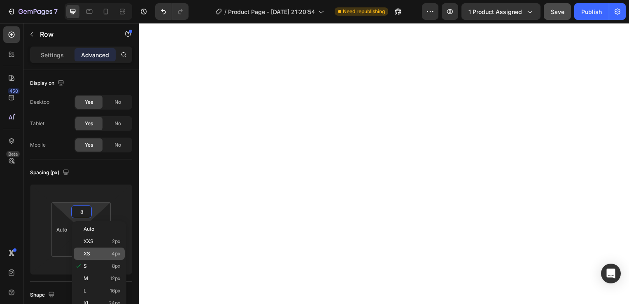
click at [96, 259] on div "XS 4px" at bounding box center [99, 253] width 51 height 12
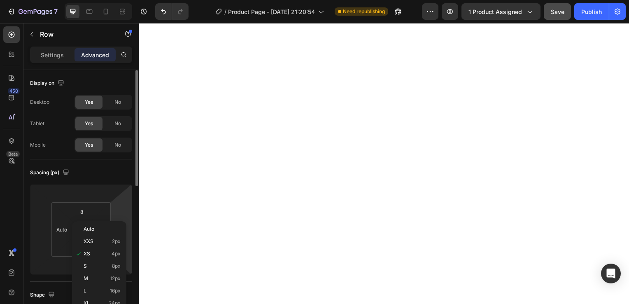
type input "4"
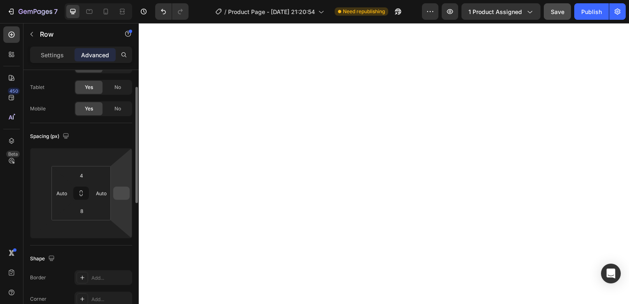
scroll to position [37, 0]
click at [84, 211] on input "8" at bounding box center [81, 210] width 16 height 12
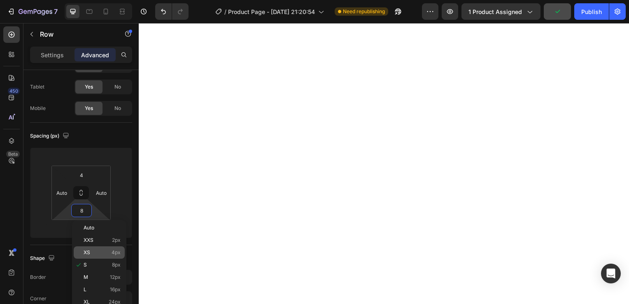
click at [97, 250] on p "XS 4px" at bounding box center [102, 252] width 37 height 6
type input "4"
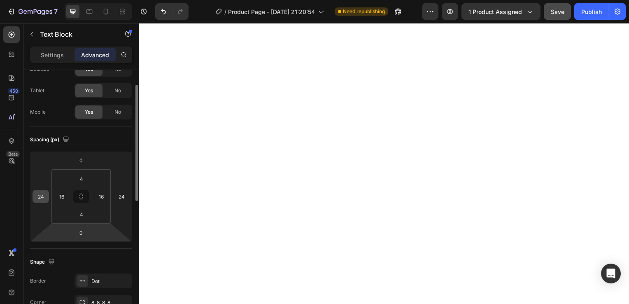
scroll to position [33, 0]
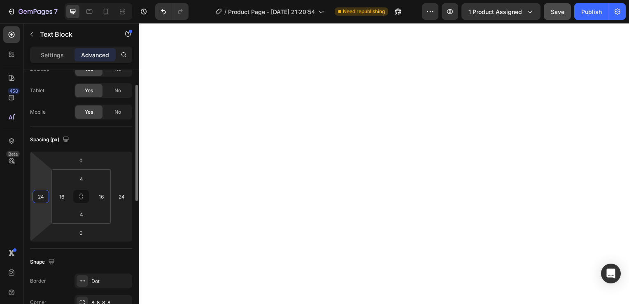
click at [42, 197] on input "24" at bounding box center [41, 196] width 12 height 12
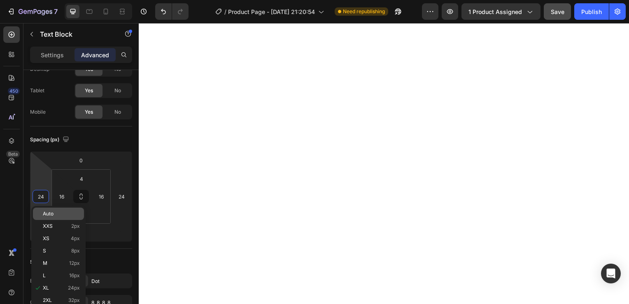
click at [43, 211] on span "Auto" at bounding box center [48, 214] width 11 height 6
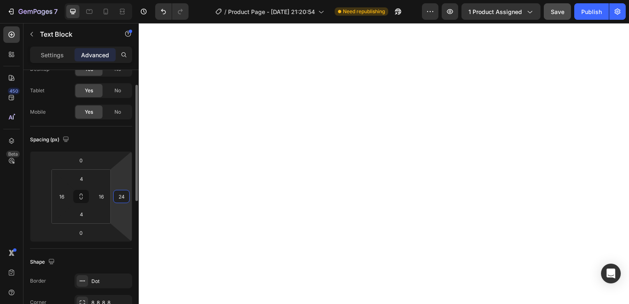
click at [120, 192] on input "24" at bounding box center [121, 196] width 12 height 12
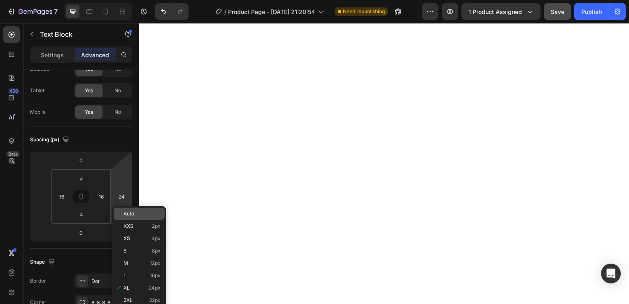
click at [130, 213] on span "Auto" at bounding box center [128, 214] width 11 height 6
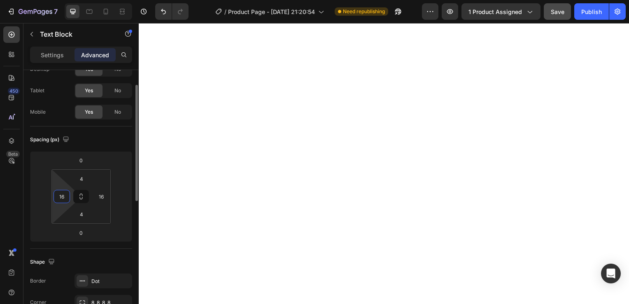
click at [61, 196] on input "16" at bounding box center [62, 196] width 12 height 12
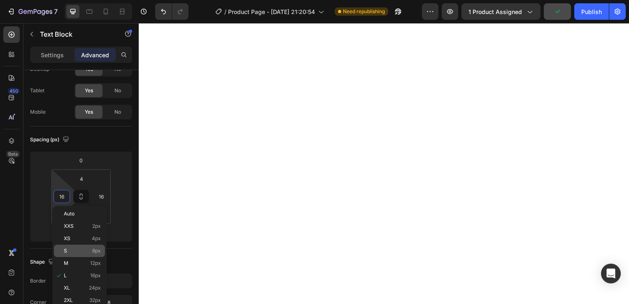
click at [77, 249] on p "S 8px" at bounding box center [82, 251] width 37 height 6
type input "8"
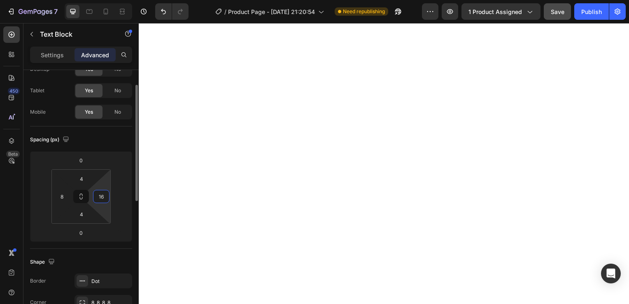
click at [100, 199] on input "16" at bounding box center [101, 196] width 12 height 12
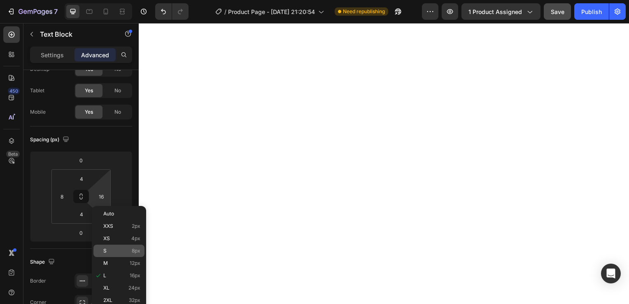
click at [111, 248] on p "S 8px" at bounding box center [121, 251] width 37 height 6
type input "8"
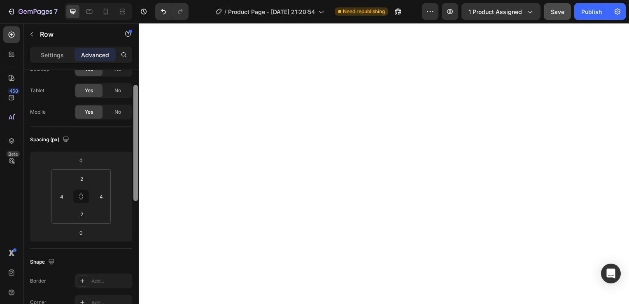
scroll to position [0, 0]
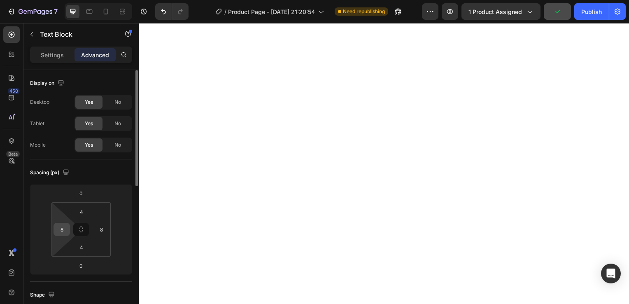
click at [64, 225] on input "8" at bounding box center [62, 229] width 12 height 12
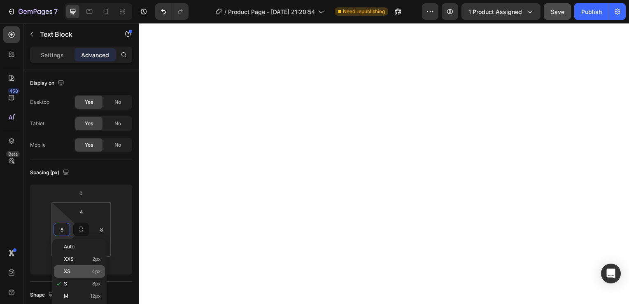
click at [74, 269] on p "XS 4px" at bounding box center [82, 271] width 37 height 6
type input "4"
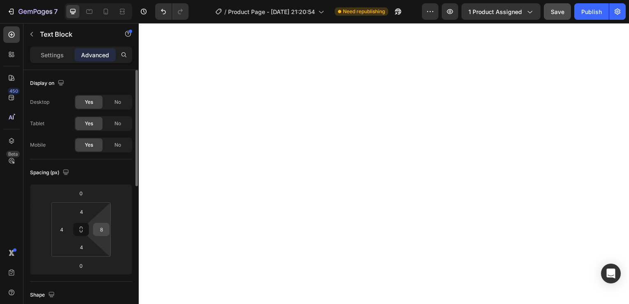
click at [101, 228] on input "8" at bounding box center [101, 229] width 12 height 12
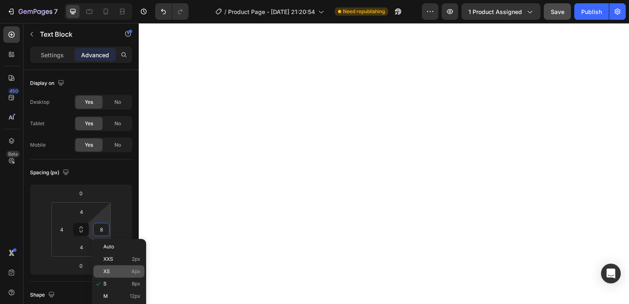
click at [128, 271] on p "XS 4px" at bounding box center [121, 271] width 37 height 6
type input "4"
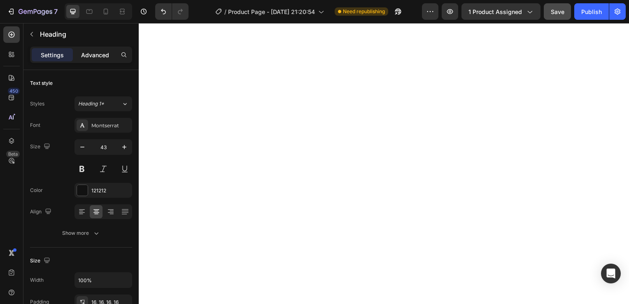
click at [97, 49] on div "Advanced" at bounding box center [94, 54] width 41 height 13
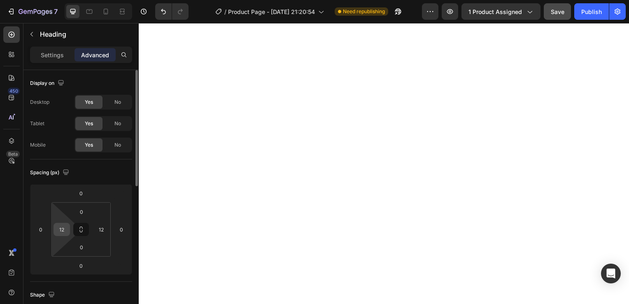
click at [63, 228] on input "12" at bounding box center [62, 229] width 12 height 12
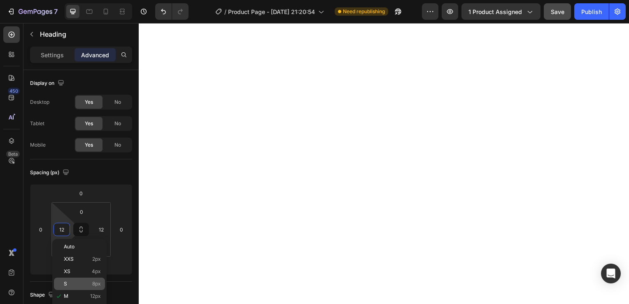
click at [82, 282] on p "S 8px" at bounding box center [82, 284] width 37 height 6
type input "8"
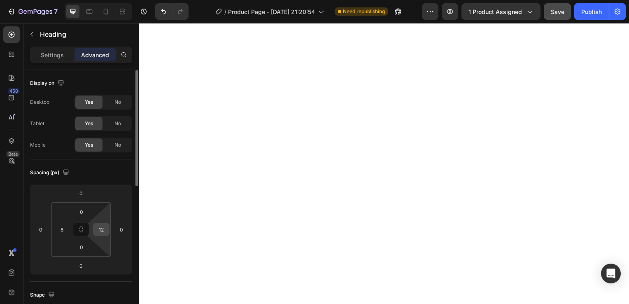
click at [101, 228] on input "12" at bounding box center [101, 229] width 12 height 12
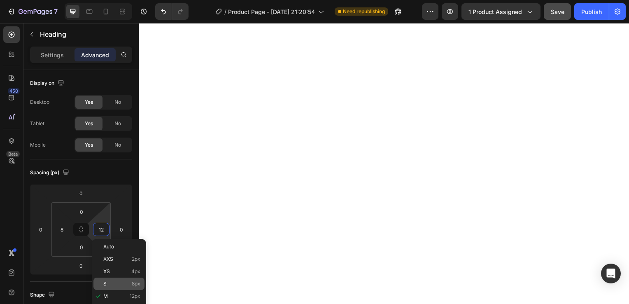
click at [120, 282] on p "S 8px" at bounding box center [121, 284] width 37 height 6
type input "8"
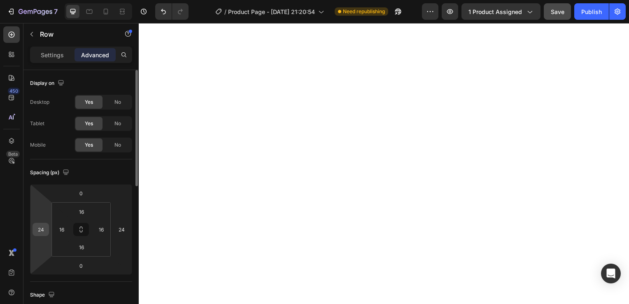
click at [42, 231] on input "24" at bounding box center [41, 229] width 12 height 12
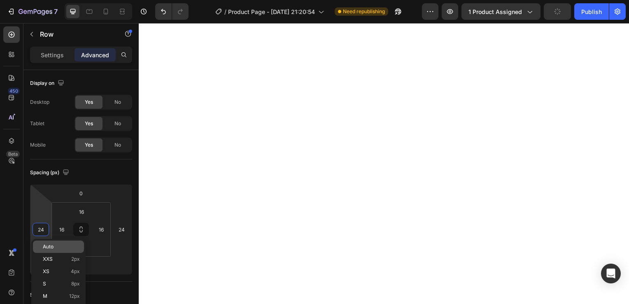
click at [48, 242] on div "Auto" at bounding box center [58, 246] width 51 height 12
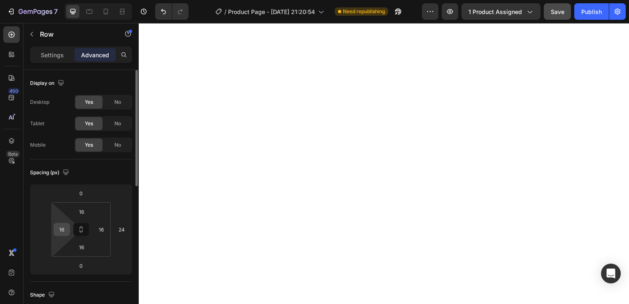
click at [64, 231] on input "16" at bounding box center [62, 229] width 12 height 12
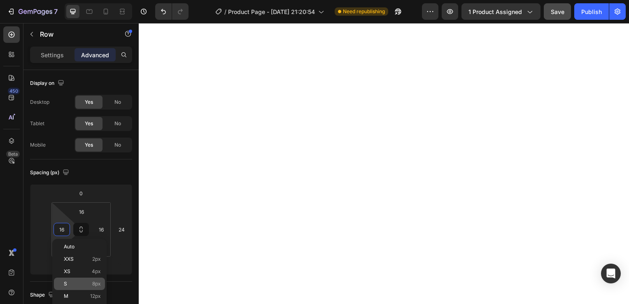
click at [83, 279] on div "S 8px" at bounding box center [79, 283] width 51 height 12
type input "8"
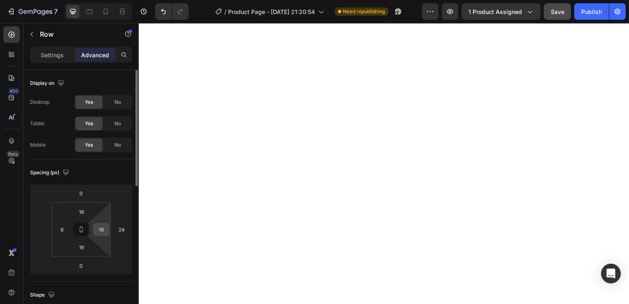
click at [104, 229] on input "16" at bounding box center [101, 229] width 12 height 12
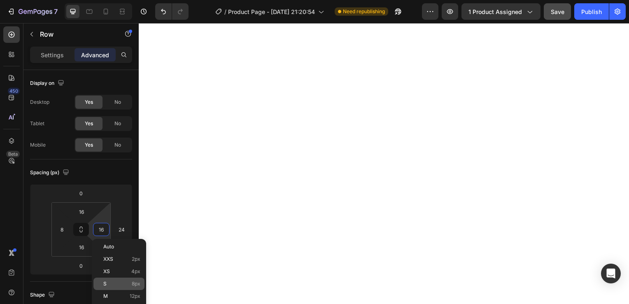
click at [123, 283] on p "S 8px" at bounding box center [121, 284] width 37 height 6
type input "8"
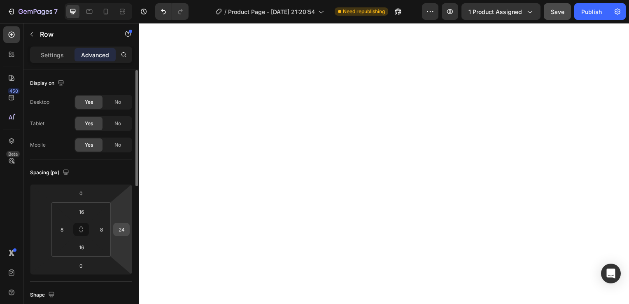
click at [121, 229] on input "24" at bounding box center [121, 229] width 12 height 12
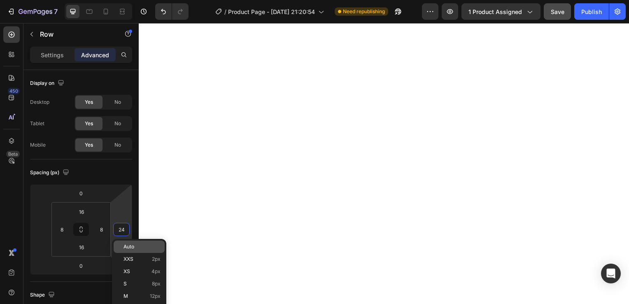
click at [125, 245] on span "Auto" at bounding box center [128, 247] width 11 height 6
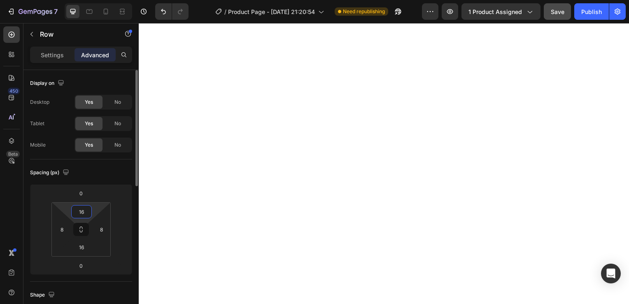
click at [78, 209] on input "16" at bounding box center [81, 211] width 16 height 12
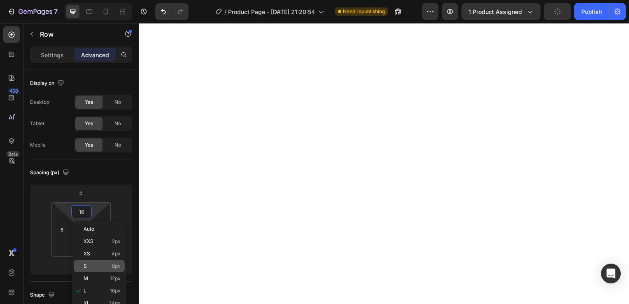
click at [96, 262] on div "S 8px" at bounding box center [99, 266] width 51 height 12
type input "8"
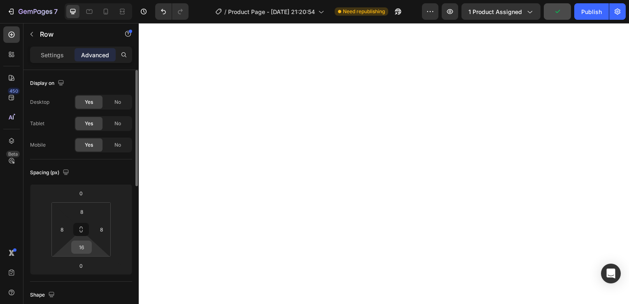
click at [83, 251] on input "16" at bounding box center [81, 247] width 16 height 12
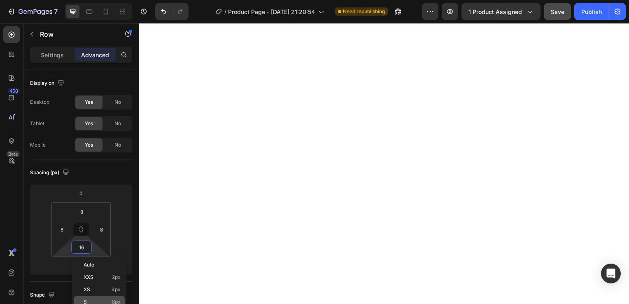
click at [95, 295] on div "S 8px" at bounding box center [99, 301] width 51 height 12
type input "8"
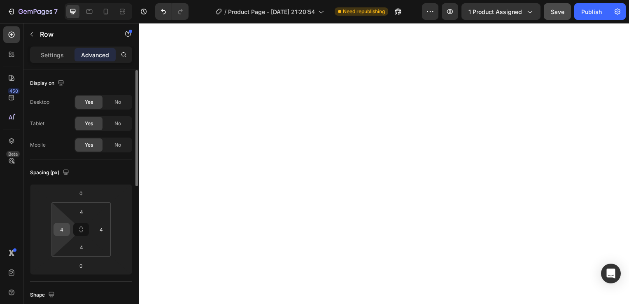
click at [63, 233] on input "4" at bounding box center [62, 229] width 12 height 12
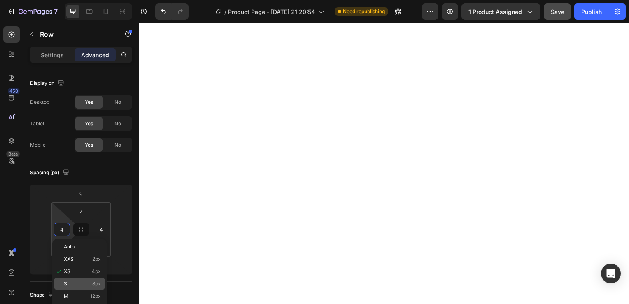
click at [79, 282] on p "S 8px" at bounding box center [82, 284] width 37 height 6
type input "8"
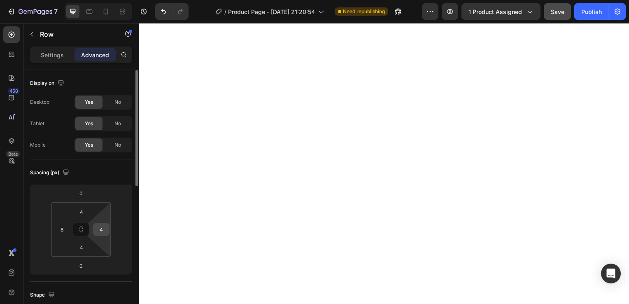
click at [105, 228] on input "4" at bounding box center [101, 229] width 12 height 12
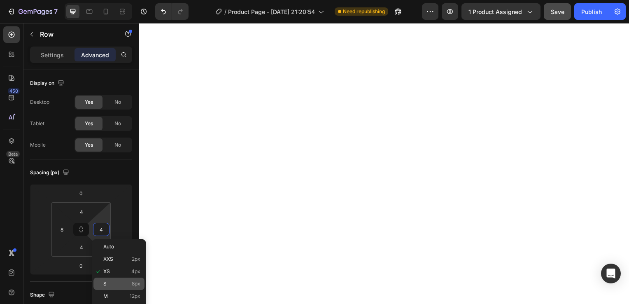
click at [124, 285] on p "S 8px" at bounding box center [121, 284] width 37 height 6
type input "8"
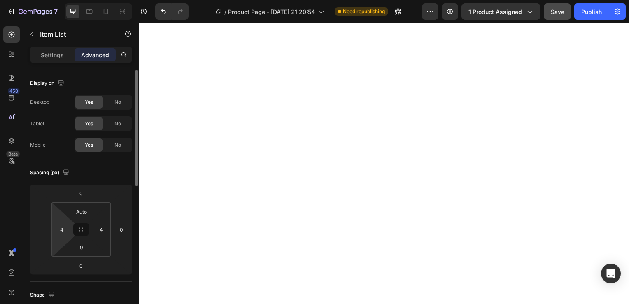
click at [71, 0] on html "7 / Product Page - [DATE] 21:20:54 Need republishing Preview 1 product assigned…" at bounding box center [314, 0] width 629 height 0
click at [61, 231] on input "4" at bounding box center [62, 229] width 12 height 12
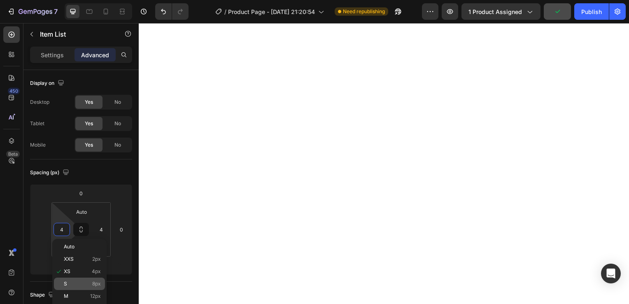
click at [81, 282] on p "S 8px" at bounding box center [82, 284] width 37 height 6
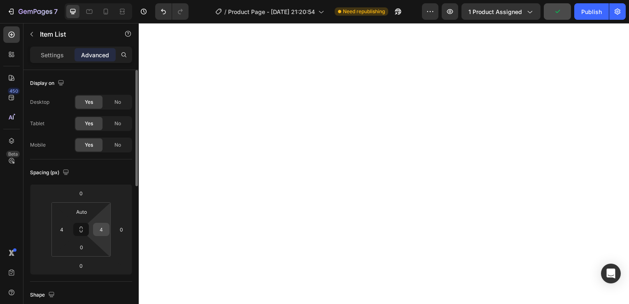
type input "8"
click at [104, 226] on input "4" at bounding box center [101, 229] width 12 height 12
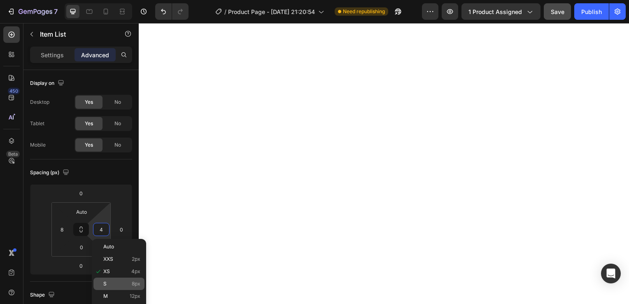
click at [119, 280] on div "S 8px" at bounding box center [118, 283] width 51 height 12
type input "8"
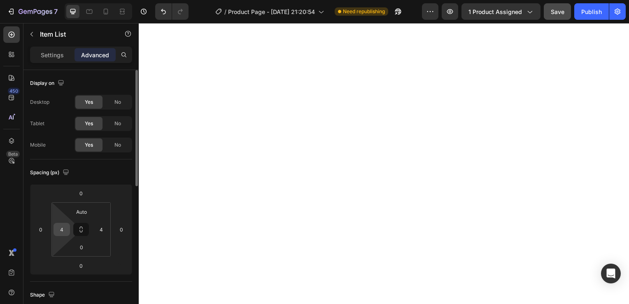
click at [63, 232] on input "4" at bounding box center [62, 229] width 12 height 12
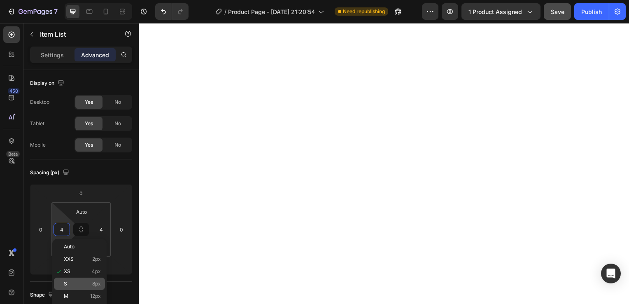
click at [80, 281] on p "S 8px" at bounding box center [82, 284] width 37 height 6
type input "8"
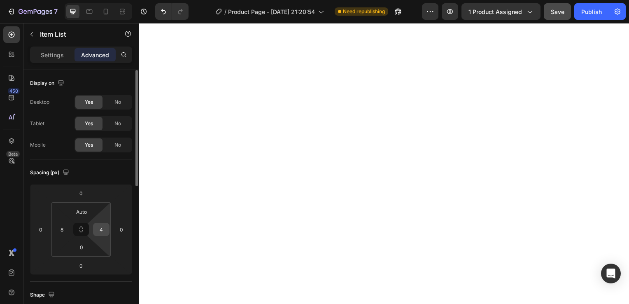
click at [103, 226] on input "4" at bounding box center [101, 229] width 12 height 12
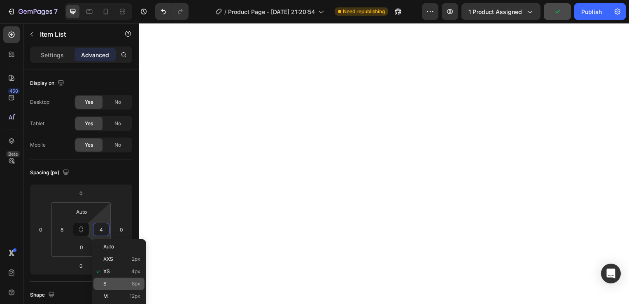
click at [118, 282] on p "S 8px" at bounding box center [121, 284] width 37 height 6
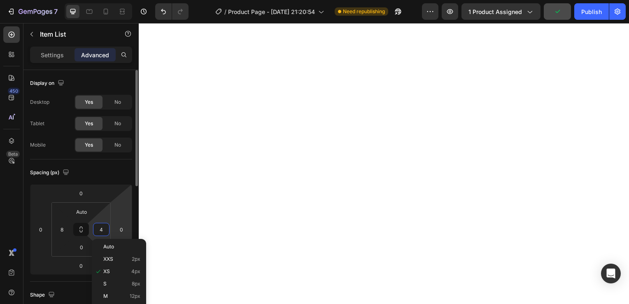
type input "8"
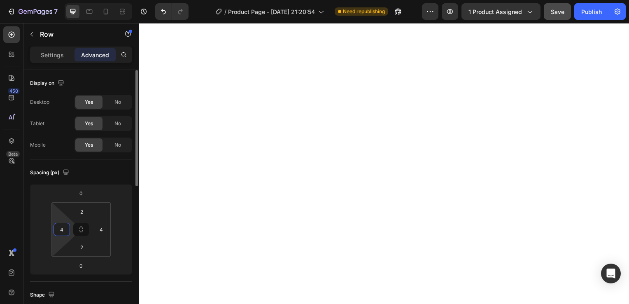
click at [59, 231] on input "4" at bounding box center [62, 229] width 12 height 12
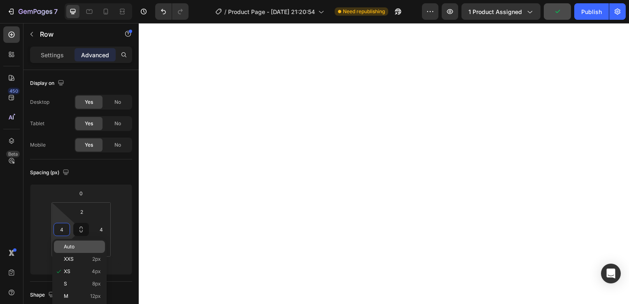
click at [61, 251] on div "Auto" at bounding box center [79, 246] width 51 height 12
type input "Auto"
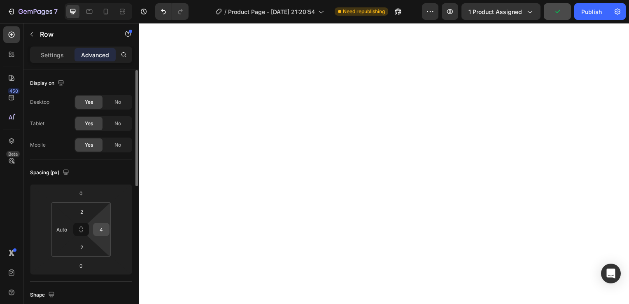
click at [101, 227] on input "4" at bounding box center [101, 229] width 12 height 12
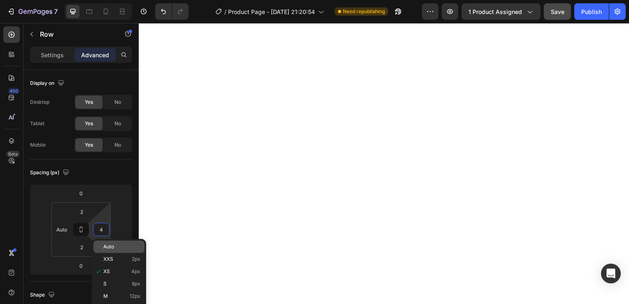
click at [125, 247] on p "Auto" at bounding box center [121, 247] width 37 height 6
type input "Auto"
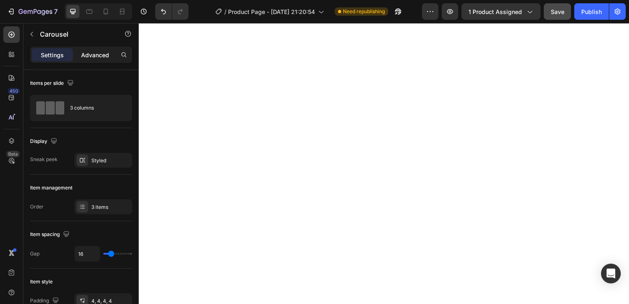
click at [96, 51] on p "Advanced" at bounding box center [95, 55] width 28 height 9
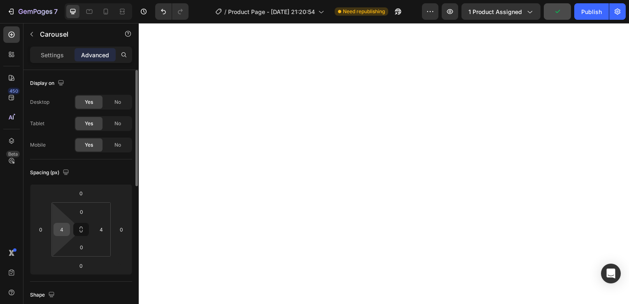
click at [68, 231] on div "4" at bounding box center [61, 229] width 16 height 13
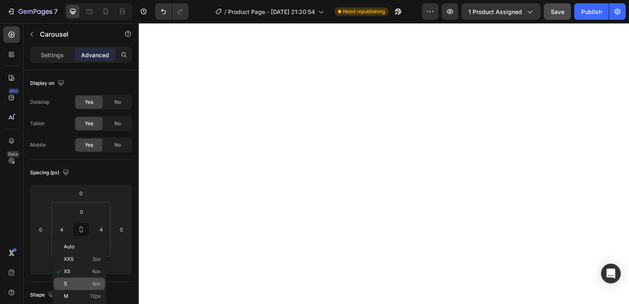
click at [76, 282] on p "S 8px" at bounding box center [82, 284] width 37 height 6
type input "8"
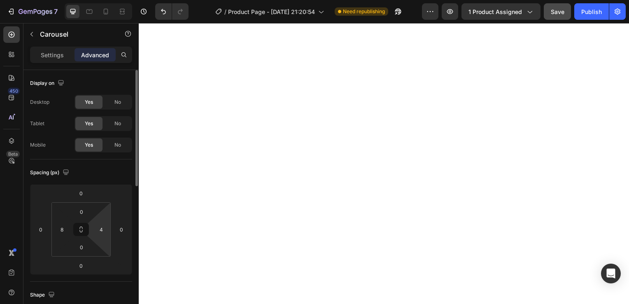
click at [92, 0] on html "7 / Product Page - [DATE] 21:20:54 Need republishing Preview 1 product assigned…" at bounding box center [314, 0] width 629 height 0
click at [100, 229] on input "4" at bounding box center [101, 229] width 12 height 12
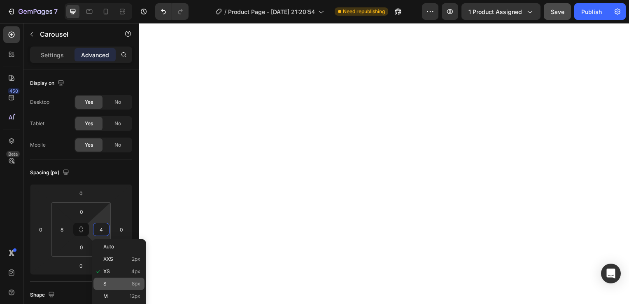
click at [114, 279] on div "S 8px" at bounding box center [118, 283] width 51 height 12
type input "8"
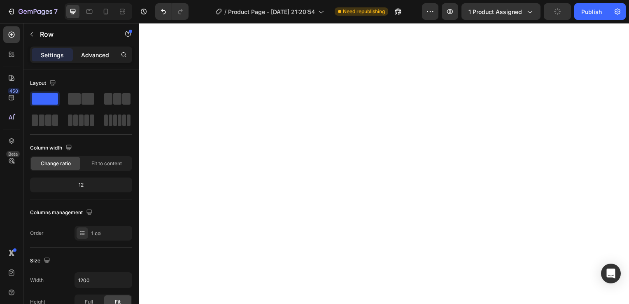
click at [95, 54] on p "Advanced" at bounding box center [95, 55] width 28 height 9
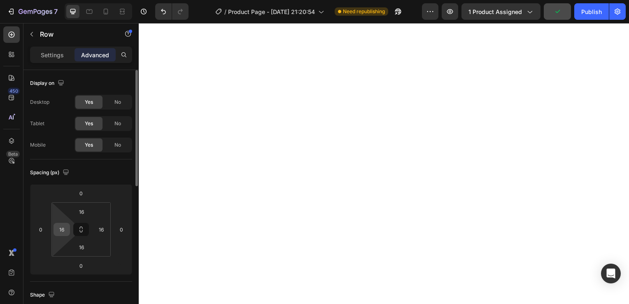
click at [62, 230] on input "16" at bounding box center [62, 229] width 12 height 12
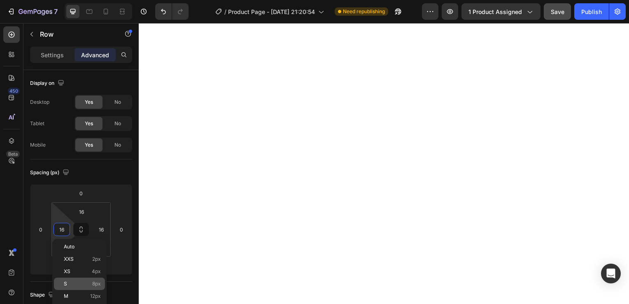
click at [79, 284] on p "S 8px" at bounding box center [82, 284] width 37 height 6
type input "8"
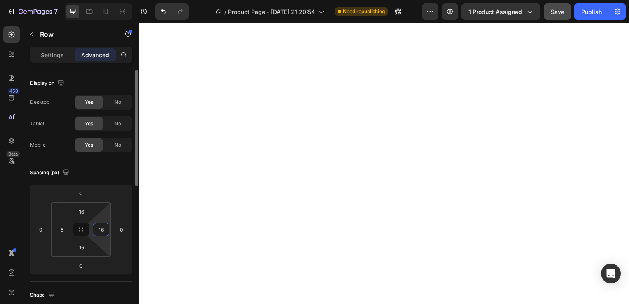
click at [104, 230] on input "16" at bounding box center [101, 229] width 12 height 12
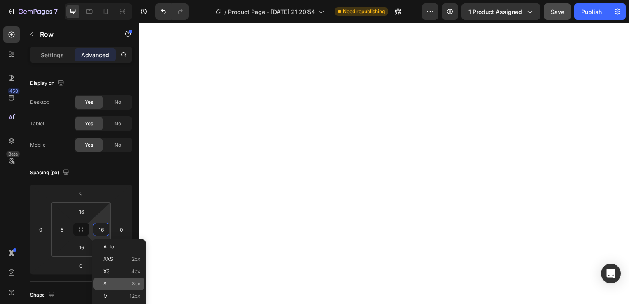
click at [126, 288] on div "S 8px" at bounding box center [118, 283] width 51 height 12
type input "8"
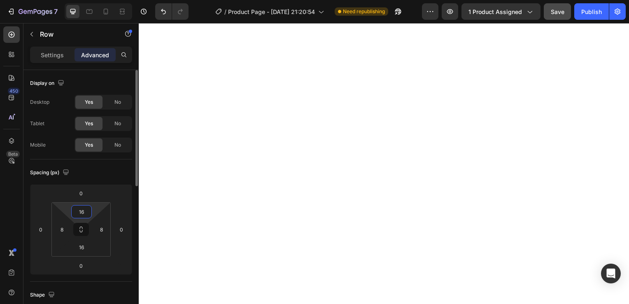
click at [80, 207] on input "16" at bounding box center [81, 211] width 16 height 12
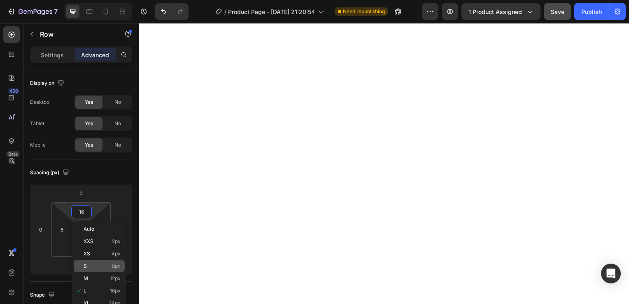
click at [98, 261] on div "S 8px" at bounding box center [99, 266] width 51 height 12
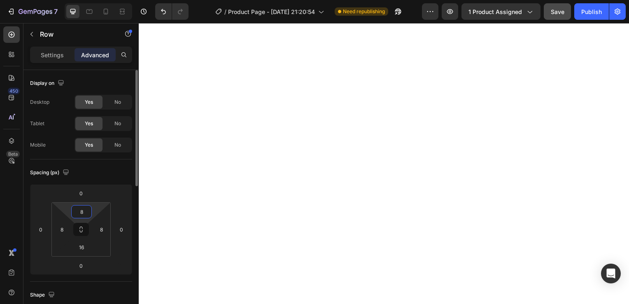
click at [82, 206] on input "8" at bounding box center [81, 211] width 16 height 12
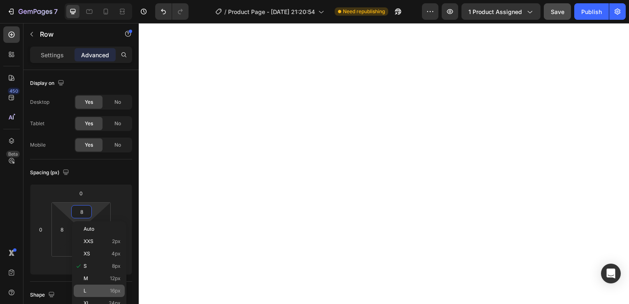
click at [100, 290] on p "L 16px" at bounding box center [102, 291] width 37 height 6
type input "16"
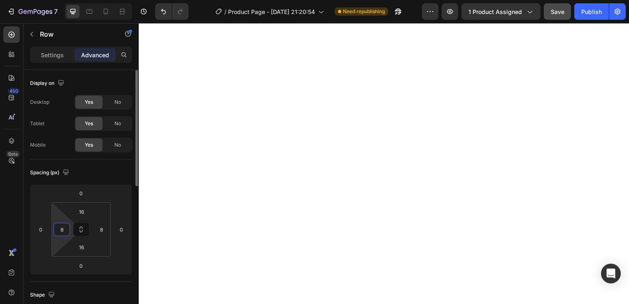
click at [56, 232] on input "8" at bounding box center [62, 229] width 12 height 12
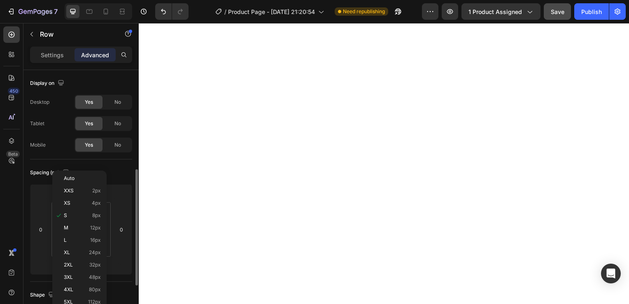
scroll to position [68, 0]
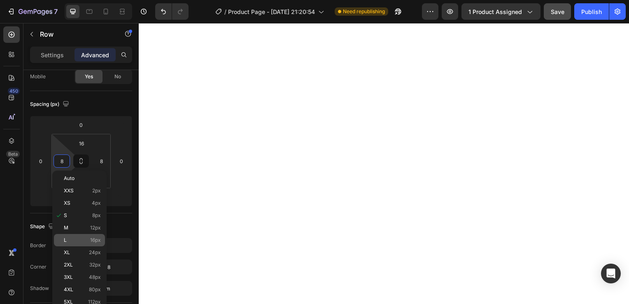
click at [95, 236] on div "L 16px" at bounding box center [79, 240] width 51 height 12
type input "16"
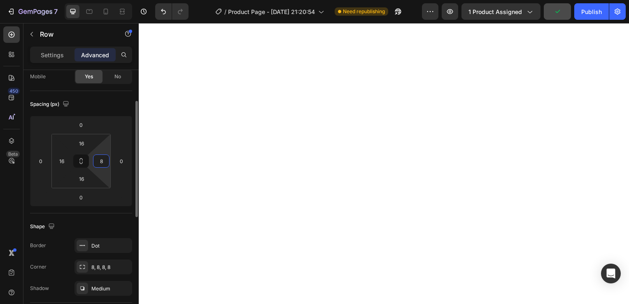
click at [102, 158] on input "8" at bounding box center [101, 161] width 12 height 12
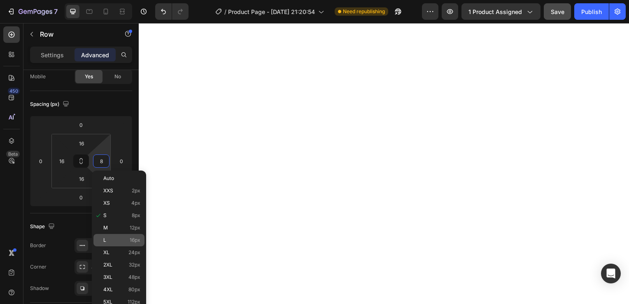
click at [128, 239] on p "L 16px" at bounding box center [121, 240] width 37 height 6
type input "16"
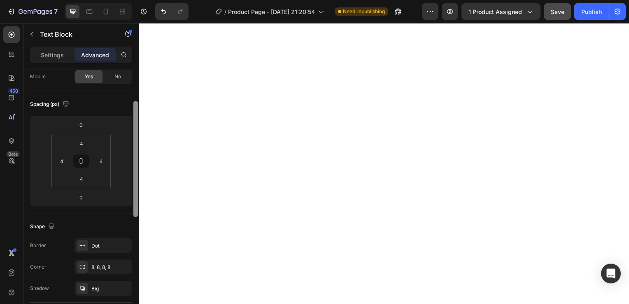
scroll to position [0, 0]
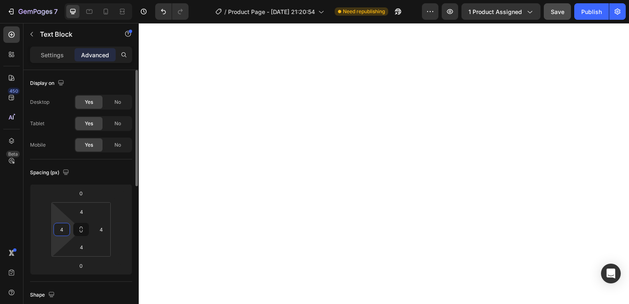
click at [59, 233] on input "4" at bounding box center [62, 229] width 12 height 12
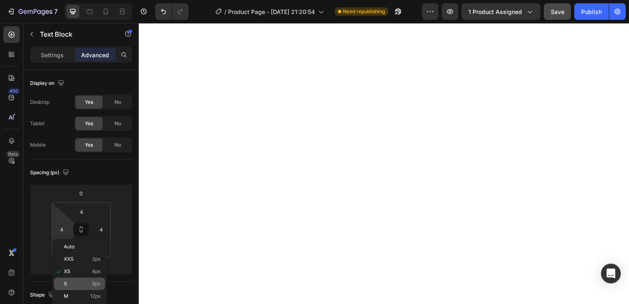
click at [102, 279] on div "S 8px" at bounding box center [79, 283] width 51 height 12
type input "8"
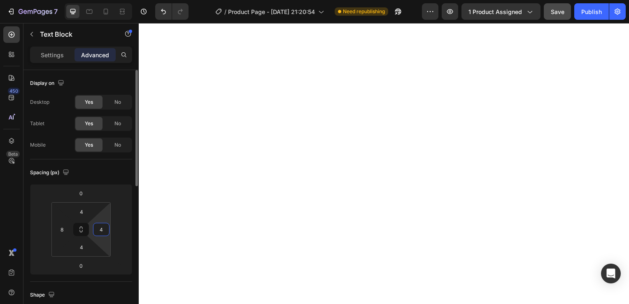
click at [104, 229] on input "4" at bounding box center [101, 229] width 12 height 12
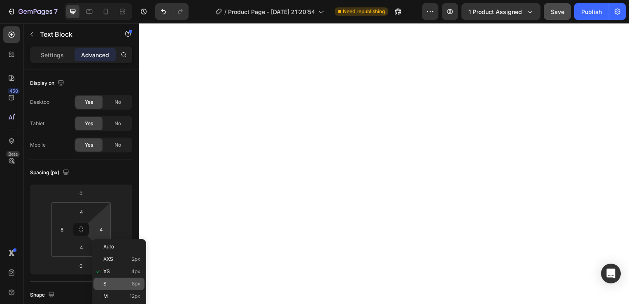
click at [124, 284] on p "S 8px" at bounding box center [121, 284] width 37 height 6
type input "8"
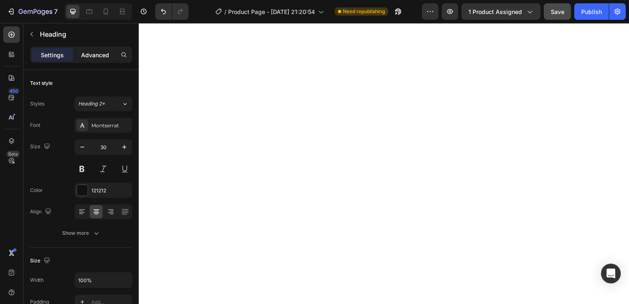
click at [87, 53] on p "Advanced" at bounding box center [95, 55] width 28 height 9
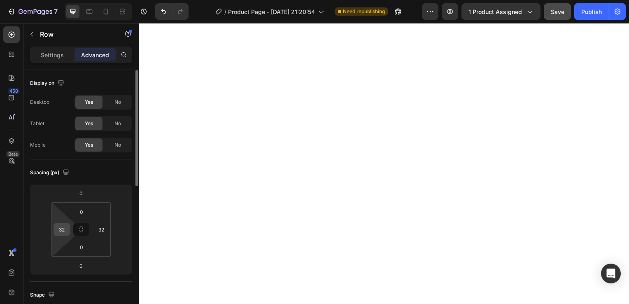
click at [61, 231] on input "32" at bounding box center [62, 229] width 12 height 12
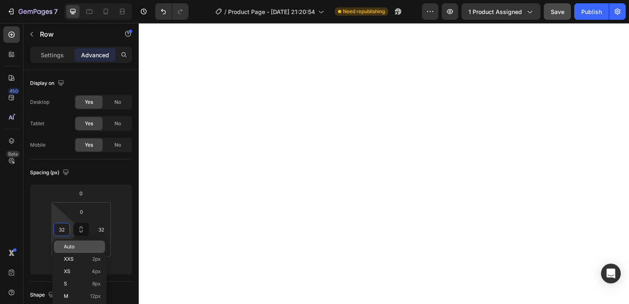
click at [65, 248] on span "Auto" at bounding box center [69, 247] width 11 height 6
type input "Auto"
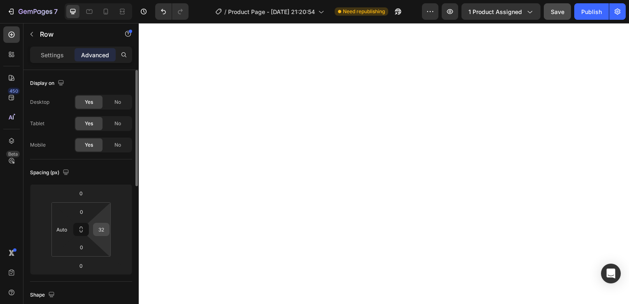
click at [104, 232] on input "32" at bounding box center [101, 229] width 12 height 12
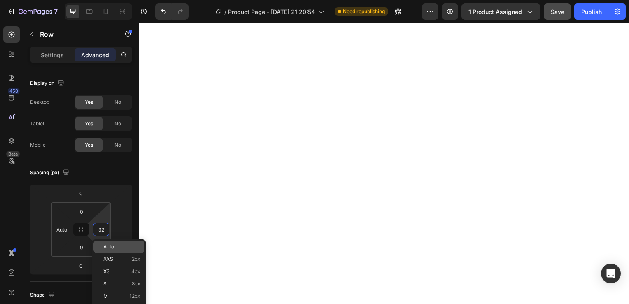
click at [121, 246] on p "Auto" at bounding box center [121, 247] width 37 height 6
type input "Auto"
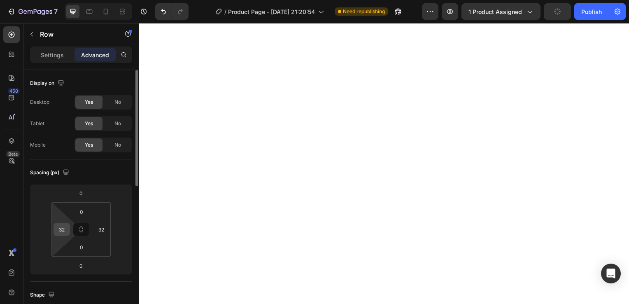
click at [67, 230] on input "32" at bounding box center [62, 229] width 12 height 12
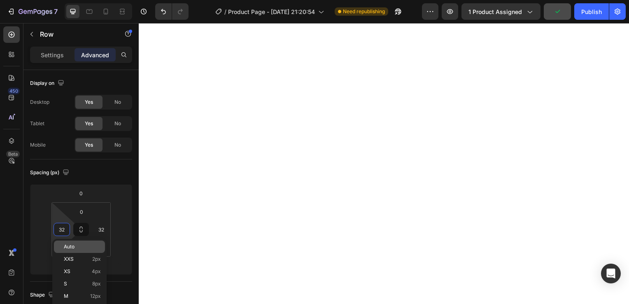
click at [76, 251] on div "Auto" at bounding box center [79, 246] width 51 height 12
type input "Auto"
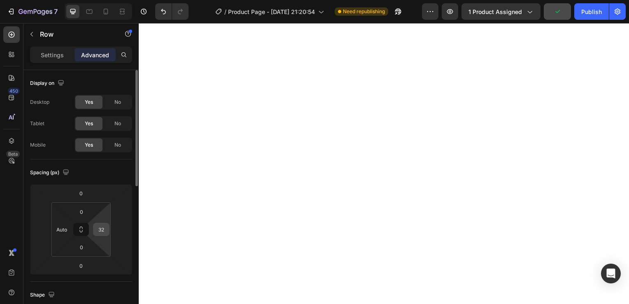
click at [102, 226] on input "32" at bounding box center [101, 229] width 12 height 12
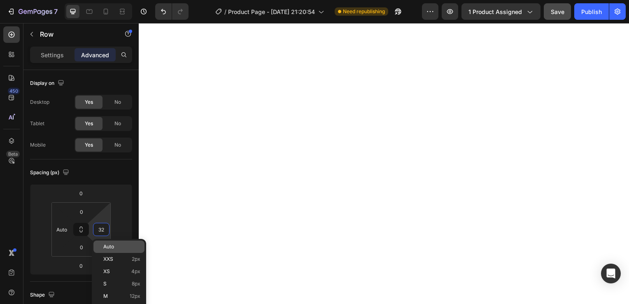
click at [114, 244] on p "Auto" at bounding box center [121, 247] width 37 height 6
type input "Auto"
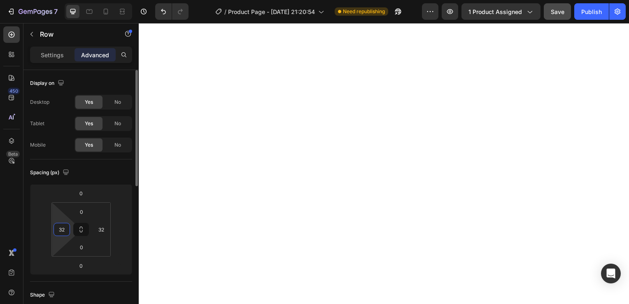
click at [65, 233] on input "32" at bounding box center [62, 229] width 12 height 12
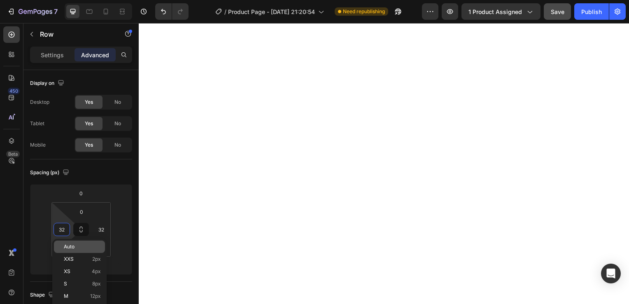
click at [67, 248] on span "Auto" at bounding box center [69, 247] width 11 height 6
type input "Auto"
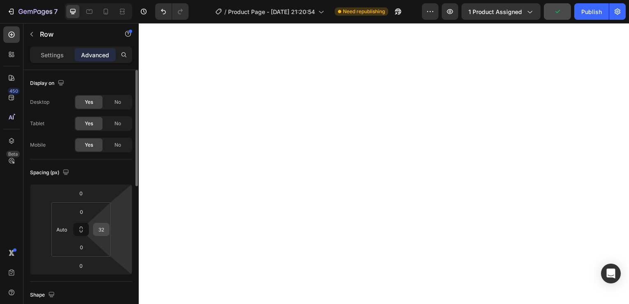
click at [104, 227] on input "32" at bounding box center [101, 229] width 12 height 12
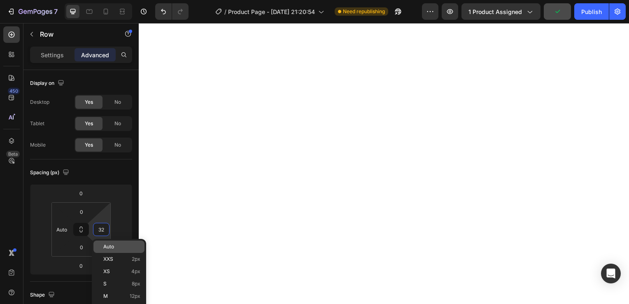
click at [107, 247] on span "Auto" at bounding box center [108, 247] width 11 height 6
type input "Auto"
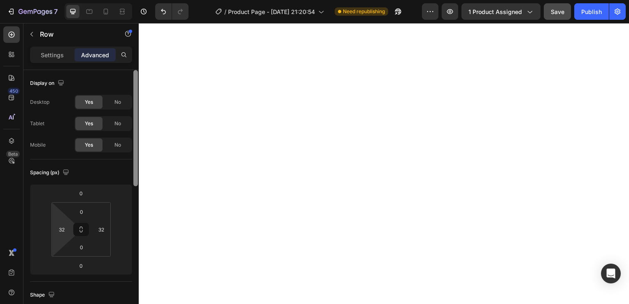
click at [60, 228] on input "32" at bounding box center [62, 229] width 12 height 12
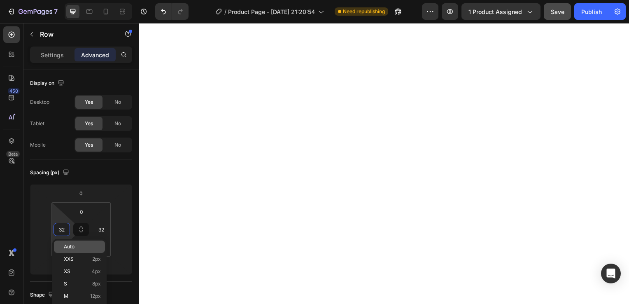
click at [67, 250] on div "Auto" at bounding box center [79, 246] width 51 height 12
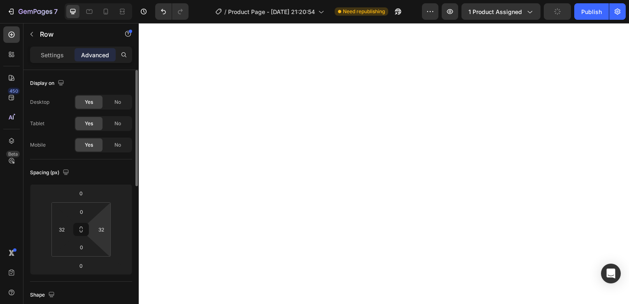
type input "Auto"
click at [104, 233] on input "32" at bounding box center [101, 229] width 12 height 12
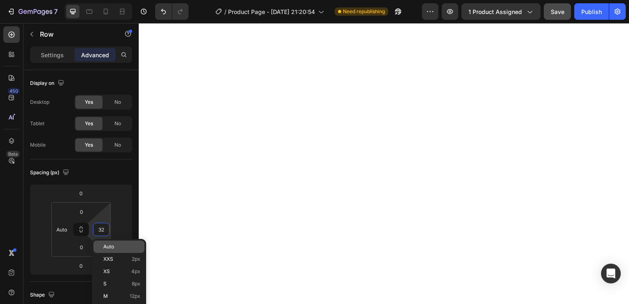
click at [116, 246] on p "Auto" at bounding box center [121, 247] width 37 height 6
type input "Auto"
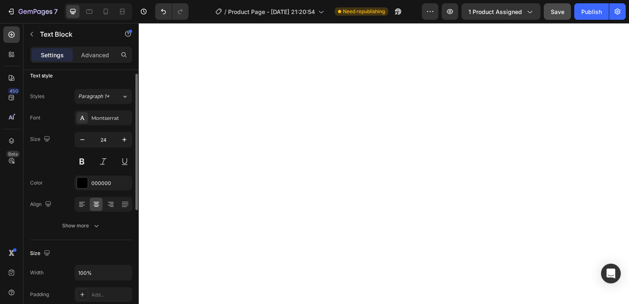
scroll to position [5, 0]
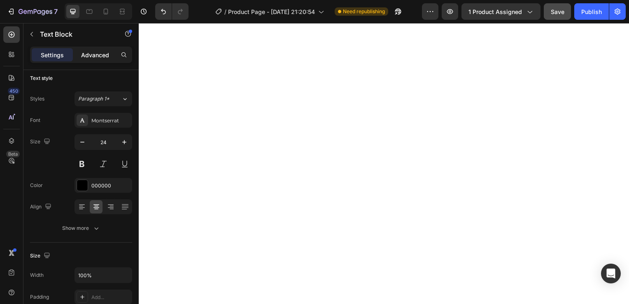
click at [103, 53] on p "Advanced" at bounding box center [95, 55] width 28 height 9
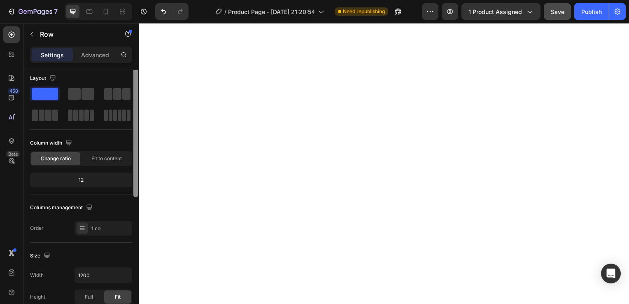
scroll to position [0, 0]
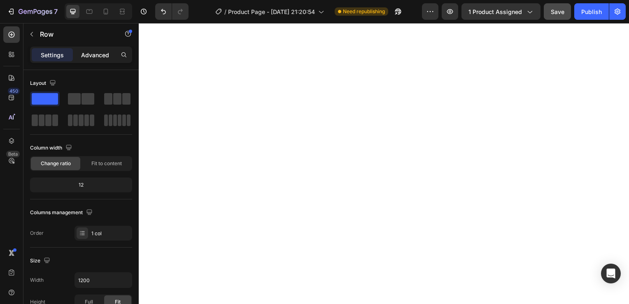
click at [95, 53] on p "Advanced" at bounding box center [95, 55] width 28 height 9
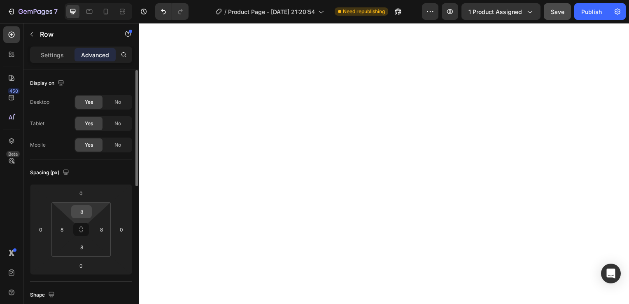
click at [83, 213] on input "8" at bounding box center [81, 211] width 16 height 12
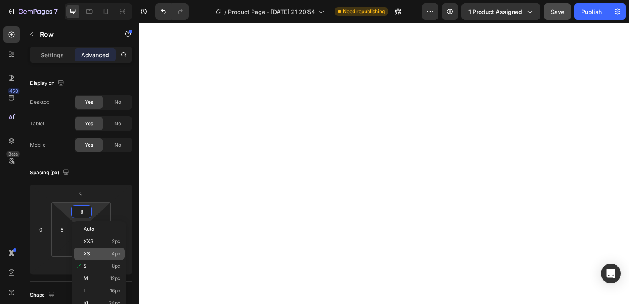
click at [98, 253] on p "XS 4px" at bounding box center [102, 254] width 37 height 6
type input "4"
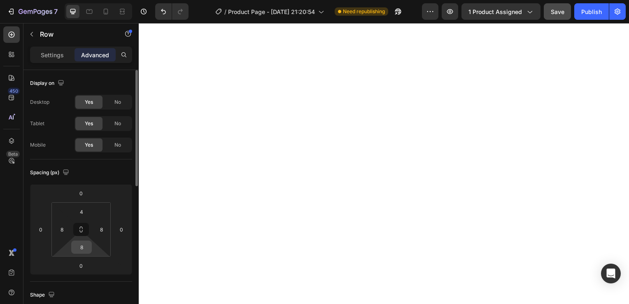
click at [82, 246] on input "8" at bounding box center [81, 247] width 16 height 12
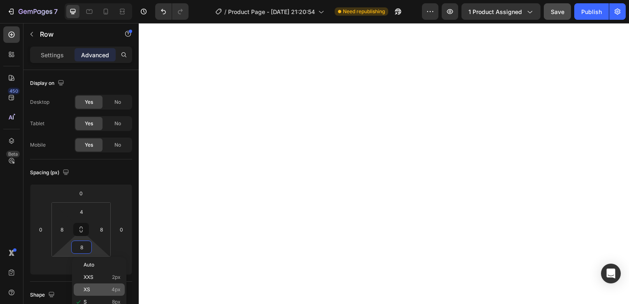
click at [96, 285] on div "XS 4px" at bounding box center [99, 289] width 51 height 12
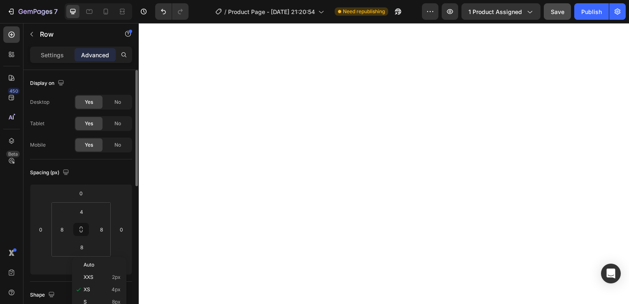
type input "4"
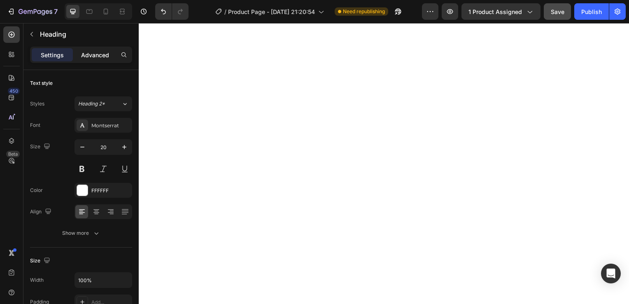
click at [100, 54] on p "Advanced" at bounding box center [95, 55] width 28 height 9
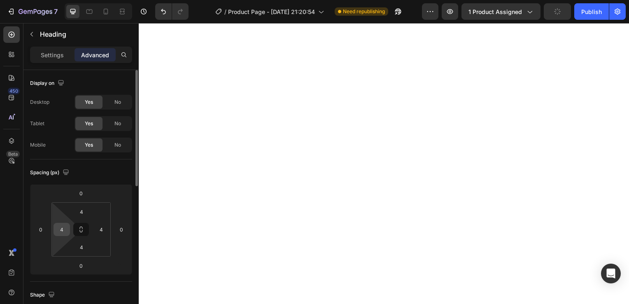
click at [63, 229] on input "4" at bounding box center [62, 229] width 12 height 12
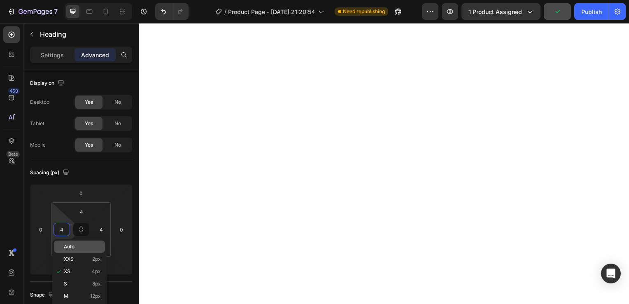
click at [59, 246] on div "Auto" at bounding box center [79, 246] width 51 height 12
type input "Auto"
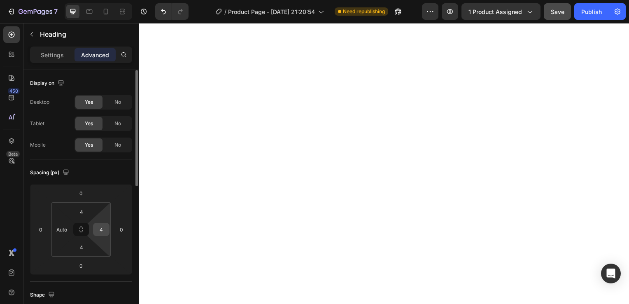
click at [109, 226] on div "4" at bounding box center [101, 229] width 16 height 13
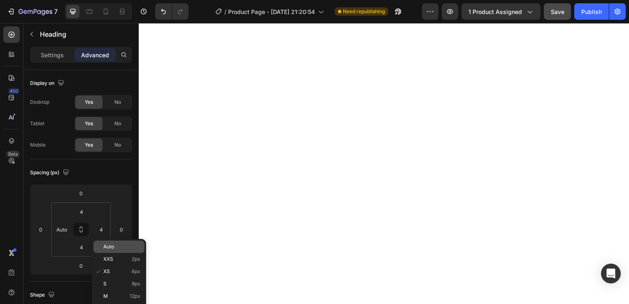
click at [123, 249] on p "Auto" at bounding box center [121, 247] width 37 height 6
type input "Auto"
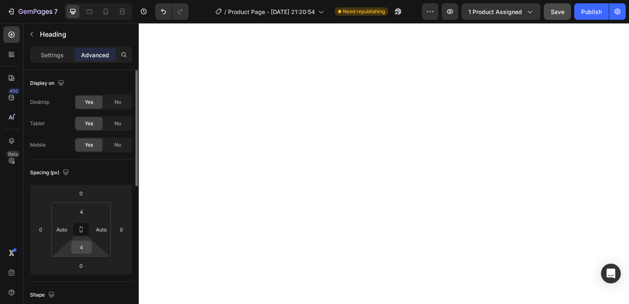
click at [79, 251] on input "4" at bounding box center [81, 247] width 16 height 12
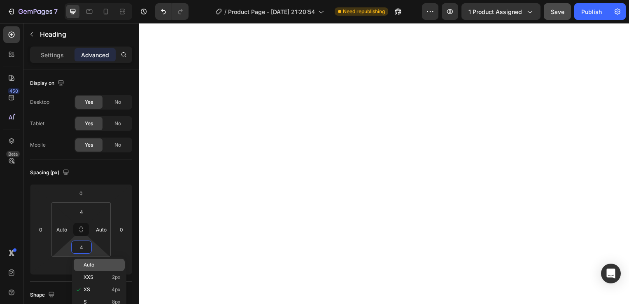
click at [85, 267] on span "Auto" at bounding box center [89, 265] width 11 height 6
type input "Auto"
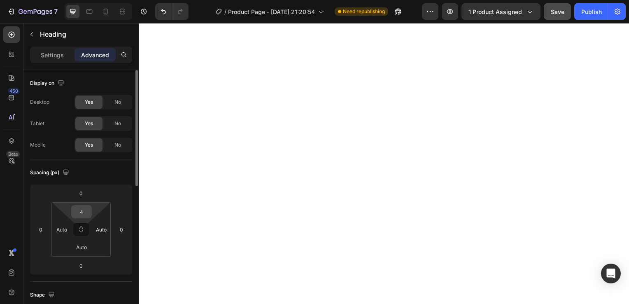
click at [78, 209] on input "4" at bounding box center [81, 211] width 16 height 12
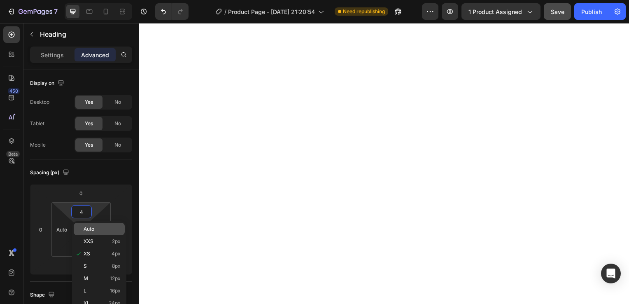
click at [93, 230] on span "Auto" at bounding box center [89, 229] width 11 height 6
type input "Auto"
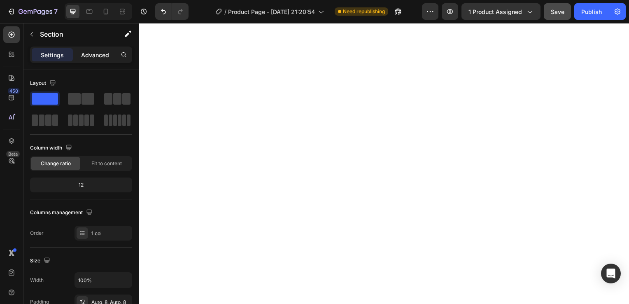
click at [95, 53] on p "Advanced" at bounding box center [95, 55] width 28 height 9
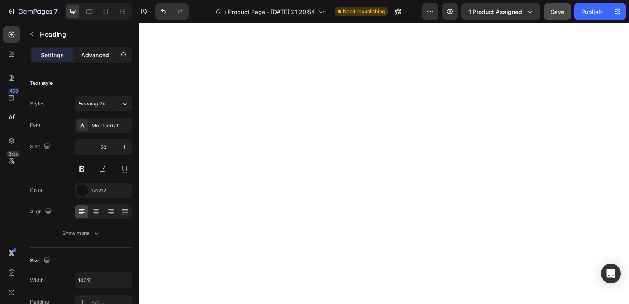
click at [94, 51] on p "Advanced" at bounding box center [95, 55] width 28 height 9
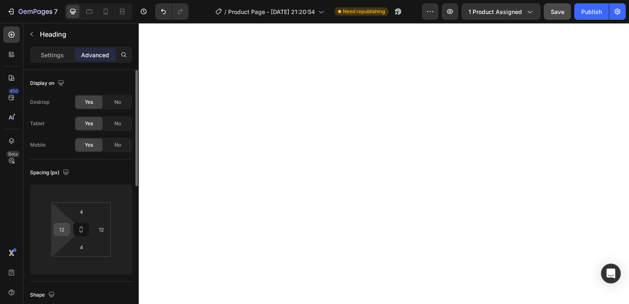
click at [62, 233] on input "12" at bounding box center [62, 229] width 12 height 12
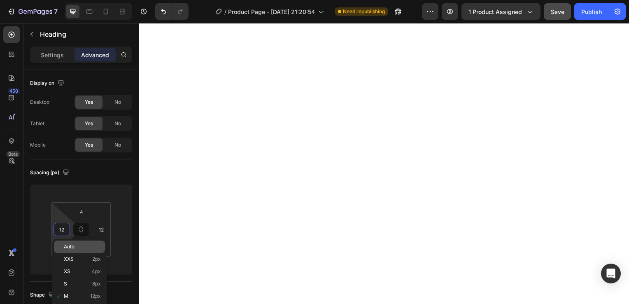
click at [66, 250] on div "Auto" at bounding box center [79, 246] width 51 height 12
type input "Auto"
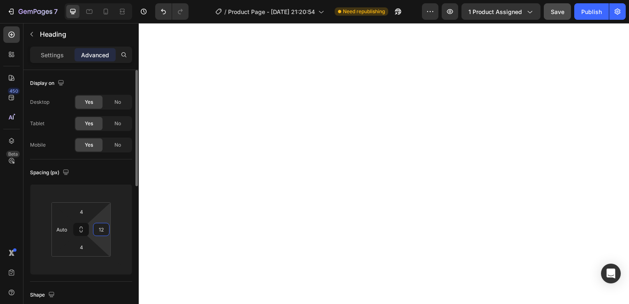
click at [107, 232] on input "12" at bounding box center [101, 229] width 12 height 12
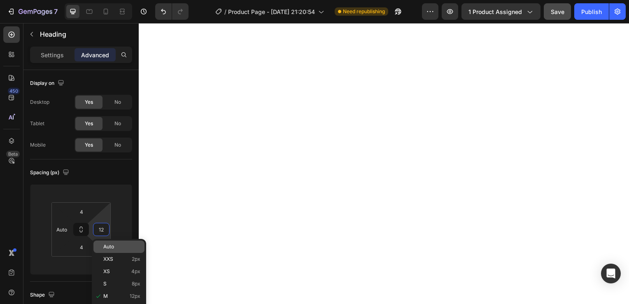
click at [114, 246] on span "Auto" at bounding box center [108, 247] width 11 height 6
type input "Auto"
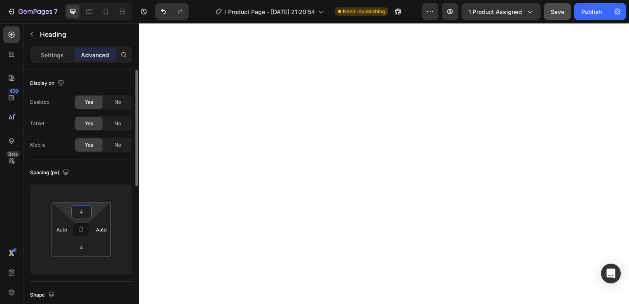
click at [80, 213] on input "4" at bounding box center [81, 211] width 16 height 12
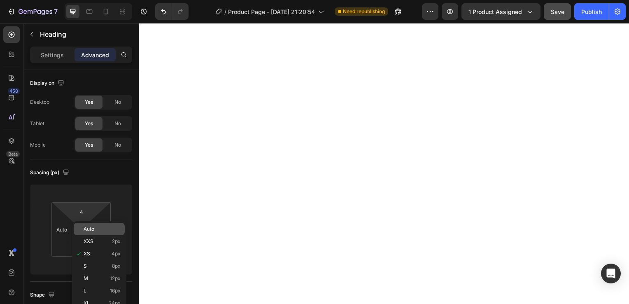
click at [86, 231] on span "Auto" at bounding box center [89, 229] width 11 height 6
type input "Auto"
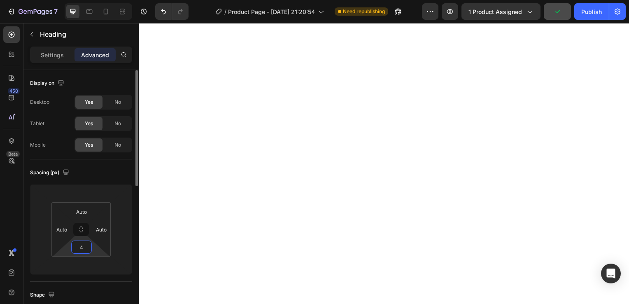
click at [82, 252] on input "4" at bounding box center [81, 247] width 16 height 12
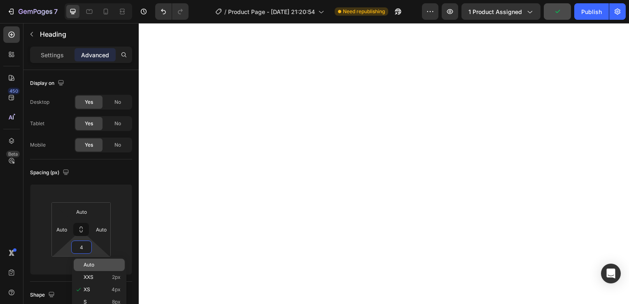
click at [82, 268] on div "Auto" at bounding box center [99, 264] width 51 height 12
type input "Auto"
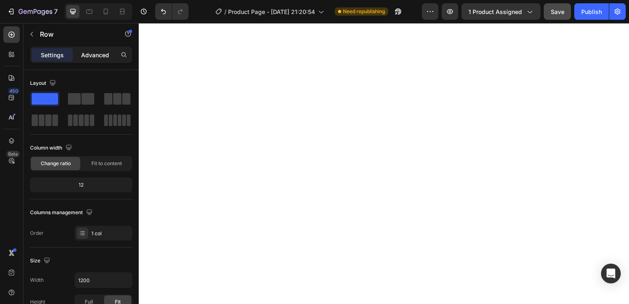
click at [97, 52] on p "Advanced" at bounding box center [95, 55] width 28 height 9
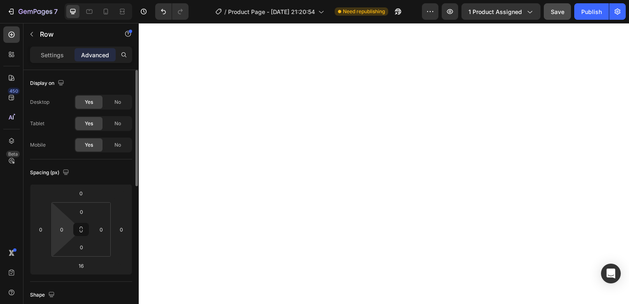
click at [59, 0] on html "7 / Product Page - [DATE] 21:20:54 Need republishing Preview 1 product assigned…" at bounding box center [314, 0] width 629 height 0
click at [64, 230] on input "0" at bounding box center [62, 229] width 12 height 12
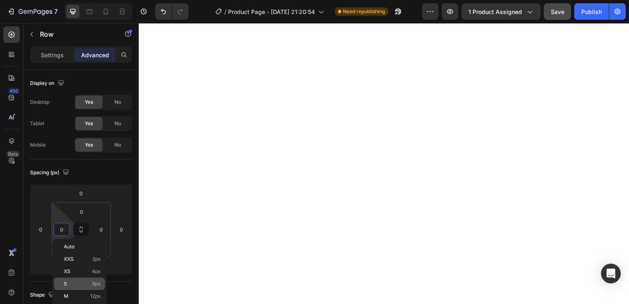
click at [82, 279] on div "S 8px" at bounding box center [79, 283] width 51 height 12
type input "8"
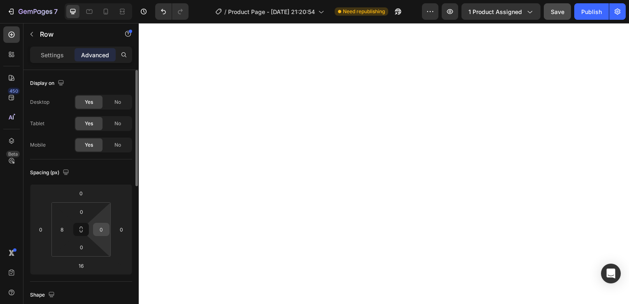
click at [102, 228] on input "0" at bounding box center [101, 229] width 12 height 12
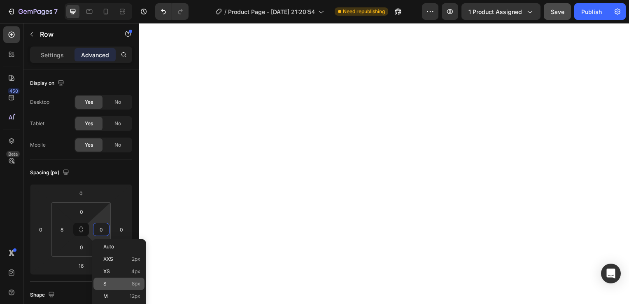
click at [116, 282] on p "S 8px" at bounding box center [121, 284] width 37 height 6
type input "8"
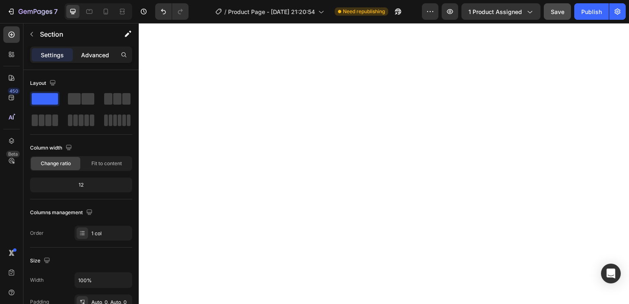
click at [96, 51] on p "Advanced" at bounding box center [95, 55] width 28 height 9
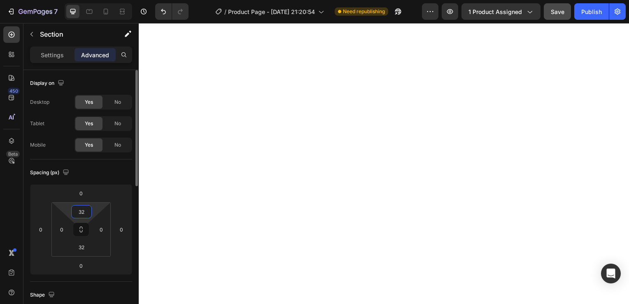
click at [77, 212] on input "32" at bounding box center [81, 211] width 16 height 12
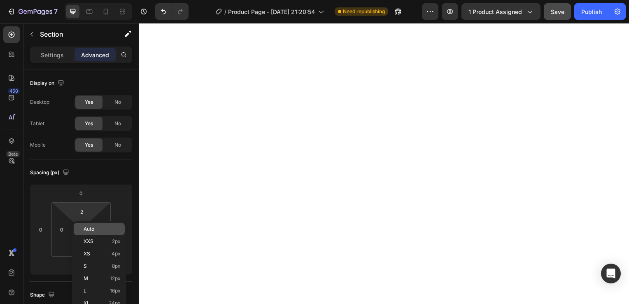
click at [87, 230] on span "Auto" at bounding box center [89, 229] width 11 height 6
type input "Auto"
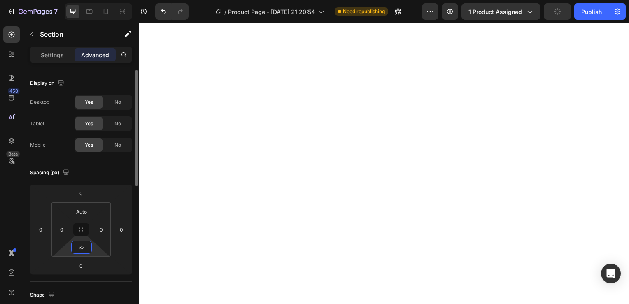
click at [81, 243] on input "32" at bounding box center [81, 247] width 16 height 12
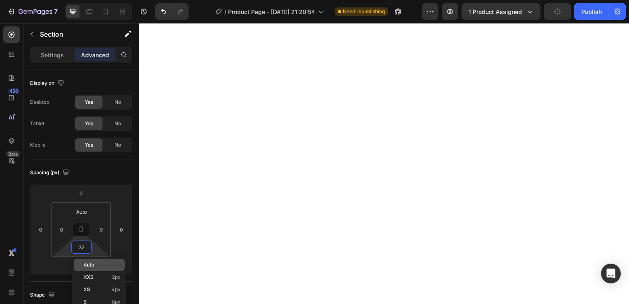
click at [84, 262] on span "Auto" at bounding box center [89, 265] width 11 height 6
type input "Auto"
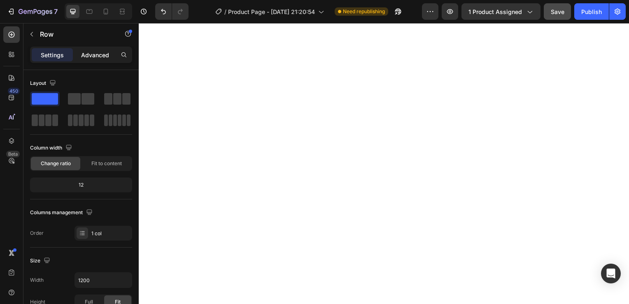
click at [95, 55] on p "Advanced" at bounding box center [95, 55] width 28 height 9
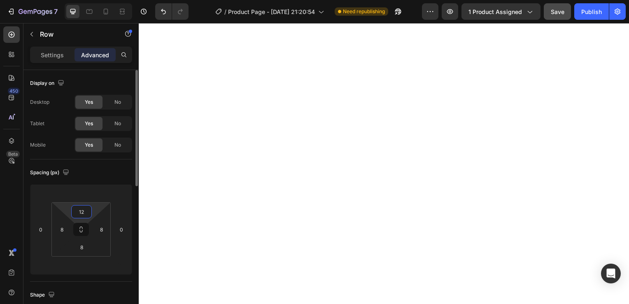
click at [84, 211] on input "12" at bounding box center [81, 211] width 16 height 12
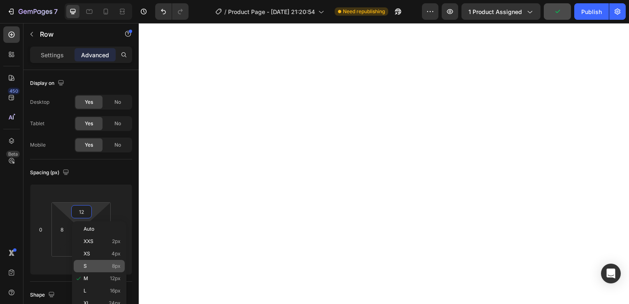
click at [97, 264] on p "S 8px" at bounding box center [102, 266] width 37 height 6
type input "8"
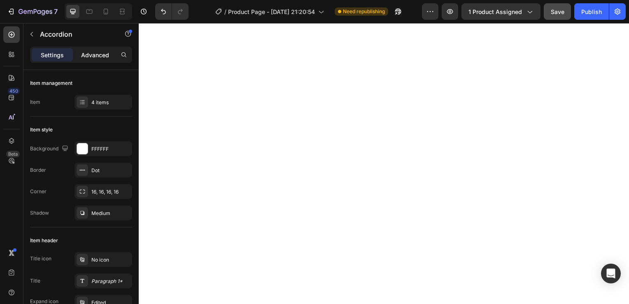
click at [95, 53] on p "Advanced" at bounding box center [95, 55] width 28 height 9
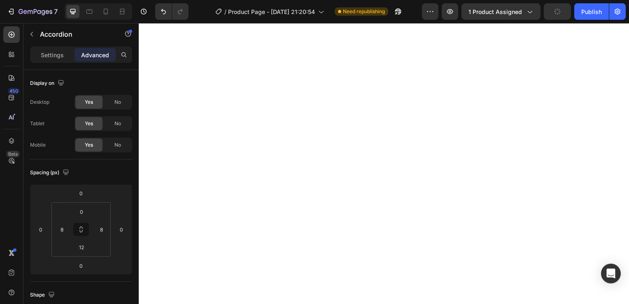
type input "100%"
type input "100"
click at [82, 246] on input "12" at bounding box center [81, 247] width 16 height 12
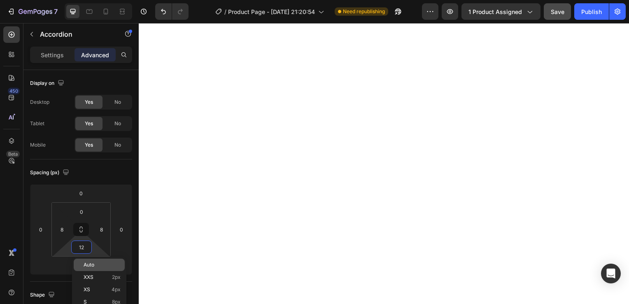
click at [85, 264] on span "Auto" at bounding box center [89, 265] width 11 height 6
type input "Auto"
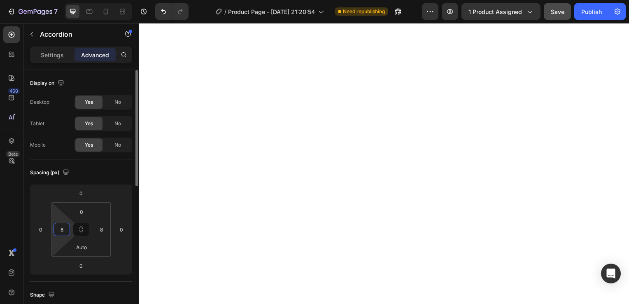
click at [62, 232] on input "8" at bounding box center [62, 229] width 12 height 12
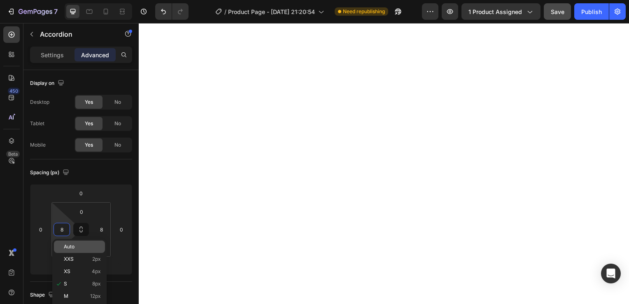
click at [66, 248] on span "Auto" at bounding box center [69, 247] width 11 height 6
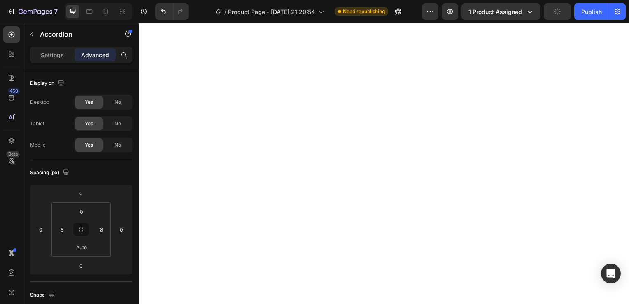
type input "Auto"
click at [100, 232] on input "8" at bounding box center [101, 229] width 12 height 12
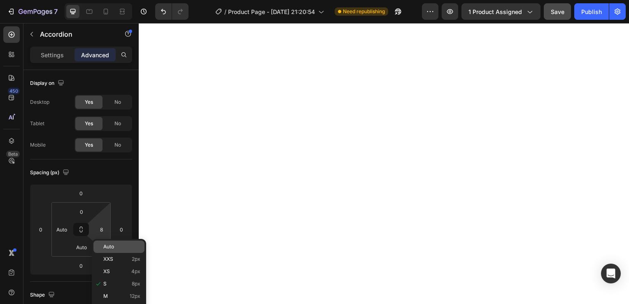
click at [125, 247] on p "Auto" at bounding box center [121, 247] width 37 height 6
type input "Auto"
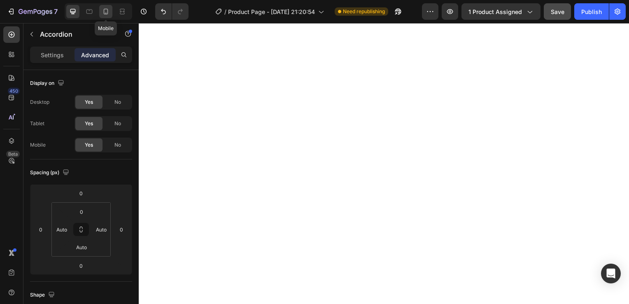
click at [107, 12] on icon at bounding box center [106, 11] width 8 height 8
type input "8"
type input "4"
type input "8"
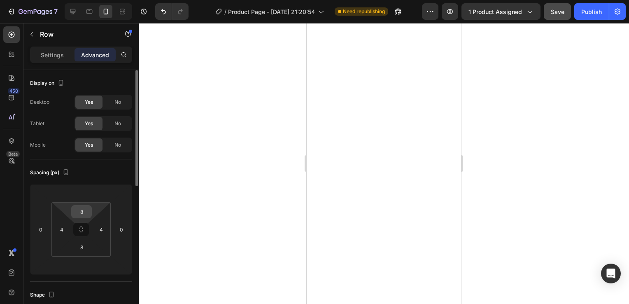
click at [79, 215] on input "8" at bounding box center [81, 211] width 16 height 12
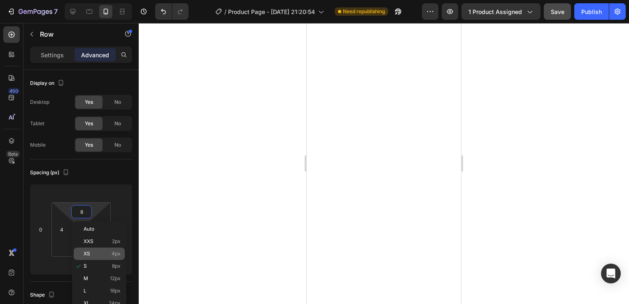
click at [95, 251] on p "XS 4px" at bounding box center [102, 254] width 37 height 6
type input "4"
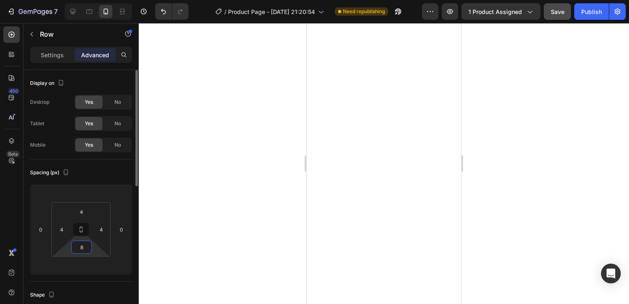
click at [81, 243] on input "8" at bounding box center [81, 247] width 16 height 12
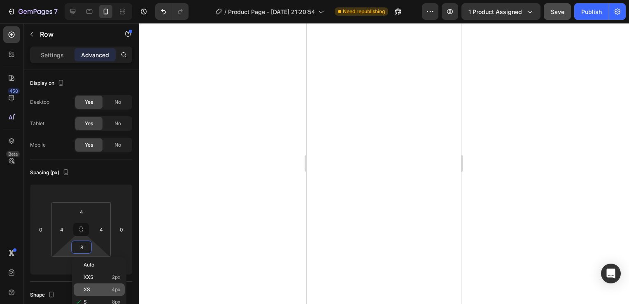
click at [100, 289] on p "XS 4px" at bounding box center [102, 289] width 37 height 6
type input "4"
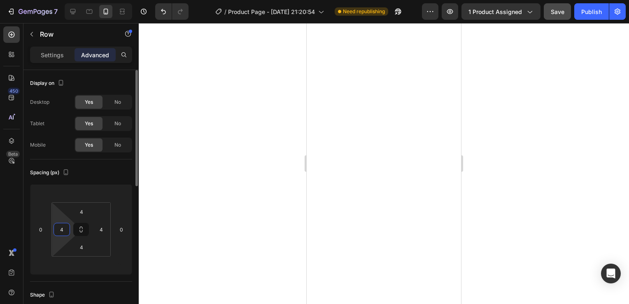
click at [58, 229] on input "4" at bounding box center [62, 229] width 12 height 12
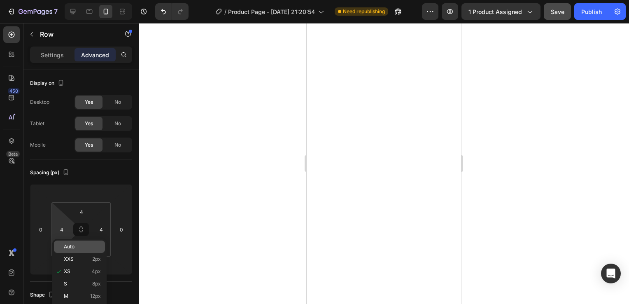
click at [69, 248] on span "Auto" at bounding box center [69, 247] width 11 height 6
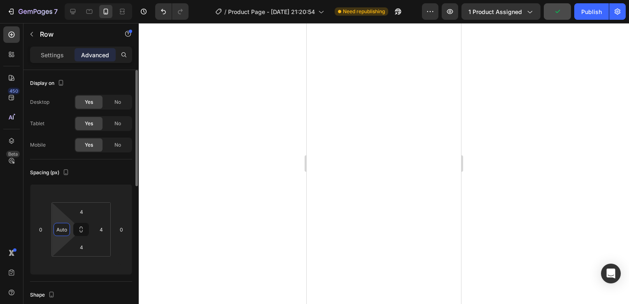
click at [64, 229] on input "Auto" at bounding box center [62, 229] width 12 height 12
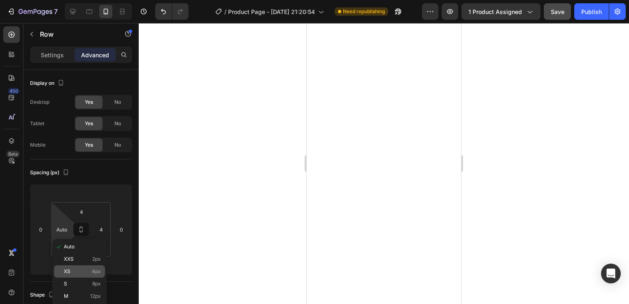
click at [76, 271] on p "XS 4px" at bounding box center [82, 271] width 37 height 6
type input "4"
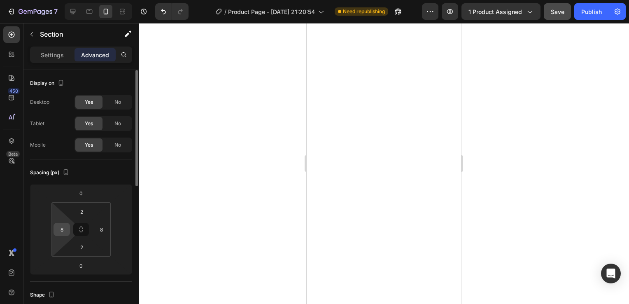
click at [64, 234] on input "8" at bounding box center [62, 229] width 12 height 12
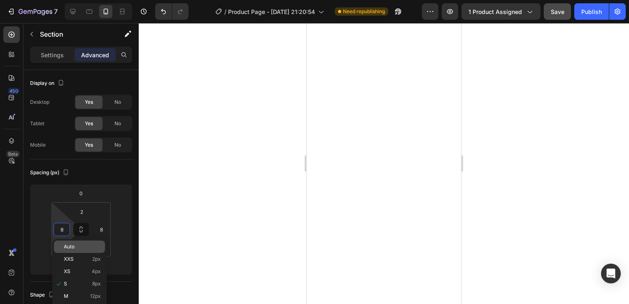
click at [68, 248] on span "Auto" at bounding box center [69, 247] width 11 height 6
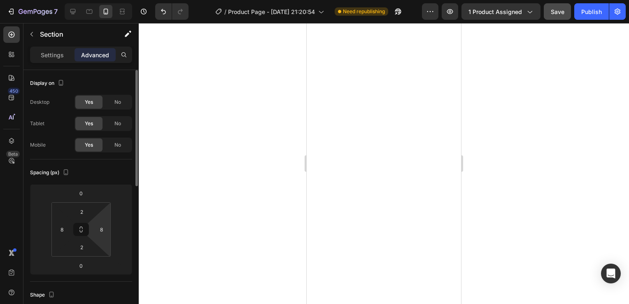
type input "Auto"
click at [97, 230] on input "8" at bounding box center [101, 229] width 12 height 12
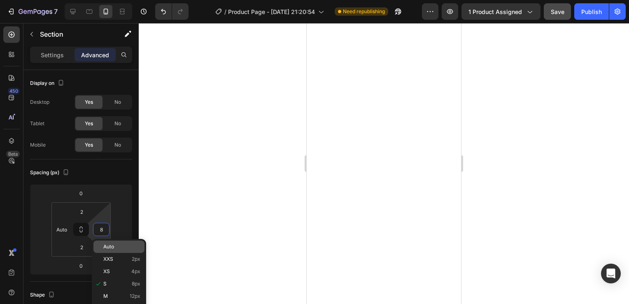
click at [116, 246] on p "Auto" at bounding box center [121, 247] width 37 height 6
type input "Auto"
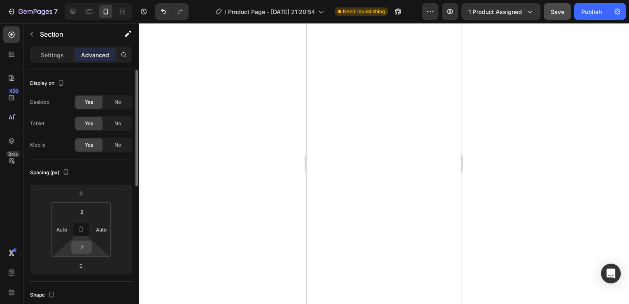
click at [82, 248] on input "2" at bounding box center [81, 247] width 16 height 12
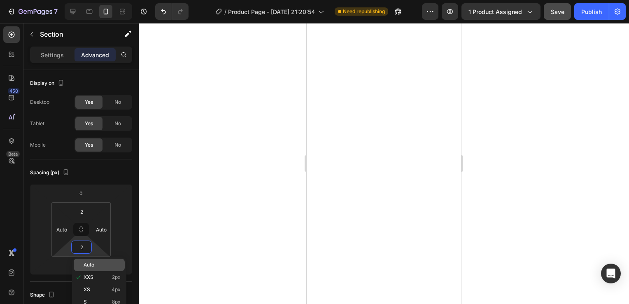
click at [90, 264] on span "Auto" at bounding box center [89, 265] width 11 height 6
type input "Auto"
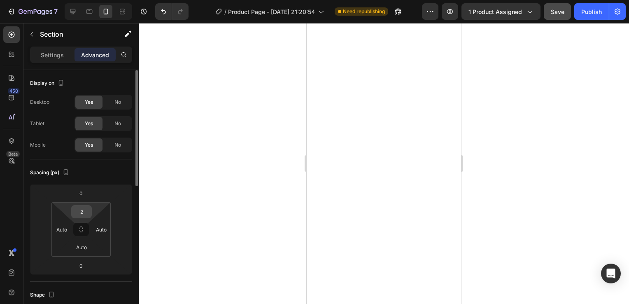
click at [87, 211] on input "2" at bounding box center [81, 211] width 16 height 12
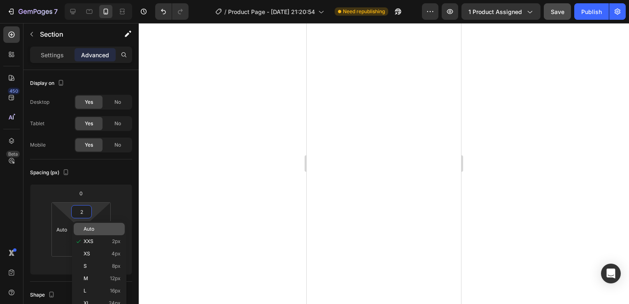
click at [93, 234] on div "Auto" at bounding box center [99, 229] width 51 height 12
type input "Auto"
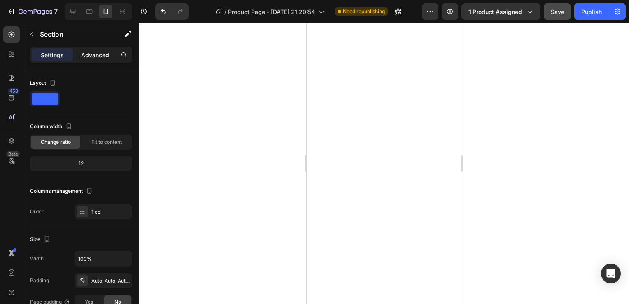
click at [93, 51] on p "Advanced" at bounding box center [95, 55] width 28 height 9
click at [100, 55] on p "Advanced" at bounding box center [95, 55] width 28 height 9
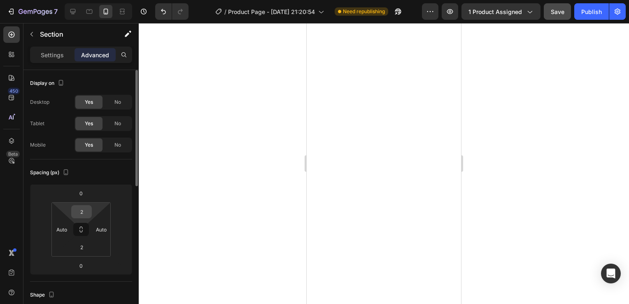
click at [79, 216] on input "2" at bounding box center [81, 211] width 16 height 12
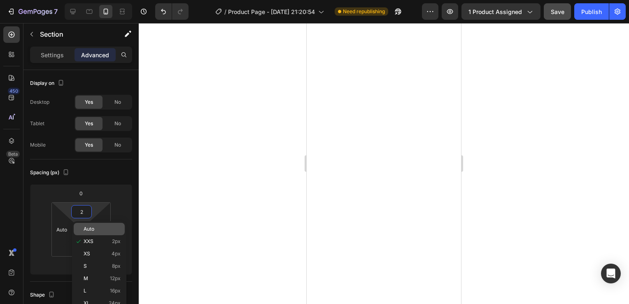
click at [90, 225] on div "Auto" at bounding box center [99, 229] width 51 height 12
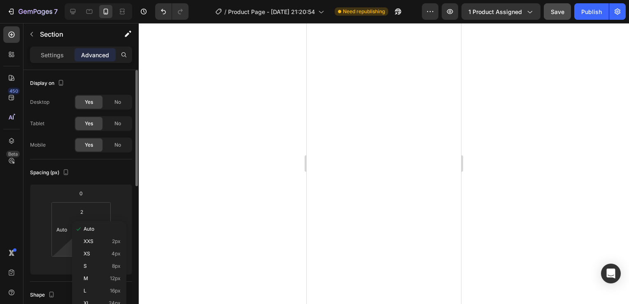
type input "Auto"
click at [81, 248] on input "2" at bounding box center [81, 247] width 16 height 12
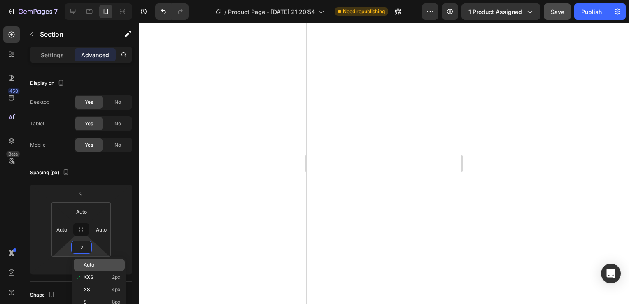
click at [88, 263] on span "Auto" at bounding box center [89, 265] width 11 height 6
type input "Auto"
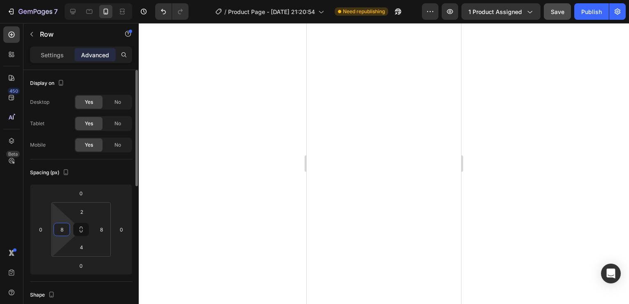
click at [64, 224] on input "8" at bounding box center [62, 229] width 12 height 12
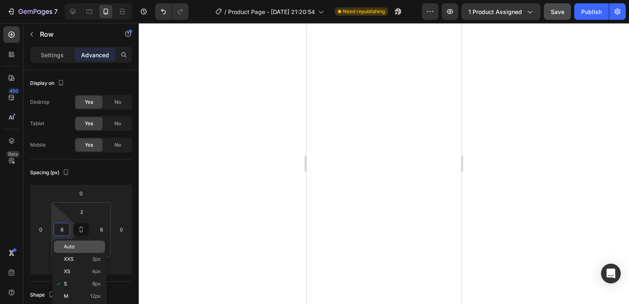
click at [66, 249] on span "Auto" at bounding box center [69, 247] width 11 height 6
type input "Auto"
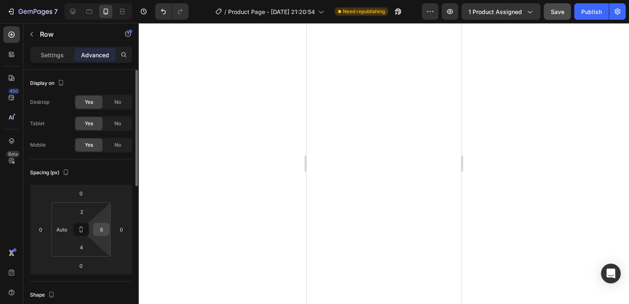
click at [102, 228] on input "8" at bounding box center [101, 229] width 12 height 12
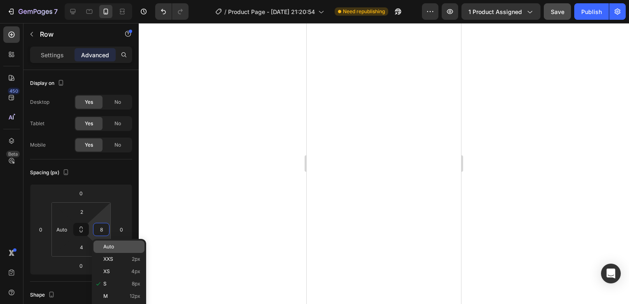
click at [115, 247] on p "Auto" at bounding box center [121, 247] width 37 height 6
type input "Auto"
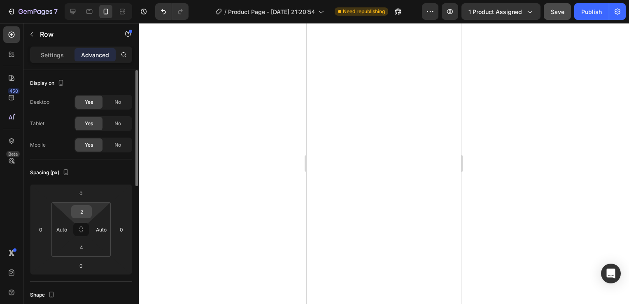
click at [82, 213] on input "2" at bounding box center [81, 211] width 16 height 12
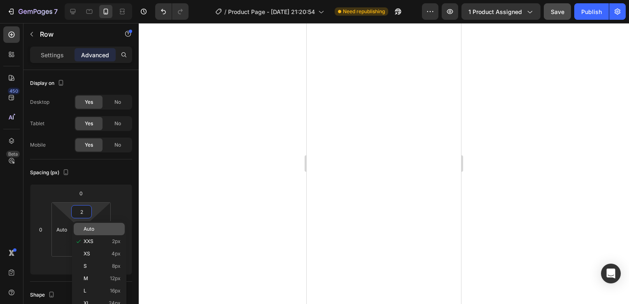
click at [85, 230] on span "Auto" at bounding box center [89, 229] width 11 height 6
type input "Auto"
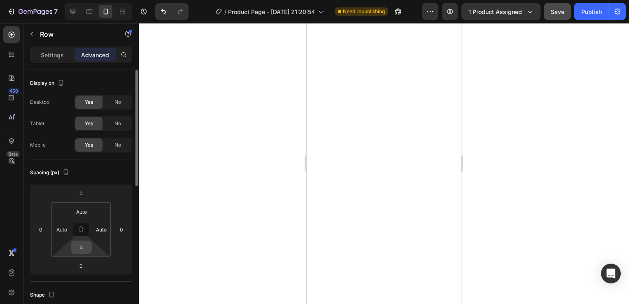
click at [76, 249] on input "4" at bounding box center [81, 247] width 16 height 12
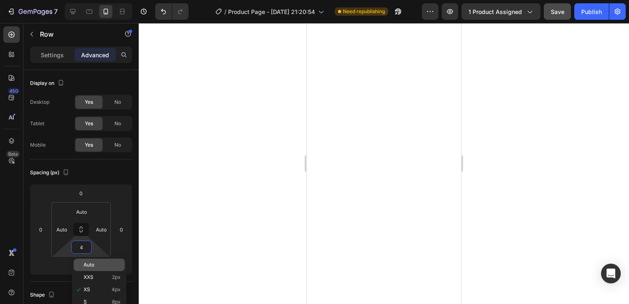
click at [84, 262] on span "Auto" at bounding box center [89, 265] width 11 height 6
type input "Auto"
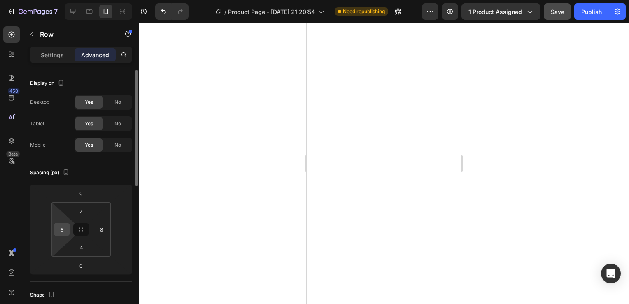
click at [61, 225] on input "8" at bounding box center [62, 229] width 12 height 12
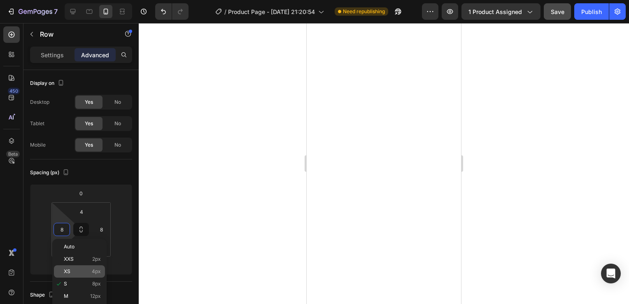
click at [76, 267] on div "XS 4px" at bounding box center [79, 271] width 51 height 12
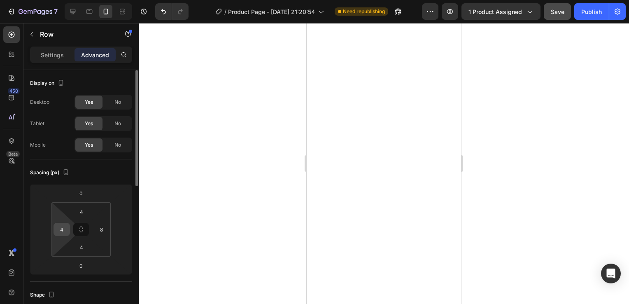
click at [60, 230] on input "4" at bounding box center [62, 229] width 12 height 12
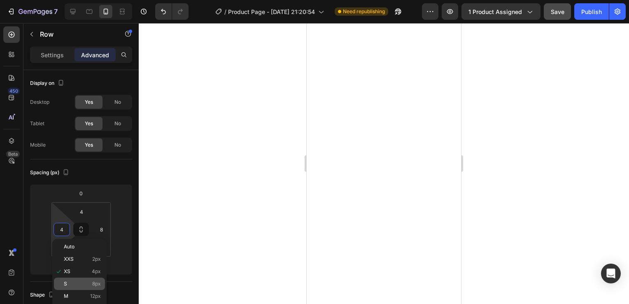
click at [79, 281] on p "S 8px" at bounding box center [82, 284] width 37 height 6
type input "8"
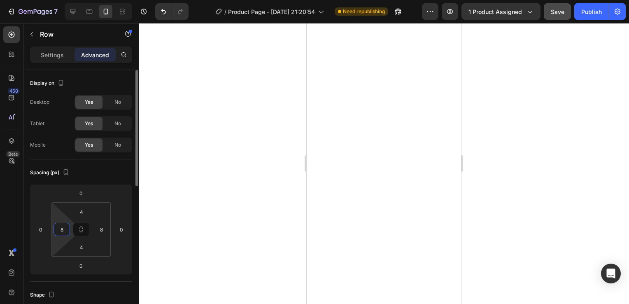
click at [63, 230] on input "8" at bounding box center [62, 229] width 12 height 12
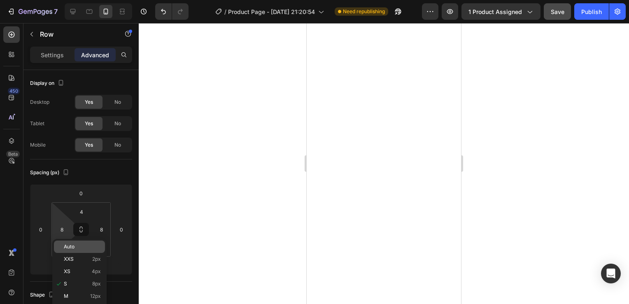
click at [61, 244] on div "Auto" at bounding box center [79, 246] width 51 height 12
type input "Auto"
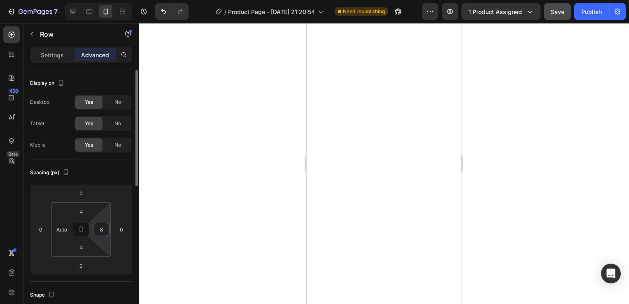
click at [101, 228] on input "8" at bounding box center [101, 229] width 12 height 12
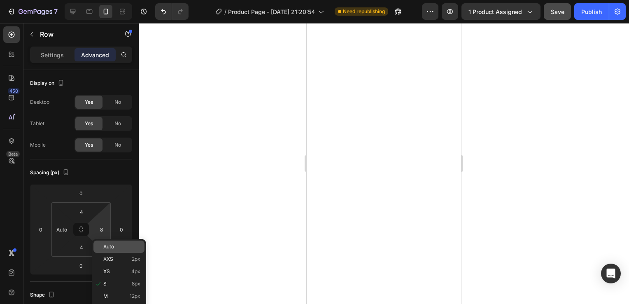
click at [120, 244] on p "Auto" at bounding box center [121, 247] width 37 height 6
type input "Auto"
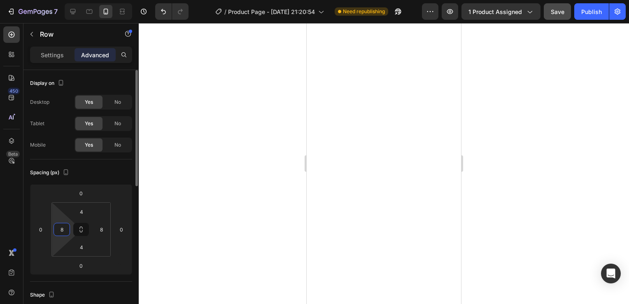
click at [64, 228] on input "8" at bounding box center [62, 229] width 12 height 12
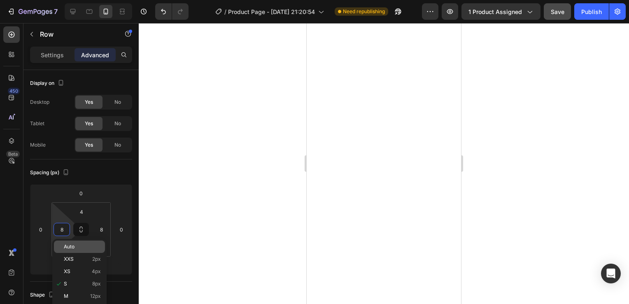
click at [67, 249] on div "Auto" at bounding box center [79, 246] width 51 height 12
type input "Auto"
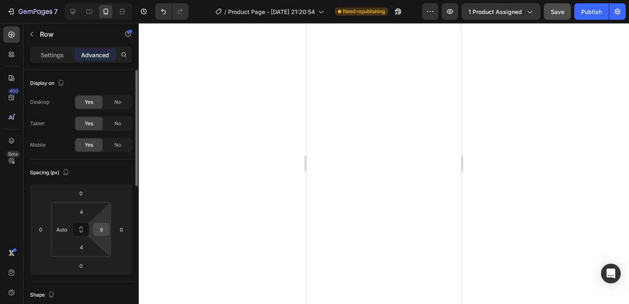
click at [102, 228] on input "8" at bounding box center [101, 229] width 12 height 12
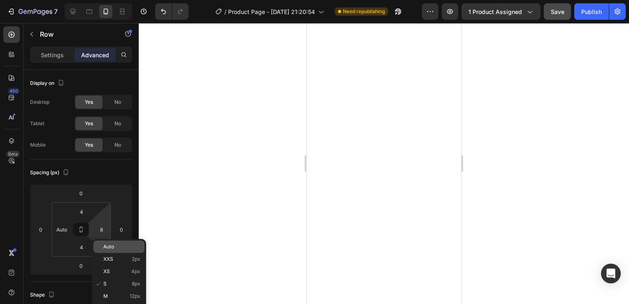
click at [117, 246] on p "Auto" at bounding box center [121, 247] width 37 height 6
type input "Auto"
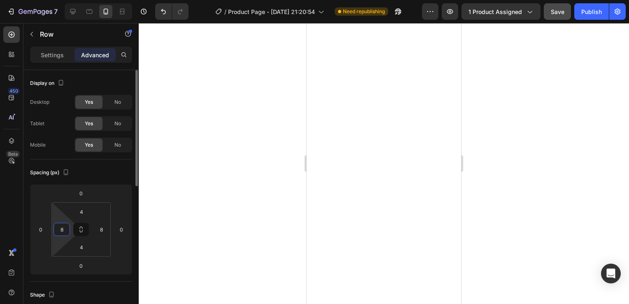
click at [67, 227] on input "8" at bounding box center [62, 229] width 12 height 12
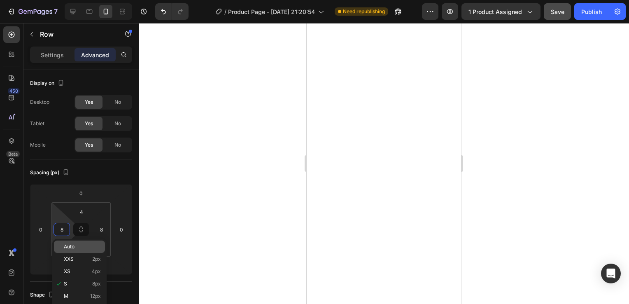
click at [64, 246] on span "Auto" at bounding box center [69, 247] width 11 height 6
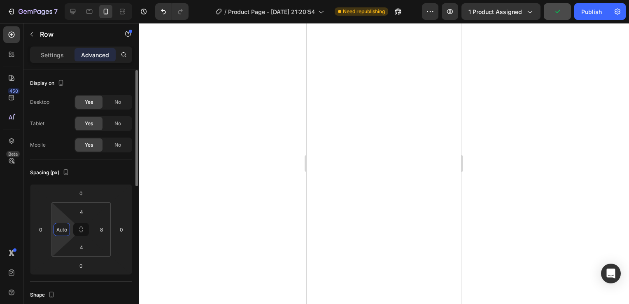
click at [58, 229] on input "Auto" at bounding box center [62, 229] width 12 height 12
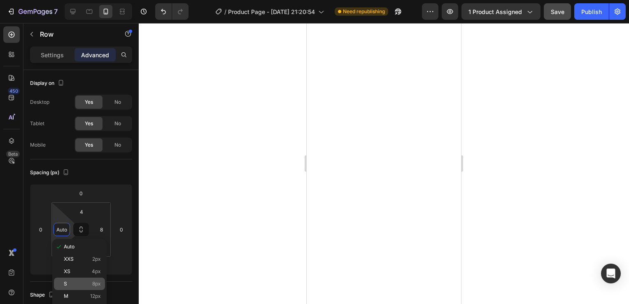
click at [81, 279] on div "S 8px" at bounding box center [79, 283] width 51 height 12
type input "8"
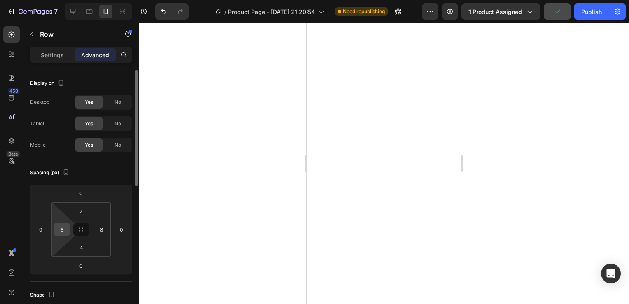
click at [65, 230] on input "8" at bounding box center [62, 229] width 12 height 12
click at [64, 233] on input "8" at bounding box center [62, 229] width 12 height 12
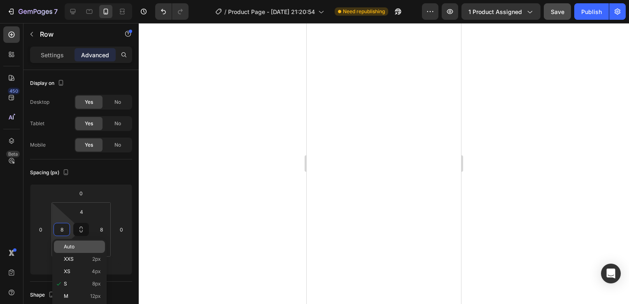
click at [70, 242] on div "Auto" at bounding box center [79, 246] width 51 height 12
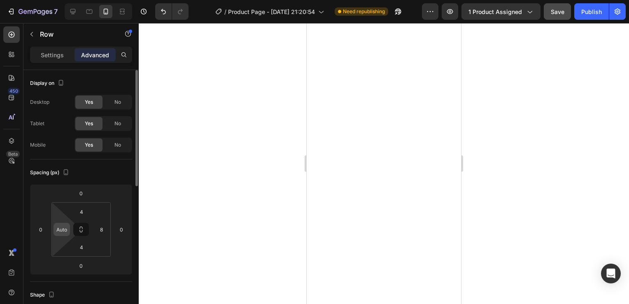
click at [63, 232] on input "Auto" at bounding box center [62, 229] width 12 height 12
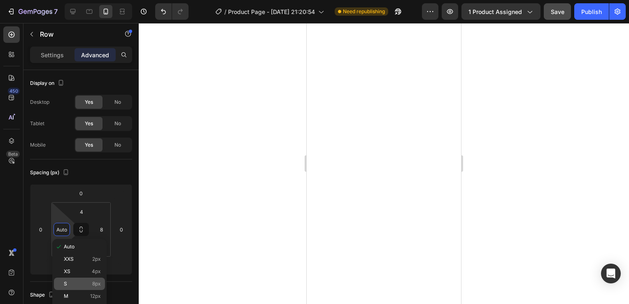
click at [90, 279] on div "S 8px" at bounding box center [79, 283] width 51 height 12
type input "8"
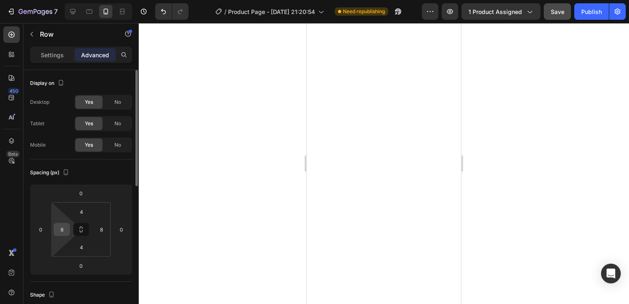
click at [63, 231] on input "8" at bounding box center [62, 229] width 12 height 12
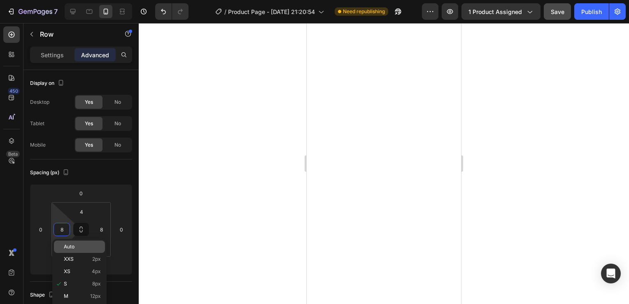
click at [73, 244] on span "Auto" at bounding box center [69, 247] width 11 height 6
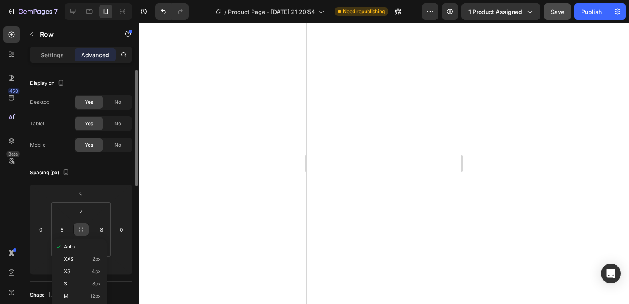
type input "Auto"
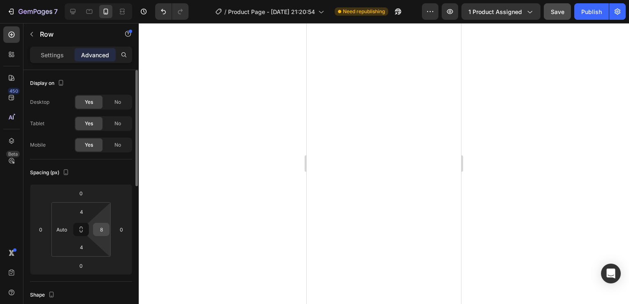
click at [102, 231] on input "8" at bounding box center [101, 229] width 12 height 12
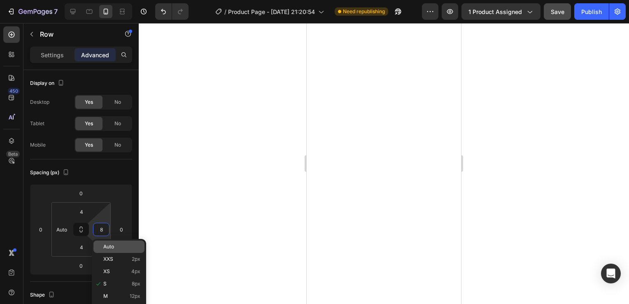
click at [116, 246] on p "Auto" at bounding box center [121, 247] width 37 height 6
type input "Auto"
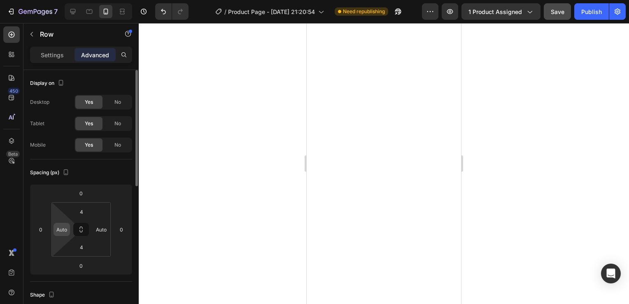
click at [67, 232] on input "Auto" at bounding box center [62, 229] width 12 height 12
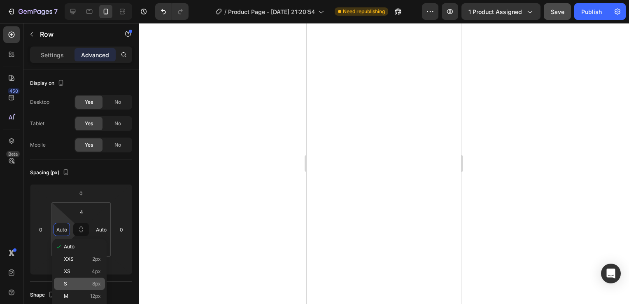
click at [87, 280] on div "S 8px" at bounding box center [79, 283] width 51 height 12
type input "8"
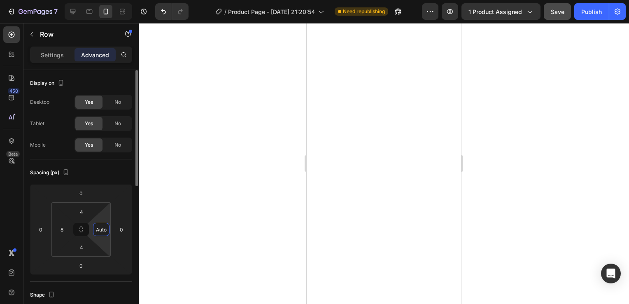
click at [99, 234] on input "Auto" at bounding box center [101, 229] width 12 height 12
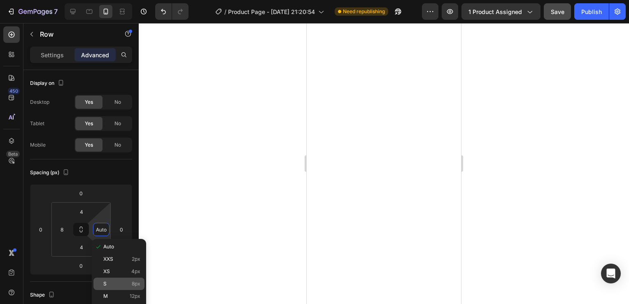
click at [126, 281] on p "S 8px" at bounding box center [121, 284] width 37 height 6
type input "8"
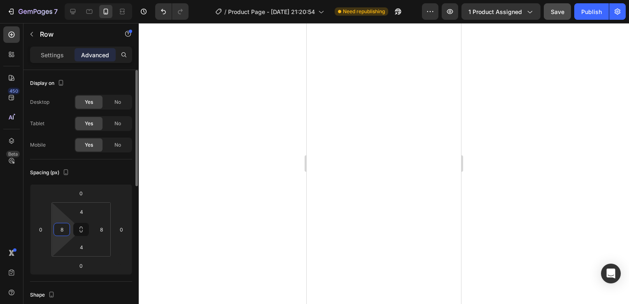
click at [59, 229] on input "8" at bounding box center [62, 229] width 12 height 12
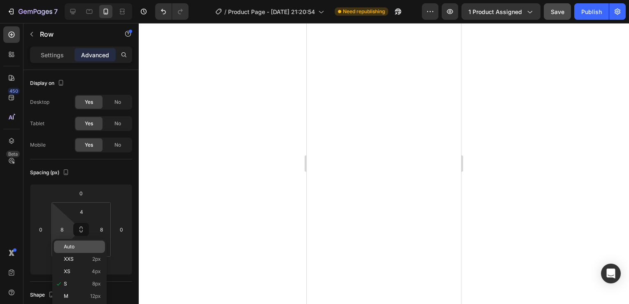
click at [67, 249] on span "Auto" at bounding box center [69, 247] width 11 height 6
type input "Auto"
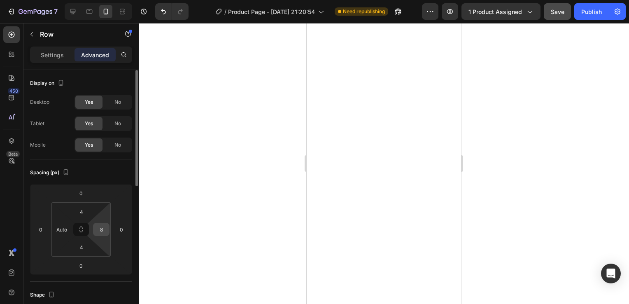
click at [95, 231] on input "8" at bounding box center [101, 229] width 12 height 12
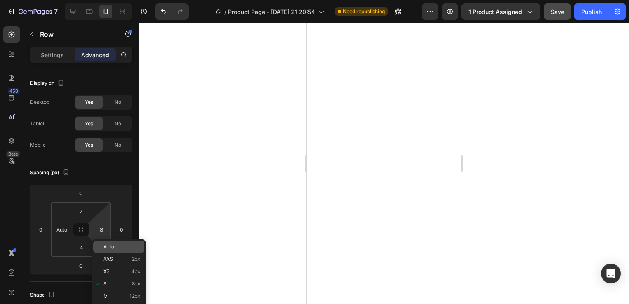
click at [114, 246] on span "Auto" at bounding box center [108, 247] width 11 height 6
type input "Auto"
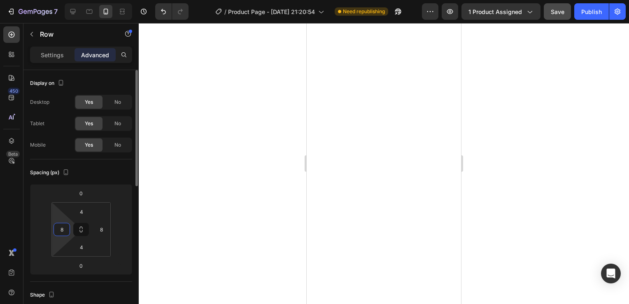
click at [67, 228] on input "8" at bounding box center [62, 229] width 12 height 12
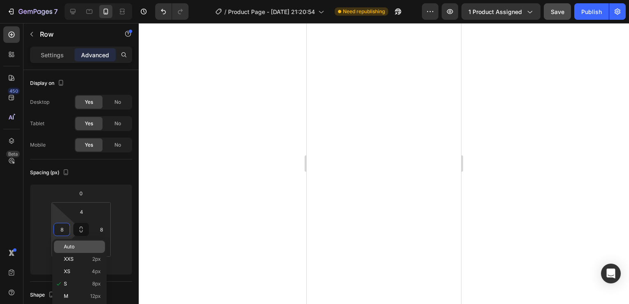
click at [64, 247] on span "Auto" at bounding box center [69, 247] width 11 height 6
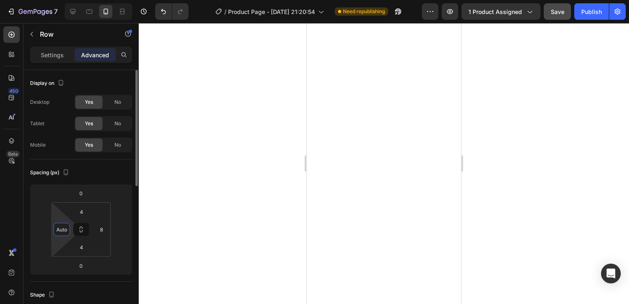
click at [63, 232] on input "Auto" at bounding box center [62, 229] width 12 height 12
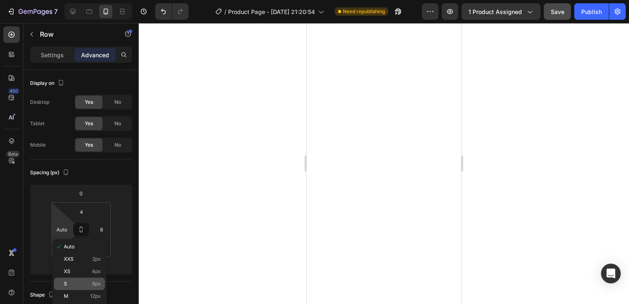
click at [81, 284] on p "S 8px" at bounding box center [82, 284] width 37 height 6
type input "8"
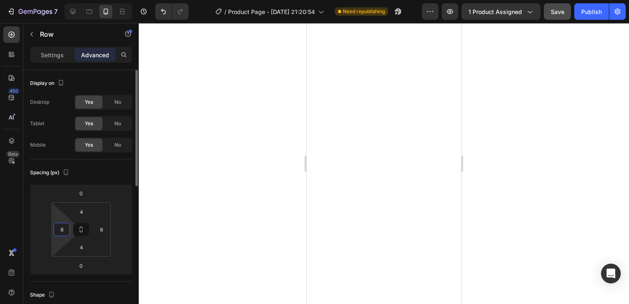
click at [63, 230] on input "8" at bounding box center [62, 229] width 12 height 12
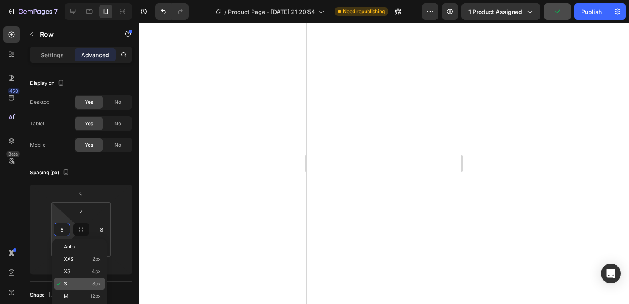
click at [83, 281] on p "S 8px" at bounding box center [82, 284] width 37 height 6
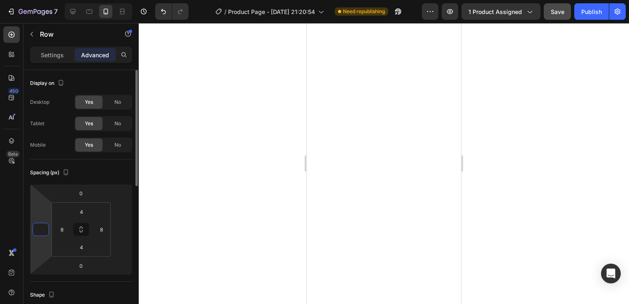
click at [37, 224] on input "number" at bounding box center [41, 229] width 12 height 12
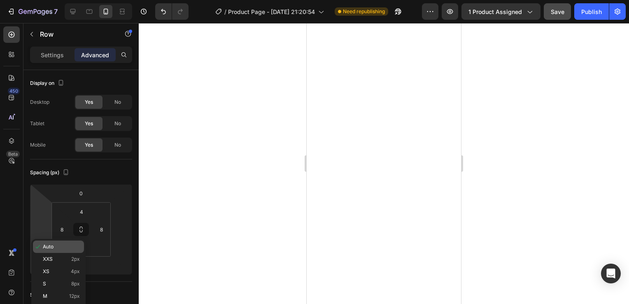
click at [51, 246] on span "Auto" at bounding box center [48, 247] width 11 height 6
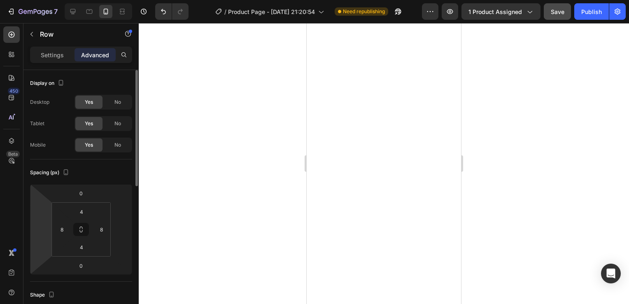
click at [49, 0] on html "7 / Product Page - [DATE] 21:20:54 Need republishing Preview 1 product assigned…" at bounding box center [314, 0] width 629 height 0
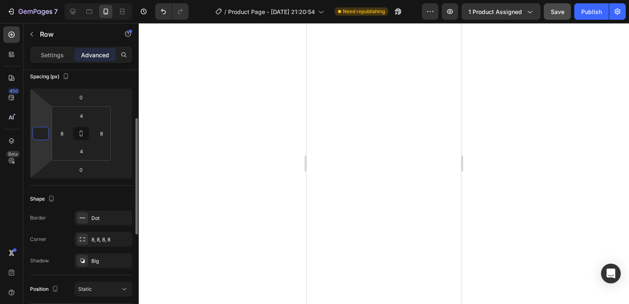
scroll to position [102, 0]
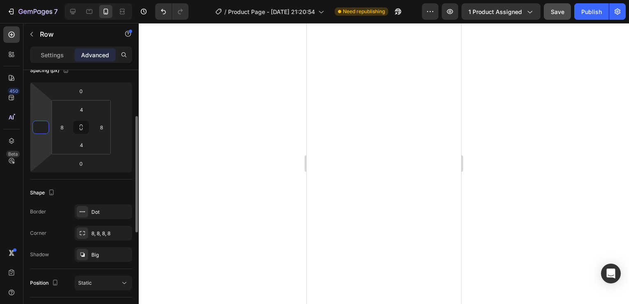
click at [37, 129] on input "number" at bounding box center [41, 127] width 12 height 12
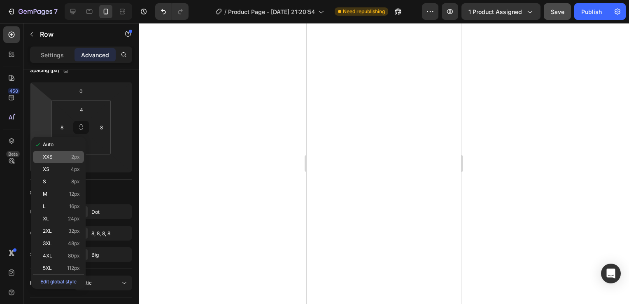
click at [58, 156] on p "XXS 2px" at bounding box center [61, 157] width 37 height 6
type input "2"
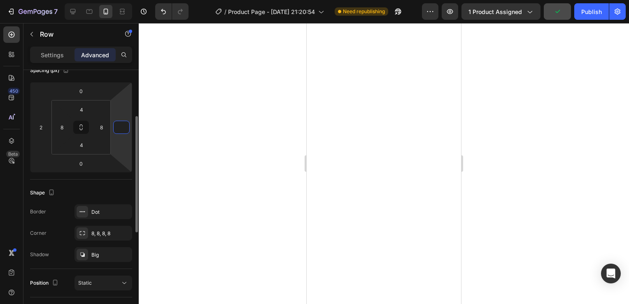
click at [127, 129] on input "number" at bounding box center [121, 127] width 12 height 12
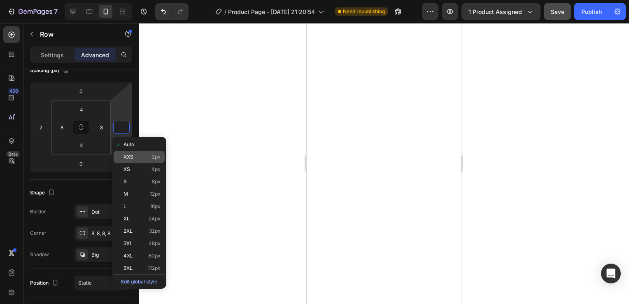
click at [140, 159] on p "XXS 2px" at bounding box center [141, 157] width 37 height 6
type input "2"
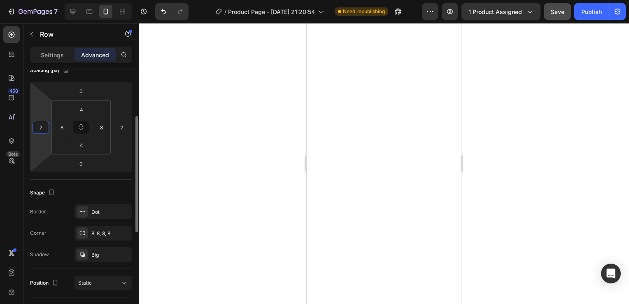
click at [46, 132] on input "2" at bounding box center [41, 127] width 12 height 12
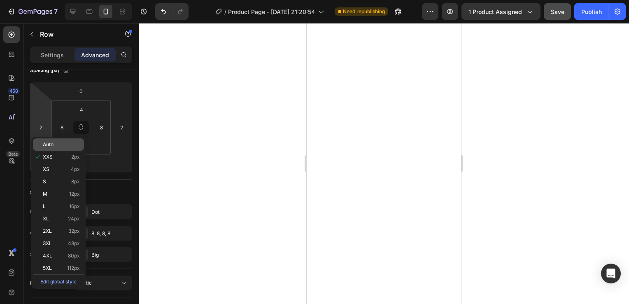
click at [44, 150] on div "Auto" at bounding box center [58, 144] width 51 height 12
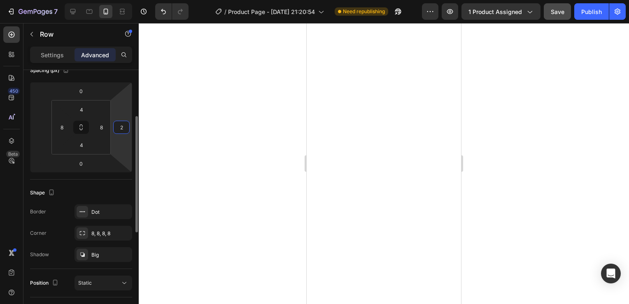
click at [124, 128] on input "2" at bounding box center [121, 127] width 12 height 12
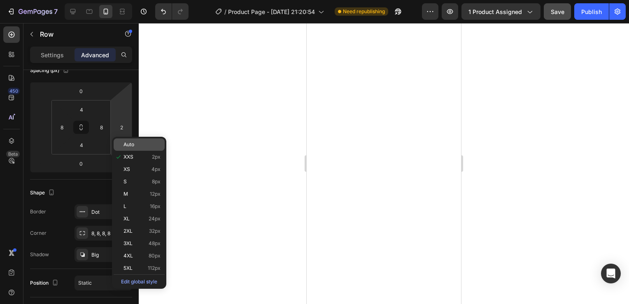
click at [132, 145] on span "Auto" at bounding box center [128, 145] width 11 height 6
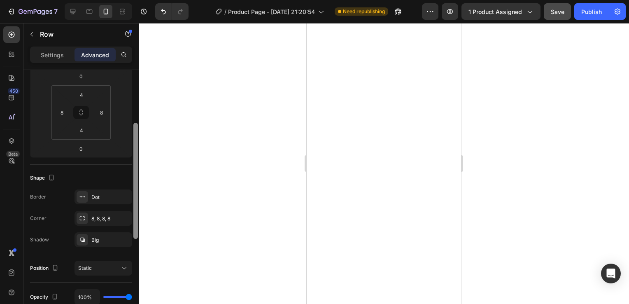
scroll to position [0, 0]
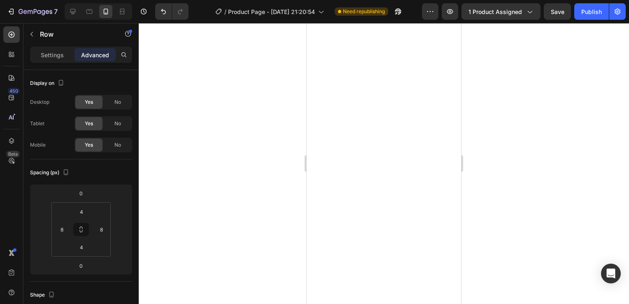
drag, startPoint x: 556, startPoint y: 15, endPoint x: 545, endPoint y: 214, distance: 199.8
click at [545, 214] on div at bounding box center [384, 163] width 490 height 281
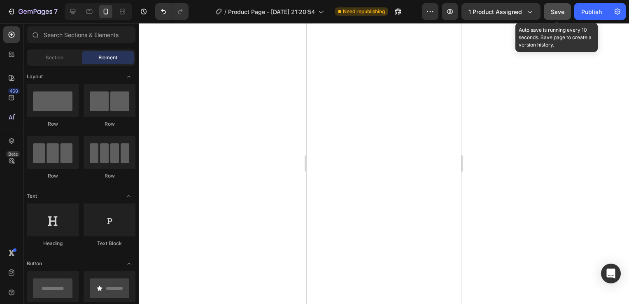
click at [553, 6] on button "Save" at bounding box center [556, 11] width 27 height 16
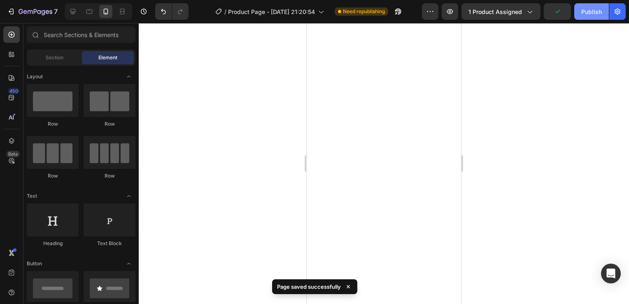
click at [594, 9] on div "Publish" at bounding box center [591, 11] width 21 height 9
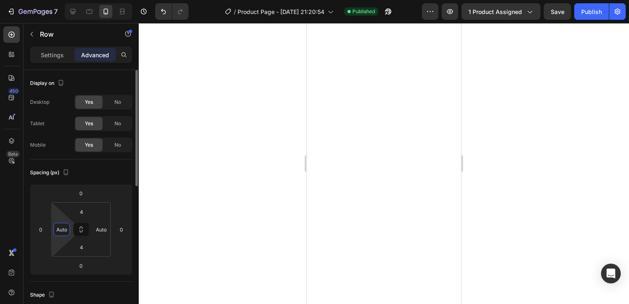
click at [58, 230] on input "Auto" at bounding box center [62, 229] width 12 height 12
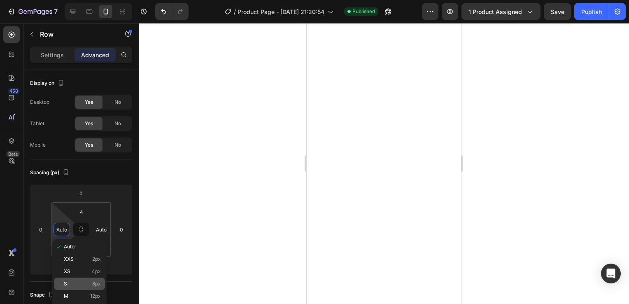
click at [84, 284] on p "S 8px" at bounding box center [82, 284] width 37 height 6
type input "8"
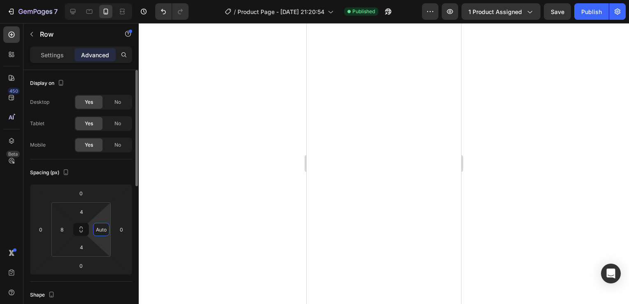
click at [101, 232] on input "Auto" at bounding box center [101, 229] width 12 height 12
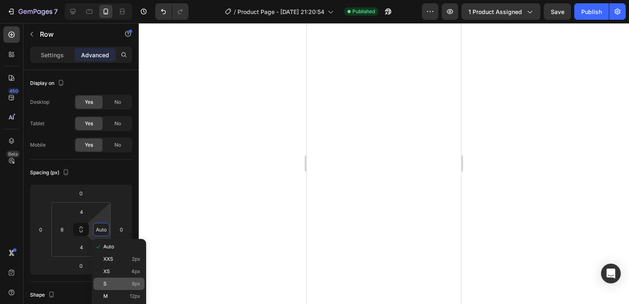
click at [113, 280] on div "S 8px" at bounding box center [118, 283] width 51 height 12
type input "8"
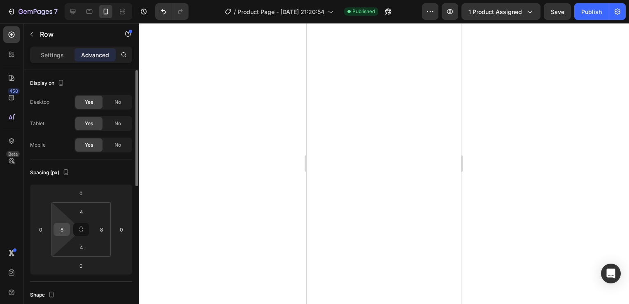
click at [60, 227] on input "8" at bounding box center [62, 229] width 12 height 12
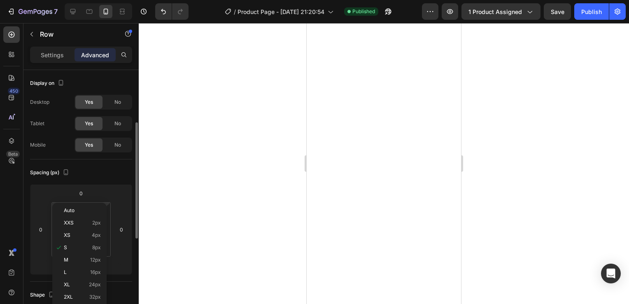
scroll to position [36, 0]
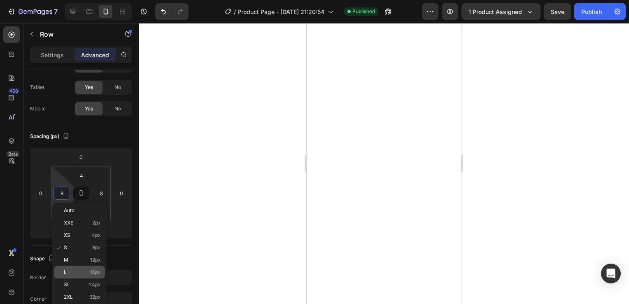
click at [77, 271] on p "L 16px" at bounding box center [82, 272] width 37 height 6
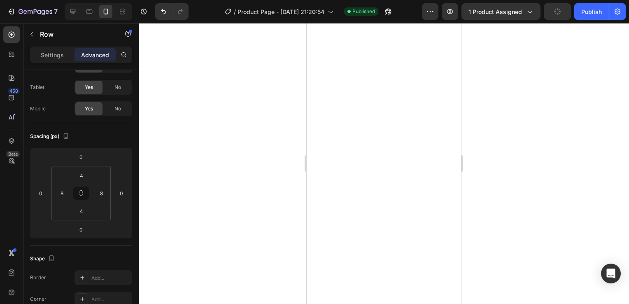
type input "16"
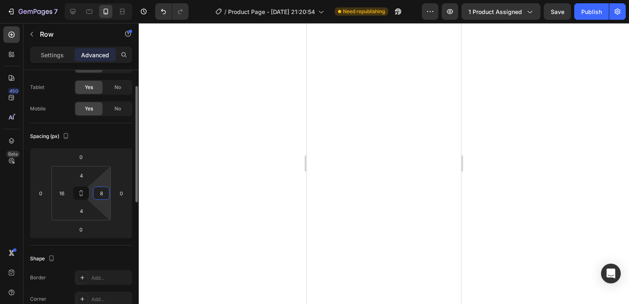
click at [100, 190] on input "8" at bounding box center [101, 193] width 12 height 12
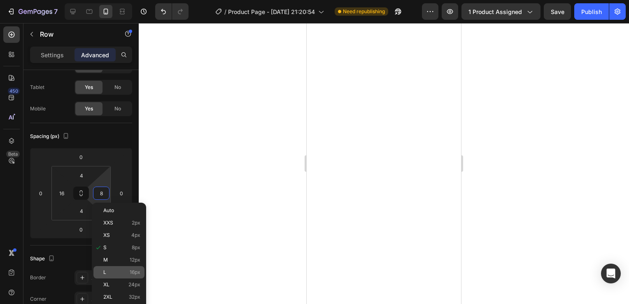
click at [122, 268] on div "L 16px" at bounding box center [118, 272] width 51 height 12
type input "16"
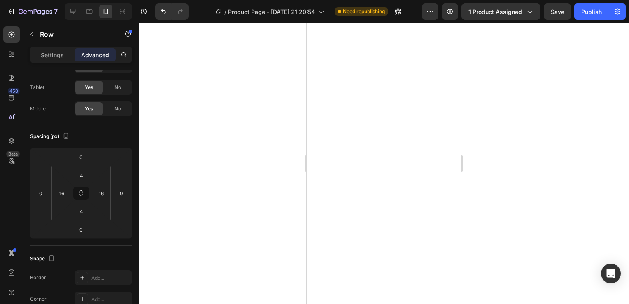
click at [563, 147] on div at bounding box center [384, 163] width 490 height 281
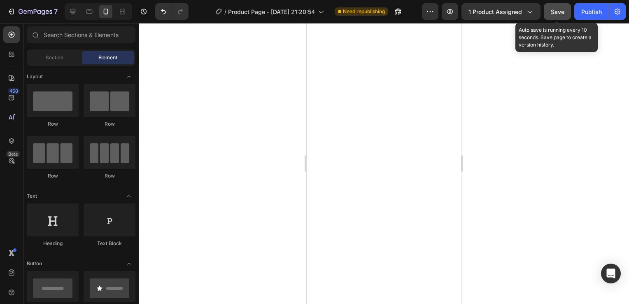
click at [556, 9] on span "Save" at bounding box center [557, 11] width 14 height 7
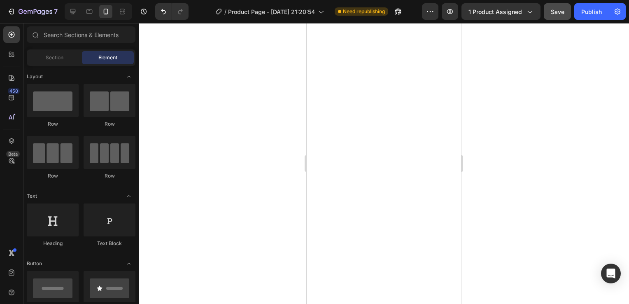
drag, startPoint x: 585, startPoint y: 12, endPoint x: 492, endPoint y: 212, distance: 220.6
click at [492, 212] on div at bounding box center [384, 163] width 490 height 281
click at [582, 11] on div "Publish" at bounding box center [591, 11] width 21 height 9
click at [524, 49] on div at bounding box center [384, 163] width 490 height 281
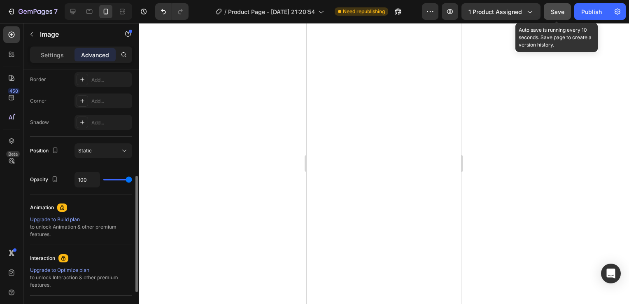
scroll to position [234, 0]
type input "0"
type input "20"
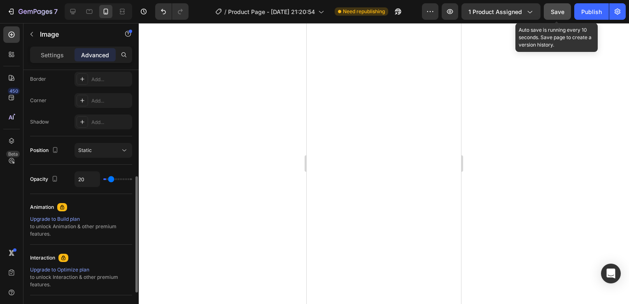
type input "100"
drag, startPoint x: 128, startPoint y: 176, endPoint x: 233, endPoint y: 197, distance: 106.5
click at [132, 180] on input "range" at bounding box center [117, 179] width 29 height 2
click at [46, 177] on div "Opacity" at bounding box center [45, 179] width 30 height 11
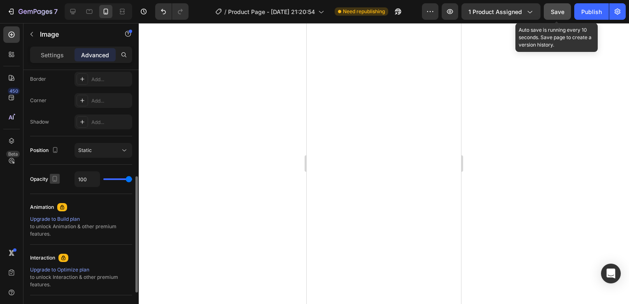
click at [52, 178] on icon "button" at bounding box center [55, 178] width 8 height 8
click at [199, 177] on div at bounding box center [384, 163] width 490 height 281
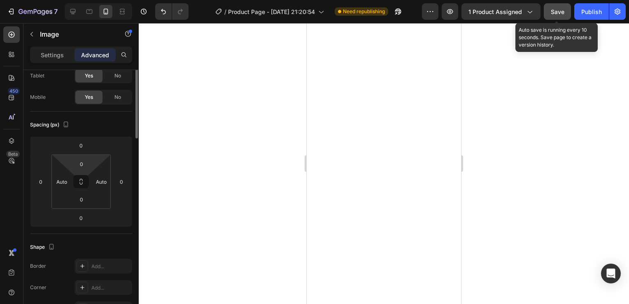
scroll to position [0, 0]
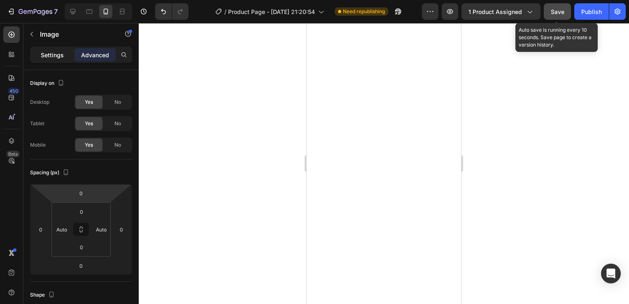
click at [50, 53] on p "Settings" at bounding box center [52, 55] width 23 height 9
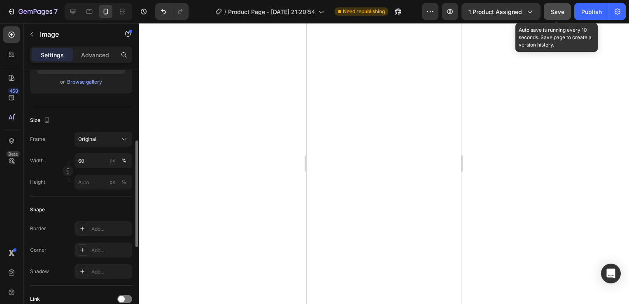
scroll to position [162, 0]
click at [86, 158] on input "60" at bounding box center [103, 157] width 58 height 15
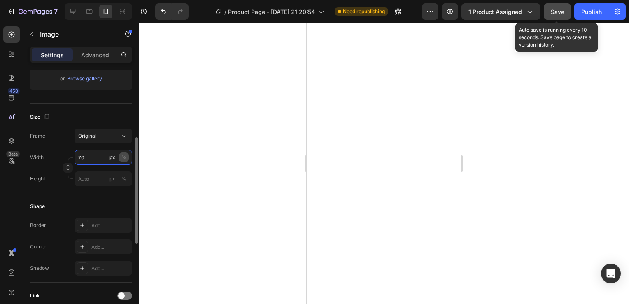
type input "70"
click at [124, 156] on div "%" at bounding box center [123, 156] width 5 height 7
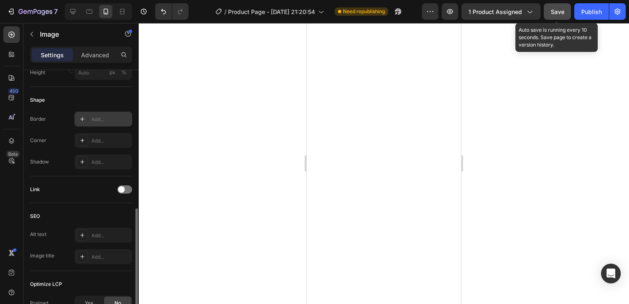
scroll to position [288, 0]
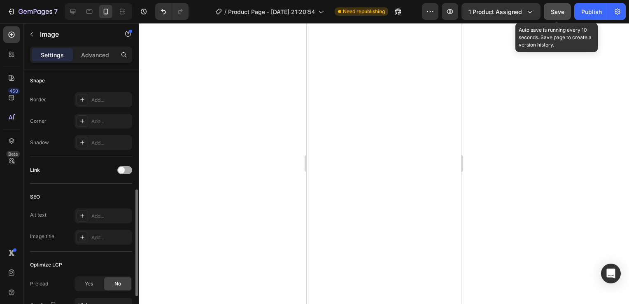
click at [127, 166] on div at bounding box center [124, 170] width 15 height 8
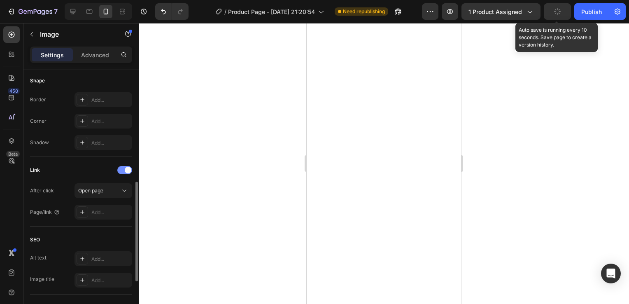
click at [118, 167] on div at bounding box center [124, 170] width 15 height 7
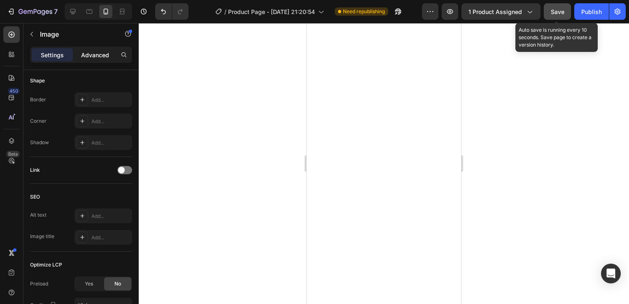
click at [86, 53] on p "Advanced" at bounding box center [95, 55] width 28 height 9
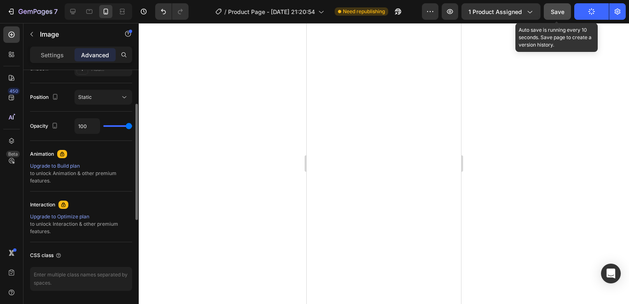
scroll to position [221, 0]
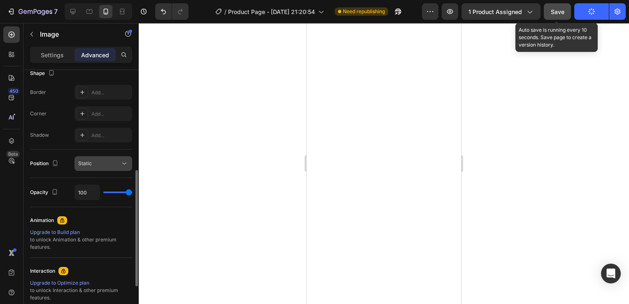
click at [124, 164] on icon at bounding box center [124, 163] width 4 height 2
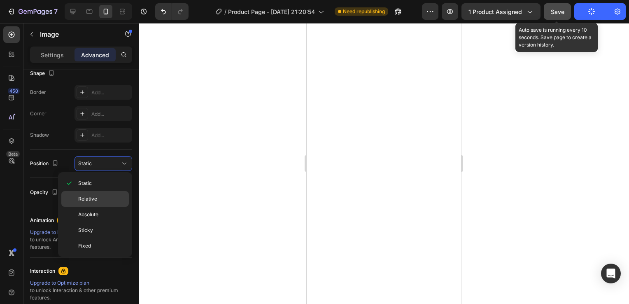
click at [97, 200] on p "Relative" at bounding box center [101, 198] width 47 height 7
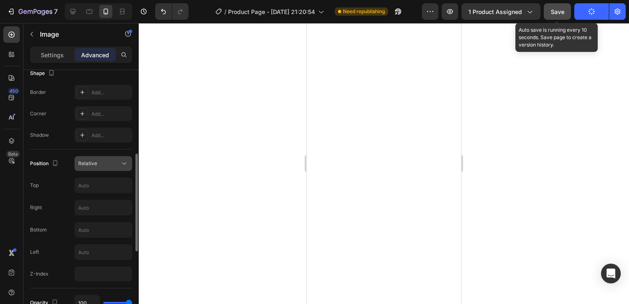
click at [123, 161] on icon at bounding box center [124, 163] width 8 height 8
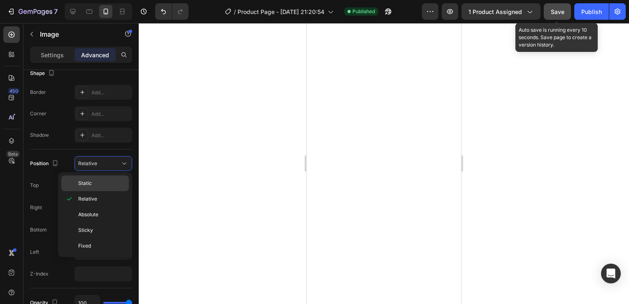
click at [104, 181] on p "Static" at bounding box center [101, 182] width 47 height 7
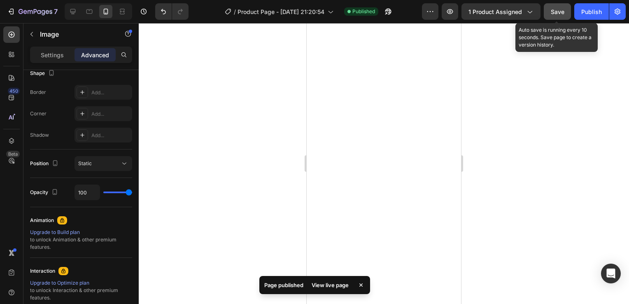
click at [512, 124] on div at bounding box center [384, 163] width 490 height 281
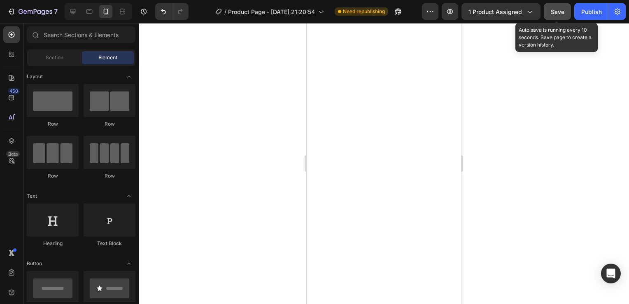
drag, startPoint x: 592, startPoint y: 12, endPoint x: 507, endPoint y: 253, distance: 256.2
click at [507, 253] on div at bounding box center [384, 163] width 490 height 281
click at [582, 8] on div "Publish" at bounding box center [591, 11] width 21 height 9
drag, startPoint x: 593, startPoint y: 12, endPoint x: 239, endPoint y: 150, distance: 379.6
click at [239, 150] on div at bounding box center [384, 163] width 490 height 281
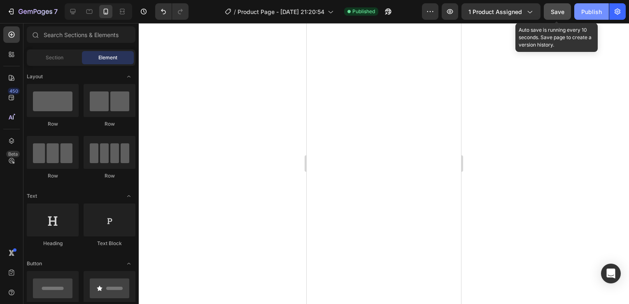
click at [583, 11] on div "Publish" at bounding box center [591, 11] width 21 height 9
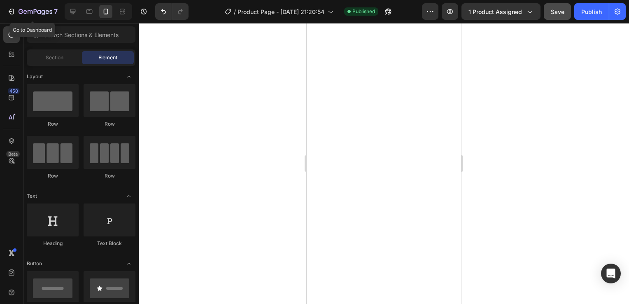
drag, startPoint x: 12, startPoint y: 11, endPoint x: 255, endPoint y: 77, distance: 252.3
click at [255, 77] on div at bounding box center [384, 163] width 490 height 281
click at [10, 9] on icon "button" at bounding box center [12, 12] width 4 height 6
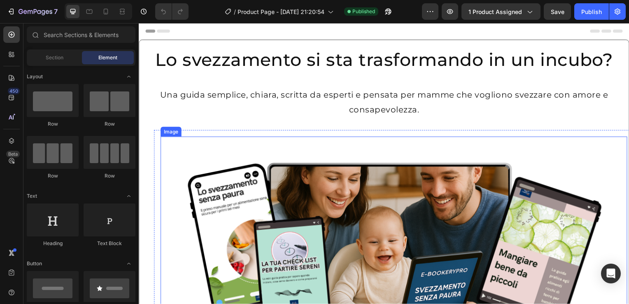
scroll to position [125, 0]
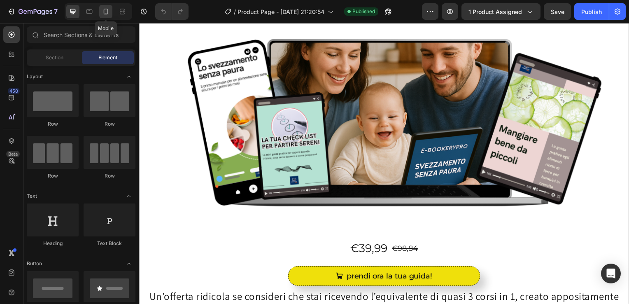
click at [105, 11] on icon at bounding box center [106, 11] width 8 height 8
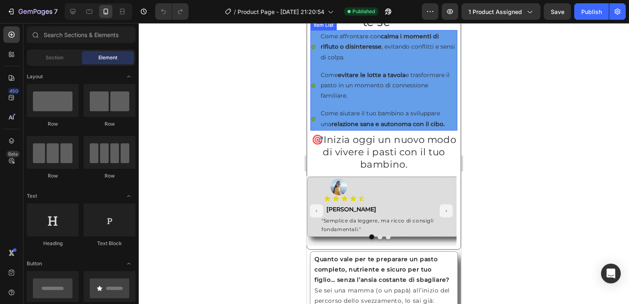
scroll to position [534, 0]
click at [307, 102] on div "Questa guida fa per te se Heading Come affrontare con calma i momenti di rifiut…" at bounding box center [383, 64] width 153 height 135
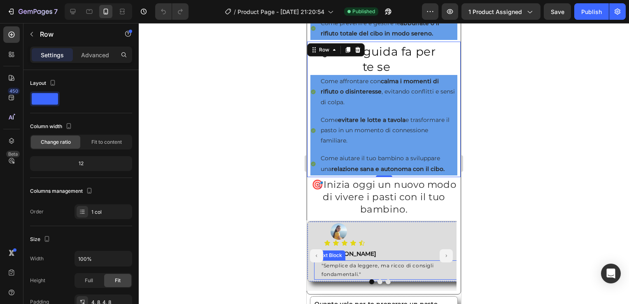
scroll to position [545, 0]
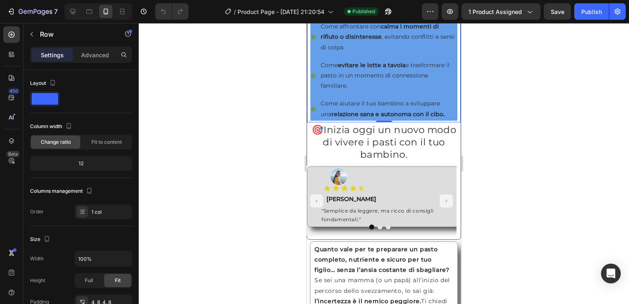
click at [496, 163] on div at bounding box center [384, 163] width 490 height 281
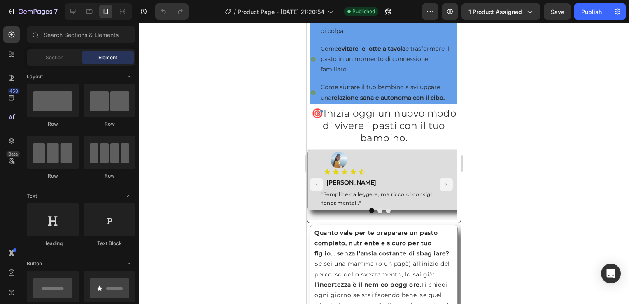
scroll to position [561, 0]
click at [451, 217] on div "Image Icon Icon Icon Icon Icon Icon List Text Block [PERSON_NAME] Text Block "S…" at bounding box center [383, 184] width 153 height 77
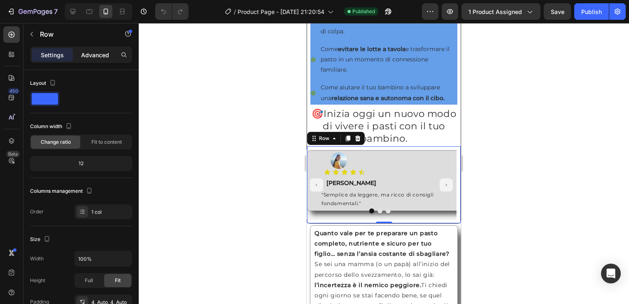
click at [97, 53] on p "Advanced" at bounding box center [95, 55] width 28 height 9
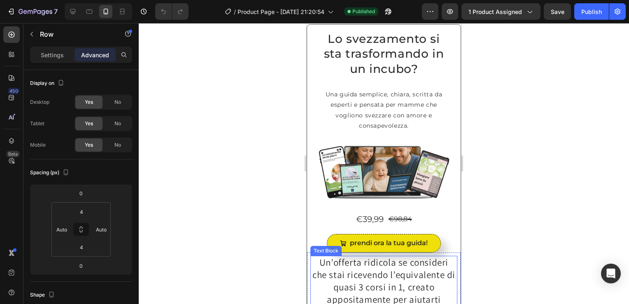
scroll to position [0, 0]
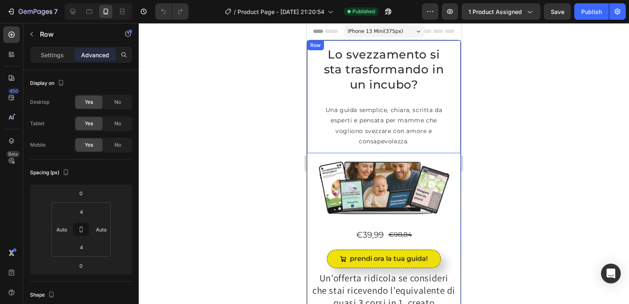
click at [308, 42] on div "Lo svezzamento si sta trasformando in un incubo? Heading Una guida semplice, ch…" at bounding box center [383, 96] width 153 height 113
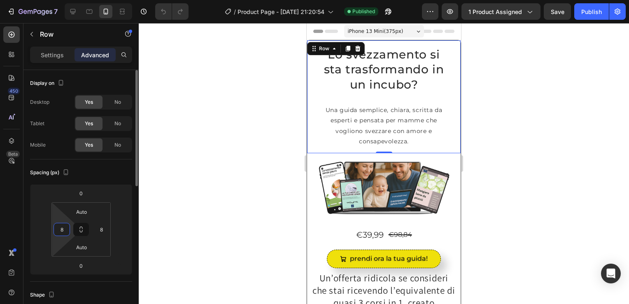
click at [64, 234] on input "8" at bounding box center [62, 229] width 12 height 12
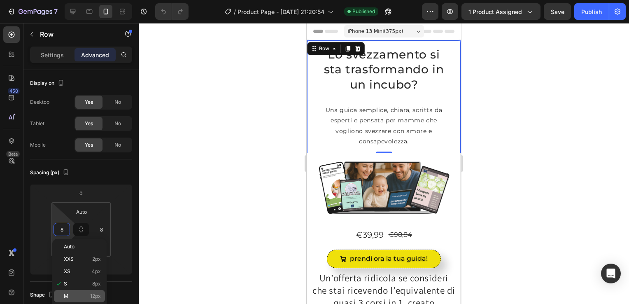
click at [86, 294] on p "M 12px" at bounding box center [82, 296] width 37 height 6
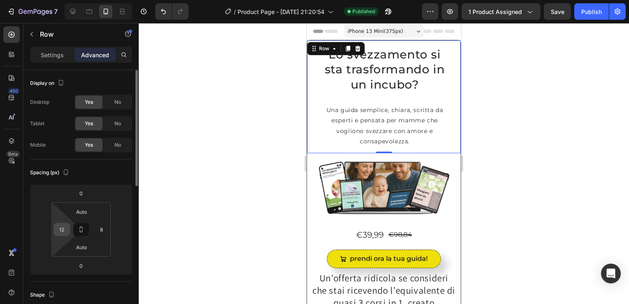
click at [61, 228] on input "12" at bounding box center [62, 229] width 12 height 12
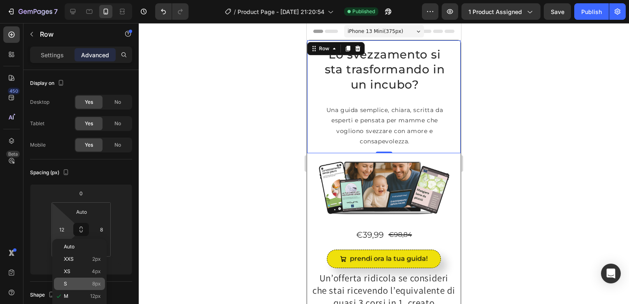
click at [73, 281] on p "S 8px" at bounding box center [82, 284] width 37 height 6
type input "8"
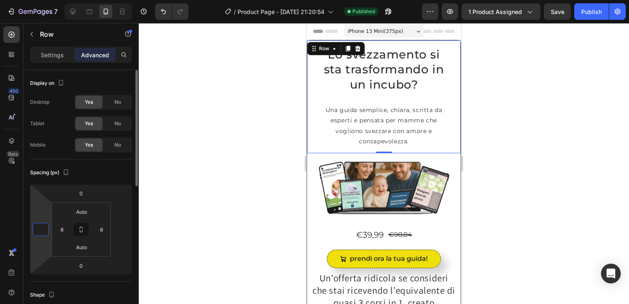
click at [41, 233] on input "number" at bounding box center [41, 229] width 12 height 12
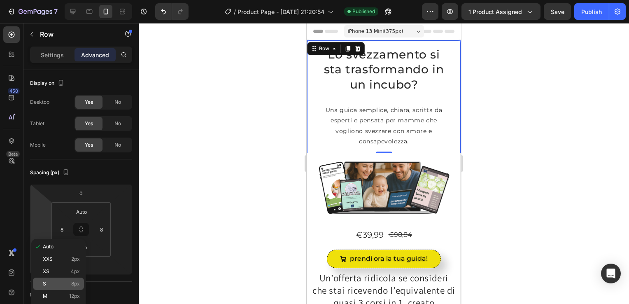
click at [50, 279] on div "S 8px" at bounding box center [58, 283] width 51 height 12
type input "8"
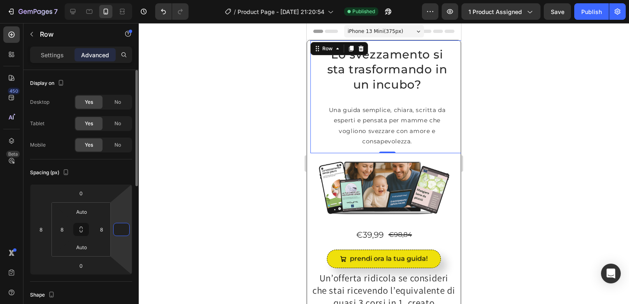
click at [123, 228] on input "number" at bounding box center [121, 229] width 12 height 12
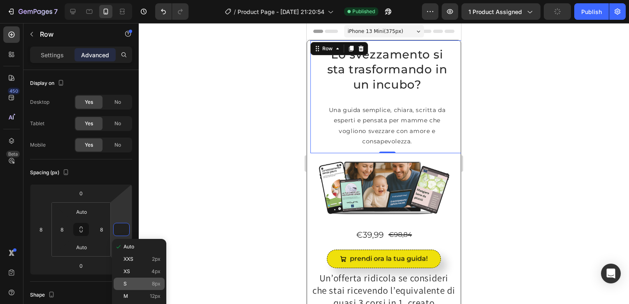
click at [143, 279] on div "S 8px" at bounding box center [139, 283] width 51 height 12
type input "8"
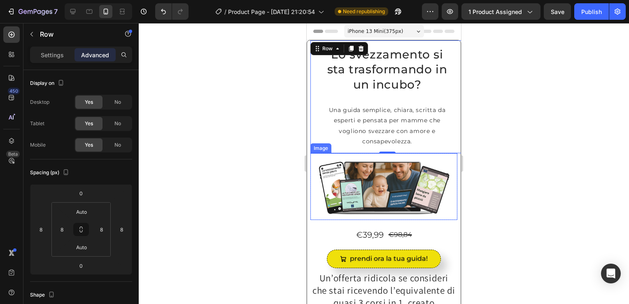
click at [311, 160] on img at bounding box center [383, 186] width 147 height 67
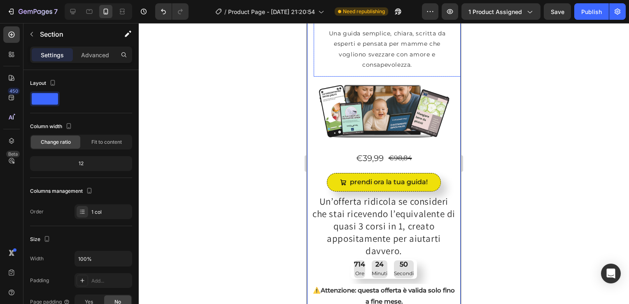
scroll to position [77, 0]
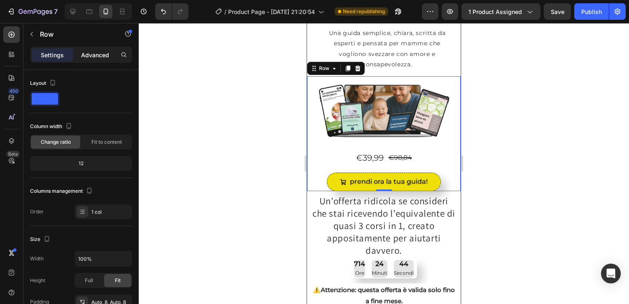
click at [98, 50] on div "Advanced" at bounding box center [94, 54] width 41 height 13
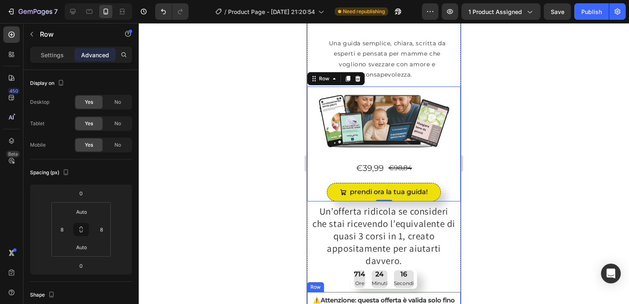
scroll to position [0, 0]
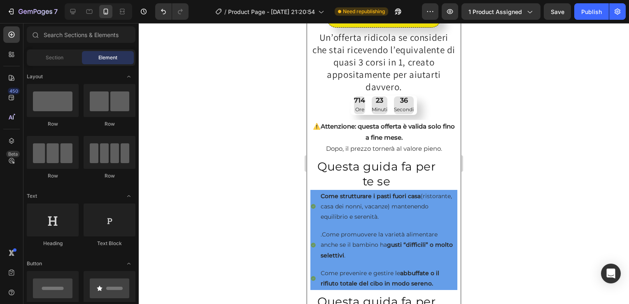
scroll to position [486, 0]
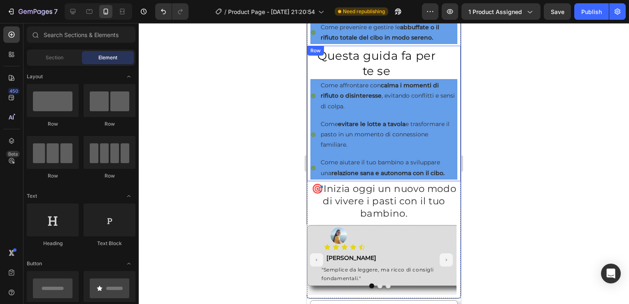
click at [452, 125] on div "Questa guida fa per te se Heading Come affrontare con calma i momenti di rifiut…" at bounding box center [383, 113] width 153 height 135
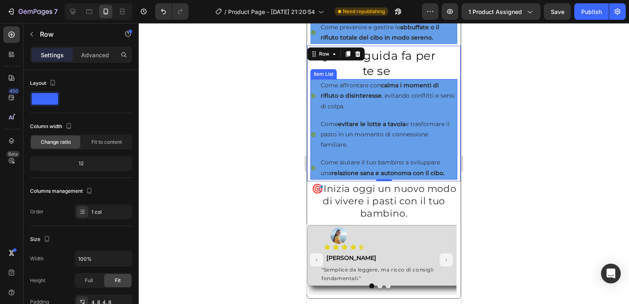
scroll to position [0, 0]
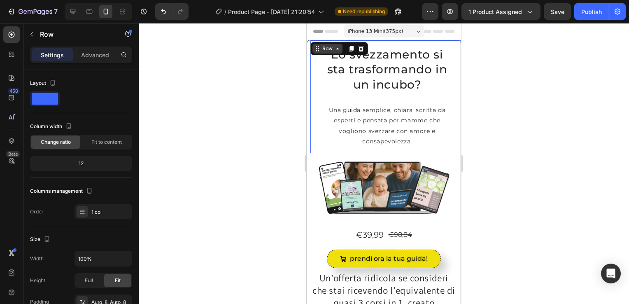
click at [314, 46] on div "Row" at bounding box center [327, 49] width 30 height 10
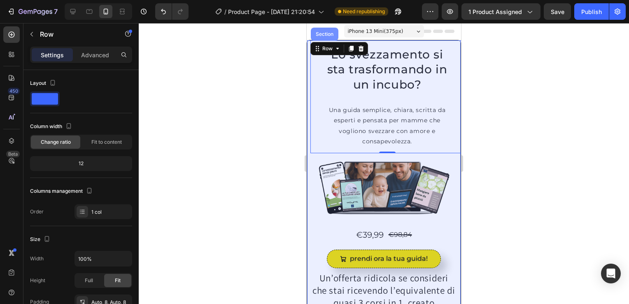
click at [320, 31] on div "Section" at bounding box center [325, 34] width 28 height 13
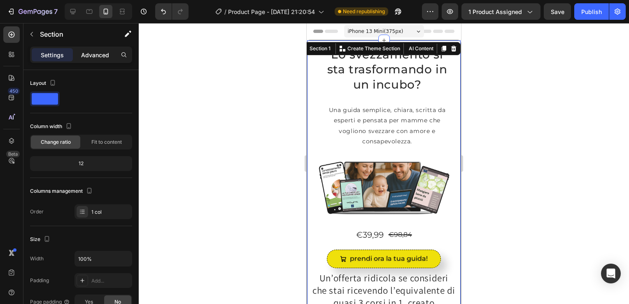
click at [91, 53] on p "Advanced" at bounding box center [95, 55] width 28 height 9
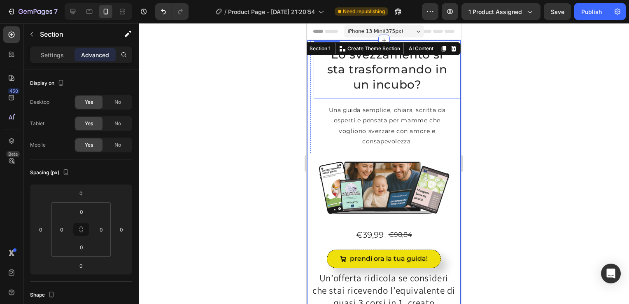
click at [321, 85] on h2 "Lo svezzamento si sta trasformando in un incubo?" at bounding box center [387, 69] width 140 height 58
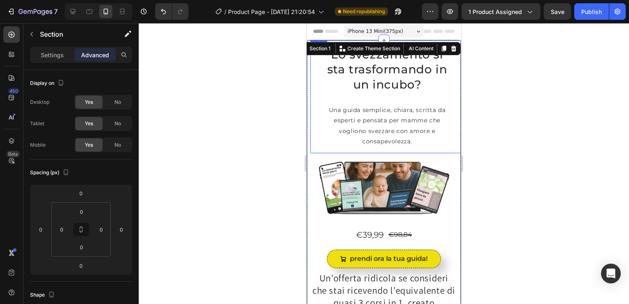
click at [311, 65] on div "Lo svezzamento si sta trasformando in un incubo? Heading Una guida semplice, ch…" at bounding box center [386, 96] width 153 height 113
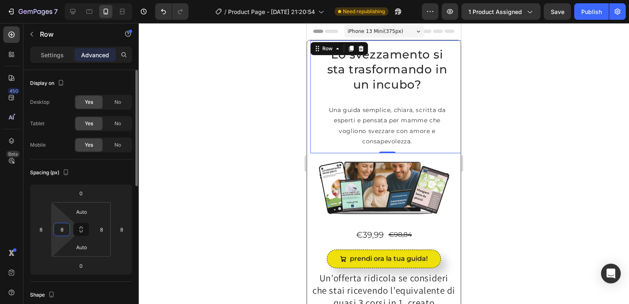
click at [60, 231] on input "8" at bounding box center [62, 229] width 12 height 12
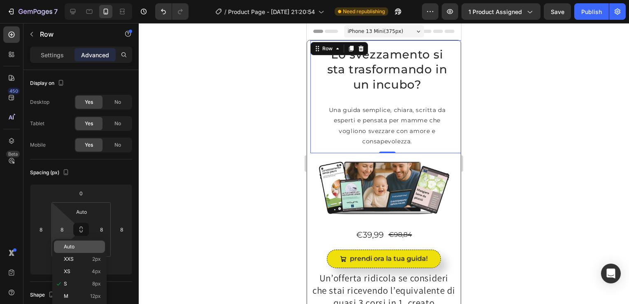
click at [59, 247] on div "Auto" at bounding box center [79, 246] width 51 height 12
type input "Auto"
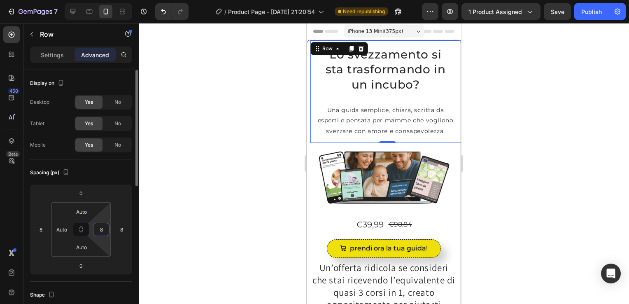
click at [104, 230] on input "8" at bounding box center [101, 229] width 12 height 12
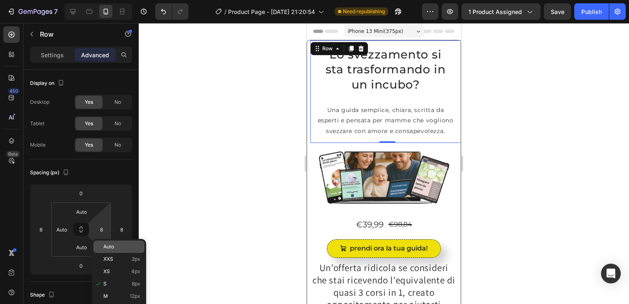
click at [120, 246] on p "Auto" at bounding box center [121, 247] width 37 height 6
type input "Auto"
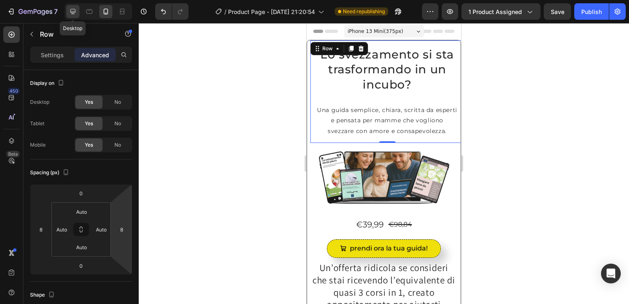
click at [72, 11] on icon at bounding box center [72, 11] width 5 height 5
type input "4"
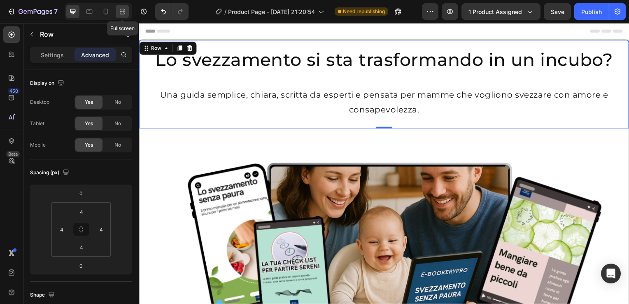
click at [122, 12] on icon at bounding box center [121, 11] width 2 height 2
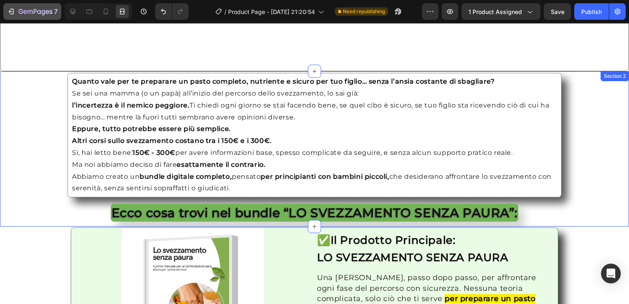
scroll to position [852, 0]
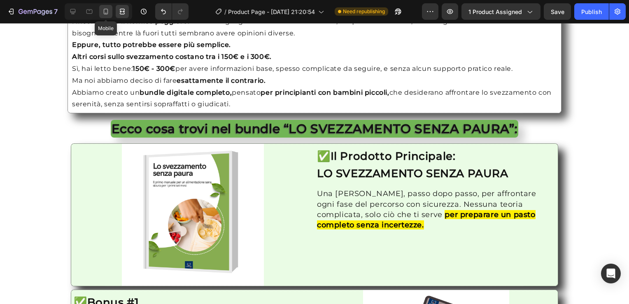
click at [109, 13] on icon at bounding box center [106, 11] width 8 height 8
type input "8"
type input "Auto"
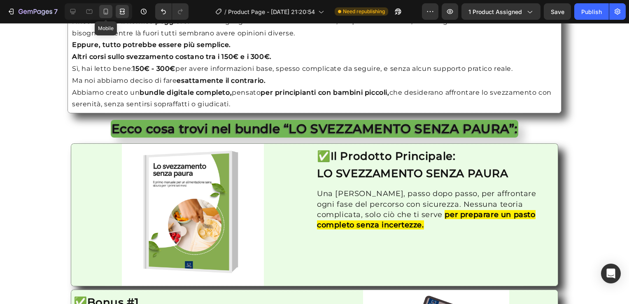
type input "Auto"
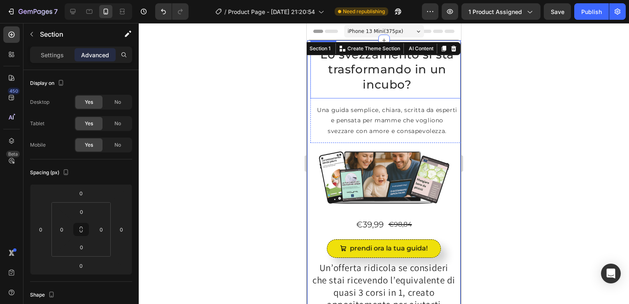
click at [310, 75] on div "Lo svezzamento si sta trasformando in un incubo? Heading" at bounding box center [386, 69] width 153 height 58
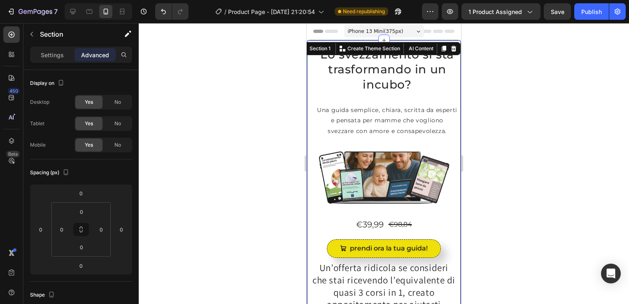
click at [327, 50] on div "Section 1" at bounding box center [316, 49] width 34 height 10
click at [325, 50] on div "Section 1" at bounding box center [320, 48] width 24 height 7
click at [324, 85] on h2 "Lo svezzamento si sta trasformando in un incubo?" at bounding box center [386, 69] width 147 height 58
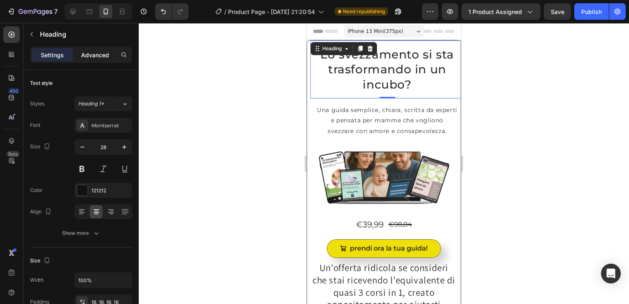
click at [97, 52] on p "Advanced" at bounding box center [95, 55] width 28 height 9
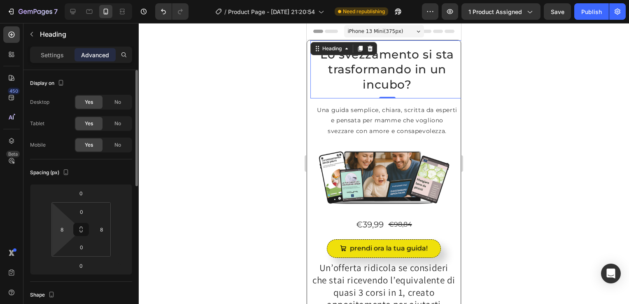
click at [71, 0] on html "7 / Product Page - [DATE] 21:20:54 Need republishing Preview 1 product assigned…" at bounding box center [314, 0] width 629 height 0
click at [58, 232] on input "8" at bounding box center [62, 229] width 12 height 12
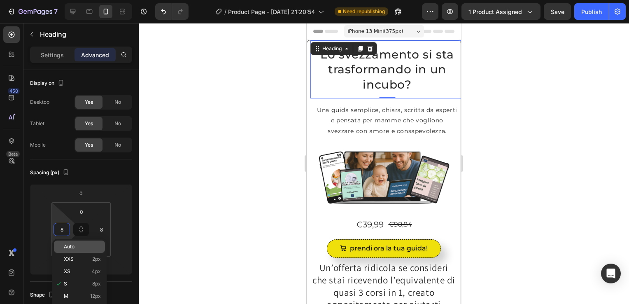
click at [64, 248] on span "Auto" at bounding box center [69, 247] width 11 height 6
type input "Auto"
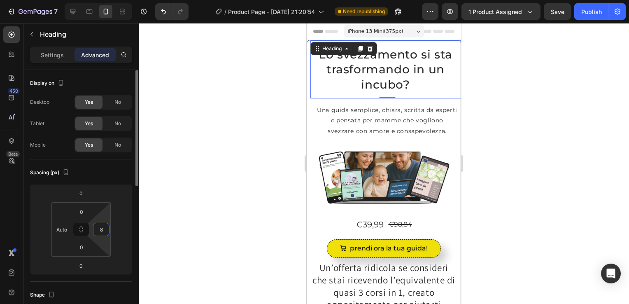
click at [102, 230] on input "8" at bounding box center [101, 229] width 12 height 12
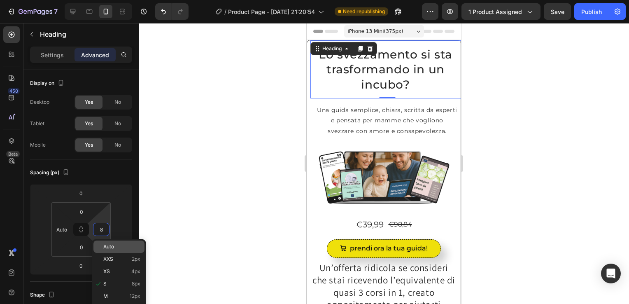
click at [113, 248] on span "Auto" at bounding box center [108, 247] width 11 height 6
type input "Auto"
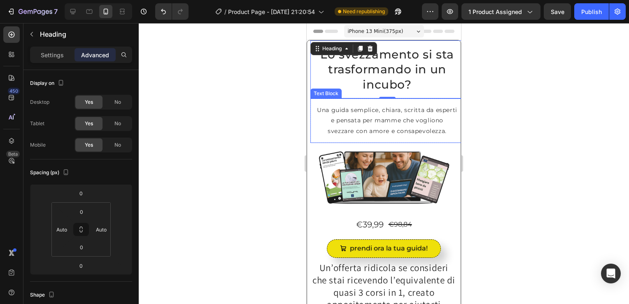
click at [313, 111] on div "Una guida semplice, chiara, scritta da esperti e pensata per mamme che vogliono…" at bounding box center [386, 120] width 153 height 44
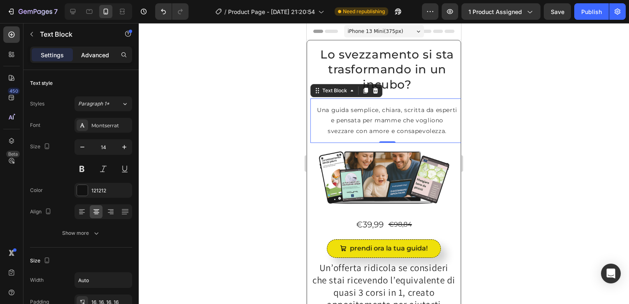
click at [95, 48] on div "Advanced" at bounding box center [94, 54] width 41 height 13
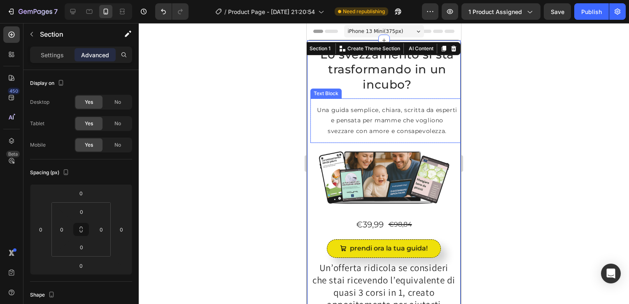
click at [313, 121] on div "Una guida semplice, chiara, scritta da esperti e pensata per mamme che vogliono…" at bounding box center [386, 120] width 153 height 44
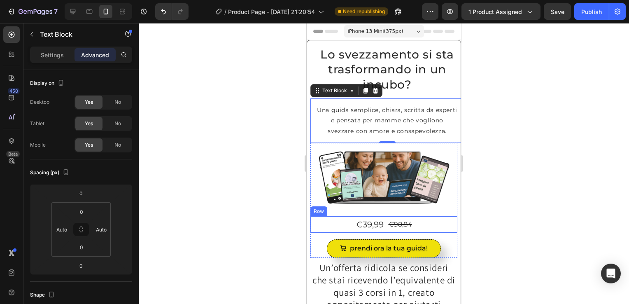
click at [317, 232] on div "€39,99 Product Price Product Price €98,84 Product Price Product Price Row" at bounding box center [383, 224] width 147 height 16
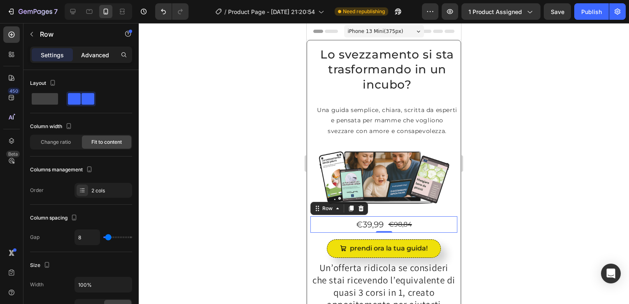
click at [97, 51] on p "Advanced" at bounding box center [95, 55] width 28 height 9
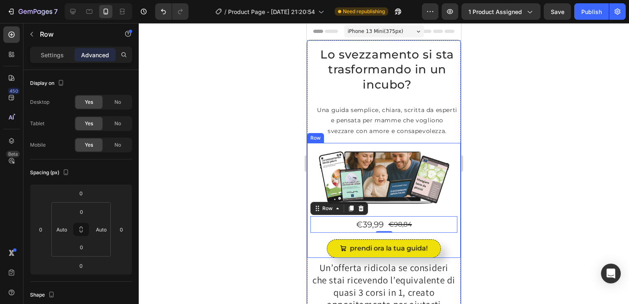
click at [308, 240] on div "Image Row €39,99 Product Price Product Price €98,84 Product Price Product Price…" at bounding box center [383, 200] width 153 height 115
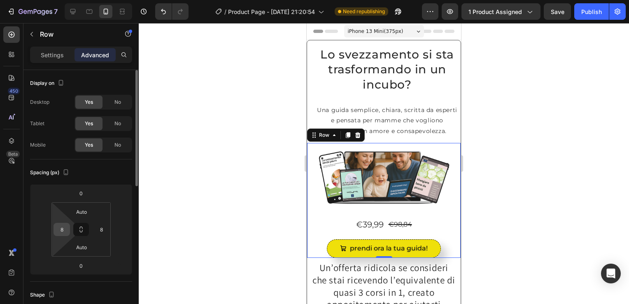
click at [59, 232] on input "8" at bounding box center [62, 229] width 12 height 12
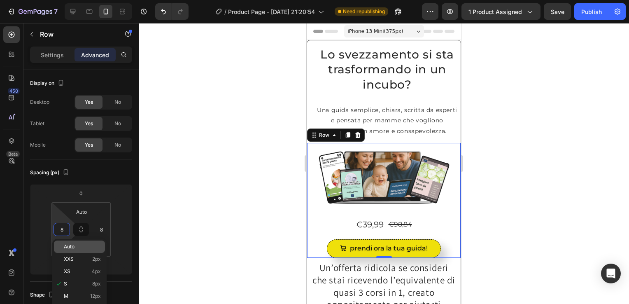
click at [69, 245] on span "Auto" at bounding box center [69, 247] width 11 height 6
type input "Auto"
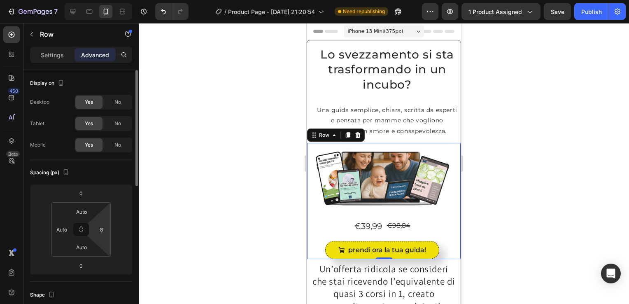
click at [92, 0] on html "7 / Product Page - [DATE] 21:20:54 Need republishing Preview 1 product assigned…" at bounding box center [314, 0] width 629 height 0
click at [104, 230] on input "8" at bounding box center [101, 229] width 12 height 12
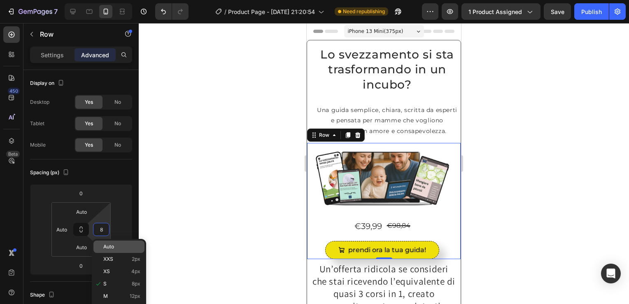
click at [117, 246] on p "Auto" at bounding box center [121, 247] width 37 height 6
type input "Auto"
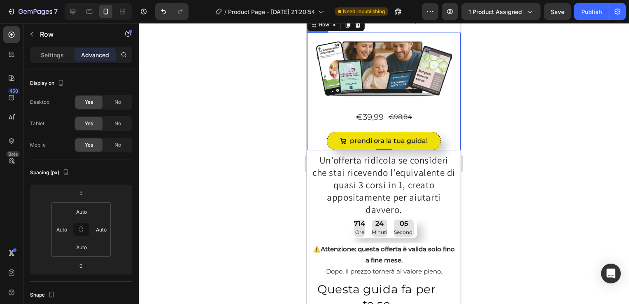
scroll to position [149, 0]
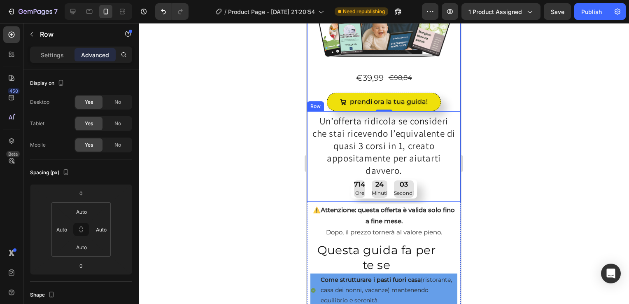
click at [311, 126] on p "Un’offerta ridicola se consideri che stai ricevendo l’equivalente di quasi 3 co…" at bounding box center [383, 146] width 145 height 62
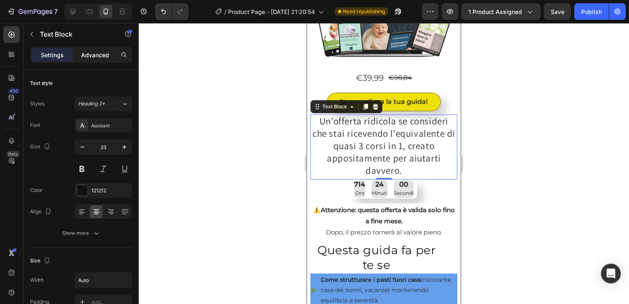
click at [105, 51] on p "Advanced" at bounding box center [95, 55] width 28 height 9
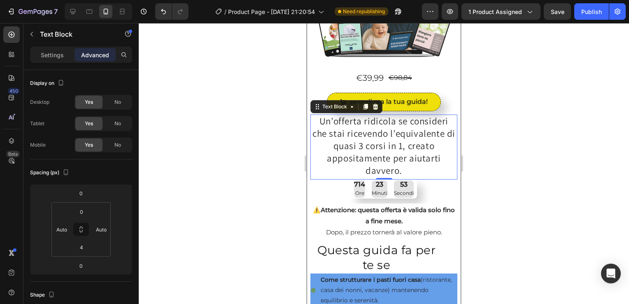
click at [319, 137] on p "Un’offerta ridicola se consideri che stai ricevendo l’equivalente di quasi 3 co…" at bounding box center [383, 146] width 145 height 62
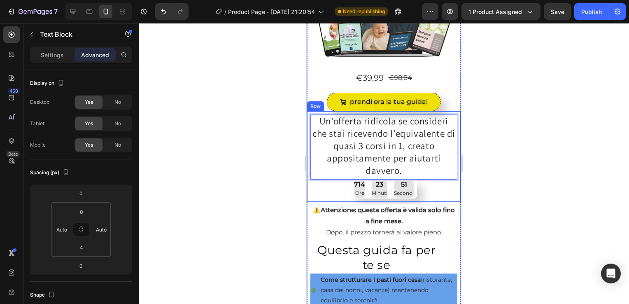
click at [308, 130] on div "Un’offerta ridicola se consideri che stai ricevendo l’equivalente di quasi 3 co…" at bounding box center [383, 156] width 153 height 90
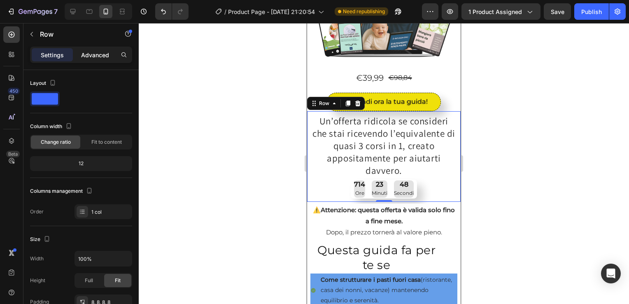
click at [96, 57] on p "Advanced" at bounding box center [95, 55] width 28 height 9
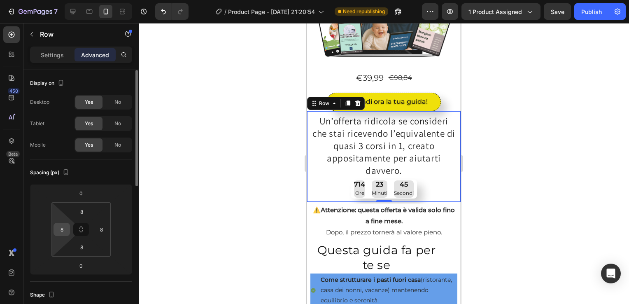
click at [61, 233] on input "8" at bounding box center [62, 229] width 12 height 12
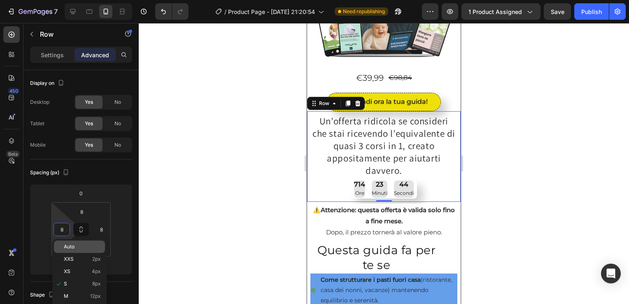
click at [78, 250] on div "Auto" at bounding box center [79, 246] width 51 height 12
type input "Auto"
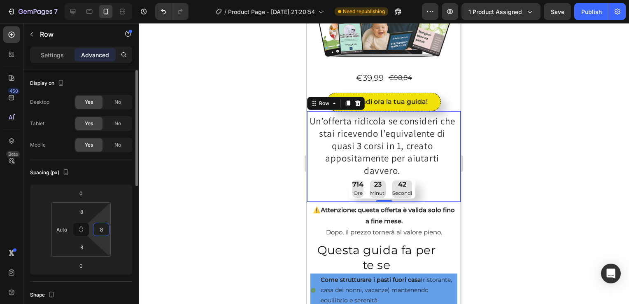
click at [104, 231] on input "8" at bounding box center [101, 229] width 12 height 12
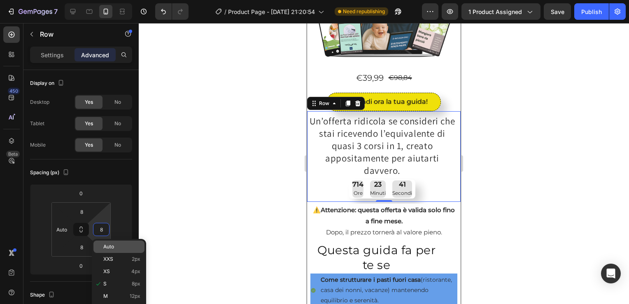
click at [112, 246] on span "Auto" at bounding box center [108, 247] width 11 height 6
type input "Auto"
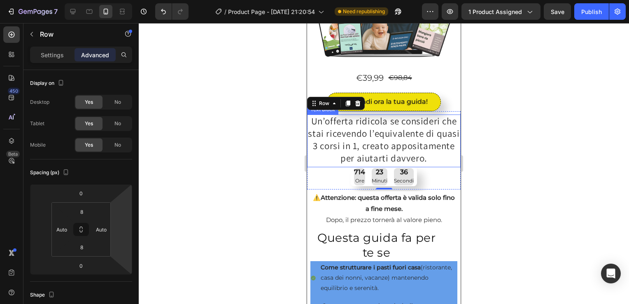
click at [313, 151] on p "Un’offerta ridicola se consideri che stai ricevendo l’equivalente di quasi 3 co…" at bounding box center [384, 139] width 152 height 49
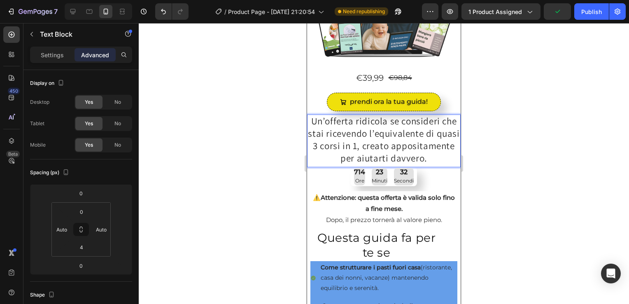
click at [322, 149] on p "Un’offerta ridicola se consideri che stai ricevendo l’equivalente di quasi 3 co…" at bounding box center [384, 139] width 152 height 49
click at [64, 232] on input "Auto" at bounding box center [62, 229] width 12 height 12
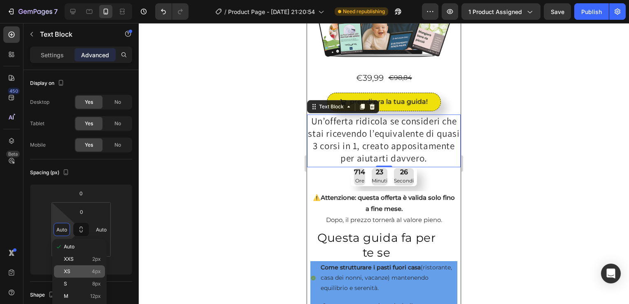
click at [77, 267] on div "XS 4px" at bounding box center [79, 271] width 51 height 12
type input "4"
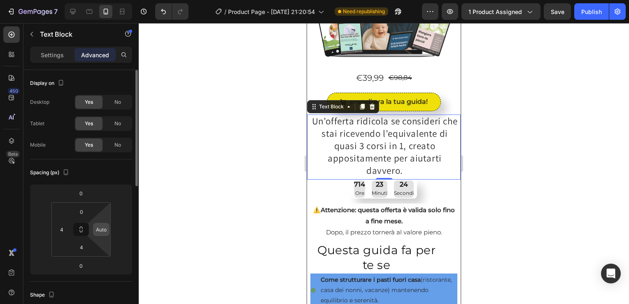
click at [98, 223] on input "Auto" at bounding box center [101, 229] width 12 height 12
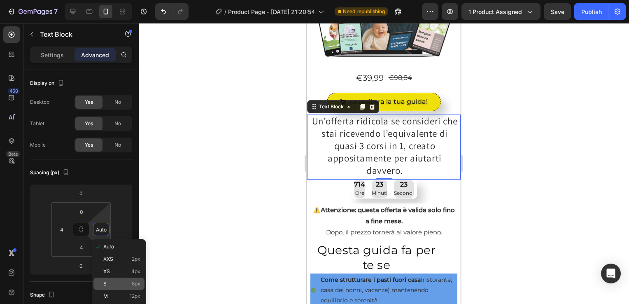
click at [121, 281] on p "S 8px" at bounding box center [121, 284] width 37 height 6
type input "8"
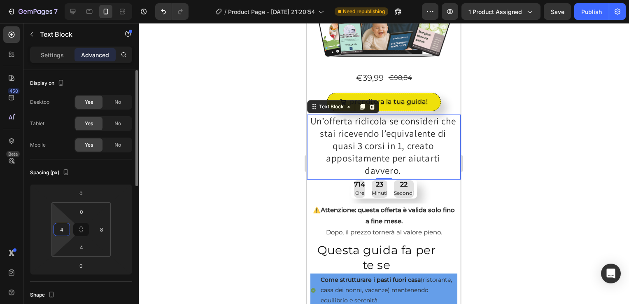
click at [60, 231] on input "4" at bounding box center [62, 229] width 12 height 12
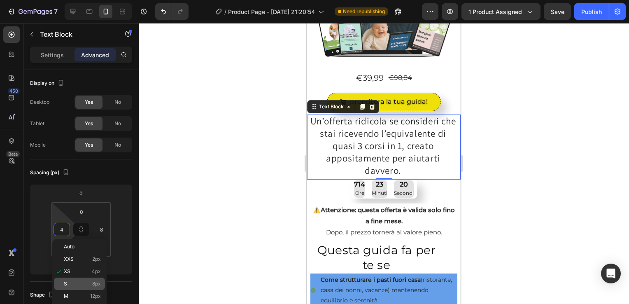
click at [82, 282] on p "S 8px" at bounding box center [82, 284] width 37 height 6
type input "8"
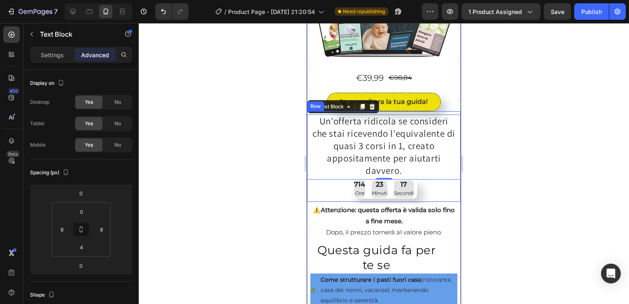
click at [315, 198] on div "Un’offerta ridicola se consideri che stai ricevendo l’equivalente di quasi 3 co…" at bounding box center [383, 156] width 153 height 84
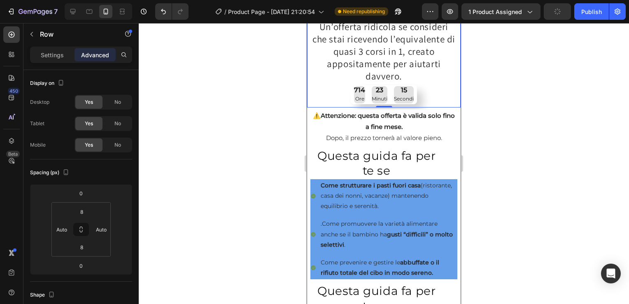
scroll to position [247, 0]
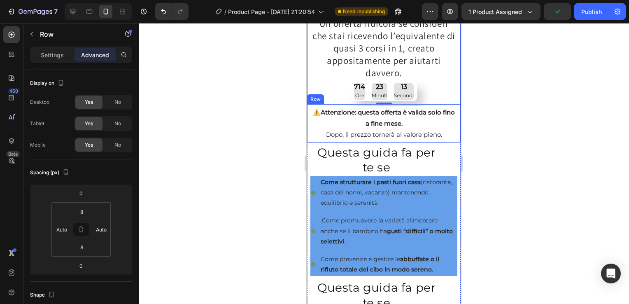
click at [308, 121] on div "⚠️ Attenzione: questa offerta è valida solo fino a fine mese. Dopo, il prezzo t…" at bounding box center [383, 123] width 153 height 38
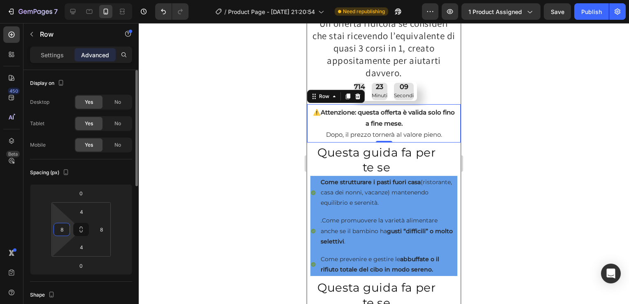
click at [58, 229] on input "8" at bounding box center [62, 229] width 12 height 12
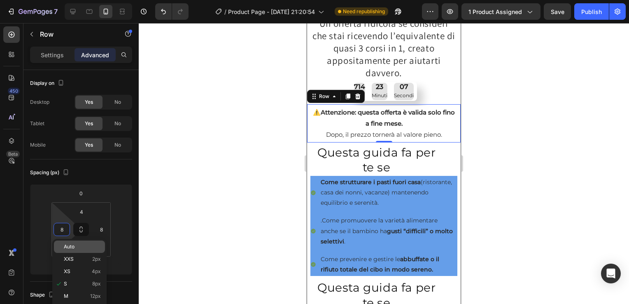
click at [75, 245] on p "Auto" at bounding box center [82, 247] width 37 height 6
type input "Auto"
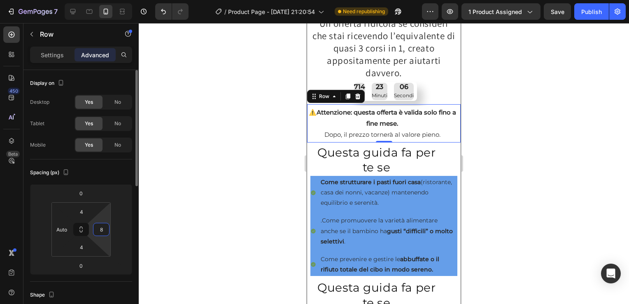
click at [102, 228] on input "8" at bounding box center [101, 229] width 12 height 12
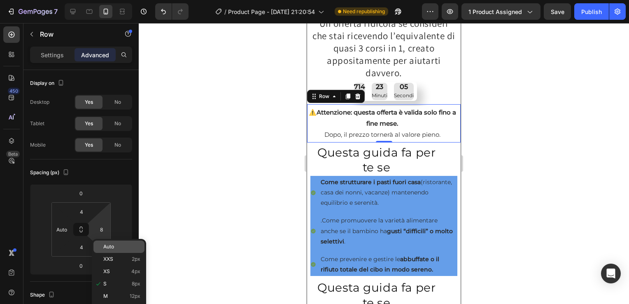
click at [118, 247] on p "Auto" at bounding box center [121, 247] width 37 height 6
type input "Auto"
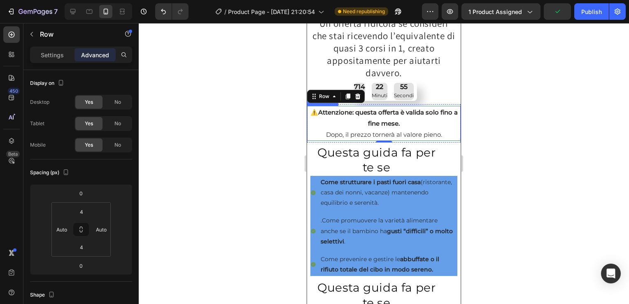
click at [318, 131] on p "⚠️ Attenzione: questa offerta è valida solo fino a fine mese. Dopo, il prezzo t…" at bounding box center [384, 123] width 152 height 33
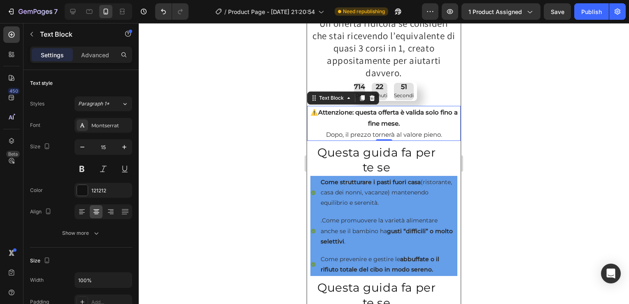
click at [312, 128] on p "⚠️ Attenzione: questa offerta è valida solo fino a fine mese. Dopo, il prezzo t…" at bounding box center [384, 123] width 152 height 33
click at [93, 55] on p "Advanced" at bounding box center [95, 55] width 28 height 9
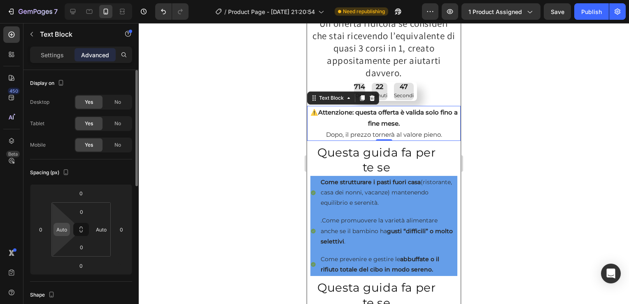
click at [67, 227] on input "Auto" at bounding box center [62, 229] width 12 height 12
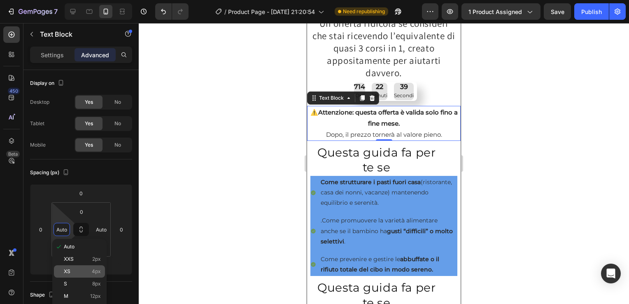
click at [73, 274] on p "XS 4px" at bounding box center [82, 271] width 37 height 6
type input "4"
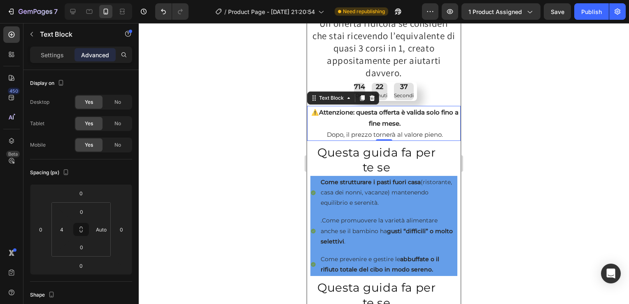
click at [232, 183] on div at bounding box center [384, 163] width 490 height 281
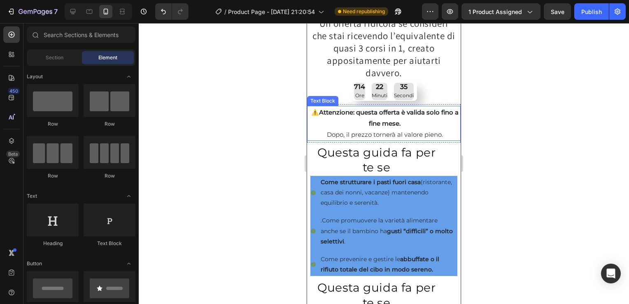
click at [352, 125] on p "⚠️ Attenzione: questa offerta è valida solo fino a fine mese. Dopo, il prezzo t…" at bounding box center [384, 123] width 150 height 33
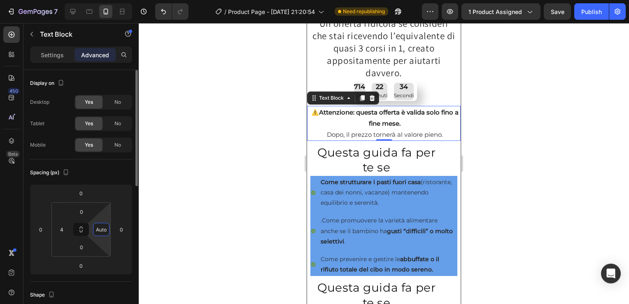
click at [105, 229] on input "Auto" at bounding box center [101, 229] width 12 height 12
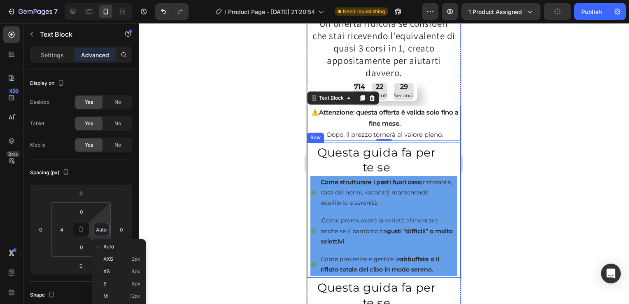
click at [307, 159] on div "Questa guida fa per te se Heading Come strutturare i pasti fuori casa (ristoran…" at bounding box center [383, 209] width 153 height 135
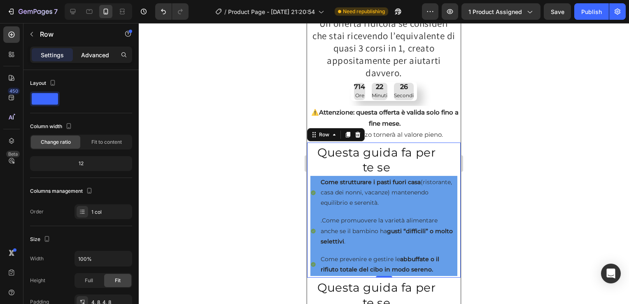
click at [95, 53] on p "Advanced" at bounding box center [95, 55] width 28 height 9
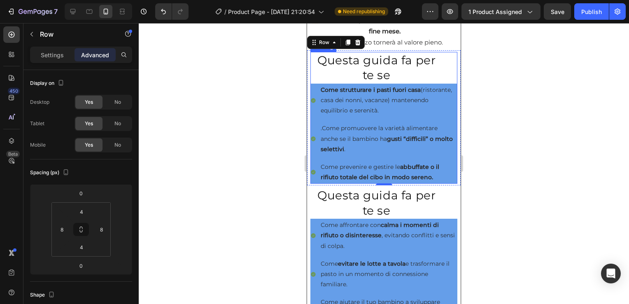
scroll to position [347, 0]
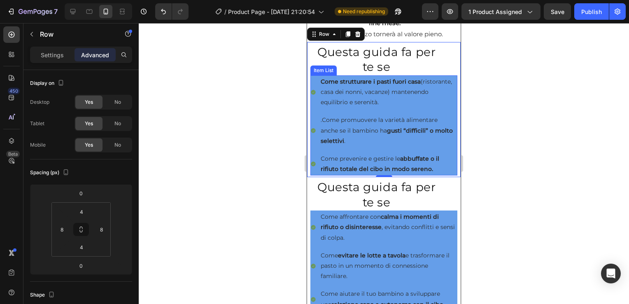
click at [314, 94] on icon at bounding box center [313, 92] width 5 height 5
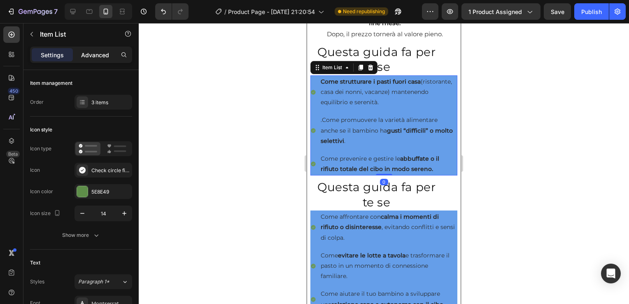
click at [95, 53] on p "Advanced" at bounding box center [95, 55] width 28 height 9
type input "90%"
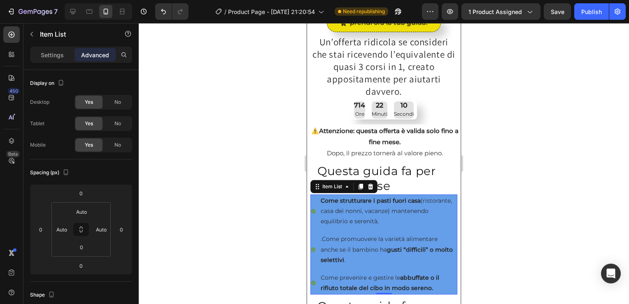
scroll to position [226, 0]
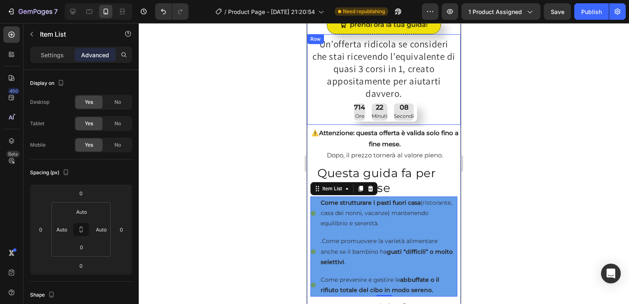
click at [310, 121] on div "Un’offerta ridicola se consideri che stai ricevendo l’equivalente di quasi 3 co…" at bounding box center [383, 79] width 153 height 84
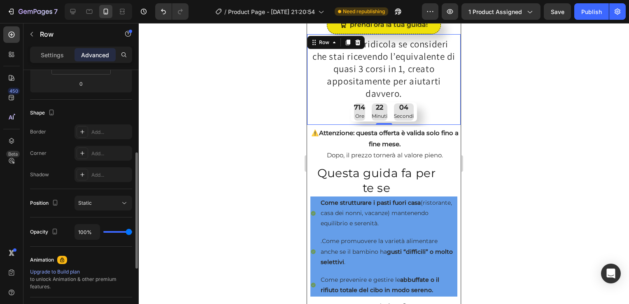
scroll to position [181, 0]
click at [51, 51] on p "Settings" at bounding box center [52, 55] width 23 height 9
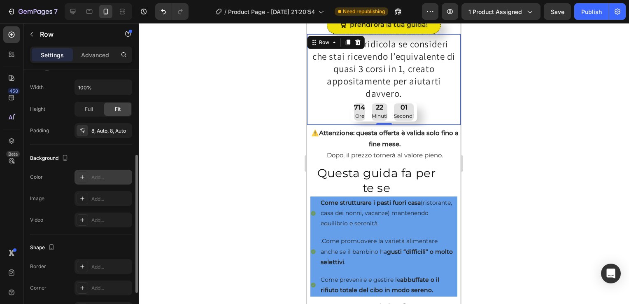
scroll to position [166, 0]
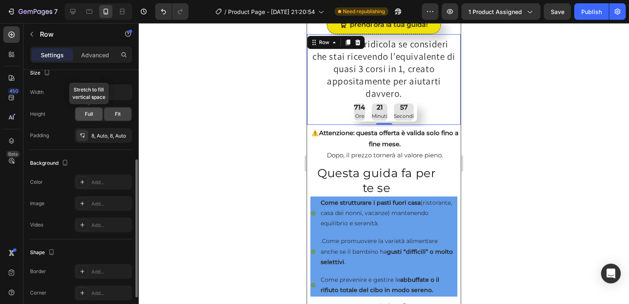
click at [87, 112] on span "Full" at bounding box center [89, 113] width 8 height 7
click at [116, 108] on div "Fit" at bounding box center [117, 113] width 27 height 13
click at [122, 89] on icon "button" at bounding box center [124, 92] width 8 height 8
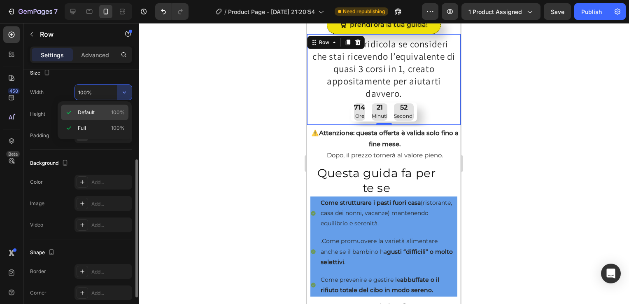
click at [104, 110] on p "Default 100%" at bounding box center [101, 112] width 47 height 7
click at [107, 93] on input "100%" at bounding box center [103, 92] width 57 height 15
click at [120, 94] on button "button" at bounding box center [124, 92] width 15 height 15
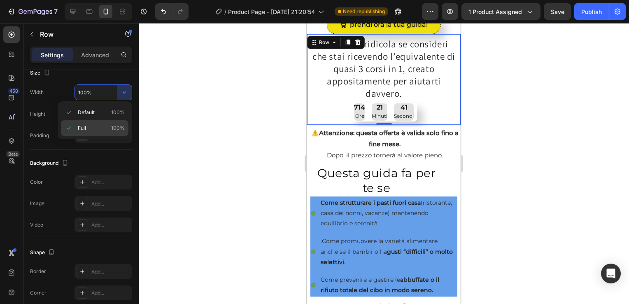
click at [68, 125] on icon at bounding box center [69, 128] width 8 height 8
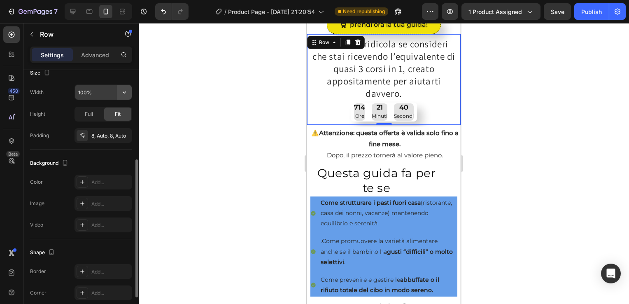
click at [118, 92] on button "button" at bounding box center [124, 92] width 15 height 15
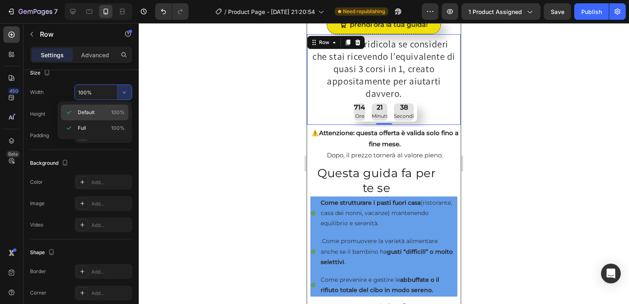
click at [119, 113] on span "100%" at bounding box center [118, 112] width 14 height 7
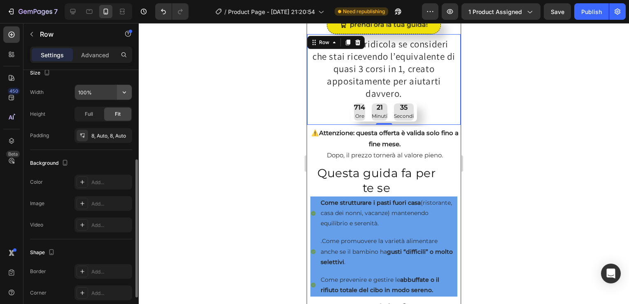
click at [121, 90] on icon "button" at bounding box center [124, 92] width 8 height 8
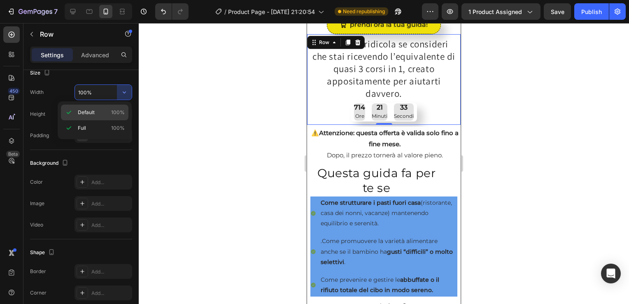
click at [92, 113] on span "Default" at bounding box center [86, 112] width 17 height 7
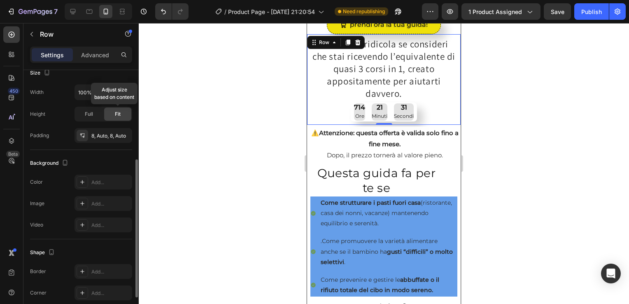
click at [113, 116] on div "Fit" at bounding box center [117, 113] width 27 height 13
click at [119, 109] on div "Fit" at bounding box center [117, 113] width 27 height 13
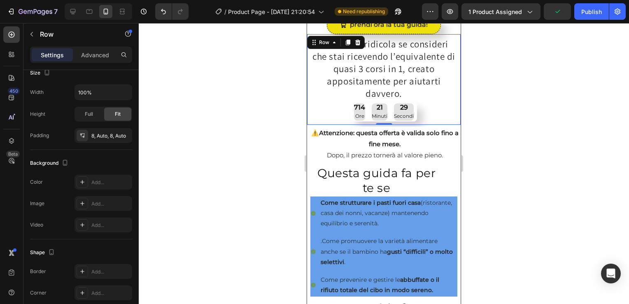
click at [178, 128] on div at bounding box center [384, 163] width 490 height 281
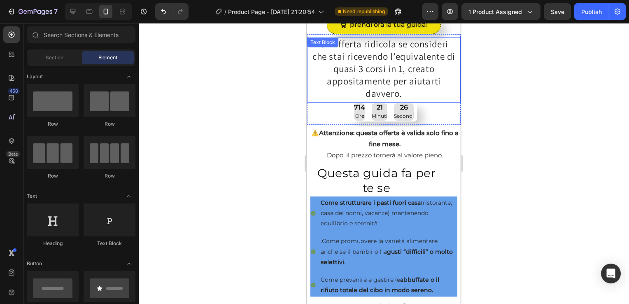
click at [335, 95] on p "Un’offerta ridicola se consideri che stai ricevendo l’equivalente di quasi 3 co…" at bounding box center [383, 69] width 145 height 62
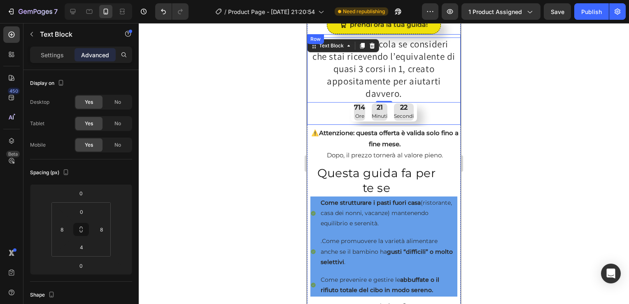
click at [331, 121] on div "Un’offerta ridicola se consideri che stai ricevendo l’equivalente di quasi 3 co…" at bounding box center [383, 79] width 153 height 84
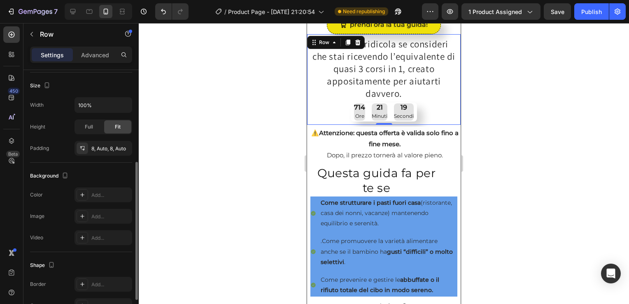
scroll to position [162, 0]
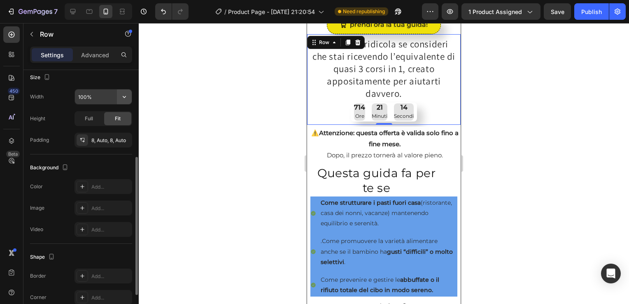
click at [123, 98] on icon "button" at bounding box center [124, 97] width 8 height 8
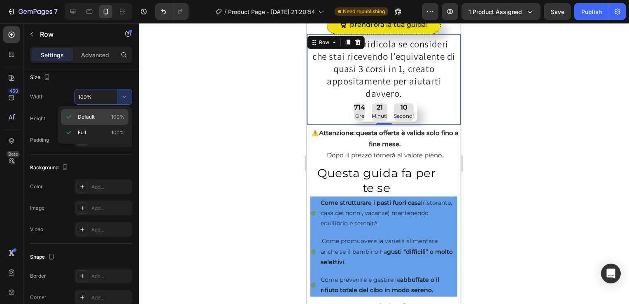
click at [68, 114] on icon at bounding box center [69, 117] width 8 height 8
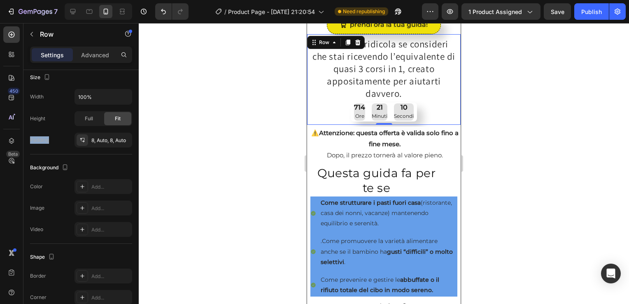
click at [68, 114] on div "Height Full Fit" at bounding box center [81, 118] width 102 height 15
click at [118, 96] on div "100%" at bounding box center [103, 96] width 57 height 15
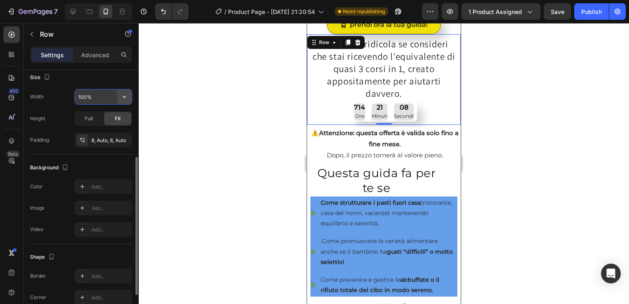
click at [118, 96] on button "button" at bounding box center [124, 96] width 15 height 15
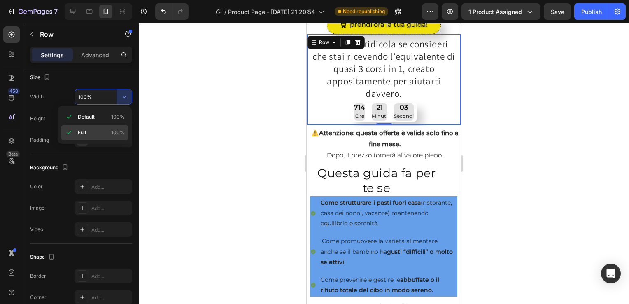
click at [67, 130] on icon at bounding box center [69, 132] width 8 height 8
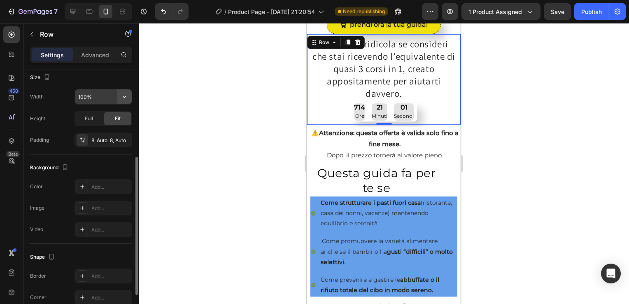
click at [123, 97] on icon "button" at bounding box center [124, 97] width 8 height 8
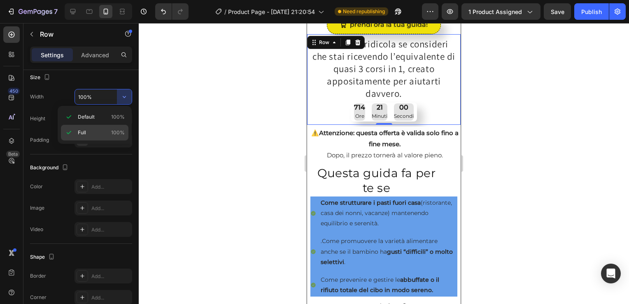
click at [81, 135] on span "Full" at bounding box center [82, 132] width 8 height 7
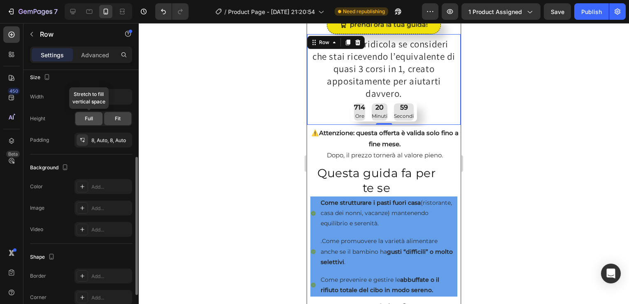
click at [85, 118] on span "Full" at bounding box center [89, 118] width 8 height 7
click at [122, 96] on icon "button" at bounding box center [124, 97] width 8 height 8
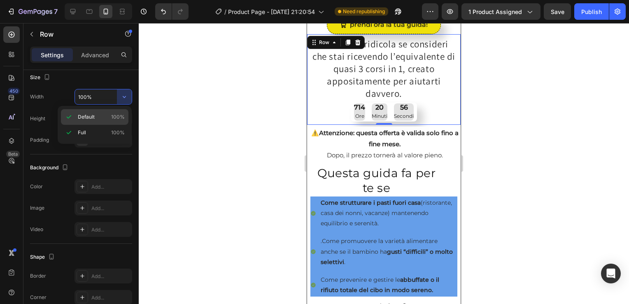
click at [93, 118] on span "Default" at bounding box center [86, 116] width 17 height 7
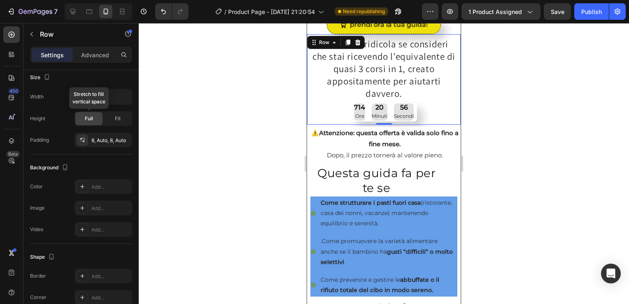
click at [93, 118] on span "Full" at bounding box center [89, 118] width 8 height 7
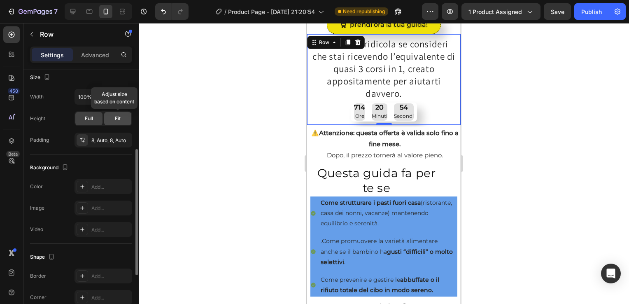
click at [115, 119] on span "Fit" at bounding box center [118, 118] width 6 height 7
click at [102, 137] on div "8, Auto, 8, Auto" at bounding box center [103, 140] width 24 height 7
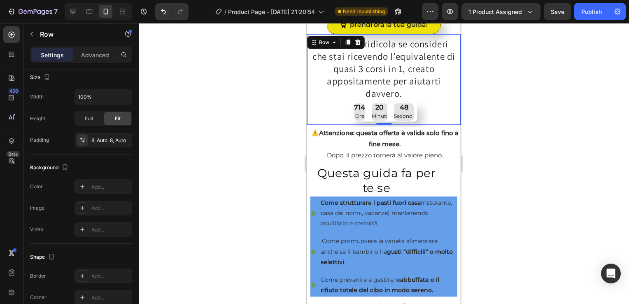
click at [213, 90] on div at bounding box center [384, 163] width 490 height 281
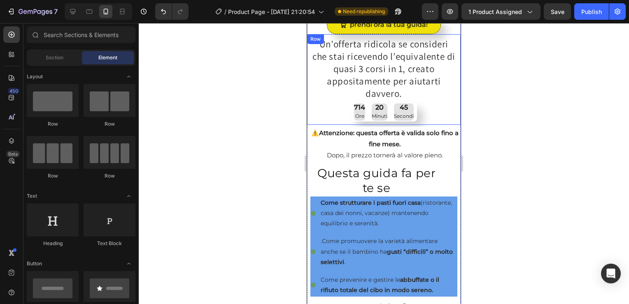
click at [320, 116] on div "Un’offerta ridicola se consideri che stai ricevendo l’equivalente di quasi 3 co…" at bounding box center [383, 79] width 153 height 84
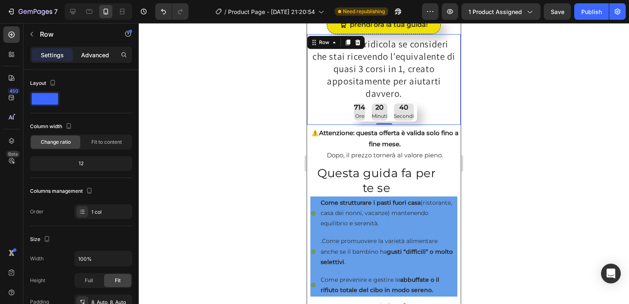
click at [88, 51] on p "Advanced" at bounding box center [95, 55] width 28 height 9
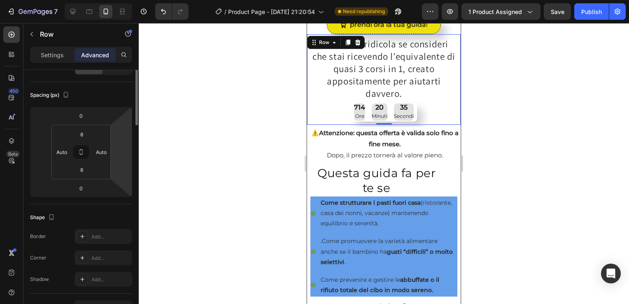
scroll to position [0, 0]
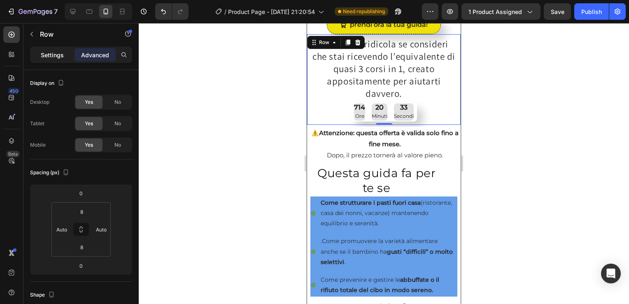
click at [60, 53] on p "Settings" at bounding box center [52, 55] width 23 height 9
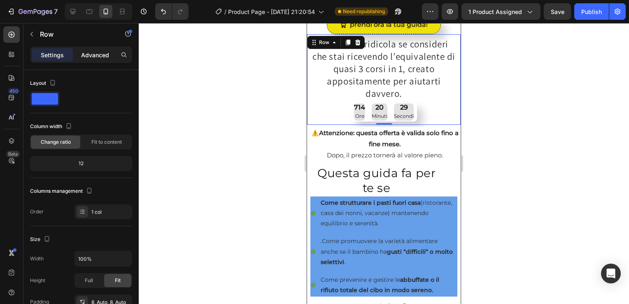
click at [92, 54] on p "Advanced" at bounding box center [95, 55] width 28 height 9
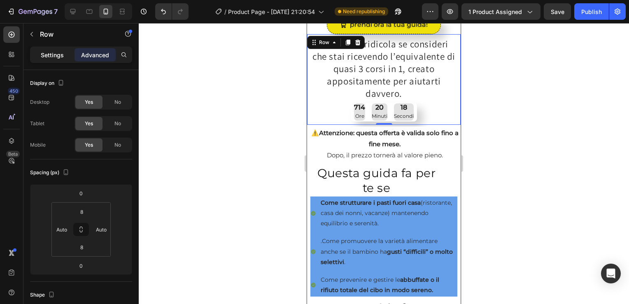
click at [51, 53] on p "Settings" at bounding box center [52, 55] width 23 height 9
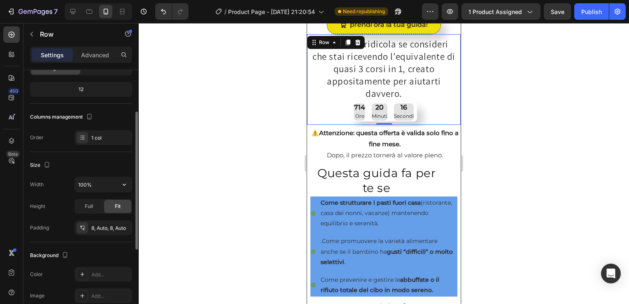
scroll to position [75, 0]
click at [118, 180] on button "button" at bounding box center [124, 183] width 15 height 15
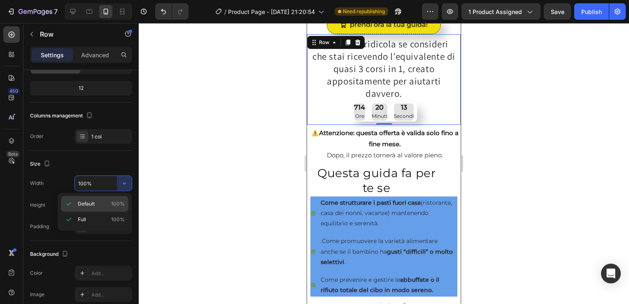
click at [112, 201] on span "100%" at bounding box center [118, 203] width 14 height 7
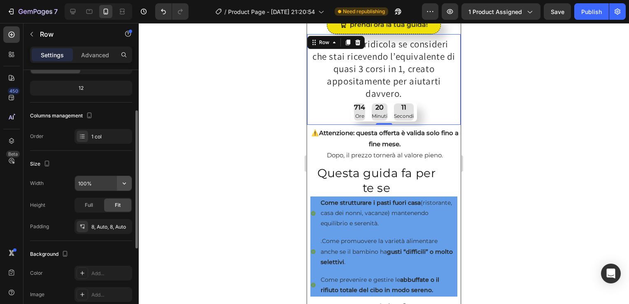
click at [124, 185] on icon "button" at bounding box center [124, 183] width 8 height 8
click at [193, 177] on div at bounding box center [384, 163] width 490 height 281
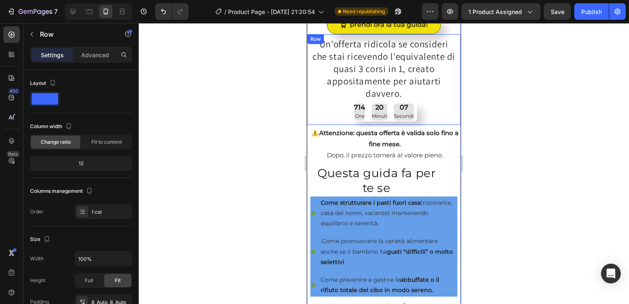
click at [334, 110] on div "Un’offerta ridicola se consideri che stai ricevendo l’equivalente di quasi 3 co…" at bounding box center [383, 79] width 153 height 84
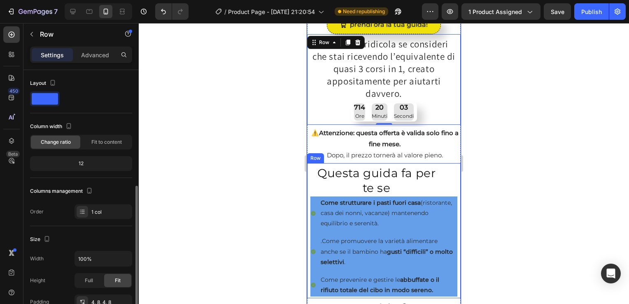
click at [309, 191] on div "Questa guida fa per te se Heading Come strutturare i pasti fuori casa (ristoran…" at bounding box center [383, 230] width 153 height 135
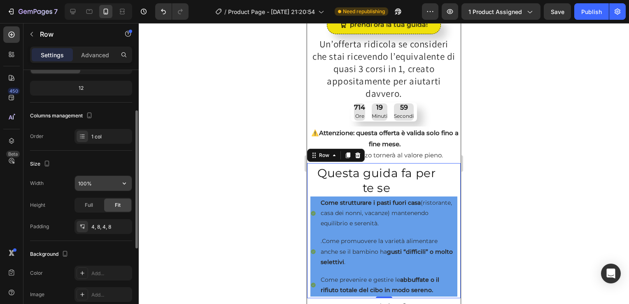
click at [118, 182] on button "button" at bounding box center [124, 183] width 15 height 15
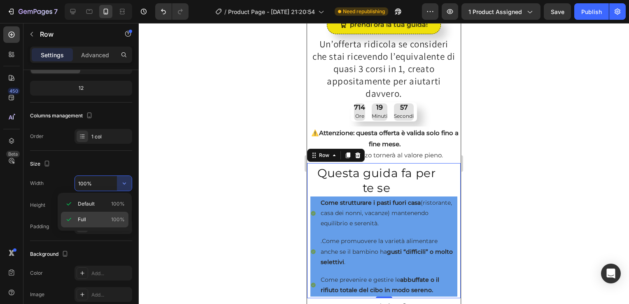
click at [77, 223] on div "Full 100%" at bounding box center [94, 219] width 67 height 16
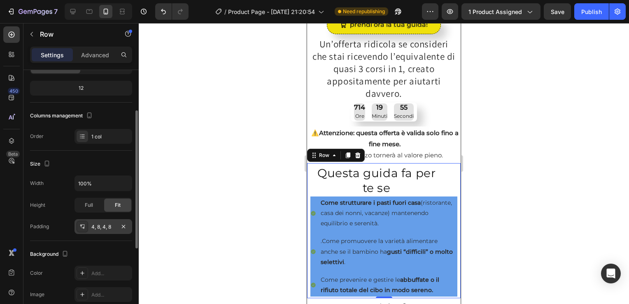
click at [84, 220] on div at bounding box center [83, 226] width 12 height 12
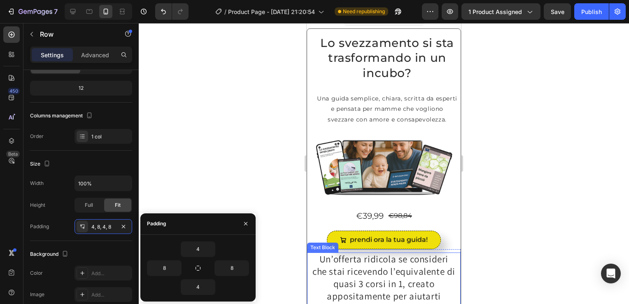
scroll to position [0, 0]
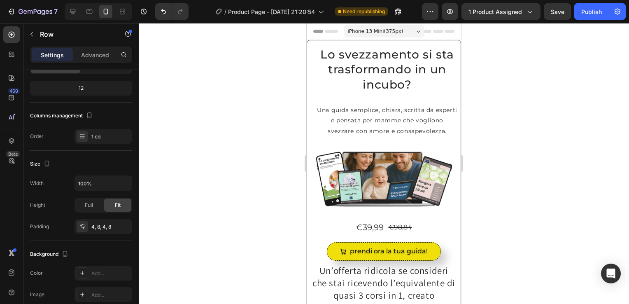
click at [416, 30] on icon at bounding box center [417, 31] width 3 height 2
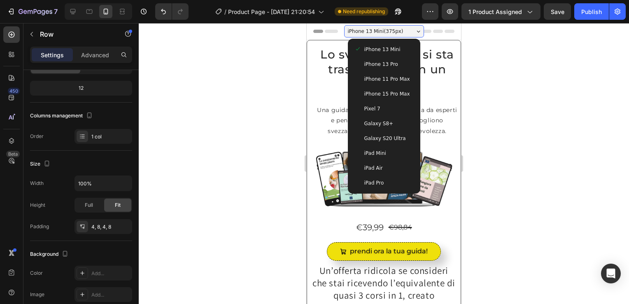
click at [397, 74] on div "iPhone 11 Pro Max" at bounding box center [384, 79] width 66 height 15
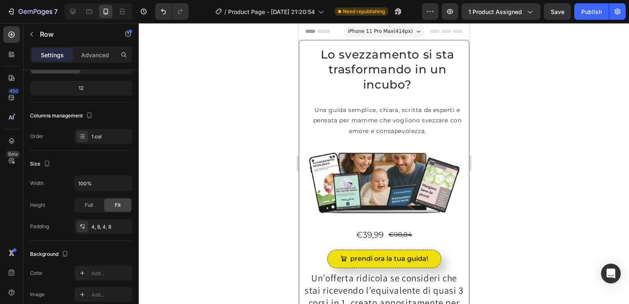
click at [441, 32] on icon at bounding box center [446, 31] width 10 height 3
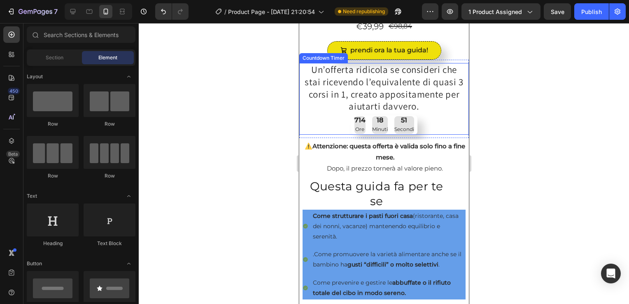
scroll to position [250, 0]
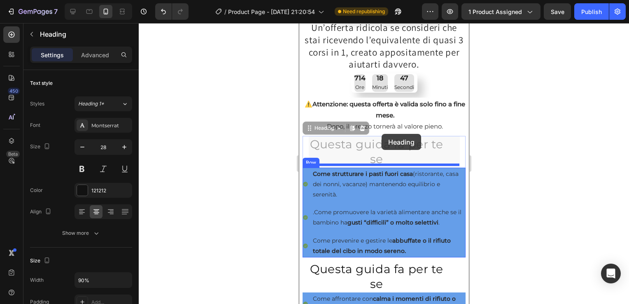
drag, startPoint x: 333, startPoint y: 162, endPoint x: 381, endPoint y: 134, distance: 56.1
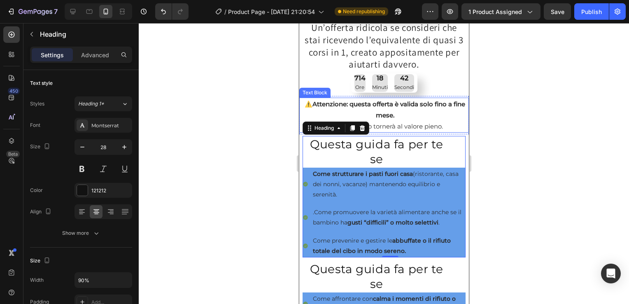
drag, startPoint x: 801, startPoint y: 137, endPoint x: 448, endPoint y: 132, distance: 353.0
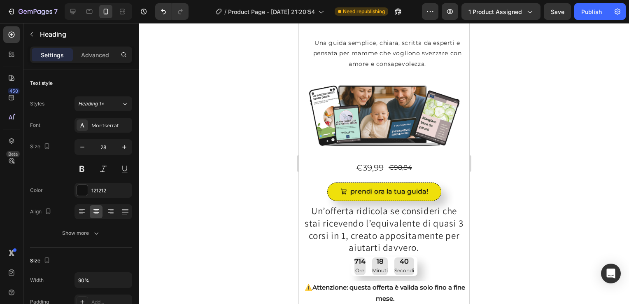
scroll to position [0, 0]
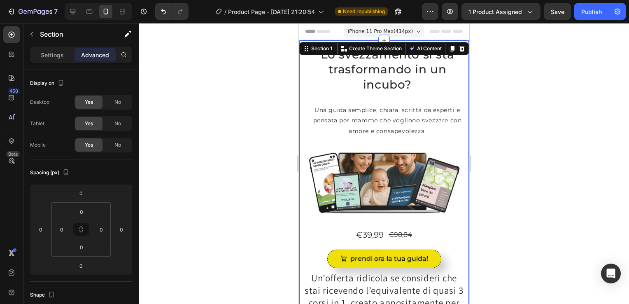
click at [510, 116] on div at bounding box center [384, 163] width 490 height 281
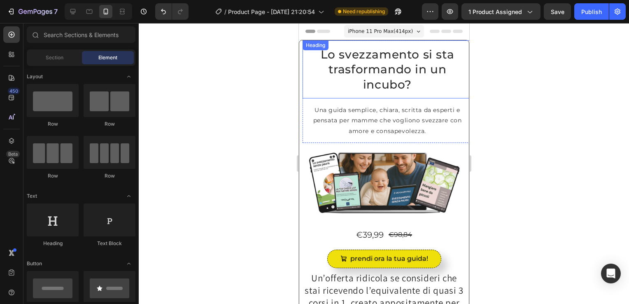
click at [450, 67] on h2 "Lo svezzamento si sta trasformando in un incubo?" at bounding box center [386, 69] width 169 height 58
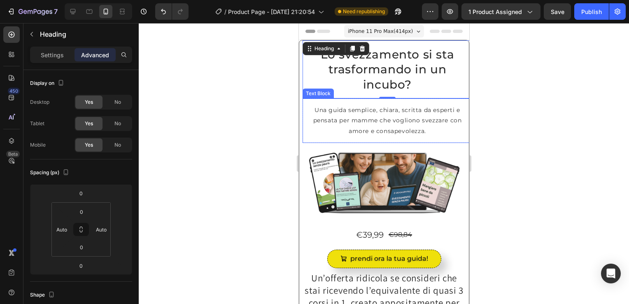
click at [427, 132] on p "Una guida semplice, chiara, scritta da esperti e pensata per mamme che vogliono…" at bounding box center [387, 120] width 156 height 31
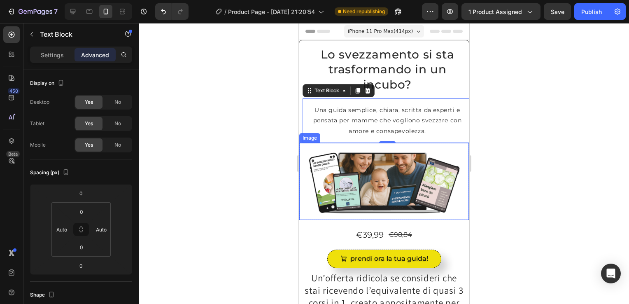
click at [451, 196] on img at bounding box center [383, 181] width 169 height 77
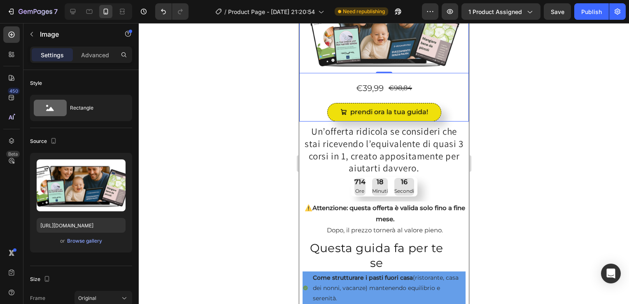
scroll to position [153, 0]
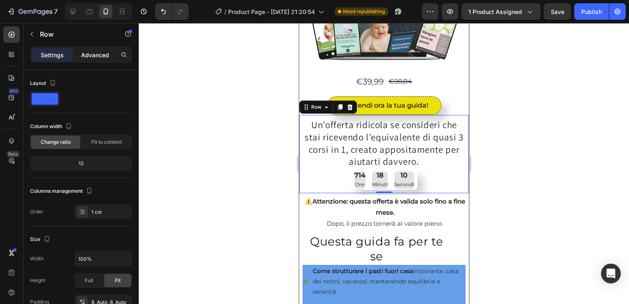
click at [100, 57] on p "Advanced" at bounding box center [95, 55] width 28 height 9
